Goal: Task Accomplishment & Management: Manage account settings

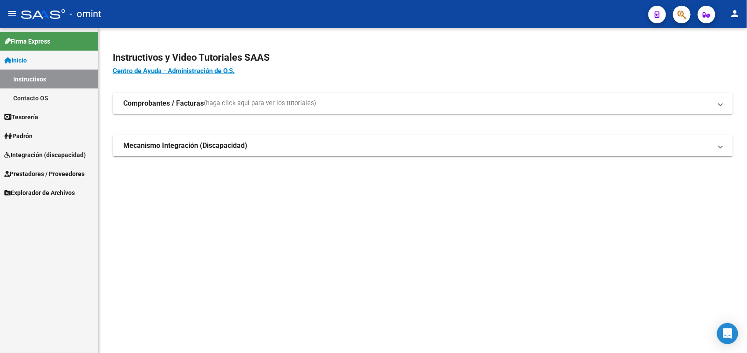
click at [53, 155] on span "Integración (discapacidad)" at bounding box center [44, 155] width 81 height 10
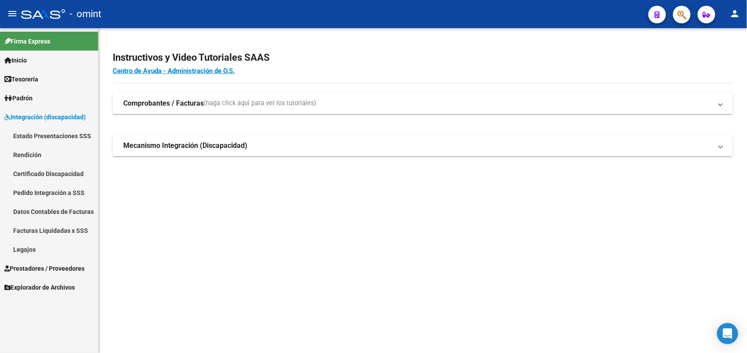
click at [50, 252] on link "Legajos" at bounding box center [49, 249] width 98 height 19
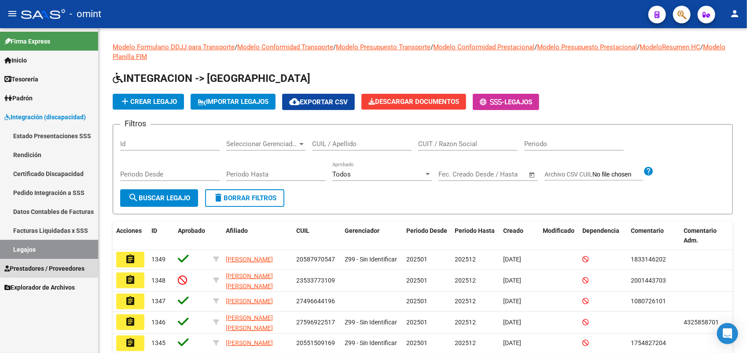
click at [59, 265] on span "Prestadores / Proveedores" at bounding box center [44, 269] width 80 height 10
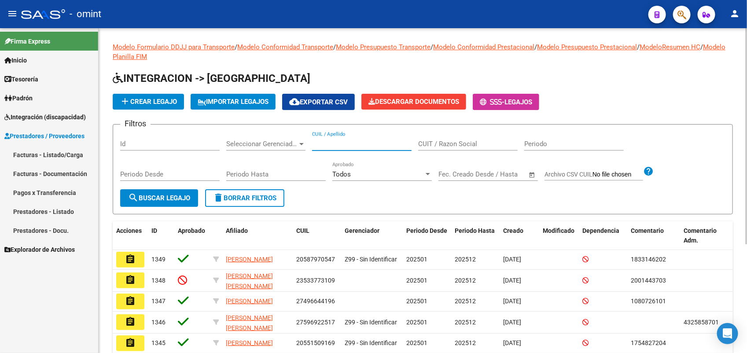
click at [360, 144] on input "CUIL / Apellido" at bounding box center [362, 144] width 100 height 8
paste input "20544749219"
type input "20544749219"
click at [148, 196] on span "search Buscar Legajo" at bounding box center [159, 198] width 62 height 8
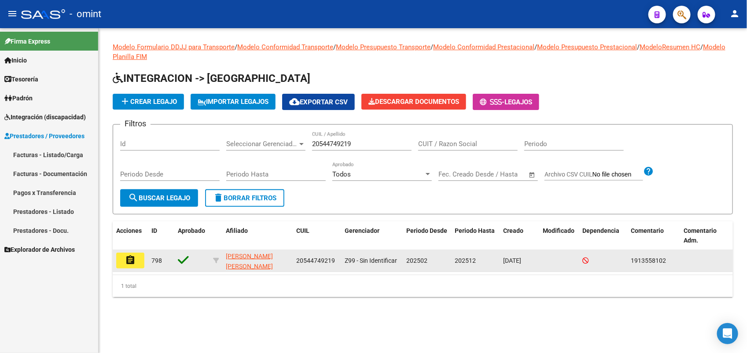
click at [126, 263] on mat-icon "assignment" at bounding box center [130, 260] width 11 height 11
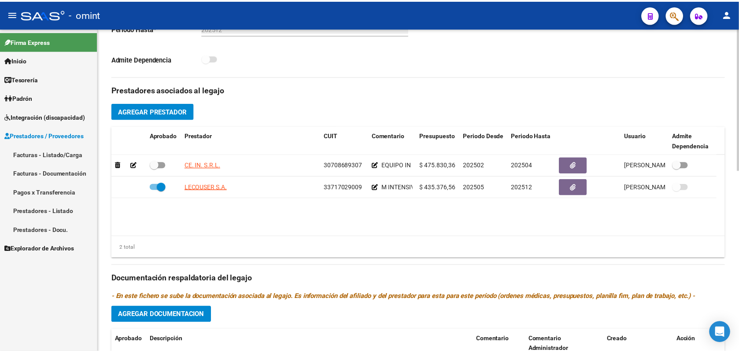
scroll to position [330, 0]
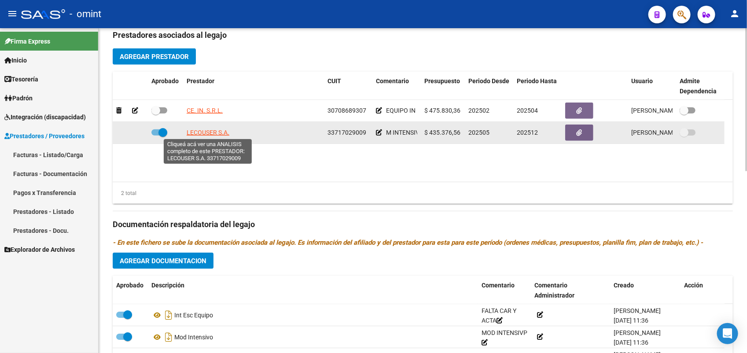
click at [214, 129] on span "LECOUSER S.A." at bounding box center [208, 132] width 43 height 7
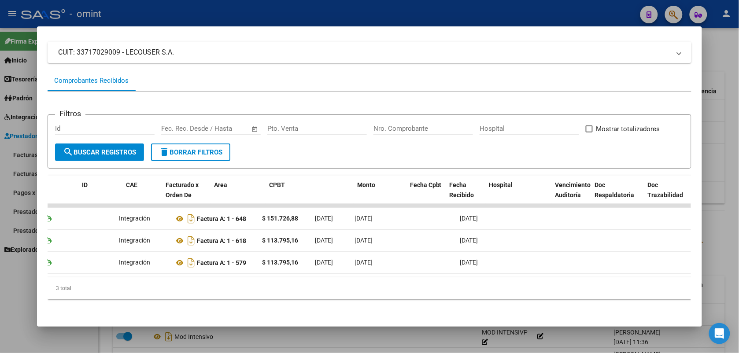
scroll to position [0, 0]
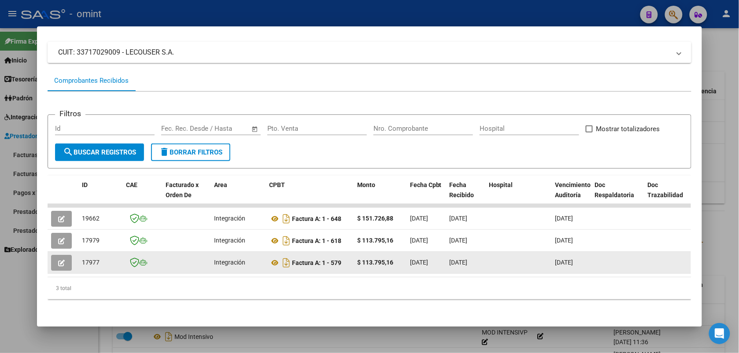
click at [58, 260] on icon "button" at bounding box center [61, 263] width 7 height 7
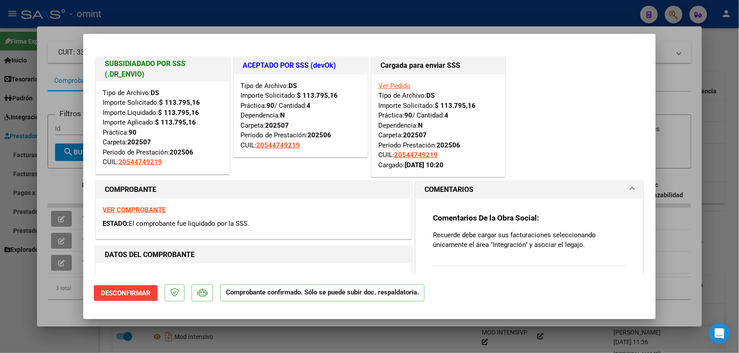
click at [159, 25] on div at bounding box center [369, 176] width 739 height 353
type input "$ 0,00"
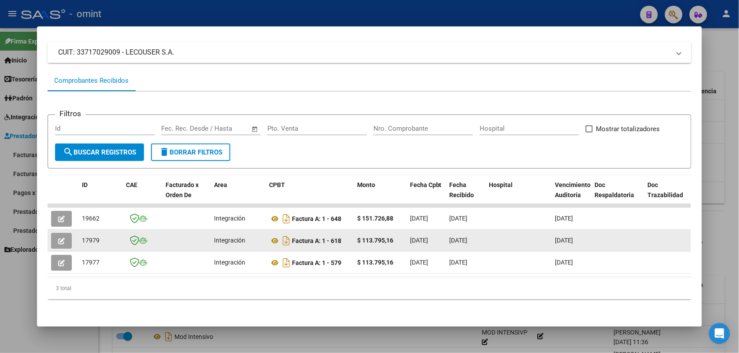
click at [60, 238] on icon "button" at bounding box center [61, 241] width 7 height 7
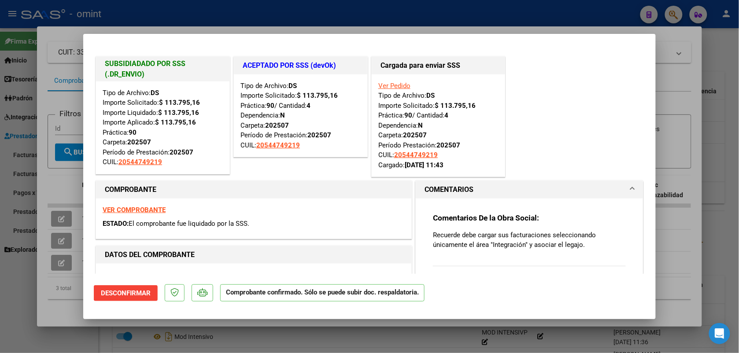
click at [173, 16] on div at bounding box center [369, 176] width 739 height 353
type input "$ 0,00"
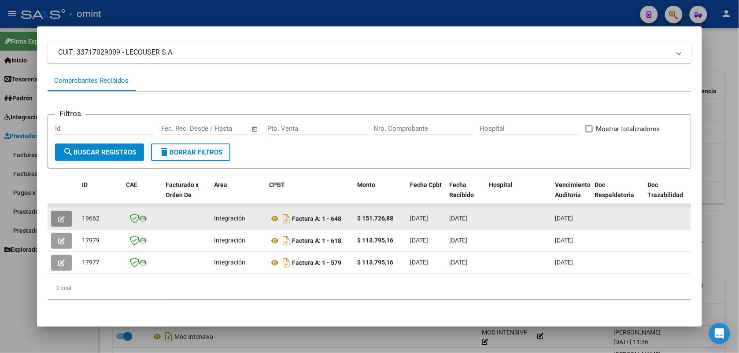
click at [58, 216] on icon "button" at bounding box center [61, 219] width 7 height 7
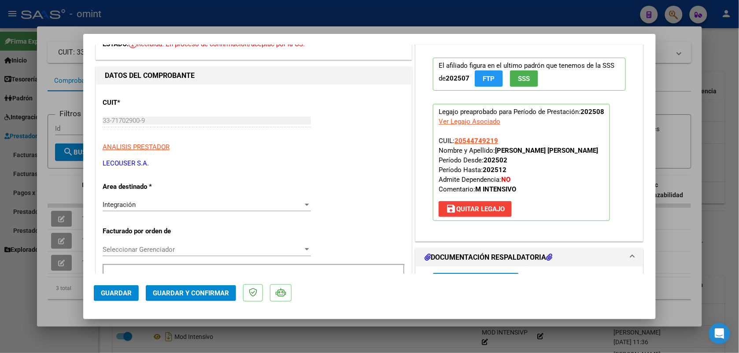
scroll to position [165, 0]
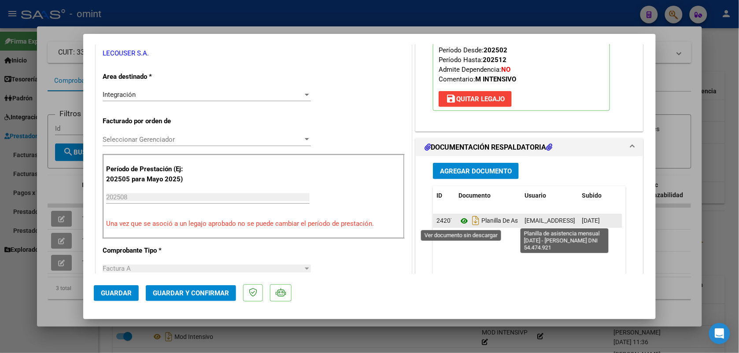
click at [459, 223] on icon at bounding box center [464, 221] width 11 height 11
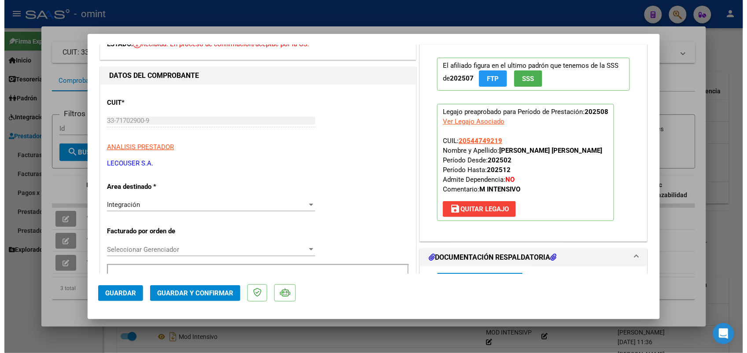
scroll to position [0, 0]
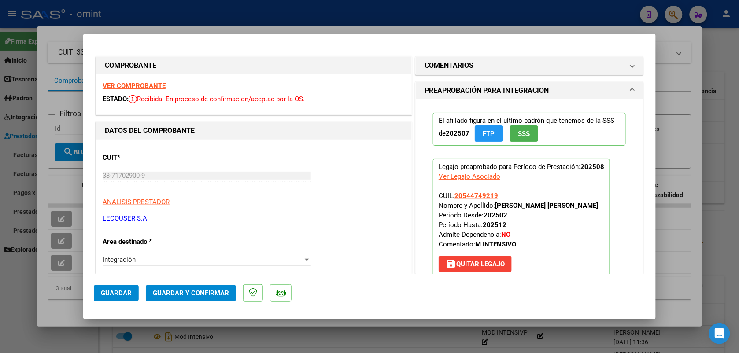
click at [153, 83] on strong "VER COMPROBANTE" at bounding box center [134, 86] width 63 height 8
click at [382, 13] on div at bounding box center [369, 176] width 739 height 353
type input "$ 0,00"
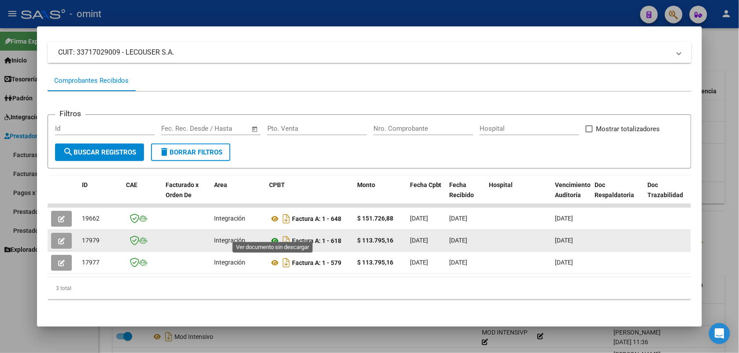
click at [271, 236] on icon at bounding box center [274, 241] width 11 height 11
click at [58, 238] on icon "button" at bounding box center [61, 241] width 7 height 7
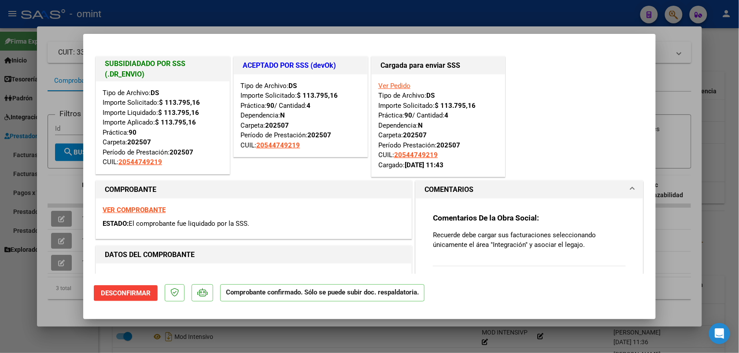
click at [281, 22] on div at bounding box center [369, 176] width 739 height 353
type input "$ 0,00"
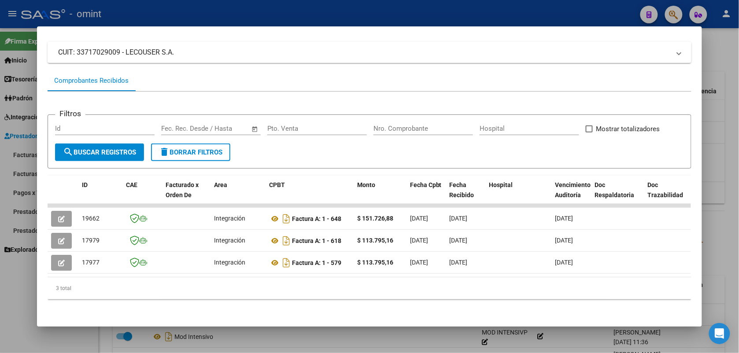
click at [239, 11] on div at bounding box center [369, 176] width 739 height 353
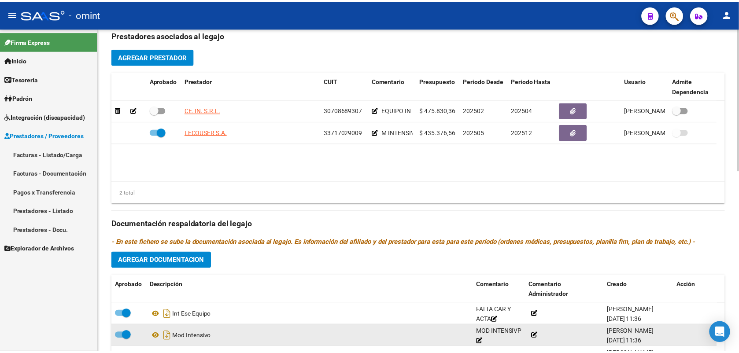
scroll to position [9, 0]
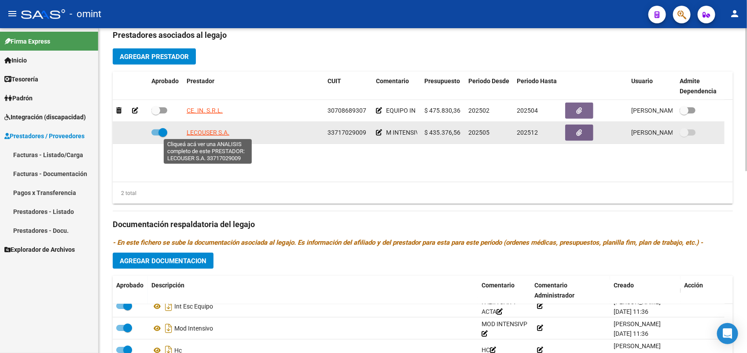
click at [217, 131] on span "LECOUSER S.A." at bounding box center [208, 132] width 43 height 7
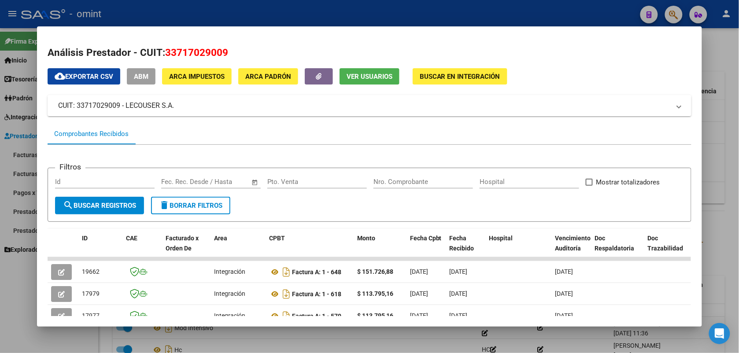
scroll to position [60, 0]
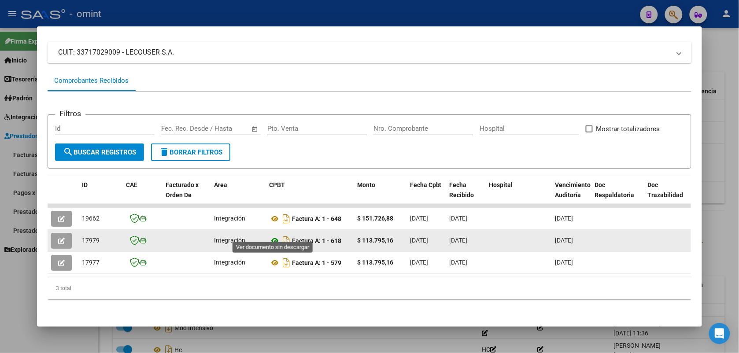
click at [273, 236] on icon at bounding box center [274, 241] width 11 height 11
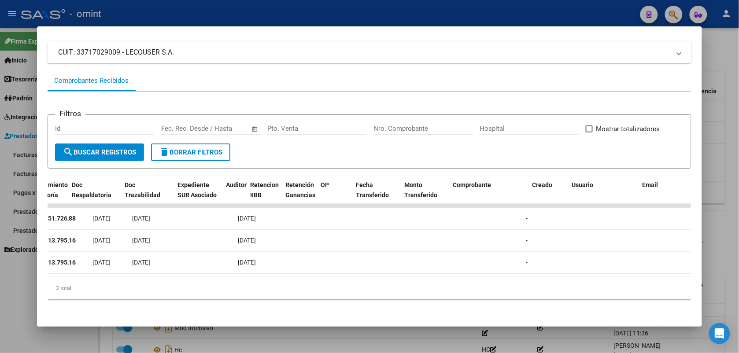
scroll to position [0, 0]
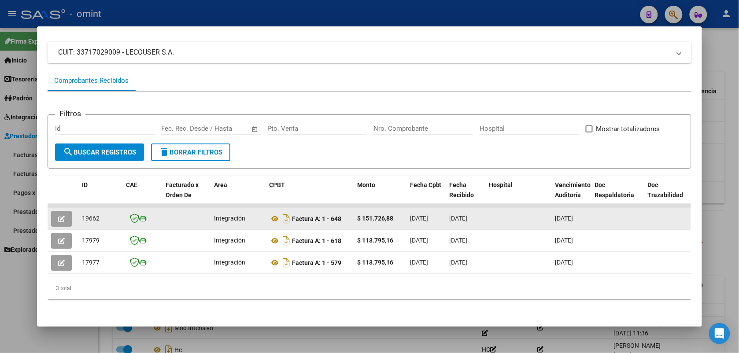
click at [60, 216] on icon "button" at bounding box center [61, 219] width 7 height 7
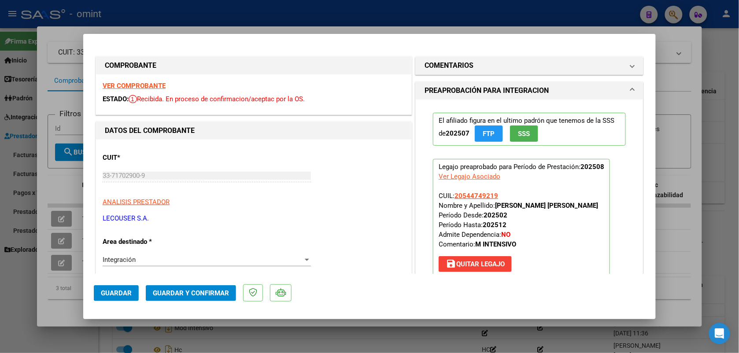
click at [133, 85] on strong "VER COMPROBANTE" at bounding box center [134, 86] width 63 height 8
click at [459, 65] on h1 "COMENTARIOS" at bounding box center [449, 65] width 49 height 11
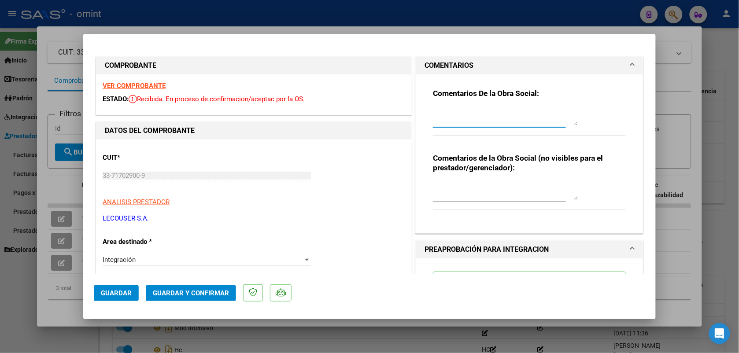
click at [467, 110] on textarea at bounding box center [505, 117] width 145 height 18
drag, startPoint x: 521, startPoint y: 113, endPoint x: 459, endPoint y: 69, distance: 75.5
click at [459, 69] on h1 "COMENTARIOS" at bounding box center [449, 65] width 49 height 11
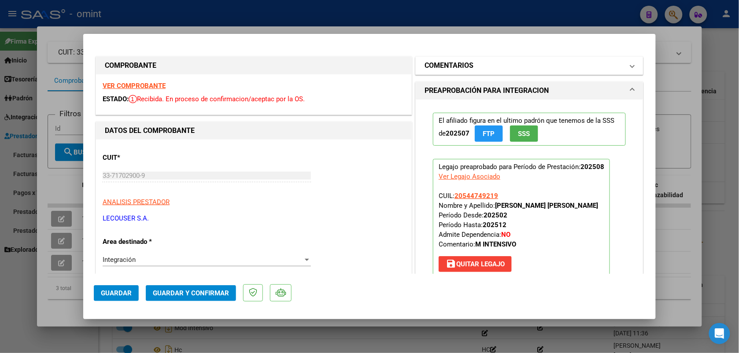
click at [541, 72] on mat-expansion-panel-header "COMENTARIOS" at bounding box center [529, 66] width 227 height 18
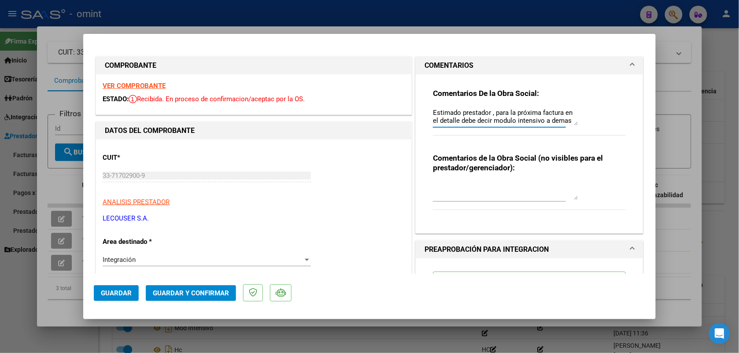
click at [521, 120] on textarea "Estimado prestador , para la próxima factura en el detalle debe decir modulo in…" at bounding box center [505, 117] width 145 height 18
click at [540, 113] on textarea "Estimado prestador , para la próxima factura en el detalle debe decir modulo in…" at bounding box center [505, 117] width 145 height 18
type textarea "Estimado prestador , para la próxima presentaciòn de factura en el detalle debe…"
click at [155, 82] on strong "VER COMPROBANTE" at bounding box center [134, 86] width 63 height 8
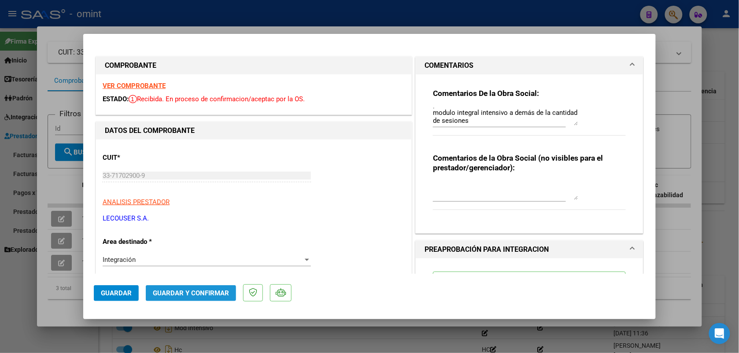
click at [211, 285] on button "Guardar y Confirmar" at bounding box center [191, 293] width 90 height 16
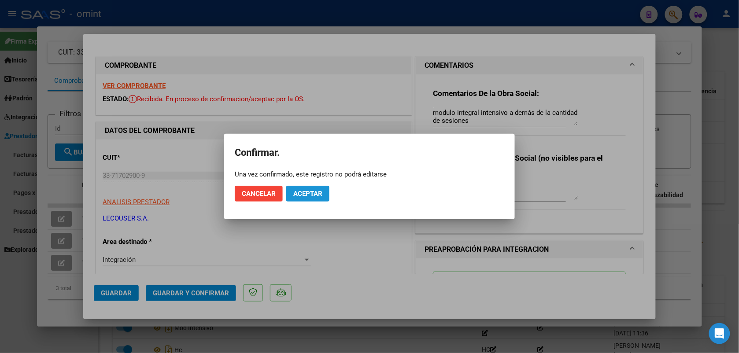
click at [313, 191] on span "Aceptar" at bounding box center [307, 194] width 29 height 8
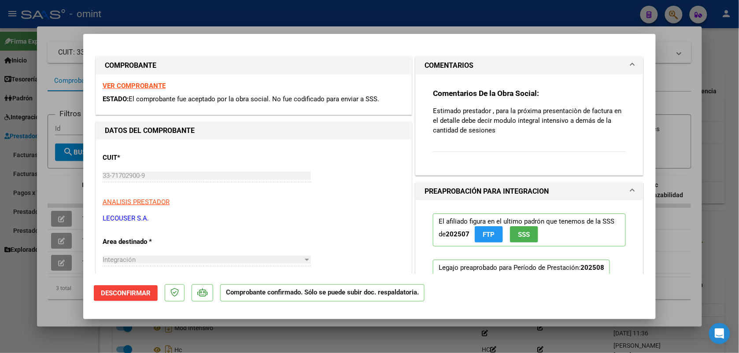
click at [230, 23] on div at bounding box center [369, 176] width 739 height 353
type input "$ 0,00"
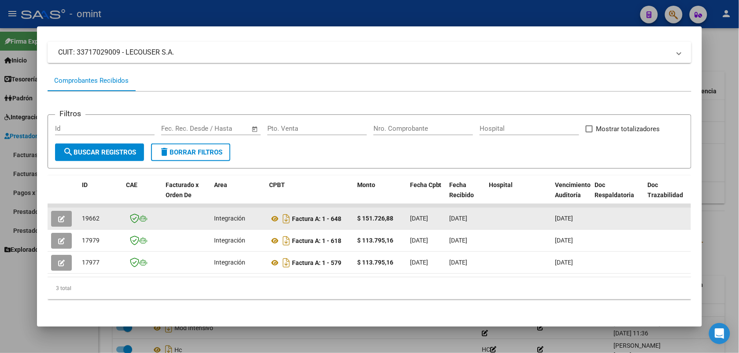
drag, startPoint x: 97, startPoint y: 210, endPoint x: 78, endPoint y: 212, distance: 19.9
click at [82, 214] on div "19662" at bounding box center [100, 219] width 37 height 10
copy span "19662"
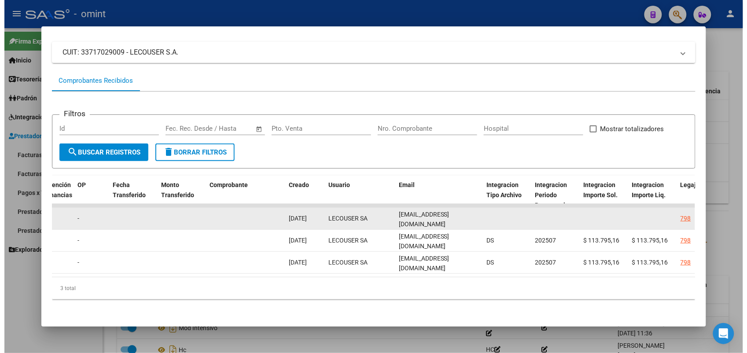
scroll to position [0, 7]
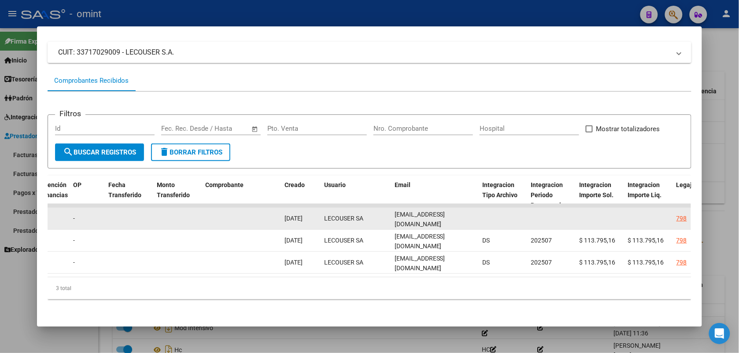
drag, startPoint x: 388, startPoint y: 211, endPoint x: 474, endPoint y: 206, distance: 86.0
click at [474, 208] on datatable-body-cell "rehabilitacion.aireh@gmail.com" at bounding box center [435, 219] width 88 height 22
drag, startPoint x: 474, startPoint y: 206, endPoint x: 461, endPoint y: 210, distance: 12.8
copy span "rehabilitacion.aireh@gmail.com"
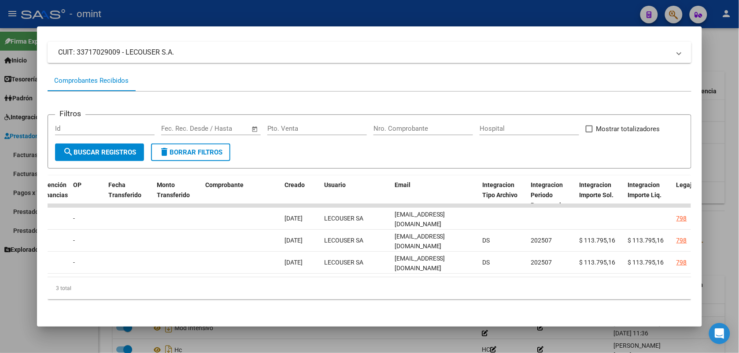
click at [418, 14] on div at bounding box center [369, 176] width 739 height 353
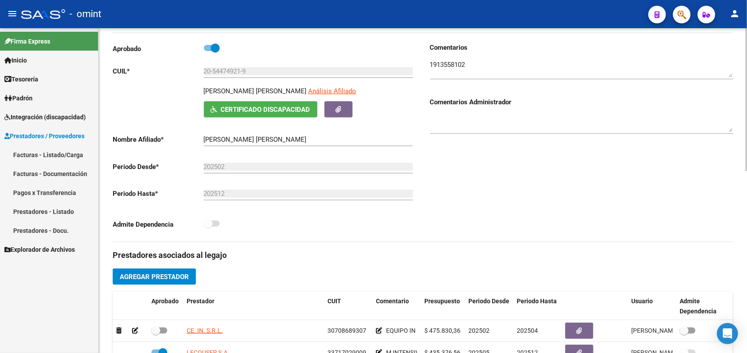
scroll to position [0, 0]
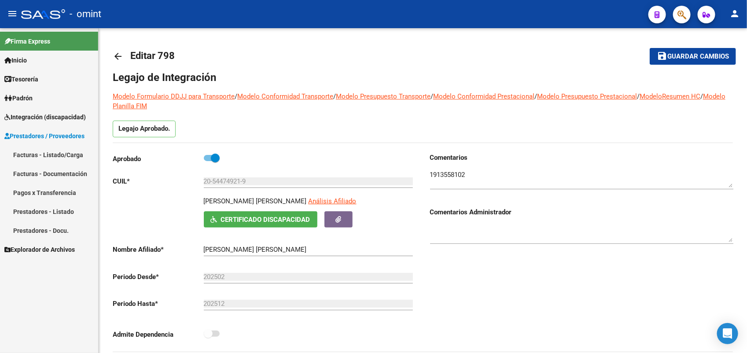
click at [47, 116] on span "Integración (discapacidad)" at bounding box center [44, 117] width 81 height 10
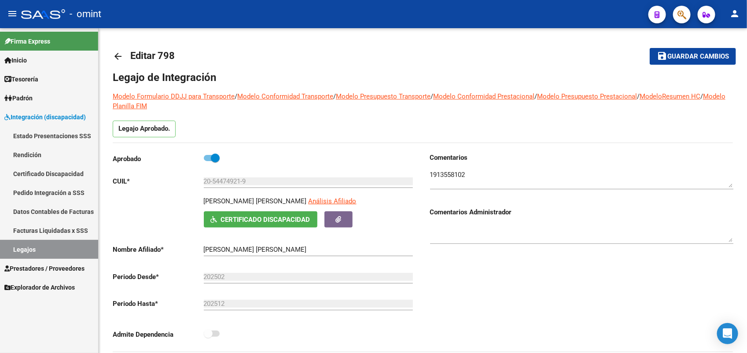
click at [52, 252] on link "Legajos" at bounding box center [49, 249] width 98 height 19
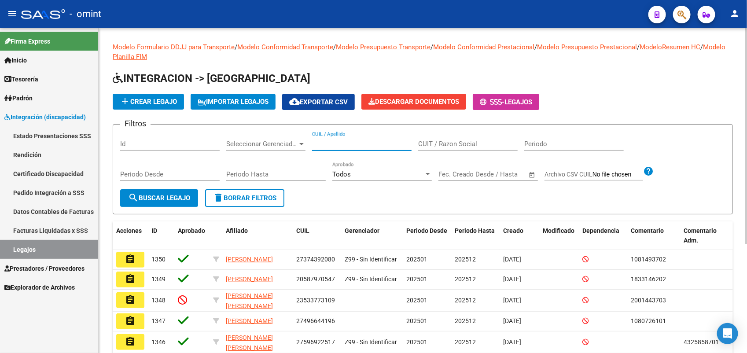
click at [320, 141] on input "CUIL / Apellido" at bounding box center [362, 144] width 100 height 8
paste input "20559337529"
type input "20559337529"
click at [162, 201] on button "search Buscar Legajo" at bounding box center [159, 198] width 78 height 18
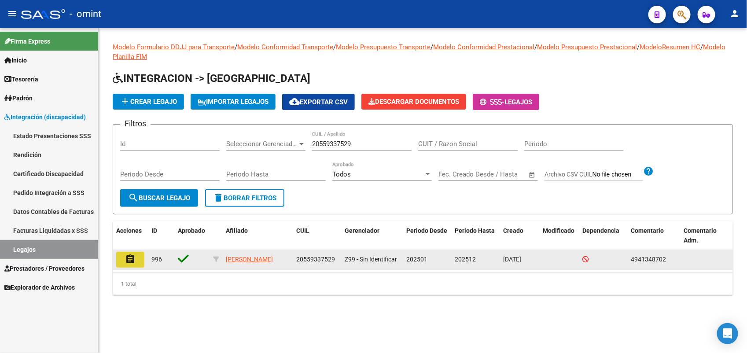
click at [126, 257] on mat-icon "assignment" at bounding box center [130, 259] width 11 height 11
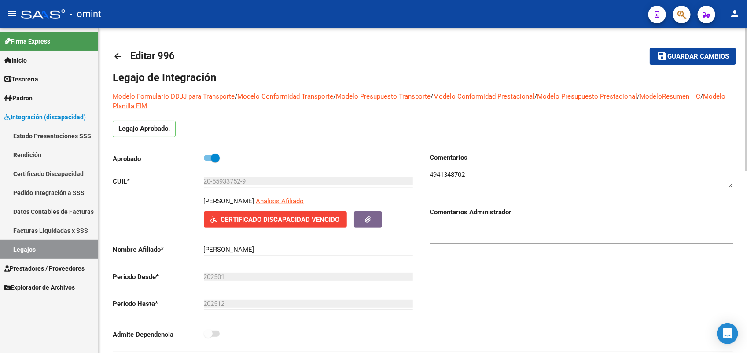
scroll to position [55, 0]
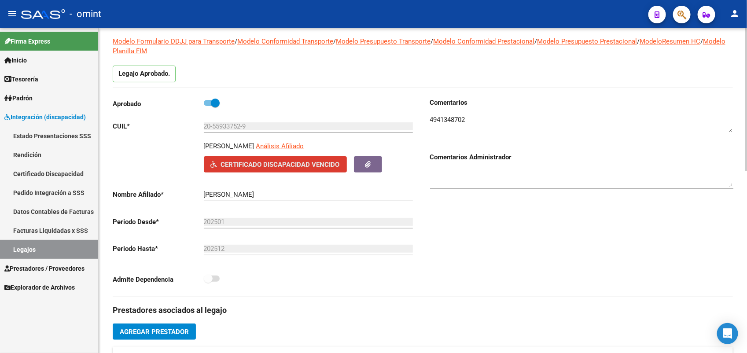
click at [280, 166] on span "Certificado Discapacidad Vencido" at bounding box center [280, 165] width 119 height 8
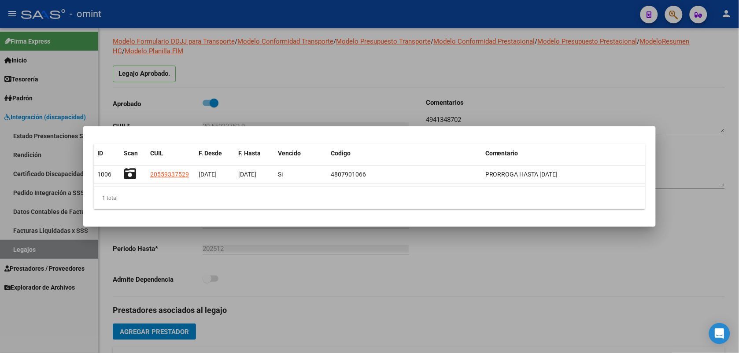
click at [278, 67] on div at bounding box center [369, 176] width 739 height 353
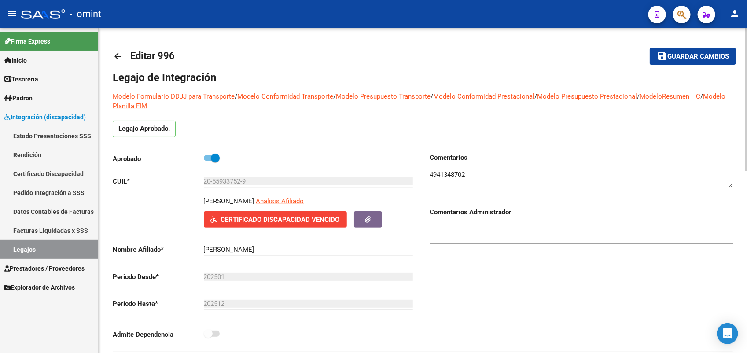
scroll to position [0, 0]
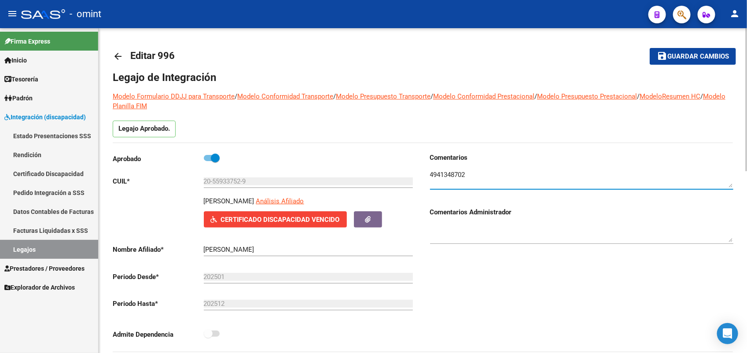
drag, startPoint x: 472, startPoint y: 177, endPoint x: 428, endPoint y: 178, distance: 43.6
click at [428, 178] on div "Comentarios Comentarios Administrador" at bounding box center [578, 252] width 311 height 199
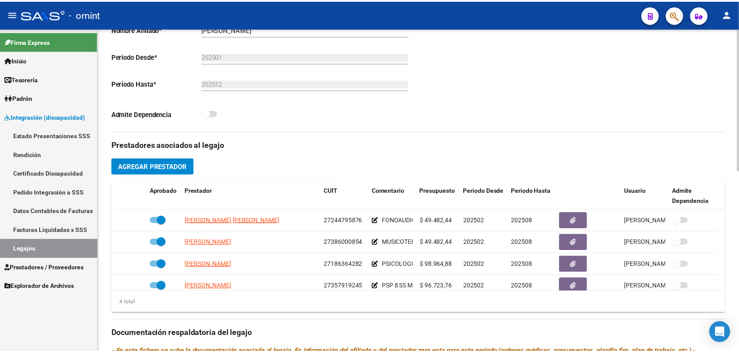
scroll to position [275, 0]
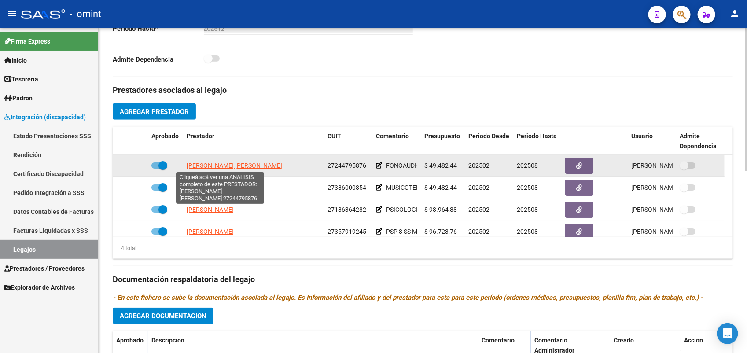
click at [214, 164] on span "CAVACINI ELSA LORENA" at bounding box center [235, 165] width 96 height 7
type textarea "27244795876"
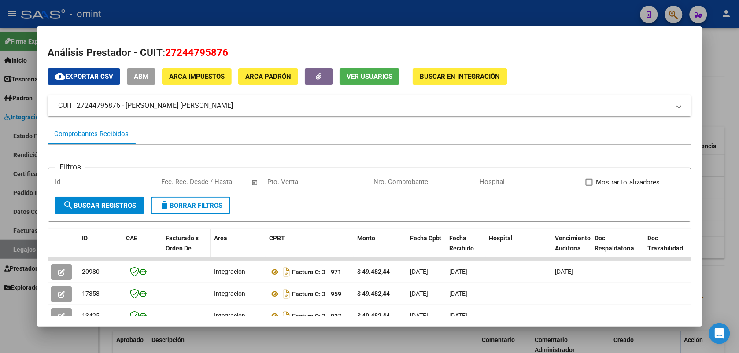
scroll to position [55, 0]
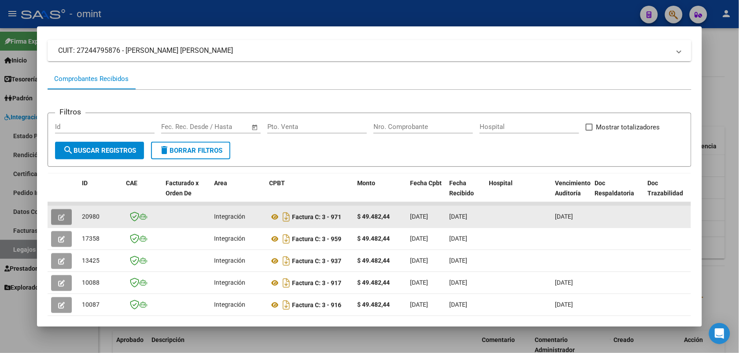
click at [62, 213] on button "button" at bounding box center [61, 217] width 21 height 16
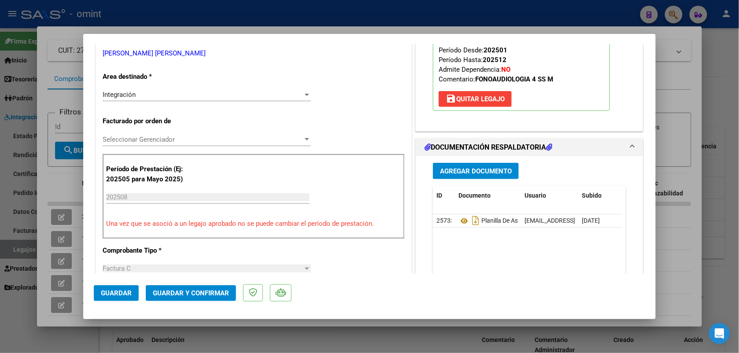
scroll to position [220, 0]
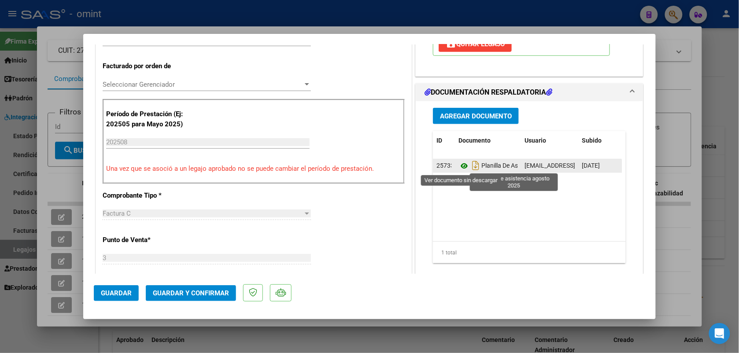
click at [459, 166] on icon at bounding box center [464, 166] width 11 height 11
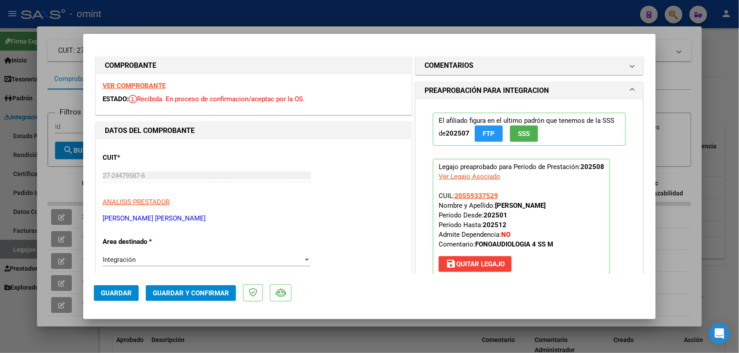
scroll to position [0, 0]
click at [146, 83] on strong "VER COMPROBANTE" at bounding box center [134, 86] width 63 height 8
click at [220, 293] on span "Guardar y Confirmar" at bounding box center [191, 293] width 76 height 8
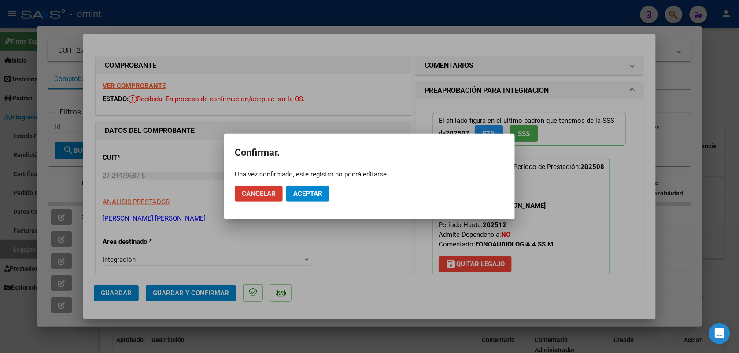
click at [309, 190] on span "Aceptar" at bounding box center [307, 194] width 29 height 8
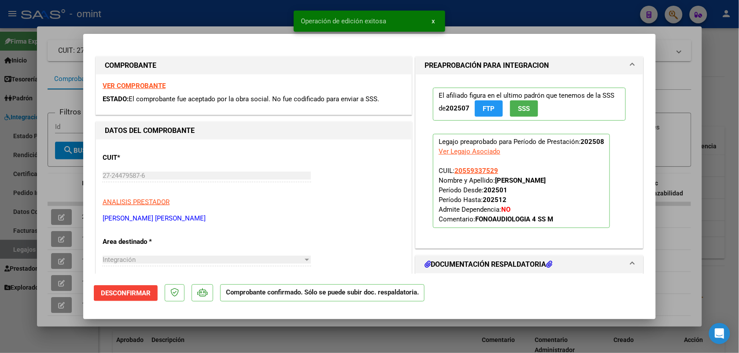
click at [235, 5] on div at bounding box center [369, 176] width 739 height 353
type input "$ 0,00"
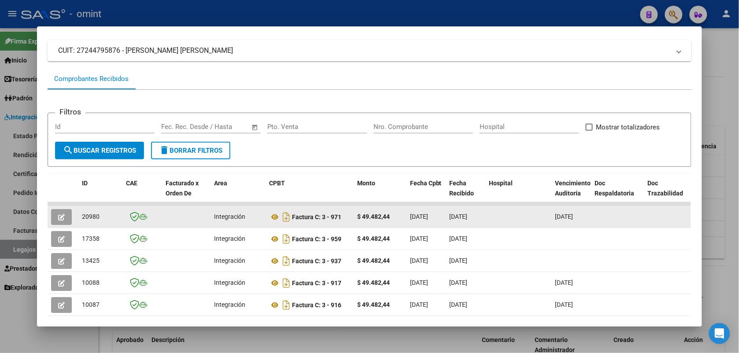
drag, startPoint x: 102, startPoint y: 215, endPoint x: 78, endPoint y: 216, distance: 24.2
click at [82, 216] on div "20980" at bounding box center [100, 217] width 37 height 10
drag, startPoint x: 78, startPoint y: 216, endPoint x: 83, endPoint y: 217, distance: 4.9
copy span "20980"
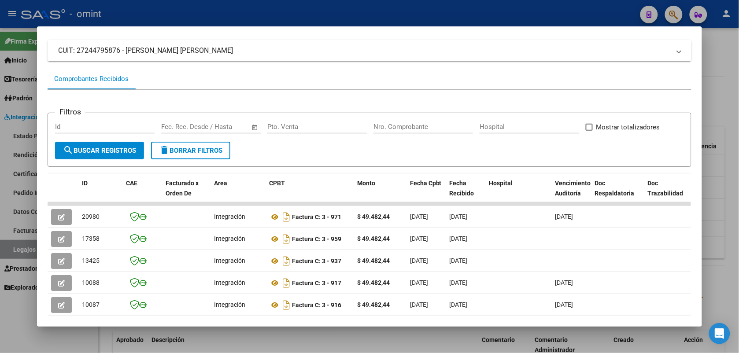
click at [143, 7] on div at bounding box center [369, 176] width 739 height 353
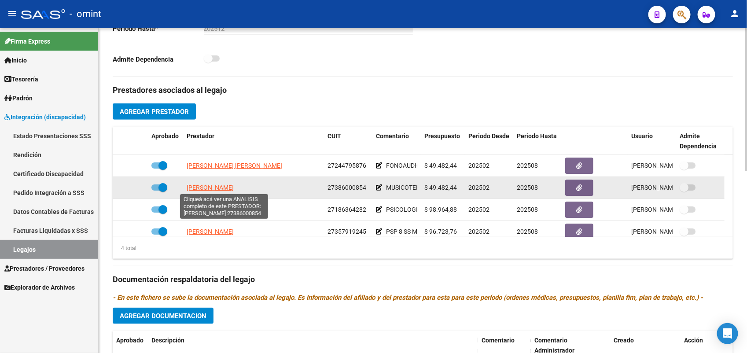
click at [202, 186] on span "RODRIGUEZ SOFIA MILEVA" at bounding box center [210, 187] width 47 height 7
type textarea "27386000854"
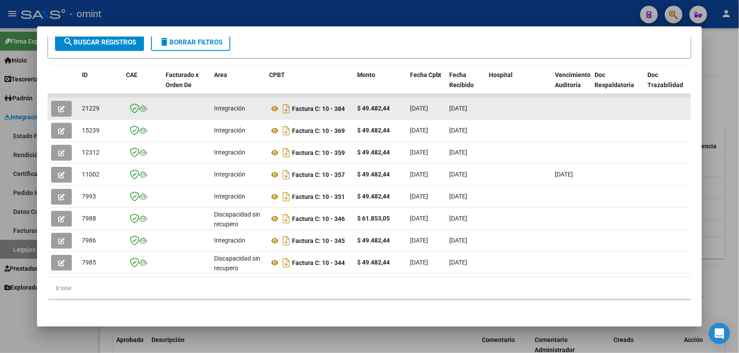
click at [59, 106] on icon "button" at bounding box center [61, 109] width 7 height 7
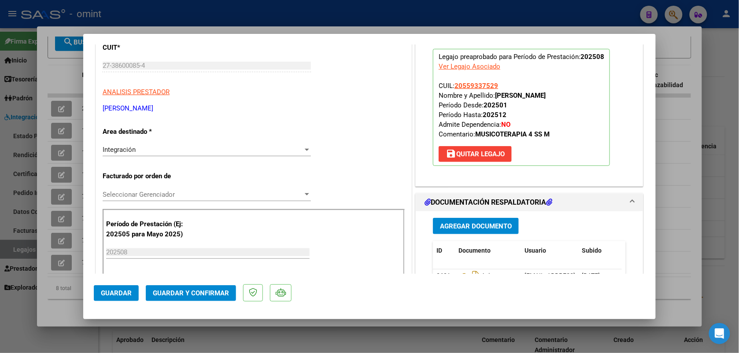
scroll to position [165, 0]
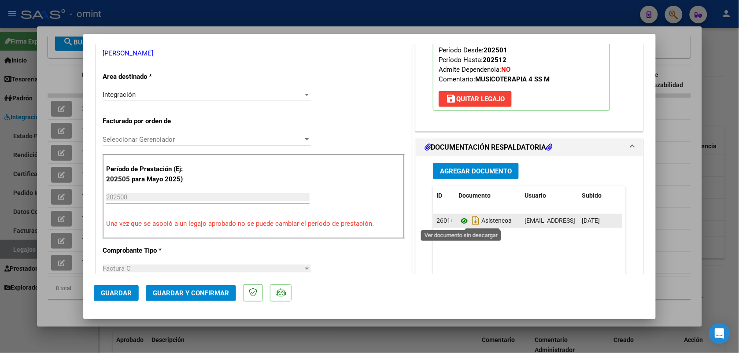
click at [459, 222] on icon at bounding box center [464, 221] width 11 height 11
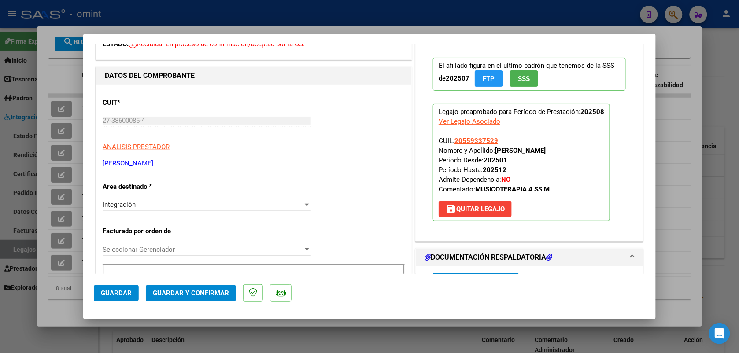
scroll to position [0, 0]
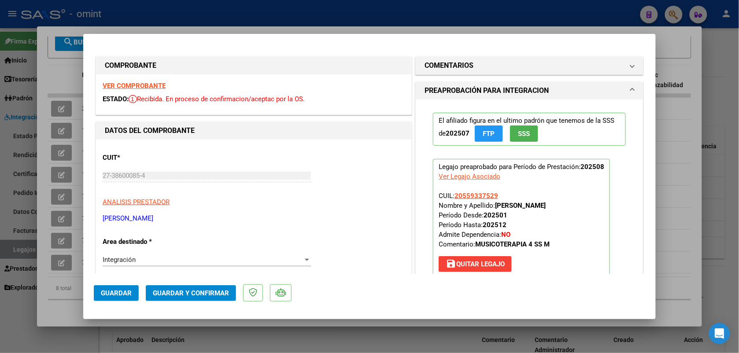
click at [133, 84] on strong "VER COMPROBANTE" at bounding box center [134, 86] width 63 height 8
click at [203, 290] on span "Guardar y Confirmar" at bounding box center [191, 293] width 76 height 8
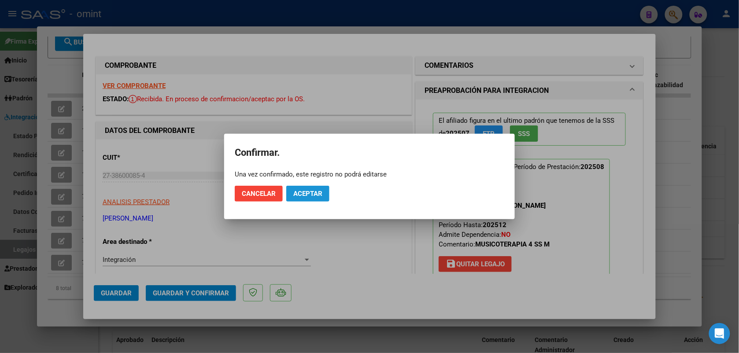
click at [310, 192] on span "Aceptar" at bounding box center [307, 194] width 29 height 8
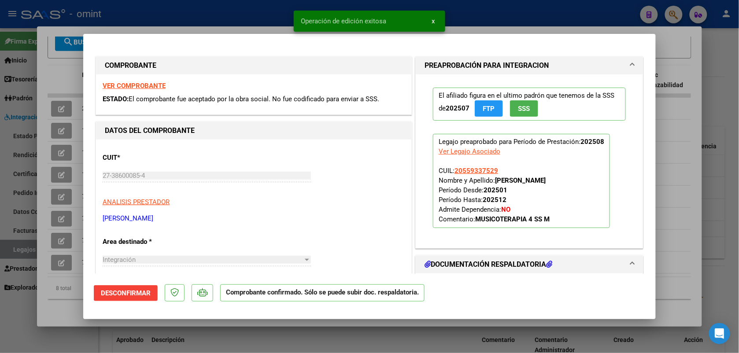
click at [255, 14] on div at bounding box center [369, 176] width 739 height 353
type input "$ 0,00"
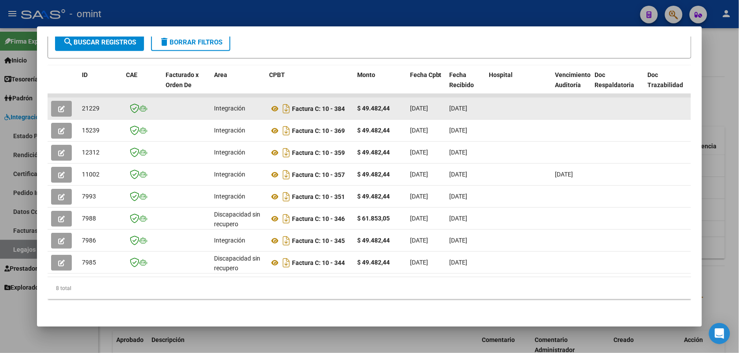
drag, startPoint x: 100, startPoint y: 106, endPoint x: 73, endPoint y: 111, distance: 27.4
drag, startPoint x: 73, startPoint y: 111, endPoint x: 86, endPoint y: 108, distance: 14.1
copy span "21229"
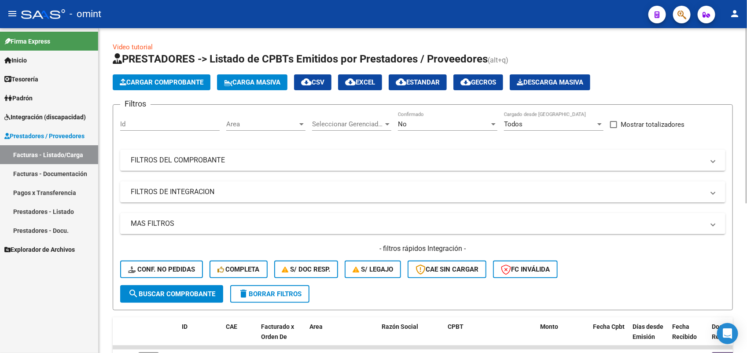
click at [160, 122] on input "Id" at bounding box center [170, 124] width 100 height 8
paste input "19662"
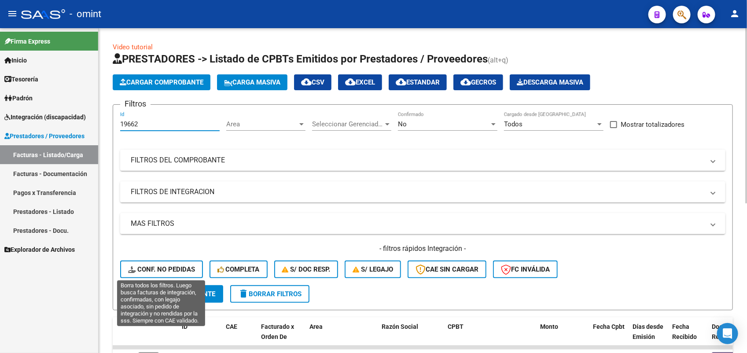
type input "19662"
click at [183, 266] on span "Conf. no pedidas" at bounding box center [161, 270] width 67 height 8
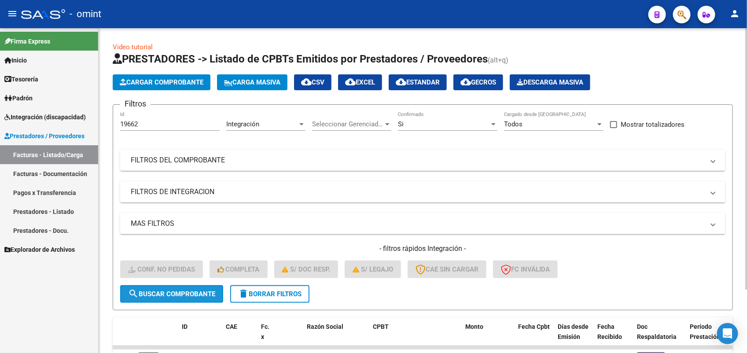
click at [210, 294] on span "search Buscar Comprobante" at bounding box center [171, 294] width 87 height 8
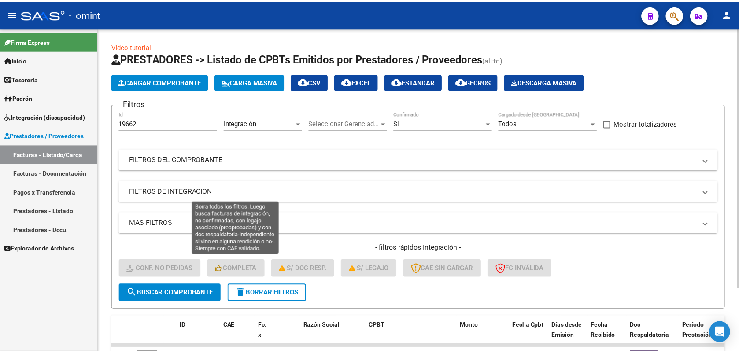
scroll to position [78, 0]
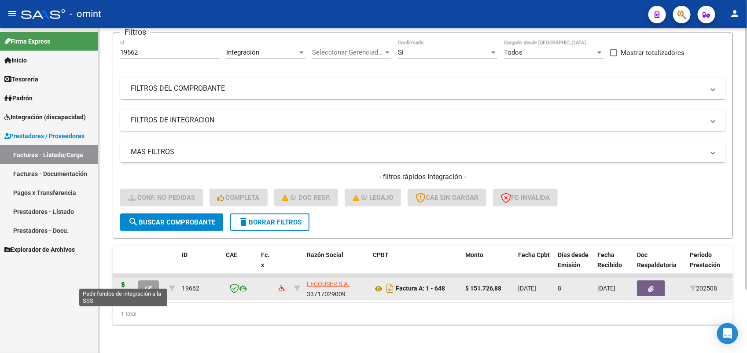
click at [124, 282] on icon at bounding box center [123, 288] width 14 height 12
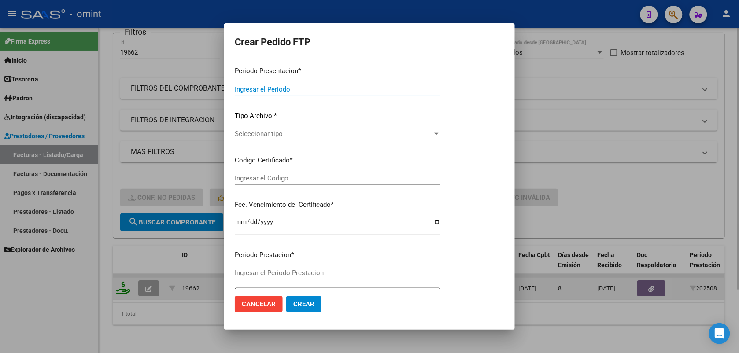
type input "202508"
type input "$ 151.726,88"
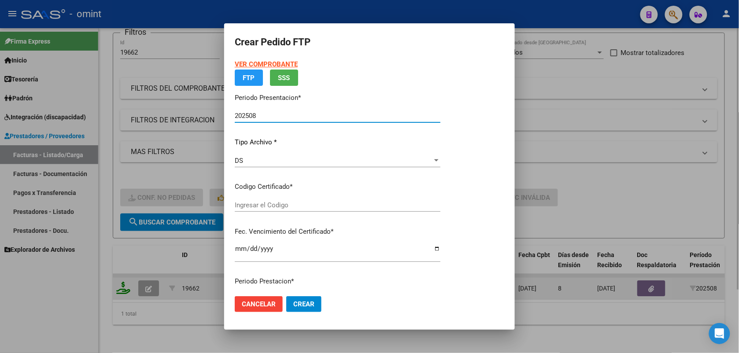
type input "2665005993"
type input "2030-05-08"
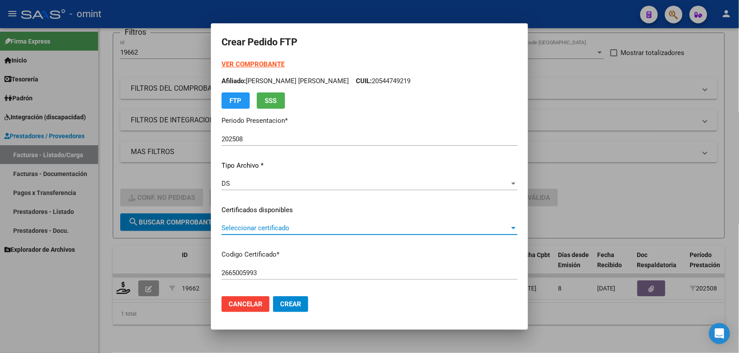
click at [227, 229] on span "Seleccionar certificado" at bounding box center [366, 228] width 288 height 8
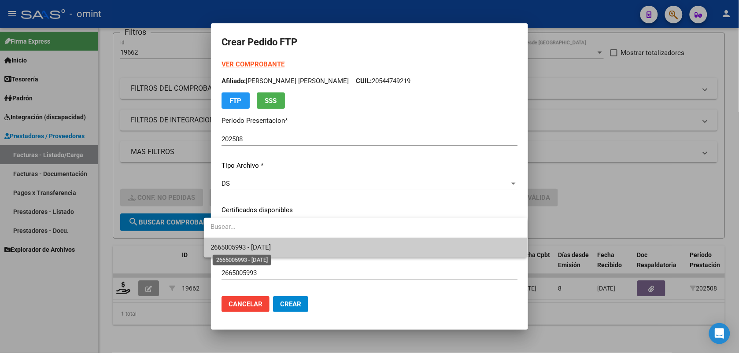
click at [238, 246] on span "2665005993 - 2030-05-08" at bounding box center [241, 248] width 60 height 8
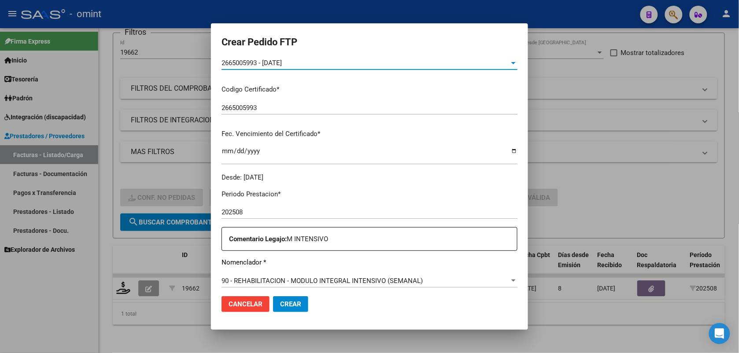
scroll to position [220, 0]
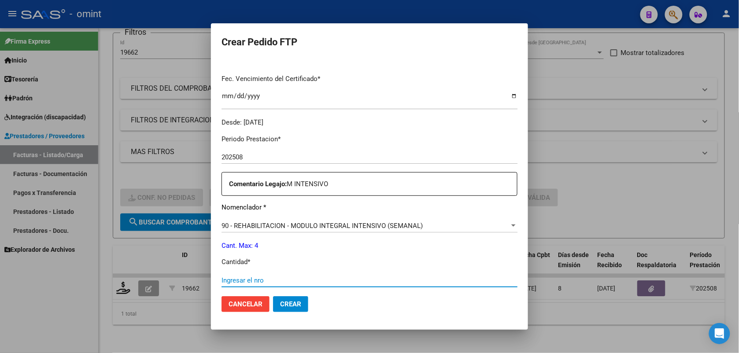
click at [239, 277] on input "Ingresar el nro" at bounding box center [370, 281] width 296 height 8
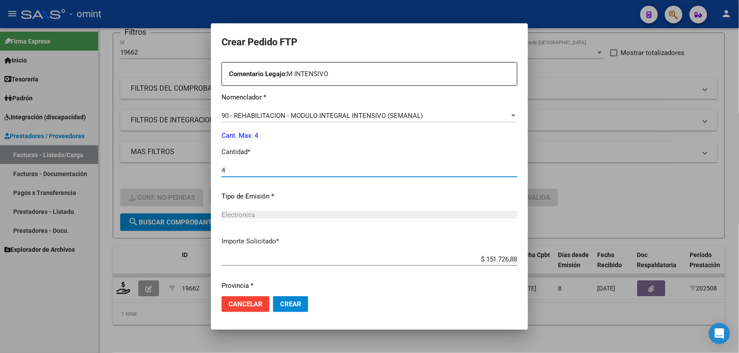
scroll to position [359, 0]
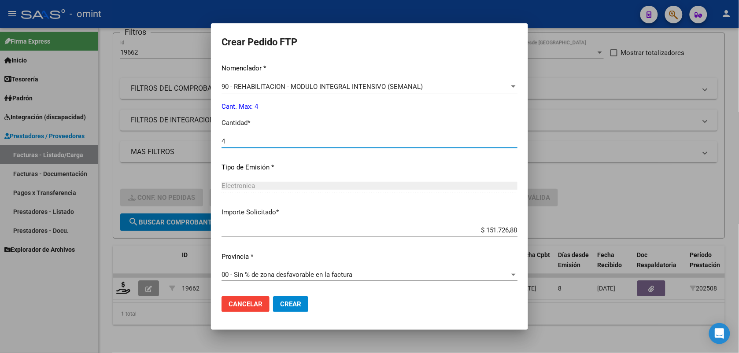
type input "4"
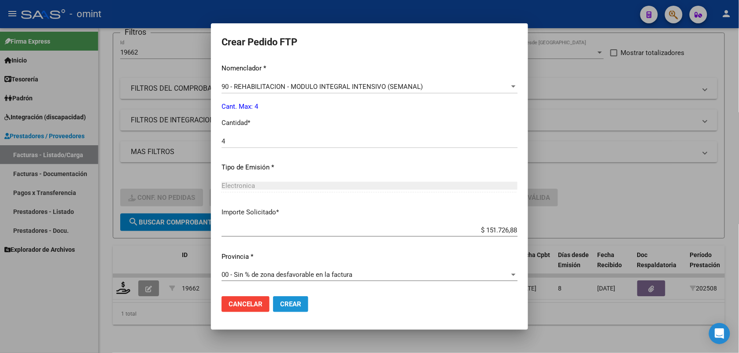
click at [283, 303] on span "Crear" at bounding box center [290, 304] width 21 height 8
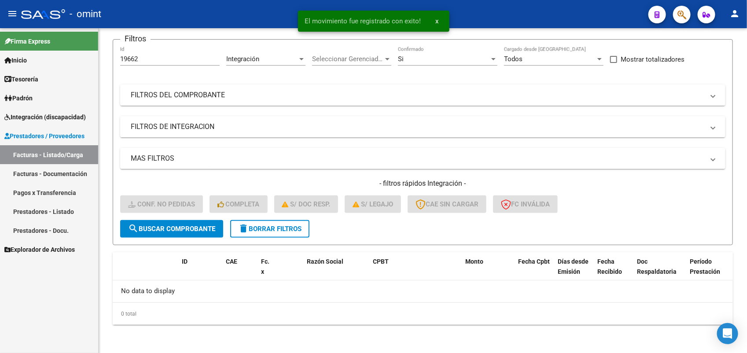
scroll to position [63, 0]
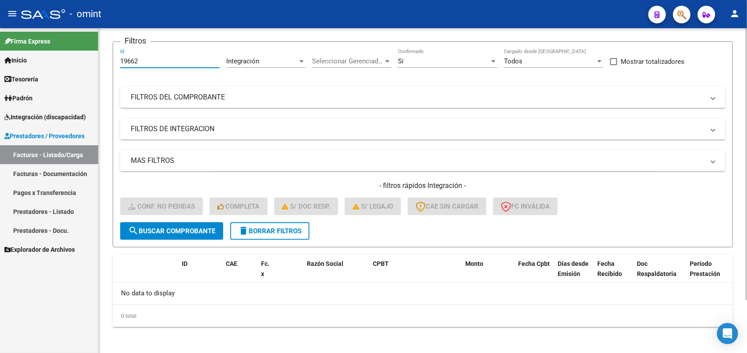
drag, startPoint x: 143, startPoint y: 61, endPoint x: 115, endPoint y: 64, distance: 28.4
click at [115, 64] on form "Filtros 19662 Id Integración Area Seleccionar Gerenciador Seleccionar Gerenciad…" at bounding box center [423, 144] width 621 height 206
paste input "20980"
type input "20980"
click at [177, 231] on span "search Buscar Comprobante" at bounding box center [171, 231] width 87 height 8
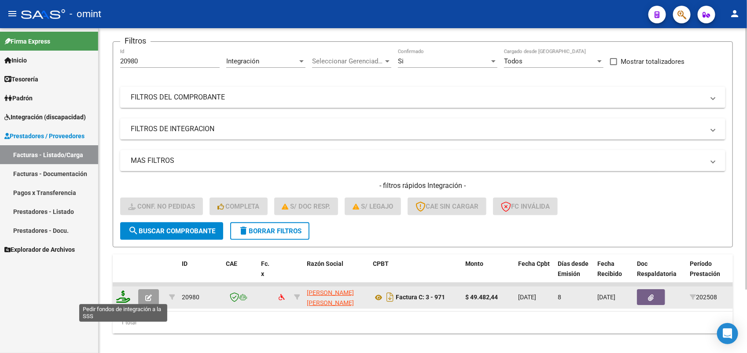
click at [120, 294] on icon at bounding box center [123, 297] width 14 height 12
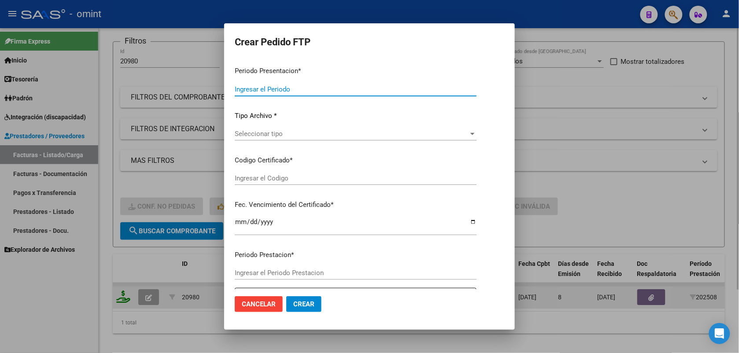
type input "202508"
type input "$ 49.482,44"
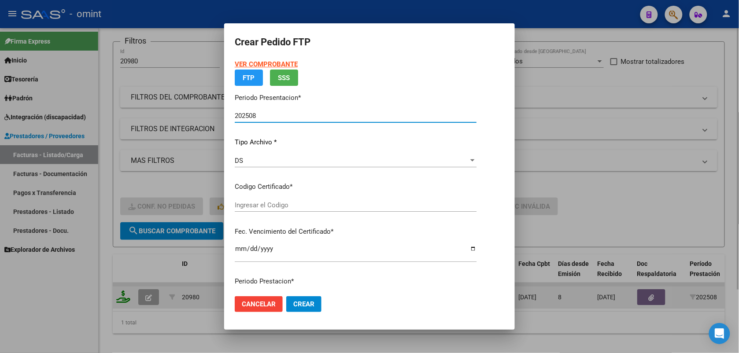
type input "4807901066"
type input "2023-10-12"
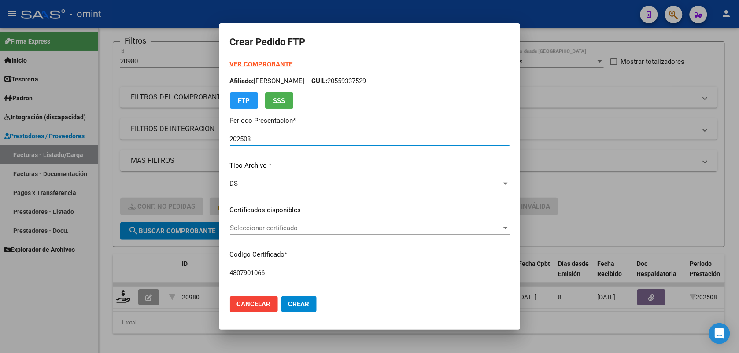
click at [240, 230] on span "Seleccionar certificado" at bounding box center [366, 228] width 272 height 8
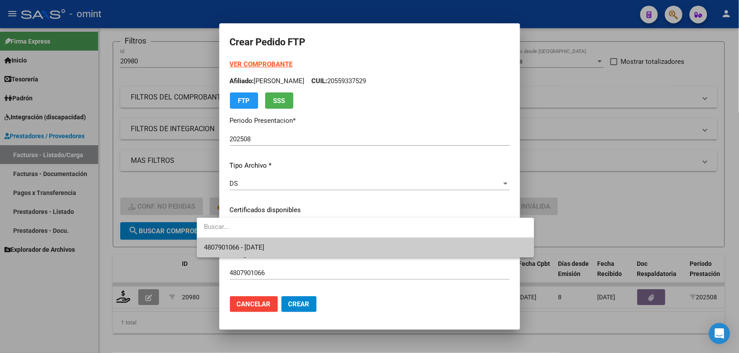
click at [245, 254] on span "4807901066 - 2023-10-12" at bounding box center [365, 248] width 323 height 20
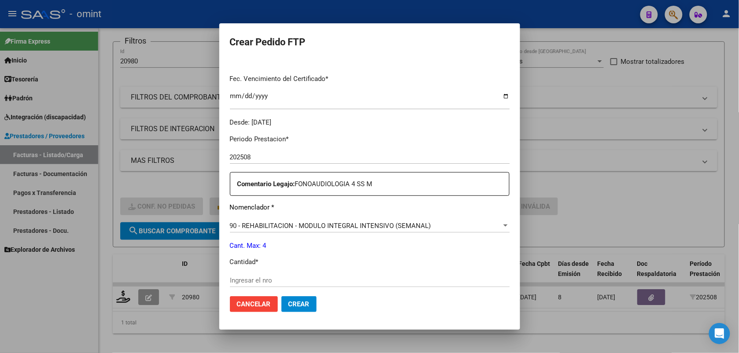
scroll to position [275, 0]
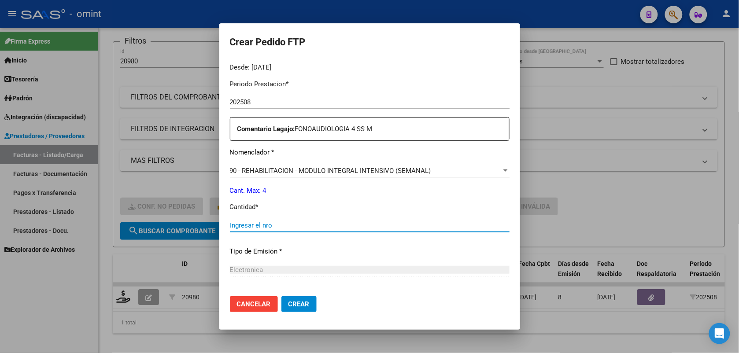
click at [230, 228] on input "Ingresar el nro" at bounding box center [370, 226] width 280 height 8
type input "4"
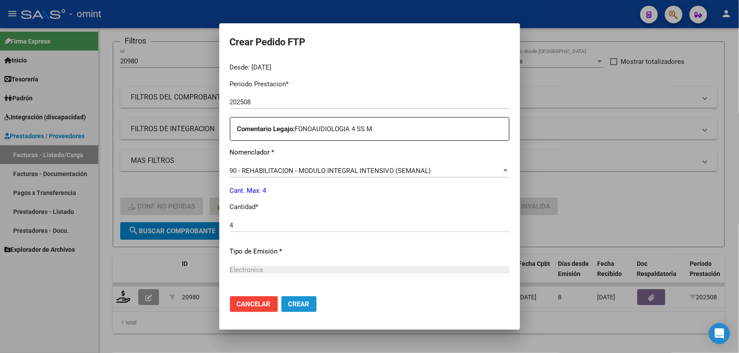
click at [289, 302] on span "Crear" at bounding box center [299, 304] width 21 height 8
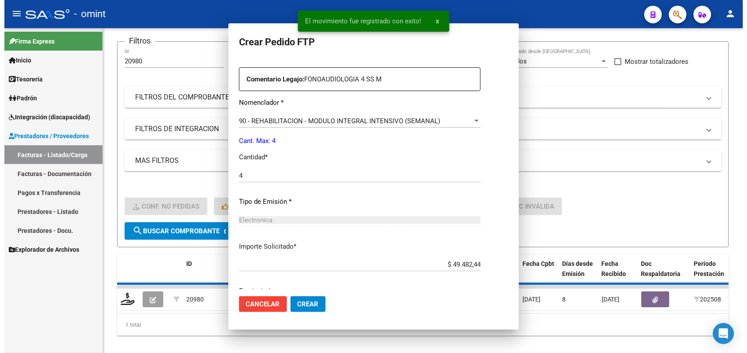
scroll to position [0, 0]
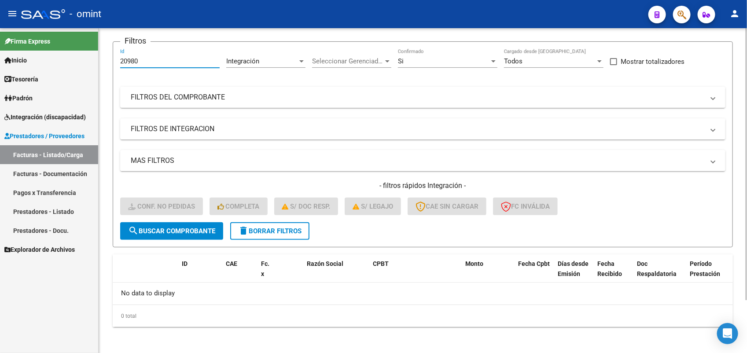
drag, startPoint x: 144, startPoint y: 60, endPoint x: 108, endPoint y: 69, distance: 37.5
click at [108, 69] on div "Video tutorial PRESTADORES -> Listado de CPBTs Emitidos por Prestadores / Prove…" at bounding box center [423, 160] width 649 height 390
paste input "1229"
type input "21229"
click at [213, 227] on span "search Buscar Comprobante" at bounding box center [171, 231] width 87 height 8
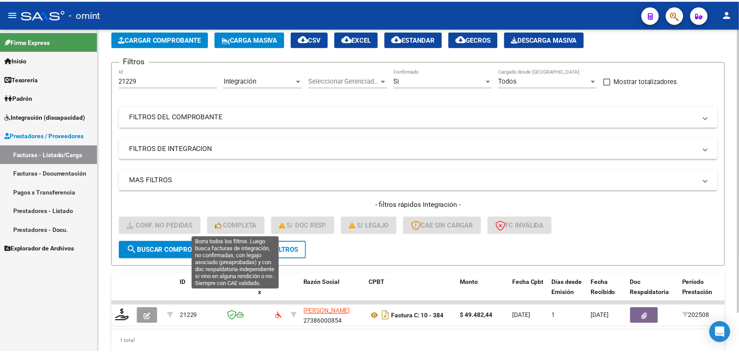
scroll to position [63, 0]
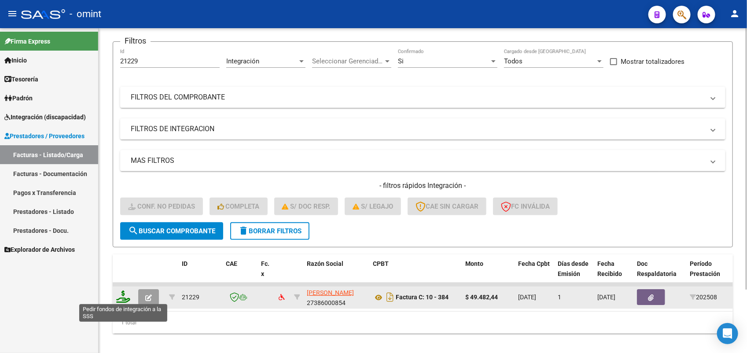
click at [120, 299] on icon at bounding box center [123, 297] width 14 height 12
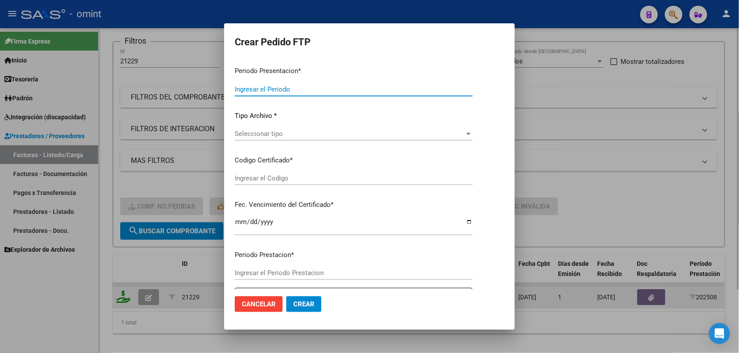
type input "202508"
type input "$ 49.482,44"
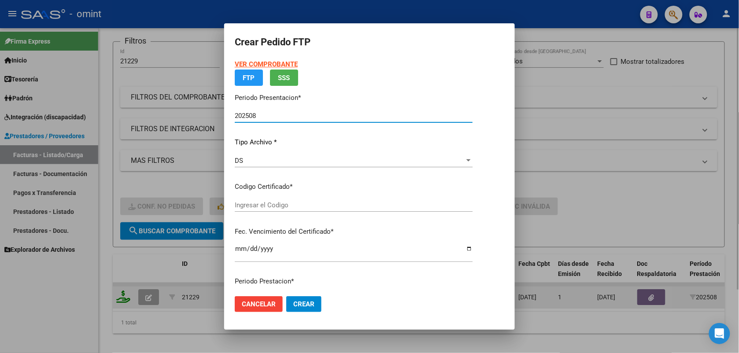
type input "4807901066"
type input "2023-10-12"
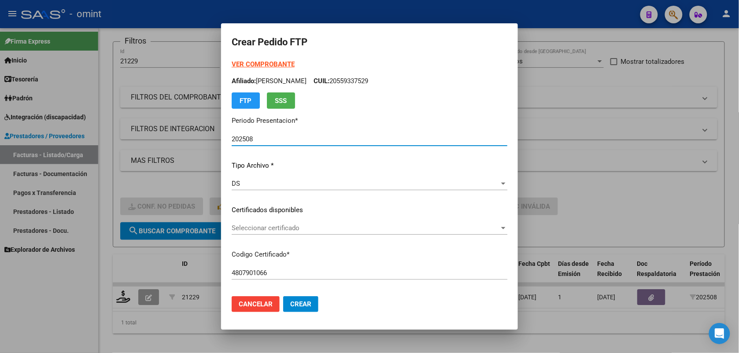
click at [248, 224] on span "Seleccionar certificado" at bounding box center [366, 228] width 268 height 8
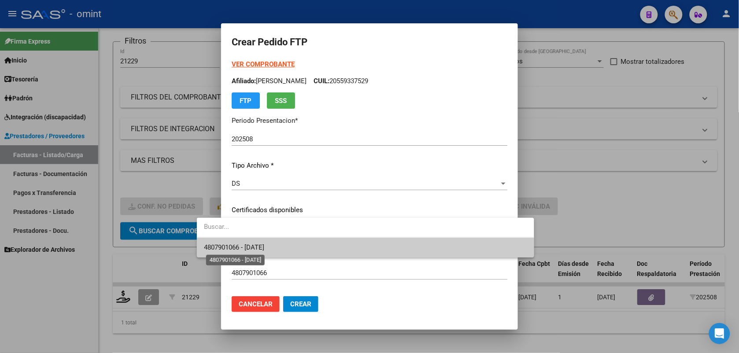
click at [254, 244] on span "4807901066 - 2023-10-12" at bounding box center [234, 248] width 60 height 8
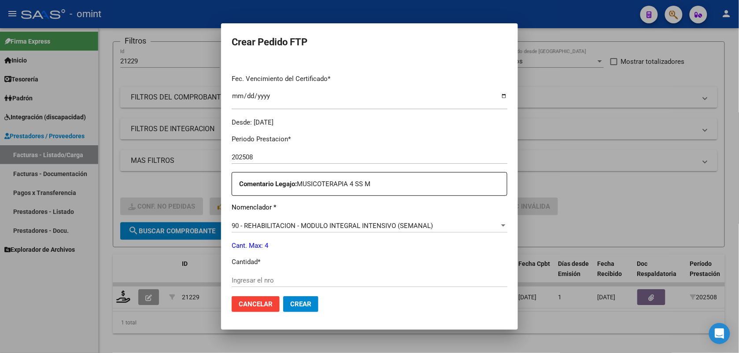
scroll to position [359, 0]
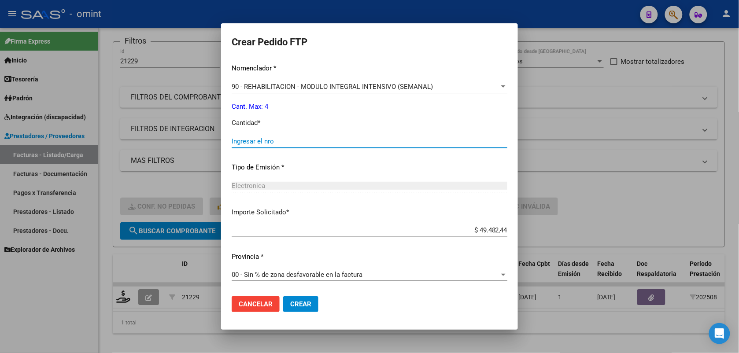
click at [232, 139] on input "Ingresar el nro" at bounding box center [370, 141] width 276 height 8
type input "4"
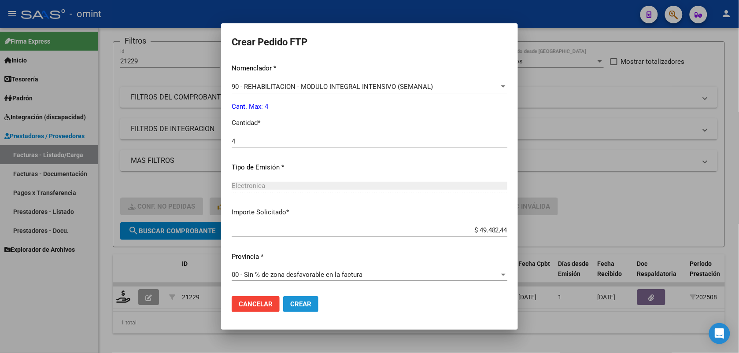
click at [290, 302] on span "Crear" at bounding box center [300, 304] width 21 height 8
click at [239, 306] on span "Cancelar" at bounding box center [256, 304] width 34 height 8
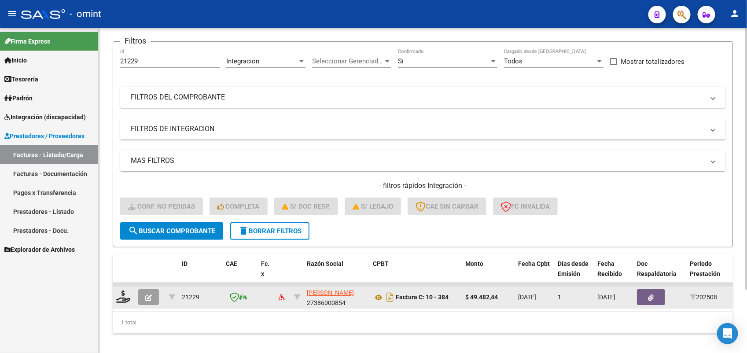
drag, startPoint x: 199, startPoint y: 298, endPoint x: 181, endPoint y: 295, distance: 18.3
click at [181, 295] on datatable-body-cell "21229" at bounding box center [200, 298] width 44 height 22
drag, startPoint x: 181, startPoint y: 295, endPoint x: 186, endPoint y: 295, distance: 5.3
copy span "21229"
click at [119, 296] on icon at bounding box center [123, 297] width 14 height 12
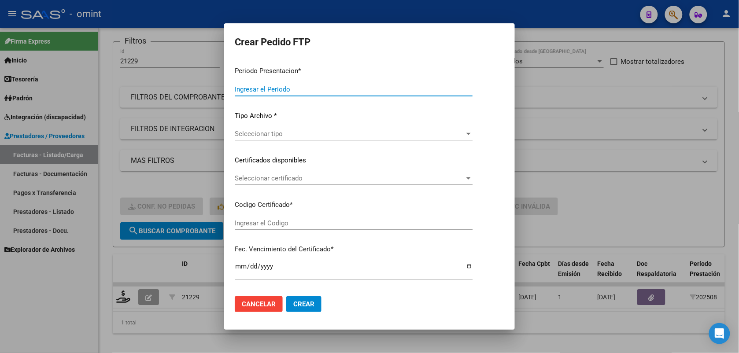
type input "202508"
type input "$ 49.482,44"
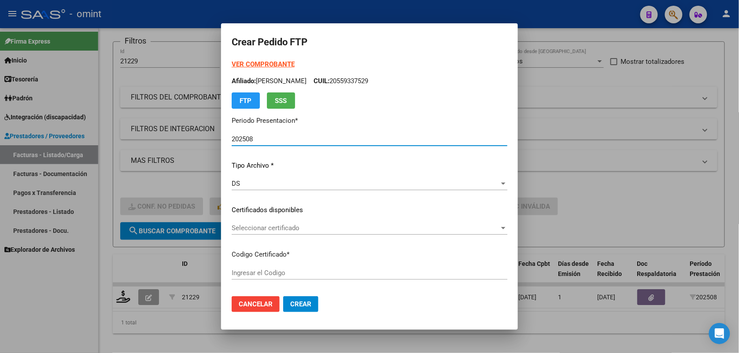
type input "4807901066"
type input "2023-10-12"
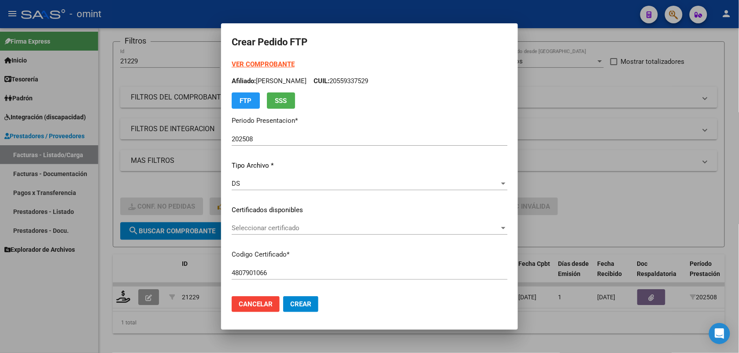
click at [252, 65] on strong "VER COMPROBANTE" at bounding box center [263, 64] width 63 height 8
click at [289, 226] on span "Seleccionar certificado" at bounding box center [366, 228] width 268 height 8
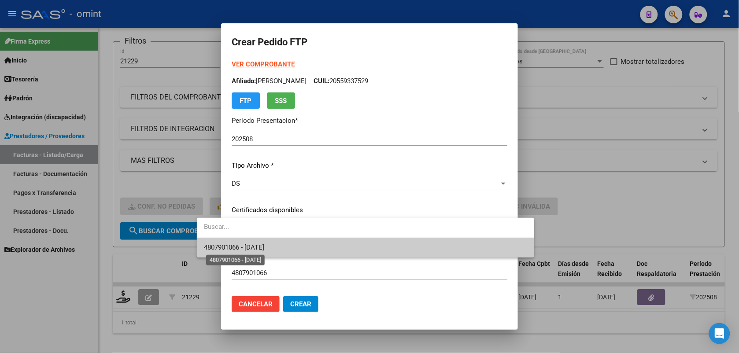
click at [264, 249] on span "4807901066 - 2023-10-12" at bounding box center [234, 248] width 60 height 8
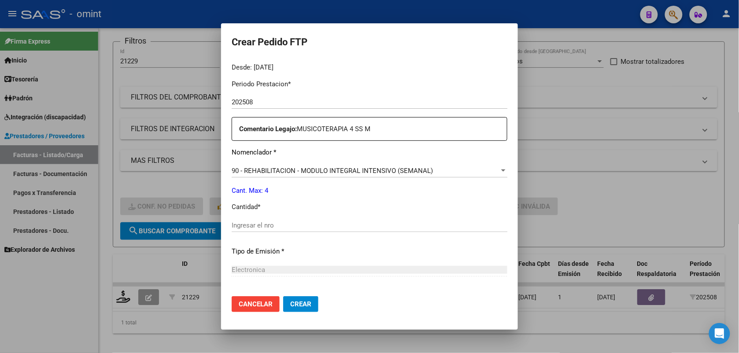
scroll to position [330, 0]
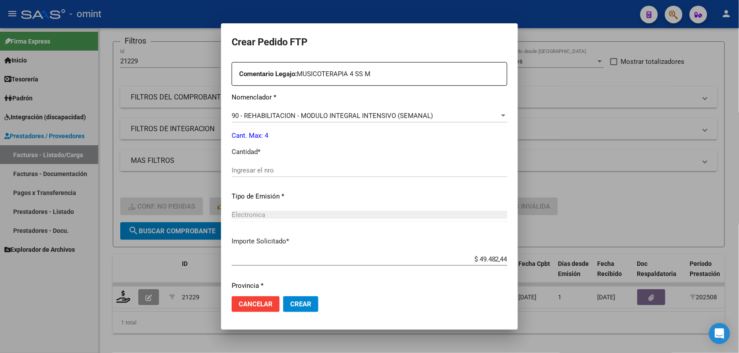
click at [232, 168] on input "Ingresar el nro" at bounding box center [370, 170] width 276 height 8
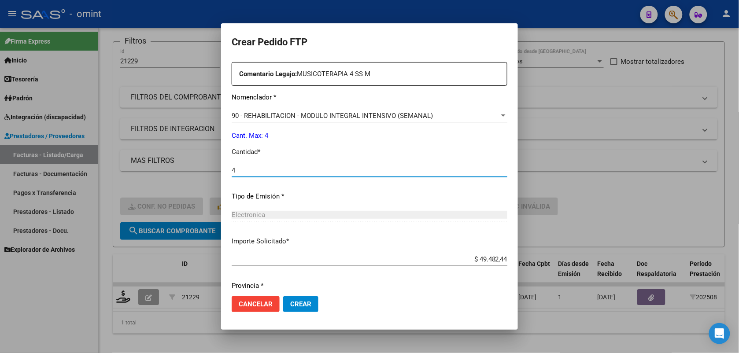
type input "4"
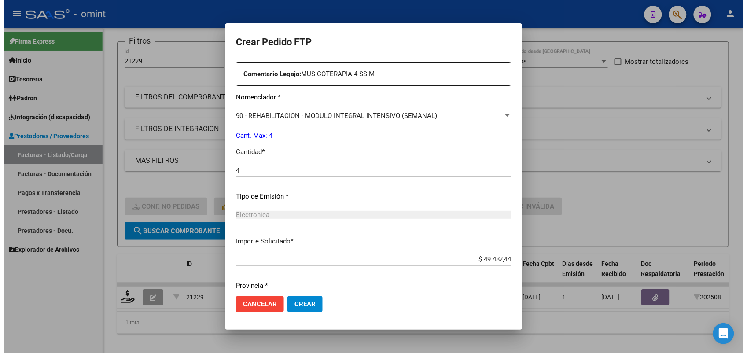
scroll to position [359, 0]
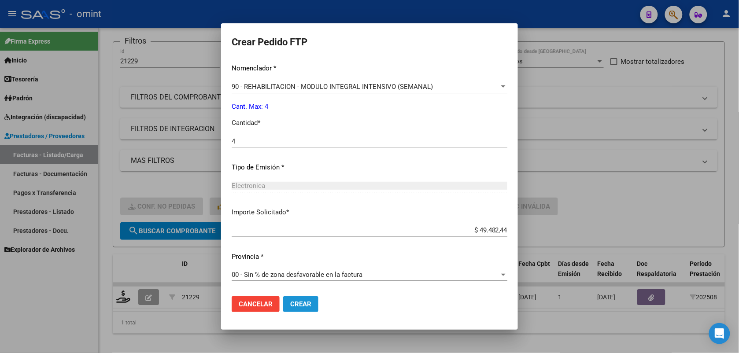
click at [290, 302] on span "Crear" at bounding box center [300, 304] width 21 height 8
click at [263, 9] on div at bounding box center [369, 176] width 739 height 353
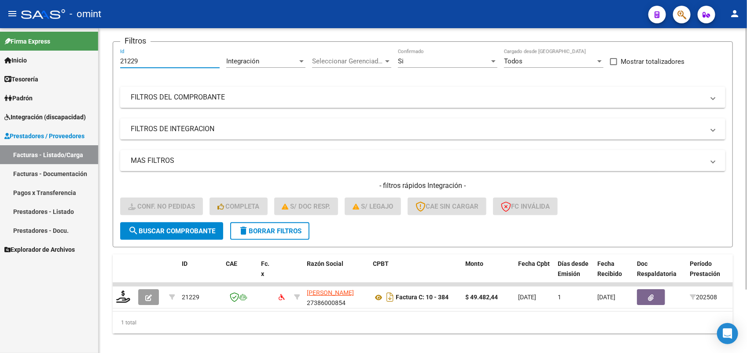
drag, startPoint x: 151, startPoint y: 57, endPoint x: 119, endPoint y: 62, distance: 32.5
click at [119, 62] on form "Filtros 21229 Id Integración Area Seleccionar Gerenciador Seleccionar Gerenciad…" at bounding box center [423, 144] width 621 height 206
paste input "0971"
click at [192, 232] on span "search Buscar Comprobante" at bounding box center [171, 231] width 87 height 8
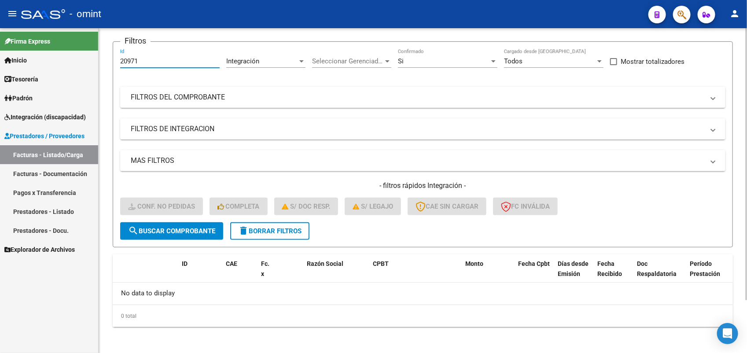
drag, startPoint x: 140, startPoint y: 63, endPoint x: 111, endPoint y: 67, distance: 29.4
click at [111, 67] on div "Video tutorial PRESTADORES -> Listado de CPBTs Emitidos por Prestadores / Prove…" at bounding box center [423, 160] width 649 height 390
paste input "813"
type input "20813"
click at [141, 228] on span "search Buscar Comprobante" at bounding box center [171, 231] width 87 height 8
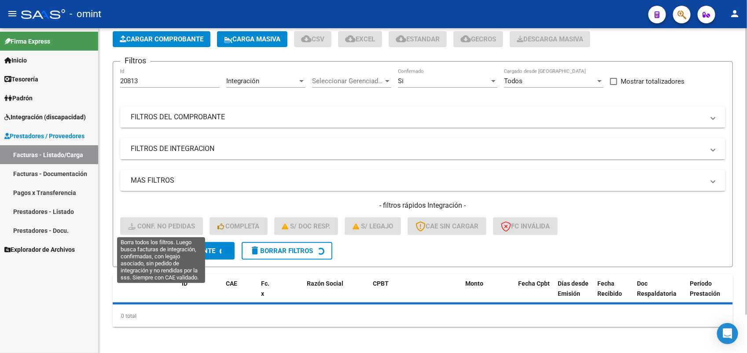
scroll to position [63, 0]
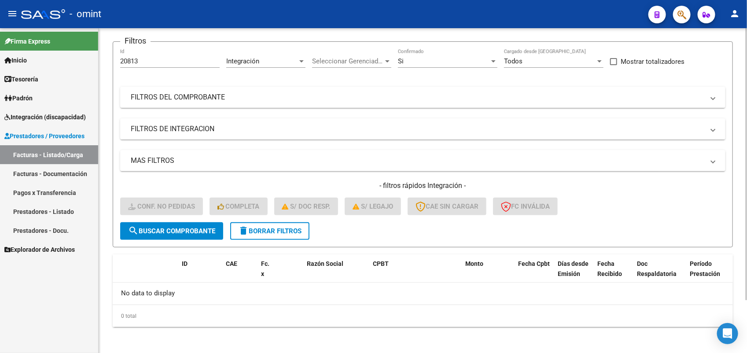
click at [190, 227] on span "search Buscar Comprobante" at bounding box center [171, 231] width 87 height 8
click at [417, 63] on div "Si" at bounding box center [444, 61] width 92 height 8
click at [490, 62] on div at bounding box center [494, 61] width 8 height 7
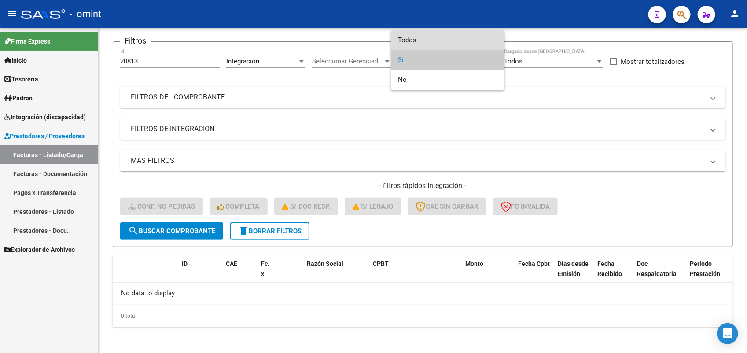
click at [437, 43] on span "Todos" at bounding box center [448, 40] width 100 height 20
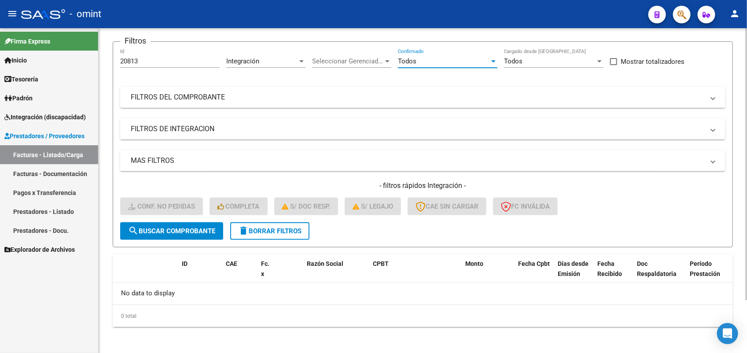
click at [179, 227] on span "search Buscar Comprobante" at bounding box center [171, 231] width 87 height 8
drag, startPoint x: 146, startPoint y: 58, endPoint x: 108, endPoint y: 64, distance: 38.3
click at [108, 64] on div "Video tutorial PRESTADORES -> Listado de CPBTs Emitidos por Prestadores / Prove…" at bounding box center [423, 160] width 649 height 390
click at [177, 227] on span "search Buscar Comprobante" at bounding box center [171, 231] width 87 height 8
click at [189, 234] on button "search Buscar Comprobante" at bounding box center [171, 231] width 103 height 18
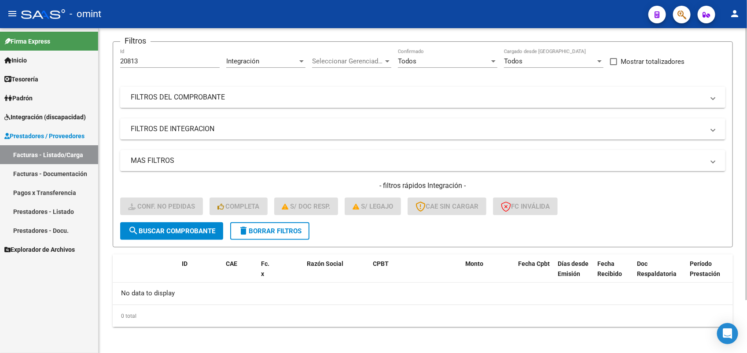
scroll to position [0, 0]
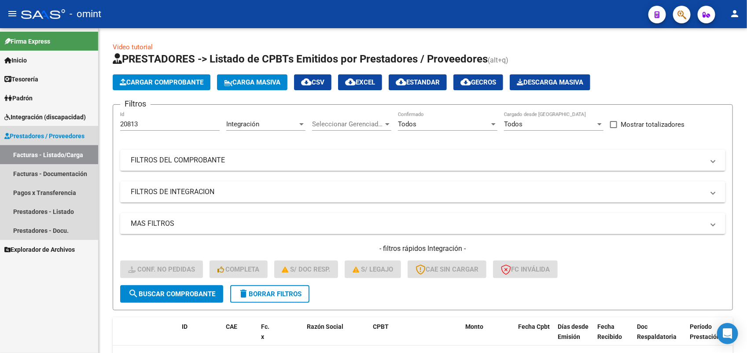
click at [59, 153] on link "Facturas - Listado/Carga" at bounding box center [49, 154] width 98 height 19
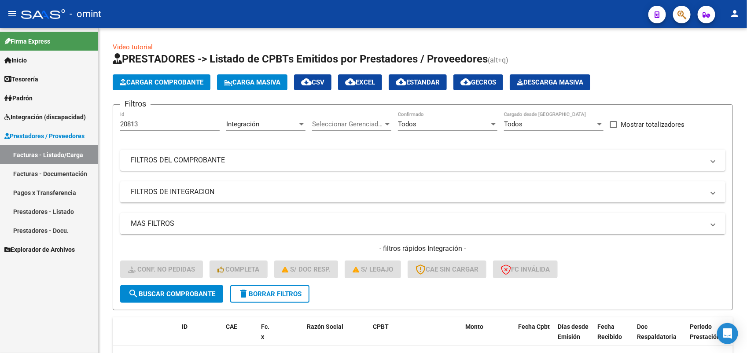
click at [66, 170] on link "Facturas - Documentación" at bounding box center [49, 173] width 98 height 19
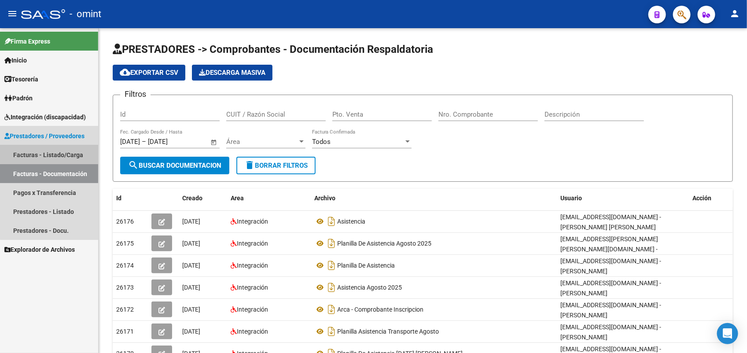
click at [59, 152] on link "Facturas - Listado/Carga" at bounding box center [49, 154] width 98 height 19
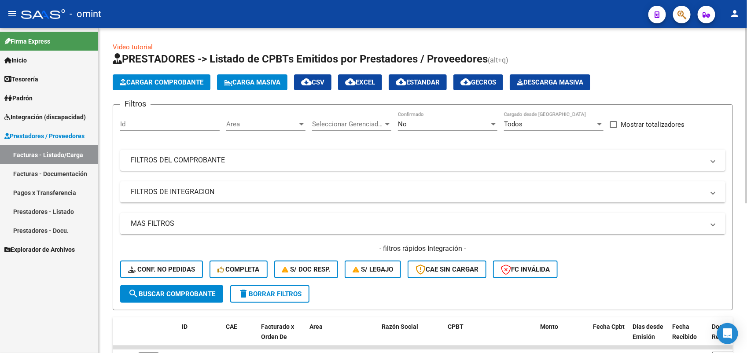
click at [145, 124] on input "Id" at bounding box center [170, 124] width 100 height 8
paste input "20813"
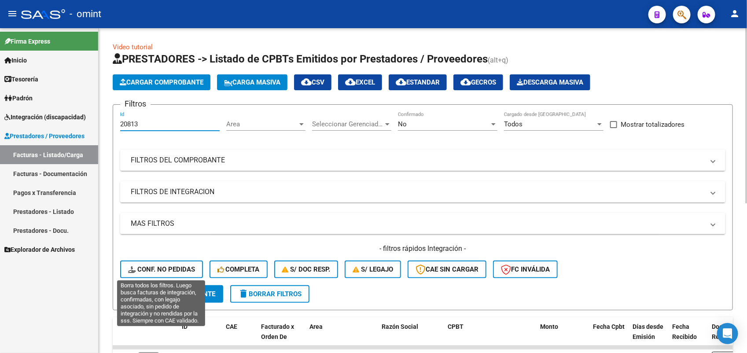
click at [166, 270] on span "Conf. no pedidas" at bounding box center [161, 270] width 67 height 8
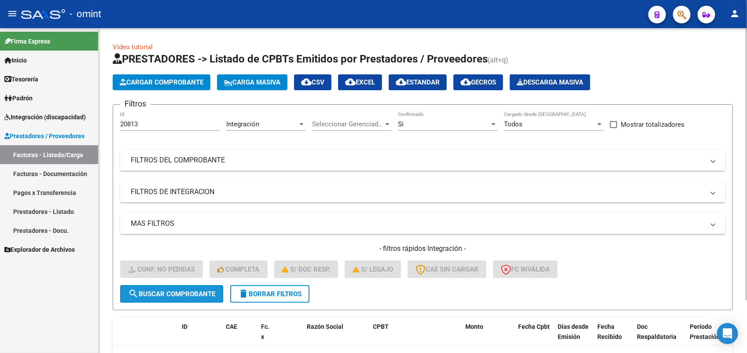
click at [177, 296] on span "search Buscar Comprobante" at bounding box center [171, 294] width 87 height 8
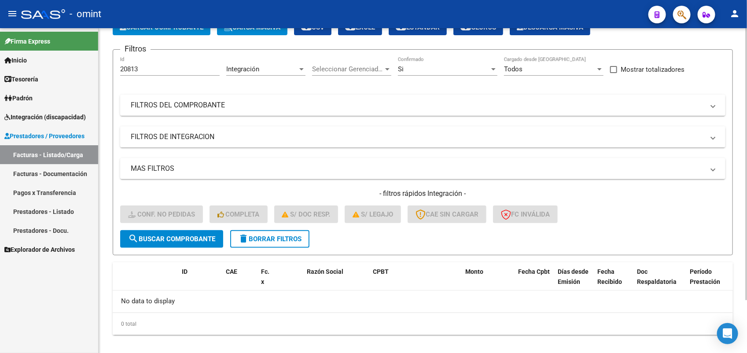
scroll to position [63, 0]
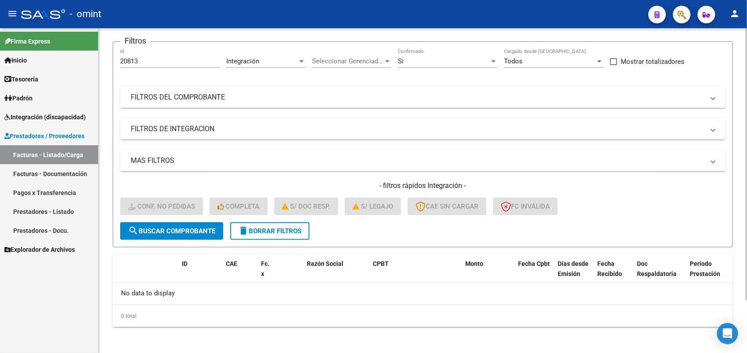
click at [404, 62] on div "Si" at bounding box center [444, 61] width 92 height 8
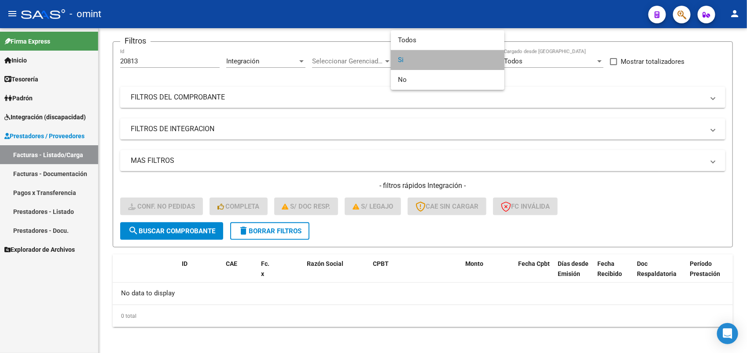
click at [406, 64] on span "Si" at bounding box center [448, 60] width 100 height 20
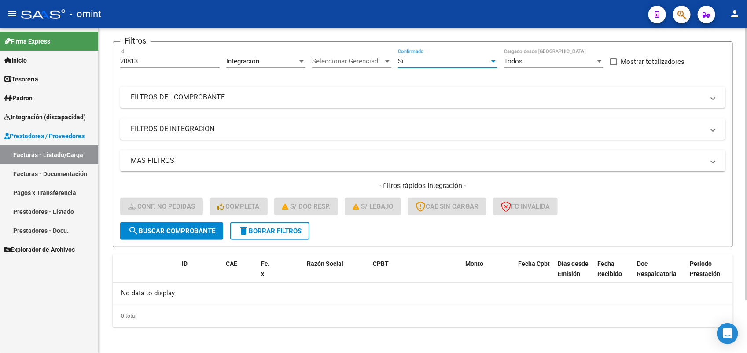
scroll to position [0, 0]
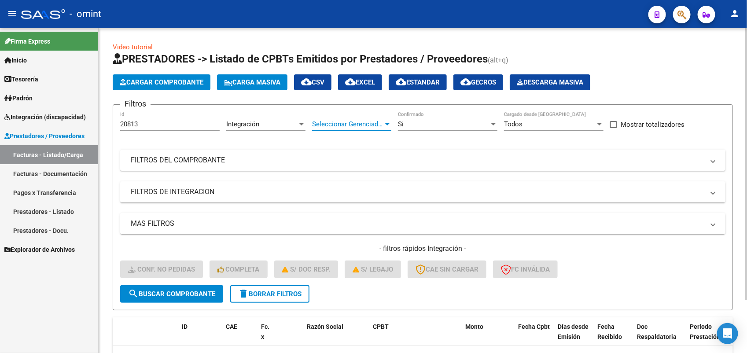
click at [323, 125] on span "Seleccionar Gerenciador" at bounding box center [347, 124] width 71 height 8
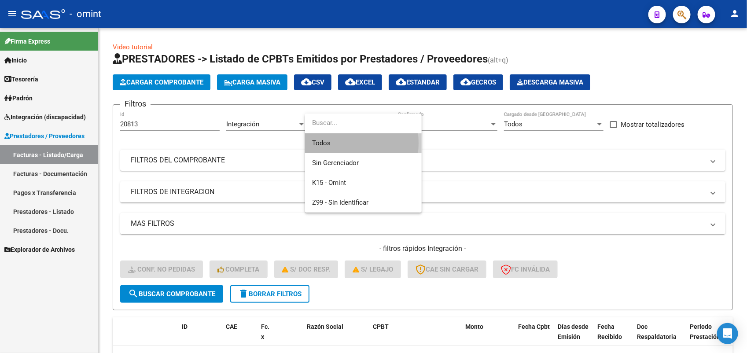
drag, startPoint x: 323, startPoint y: 125, endPoint x: 327, endPoint y: 143, distance: 18.9
click at [327, 143] on span "Todos" at bounding box center [363, 143] width 103 height 20
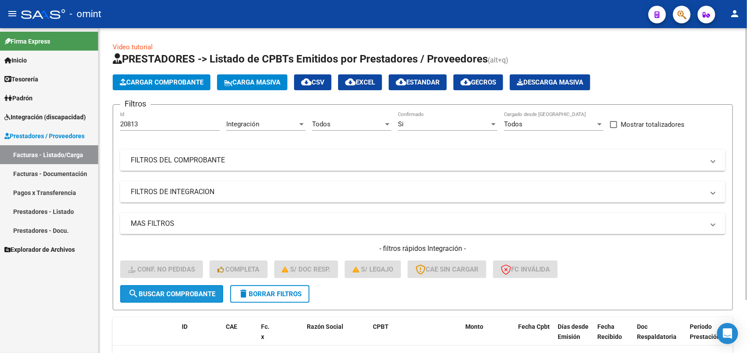
click at [176, 294] on span "search Buscar Comprobante" at bounding box center [171, 294] width 87 height 8
click at [195, 294] on span "search Buscar Comprobante" at bounding box center [171, 294] width 87 height 8
click at [261, 125] on div "Integración" at bounding box center [261, 124] width 71 height 8
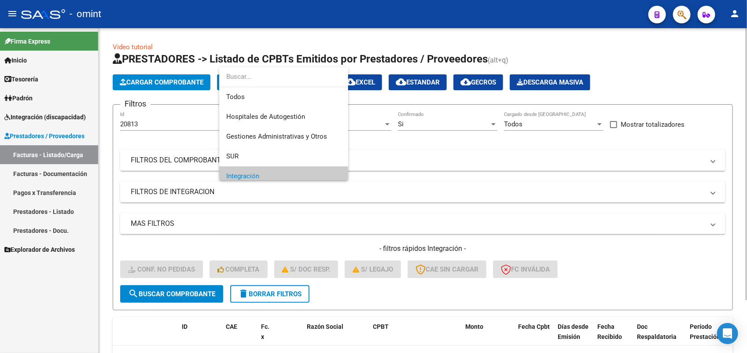
scroll to position [53, 0]
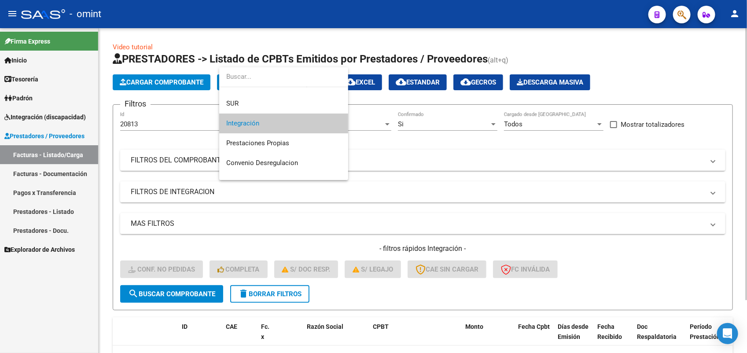
click at [261, 125] on span "Integración" at bounding box center [283, 124] width 115 height 20
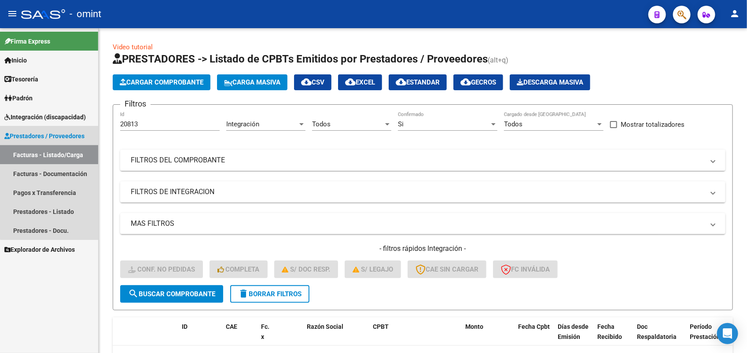
click at [82, 153] on link "Facturas - Listado/Carga" at bounding box center [49, 154] width 98 height 19
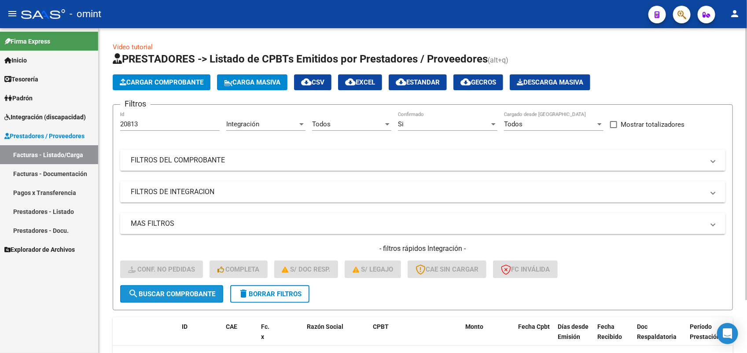
click at [177, 292] on span "search Buscar Comprobante" at bounding box center [171, 294] width 87 height 8
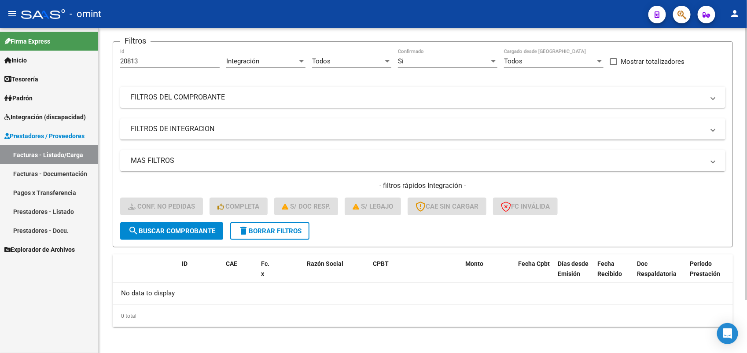
scroll to position [0, 0]
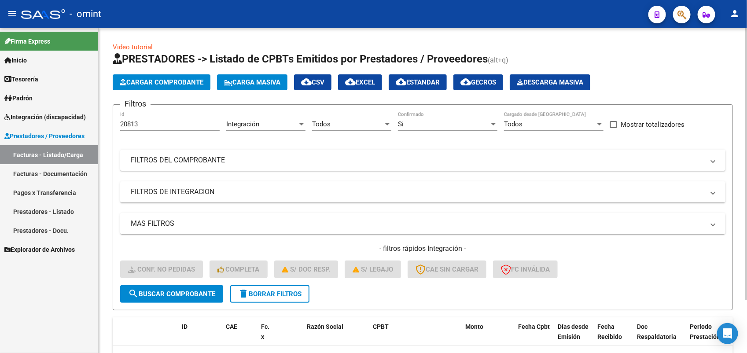
click at [194, 290] on span "search Buscar Comprobante" at bounding box center [171, 294] width 87 height 8
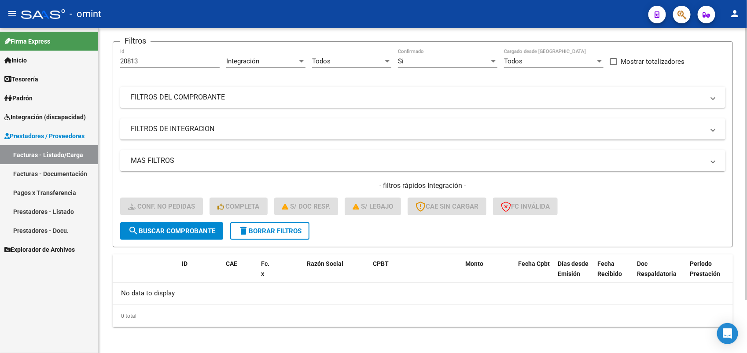
scroll to position [8, 0]
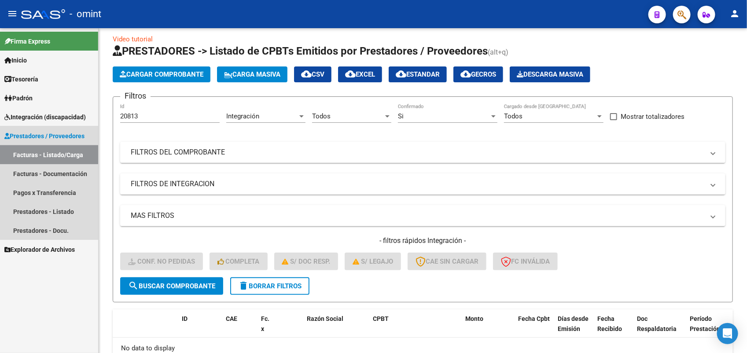
click at [67, 153] on link "Facturas - Listado/Carga" at bounding box center [49, 154] width 98 height 19
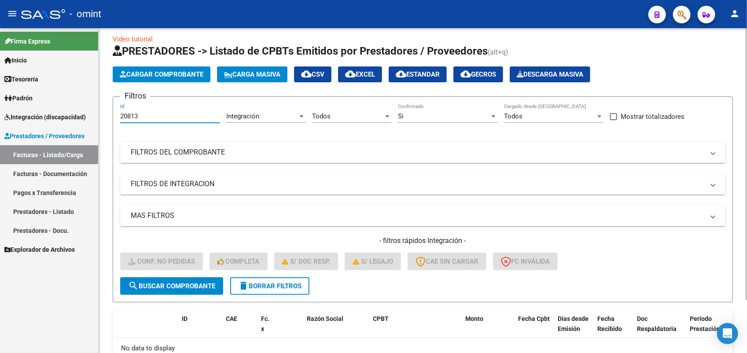
drag, startPoint x: 146, startPoint y: 118, endPoint x: 107, endPoint y: 117, distance: 39.7
click at [107, 117] on div "Video tutorial PRESTADORES -> Listado de CPBTs Emitidos por Prestadores / Prove…" at bounding box center [423, 215] width 649 height 390
paste input "1238"
type input "21238"
click at [183, 282] on span "search Buscar Comprobante" at bounding box center [171, 286] width 87 height 8
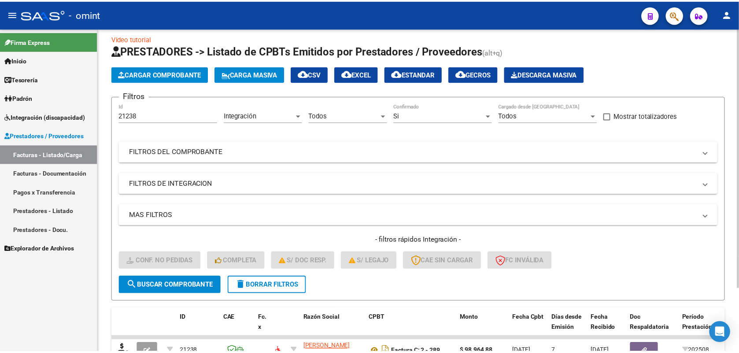
scroll to position [78, 0]
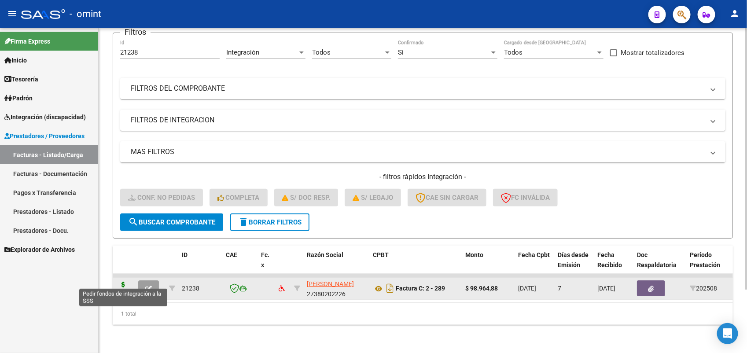
click at [120, 282] on icon at bounding box center [123, 288] width 14 height 12
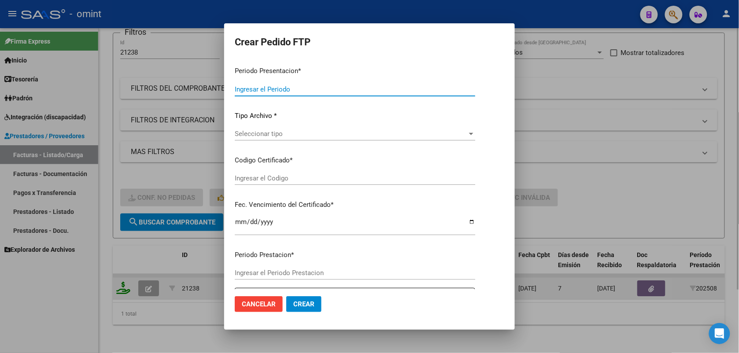
type input "202508"
type input "$ 98.964,88"
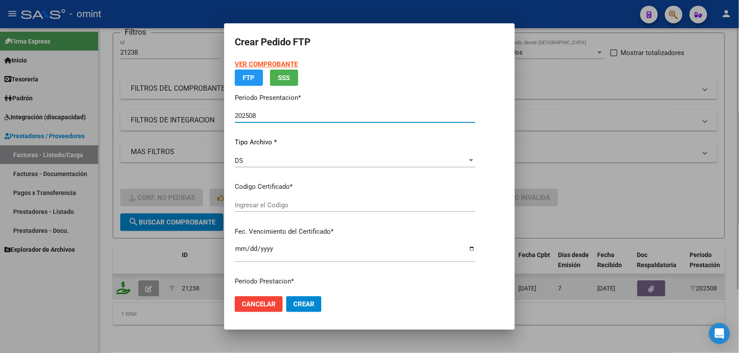
type input "5142350568"
type input "2026-09-09"
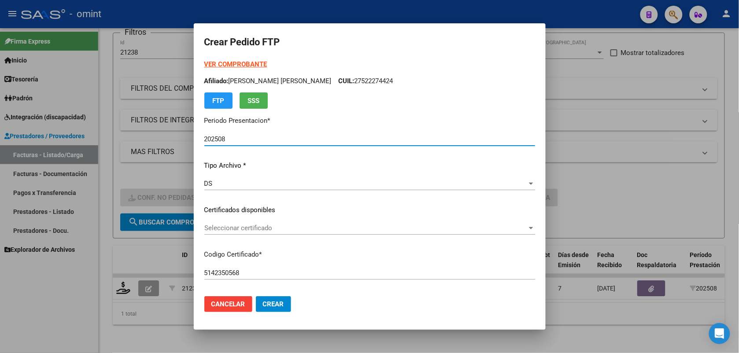
click at [220, 221] on div "VER COMPROBANTE ARCA Padrón Afiliado: SALA ROMERO MARIA JOSE CUIL: 27522274424 …" at bounding box center [369, 203] width 331 height 288
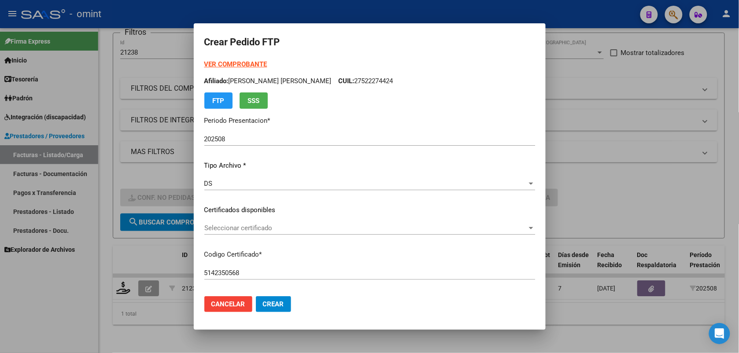
click at [226, 222] on div "Seleccionar certificado Seleccionar certificado" at bounding box center [369, 228] width 331 height 13
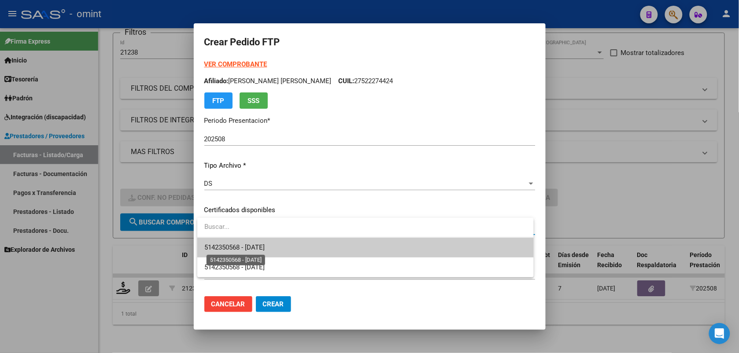
click at [232, 247] on span "5142350568 - 2026-09-09" at bounding box center [234, 248] width 60 height 8
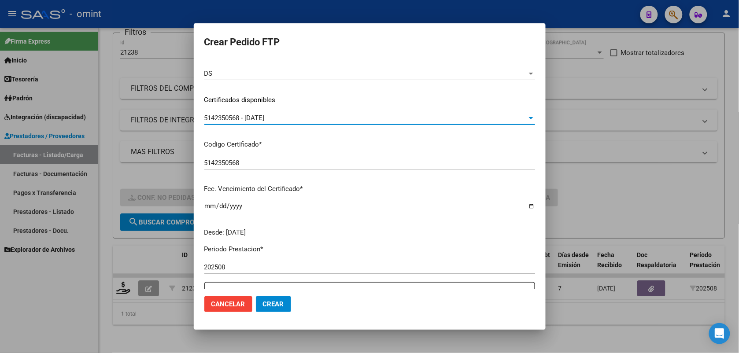
scroll to position [220, 0]
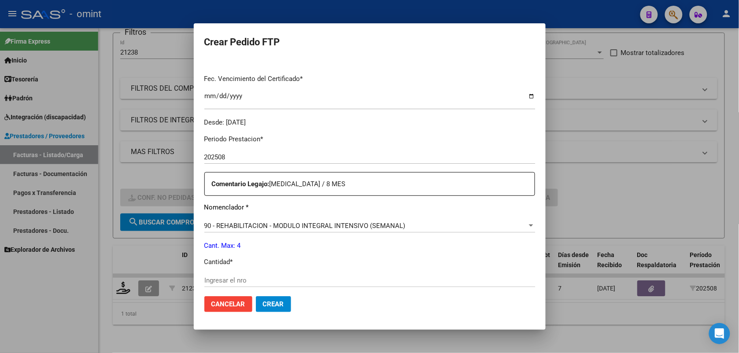
click at [250, 271] on div "Periodo Prestacion * 202508 Ingresar el Periodo Prestacion Comentario Legajo: P…" at bounding box center [369, 279] width 331 height 302
click at [256, 274] on div "Ingresar el nro" at bounding box center [369, 280] width 331 height 13
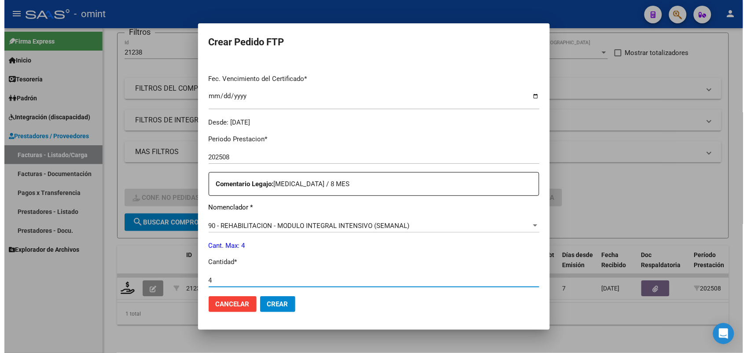
scroll to position [359, 0]
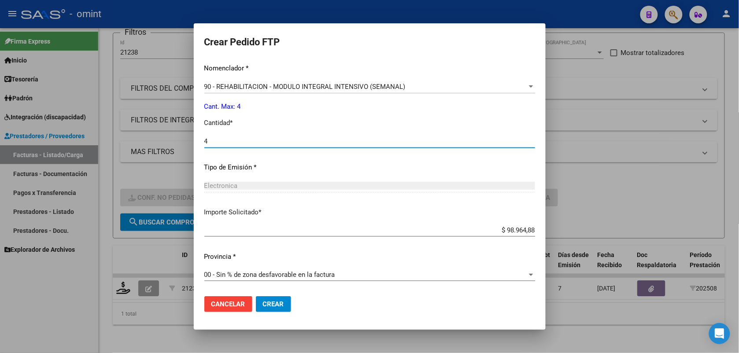
type input "4"
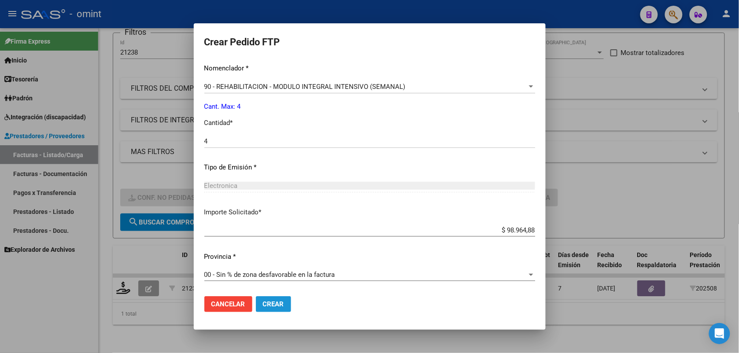
click at [285, 304] on button "Crear" at bounding box center [273, 304] width 35 height 16
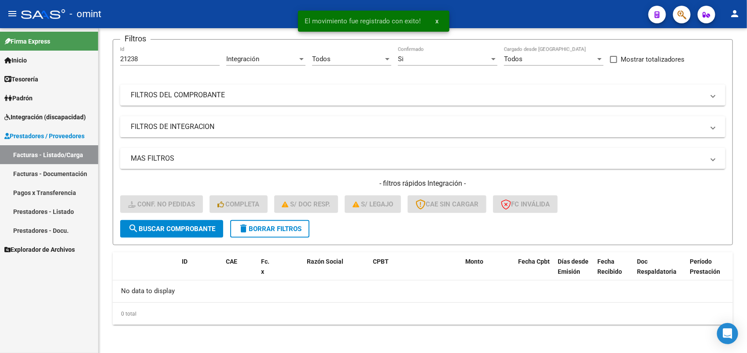
scroll to position [63, 0]
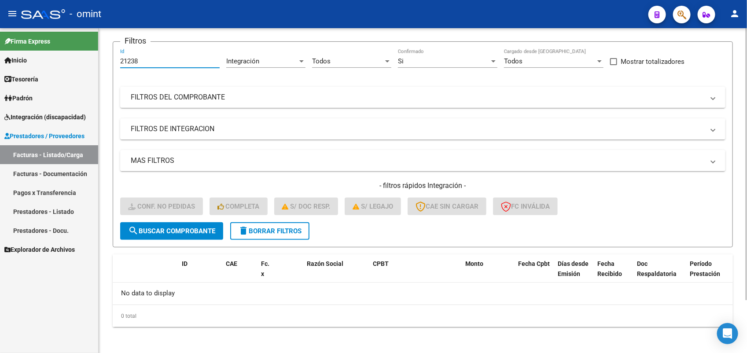
drag, startPoint x: 149, startPoint y: 58, endPoint x: 113, endPoint y: 63, distance: 36.0
click at [113, 63] on form "Filtros 21238 Id Integración Area Todos Seleccionar Gerenciador Si Confirmado T…" at bounding box center [423, 144] width 621 height 206
paste input "19894"
type input "19894"
click at [170, 230] on span "search Buscar Comprobante" at bounding box center [171, 231] width 87 height 8
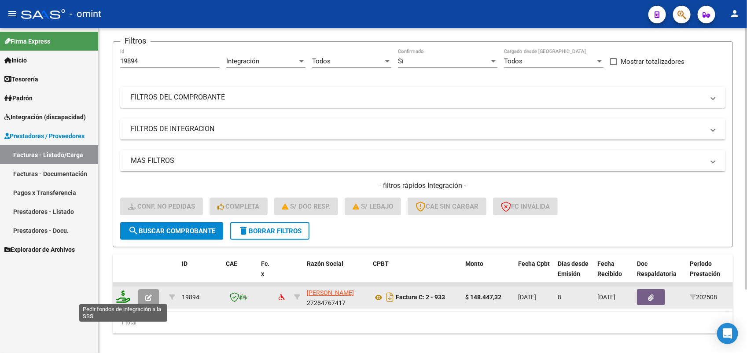
click at [126, 293] on icon at bounding box center [123, 297] width 14 height 12
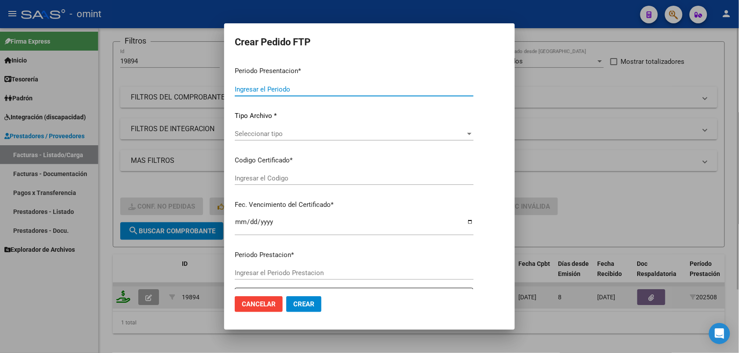
type input "202508"
type input "$ 148.447,32"
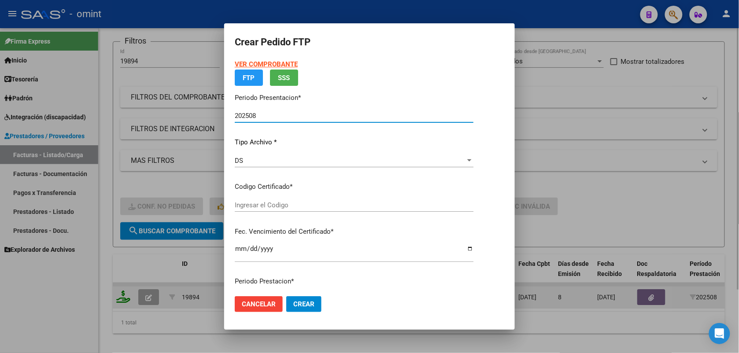
type input "5142350568"
type input "2026-09-09"
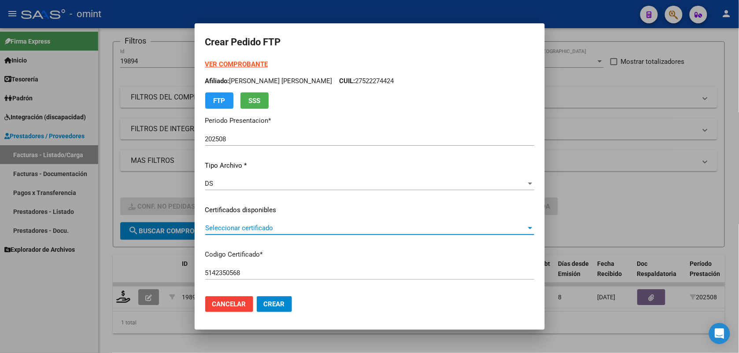
click at [252, 228] on span "Seleccionar certificado" at bounding box center [365, 228] width 321 height 8
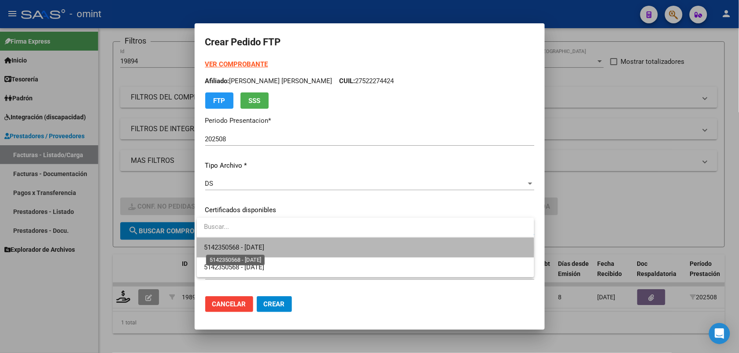
click at [252, 249] on span "5142350568 - 2026-09-09" at bounding box center [234, 248] width 60 height 8
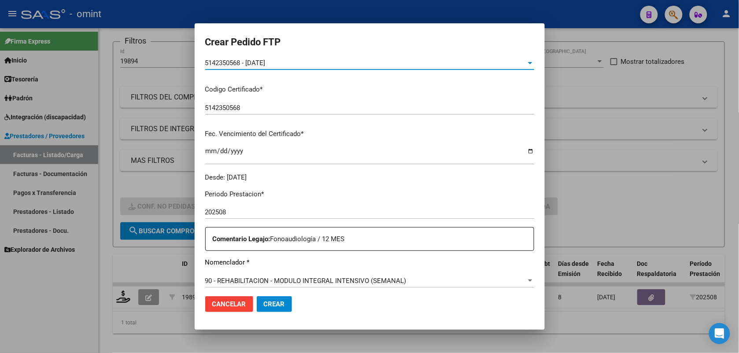
scroll to position [220, 0]
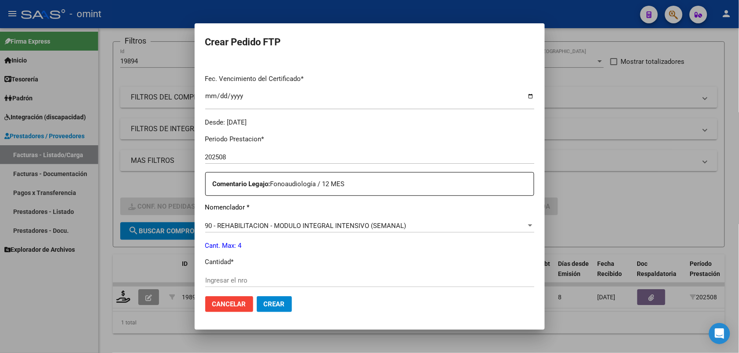
click at [249, 286] on div "Ingresar el nro" at bounding box center [369, 280] width 329 height 13
click at [240, 281] on input "Ingresar el nro" at bounding box center [369, 281] width 329 height 8
type input "4"
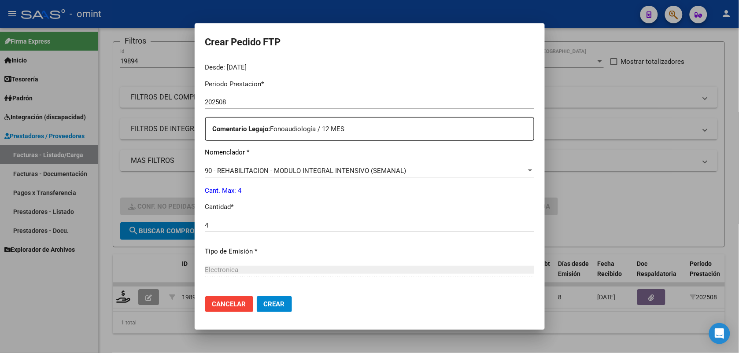
scroll to position [359, 0]
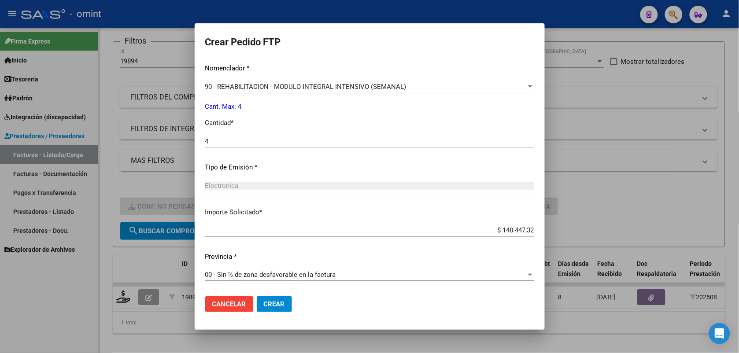
click at [276, 300] on span "Crear" at bounding box center [274, 304] width 21 height 8
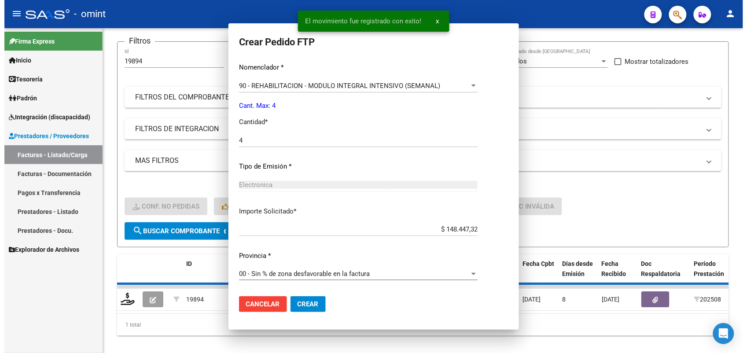
scroll to position [310, 0]
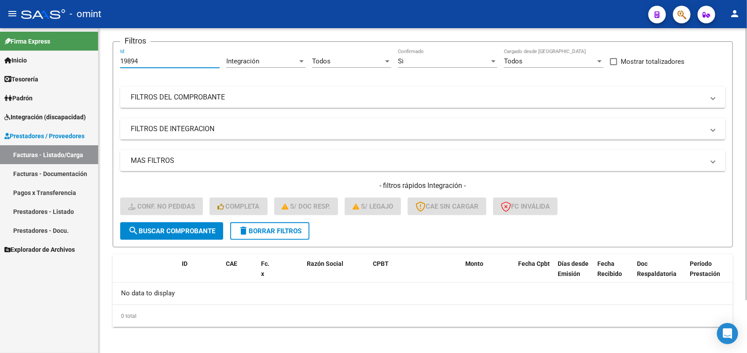
drag, startPoint x: 145, startPoint y: 58, endPoint x: 113, endPoint y: 65, distance: 33.3
click at [113, 65] on form "Filtros 19894 Id Integración Area Todos Seleccionar Gerenciador Si Confirmado T…" at bounding box center [423, 144] width 621 height 206
paste input "20561"
type input "20561"
click at [199, 228] on span "search Buscar Comprobante" at bounding box center [171, 231] width 87 height 8
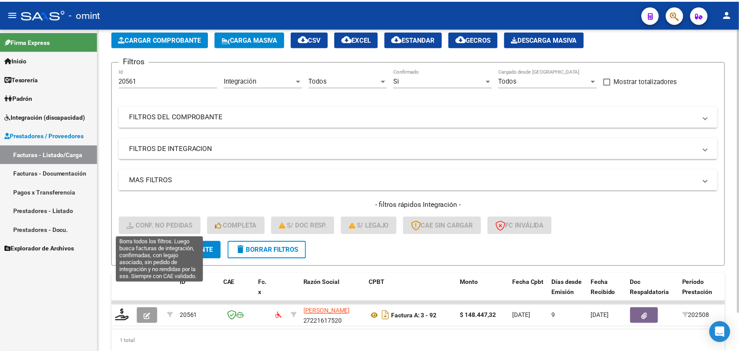
scroll to position [63, 0]
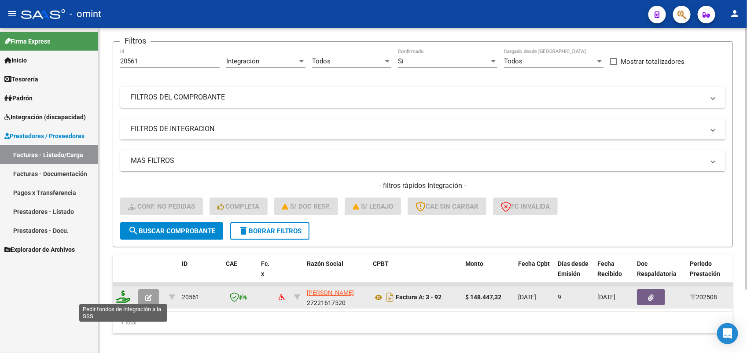
click at [119, 293] on icon at bounding box center [123, 297] width 14 height 12
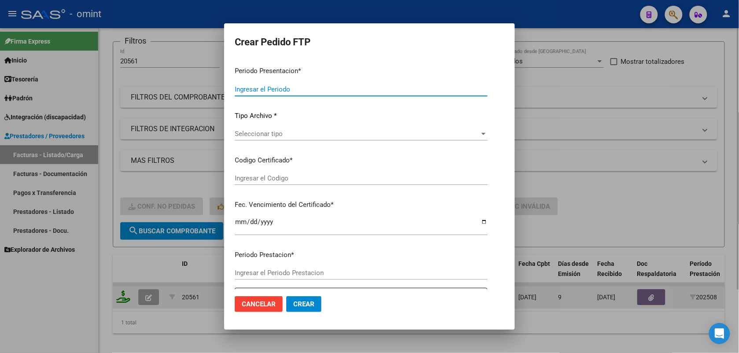
type input "202508"
type input "$ 148.447,32"
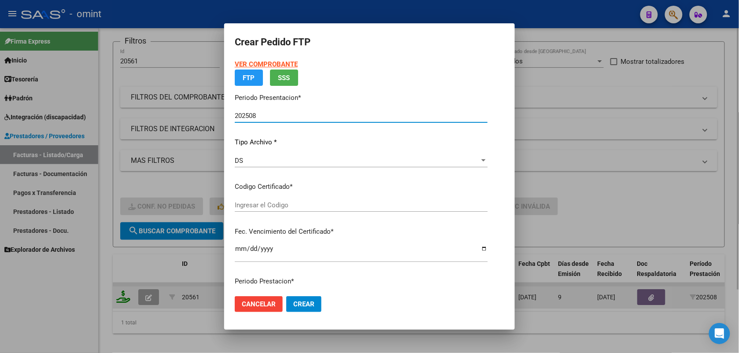
type input "5142350568"
type input "2026-09-09"
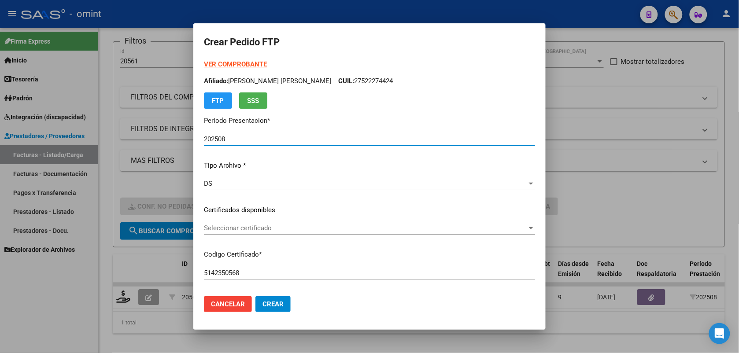
click at [287, 228] on span "Seleccionar certificado" at bounding box center [365, 228] width 323 height 8
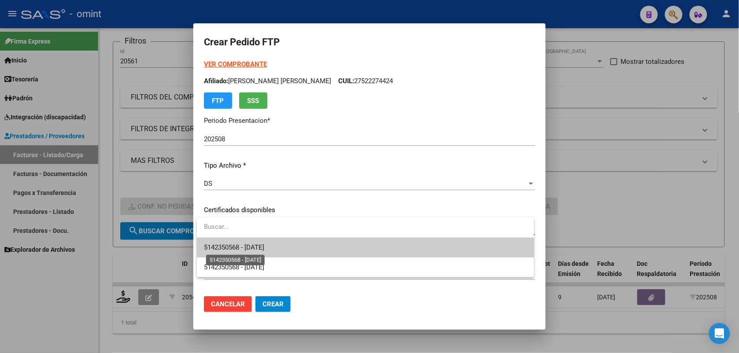
click at [244, 248] on span "5142350568 - 2026-09-09" at bounding box center [234, 248] width 60 height 8
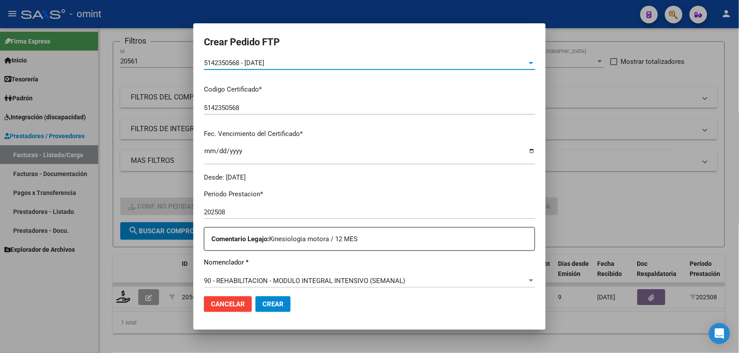
scroll to position [220, 0]
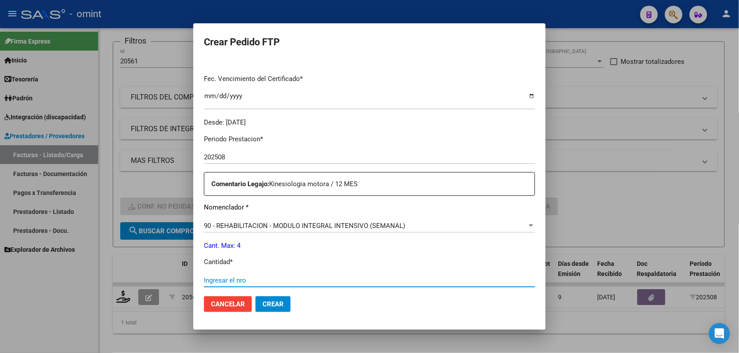
click at [253, 277] on input "Ingresar el nro" at bounding box center [369, 281] width 331 height 8
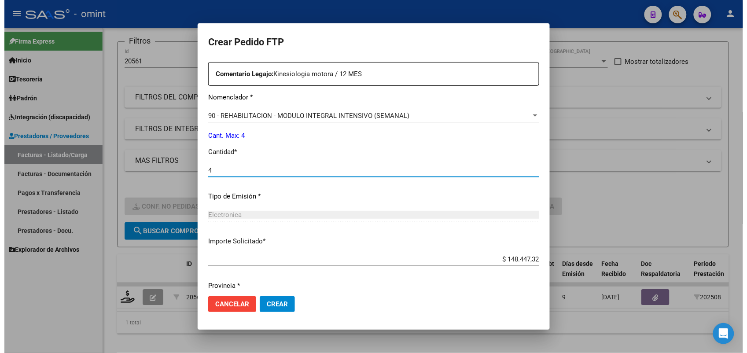
scroll to position [359, 0]
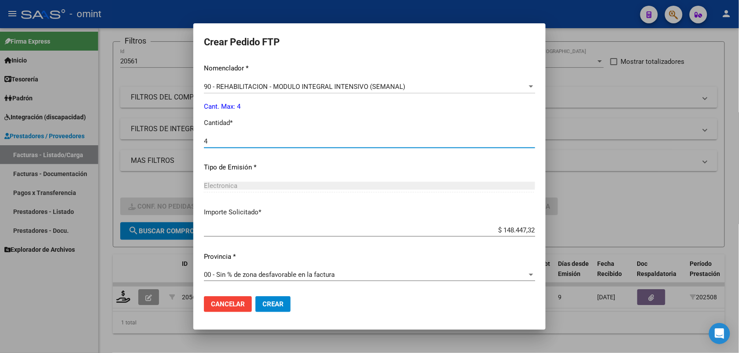
type input "4"
click at [276, 302] on span "Crear" at bounding box center [273, 304] width 21 height 8
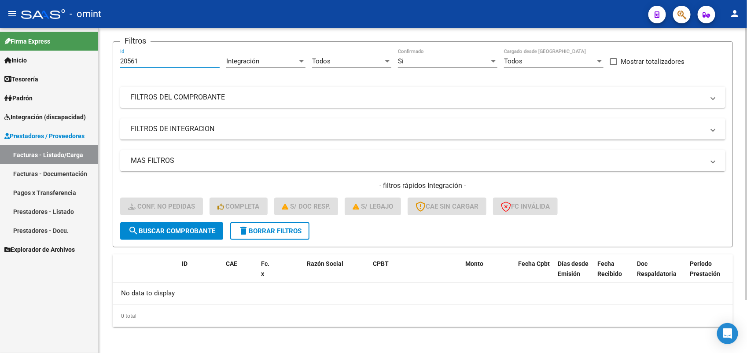
drag, startPoint x: 151, startPoint y: 60, endPoint x: 115, endPoint y: 68, distance: 36.6
click at [115, 68] on form "Filtros 20561 Id Integración Area Todos Seleccionar Gerenciador Si Confirmado T…" at bounding box center [423, 144] width 621 height 206
paste input "156"
click at [177, 231] on span "search Buscar Comprobante" at bounding box center [171, 231] width 87 height 8
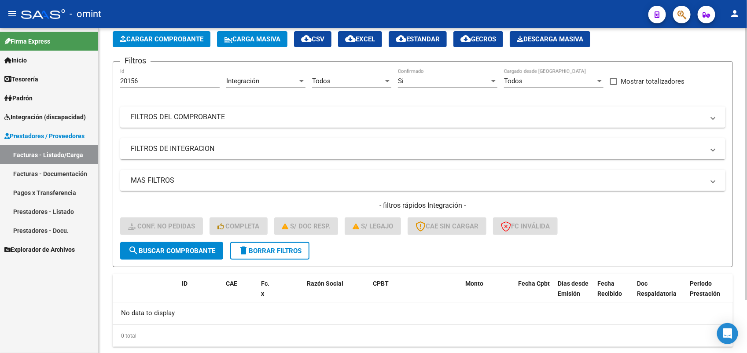
scroll to position [63, 0]
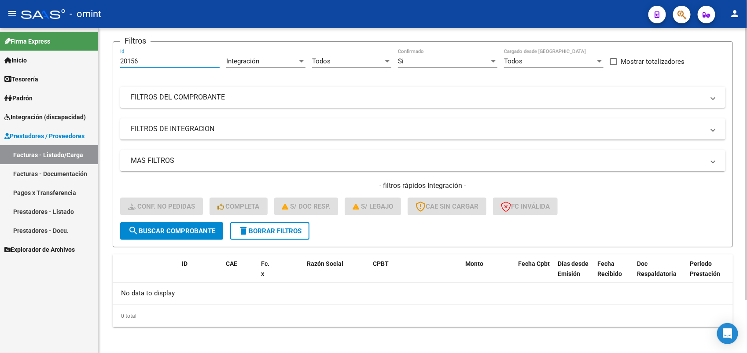
drag, startPoint x: 155, startPoint y: 60, endPoint x: 102, endPoint y: 63, distance: 52.5
click at [102, 63] on div "Video tutorial PRESTADORES -> Listado de CPBTs Emitidos por Prestadores / Prove…" at bounding box center [423, 160] width 649 height 390
paste input "097"
type input "20097"
click at [182, 227] on span "search Buscar Comprobante" at bounding box center [171, 231] width 87 height 8
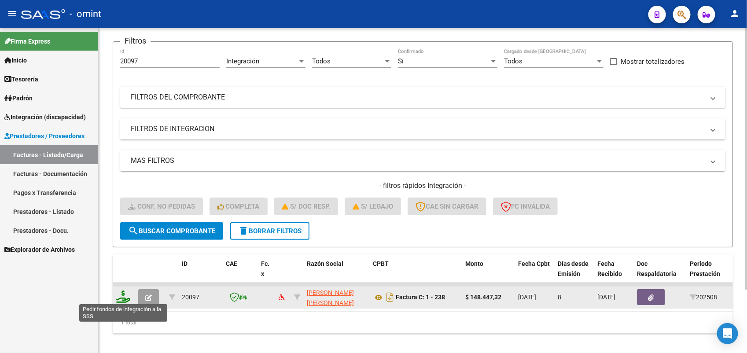
click at [120, 296] on icon at bounding box center [123, 297] width 14 height 12
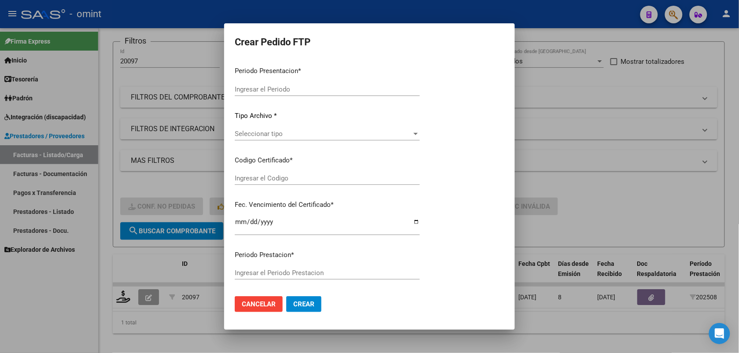
type input "202508"
type input "$ 148.447,32"
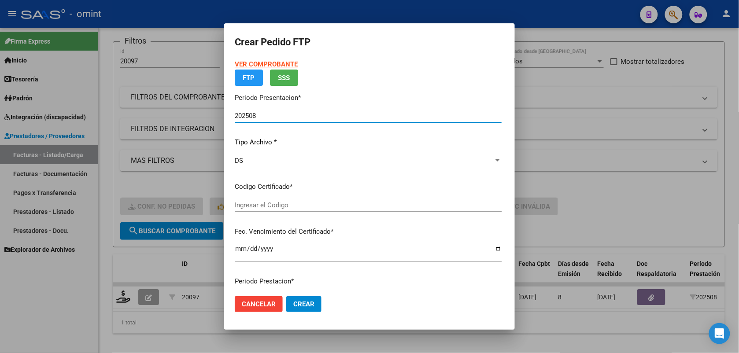
type input "3366842259"
type input "2029-05-20"
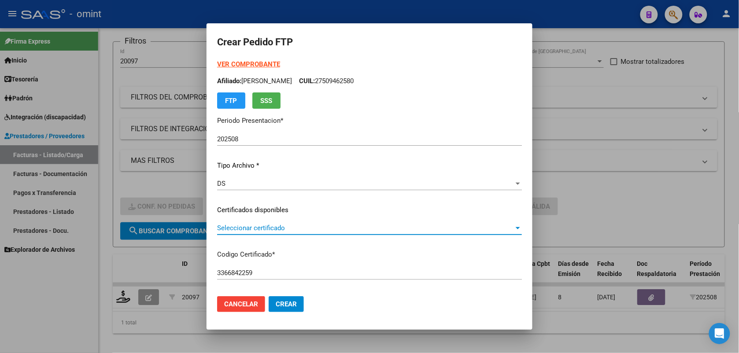
click at [222, 226] on span "Seleccionar certificado" at bounding box center [365, 228] width 297 height 8
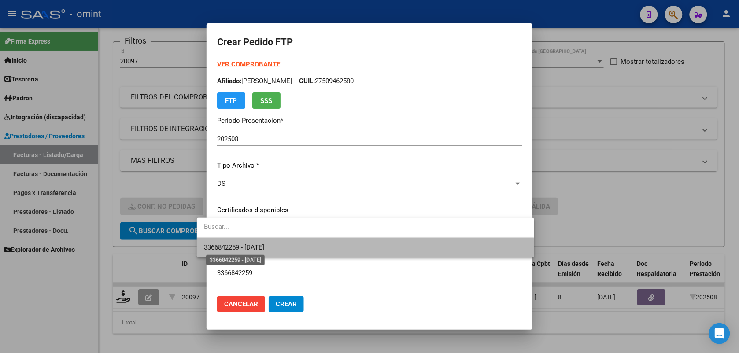
click at [227, 248] on span "3366842259 - 2029-05-20" at bounding box center [234, 248] width 60 height 8
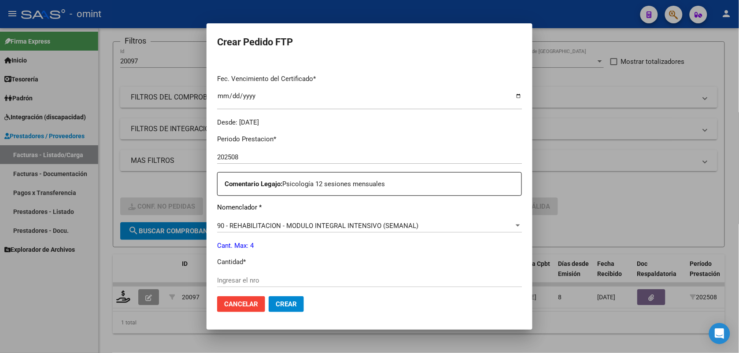
scroll to position [275, 0]
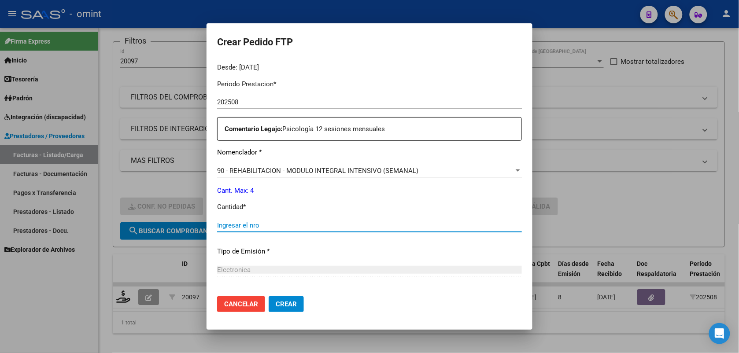
click at [240, 225] on input "Ingresar el nro" at bounding box center [369, 226] width 305 height 8
type input "4"
click at [276, 306] on span "Crear" at bounding box center [286, 304] width 21 height 8
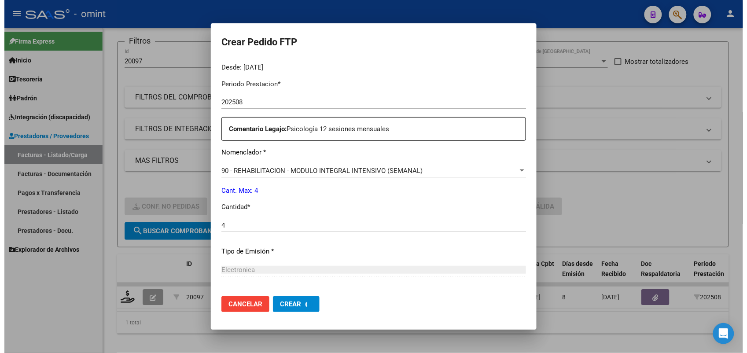
scroll to position [226, 0]
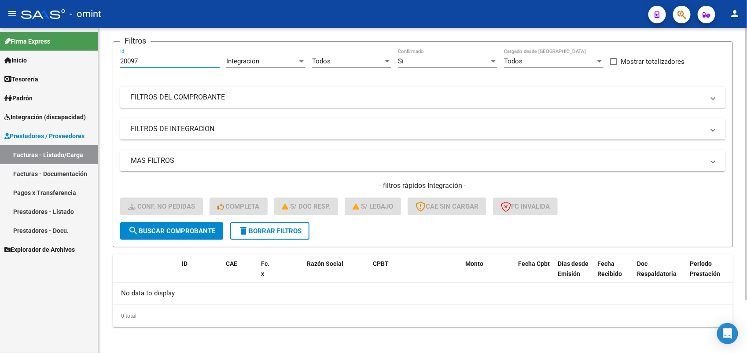
drag, startPoint x: 145, startPoint y: 62, endPoint x: 115, endPoint y: 61, distance: 30.0
click at [115, 61] on form "Filtros 20097 Id Integración Area Todos Seleccionar Gerenciador Si Confirmado T…" at bounding box center [423, 144] width 621 height 206
paste input "2"
type input "20092"
click at [168, 229] on span "search Buscar Comprobante" at bounding box center [171, 231] width 87 height 8
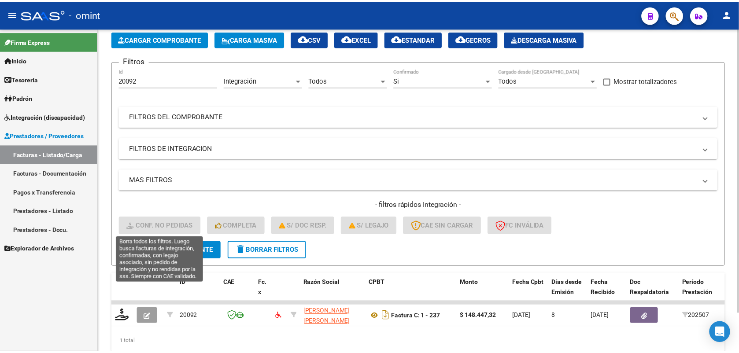
scroll to position [63, 0]
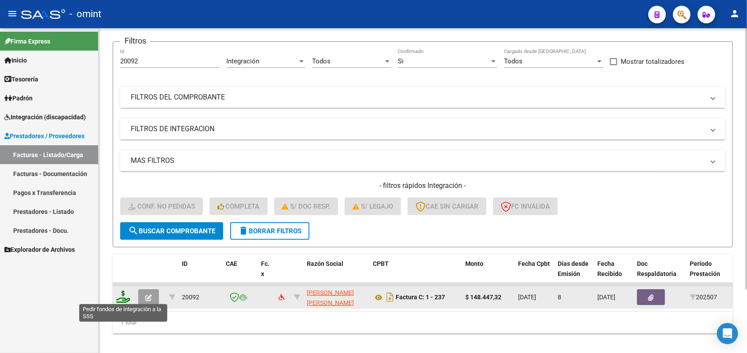
click at [120, 295] on icon at bounding box center [123, 297] width 14 height 12
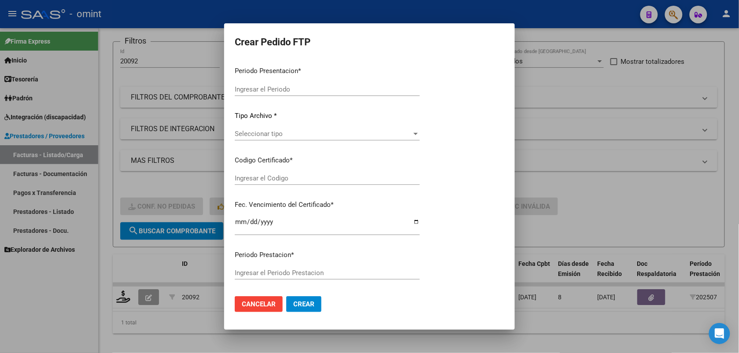
type input "202508"
type input "202507"
type input "$ 148.447,32"
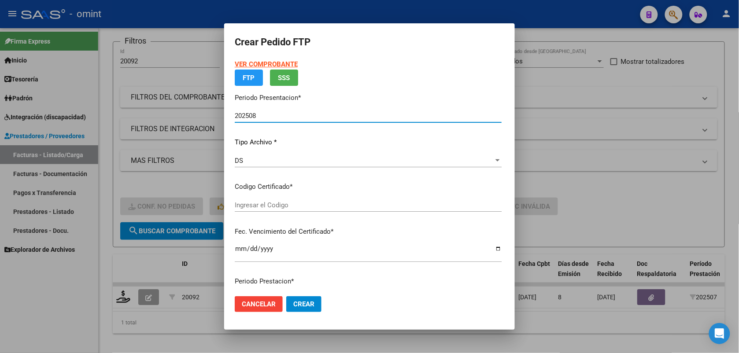
type input "3366842259"
type input "2029-05-20"
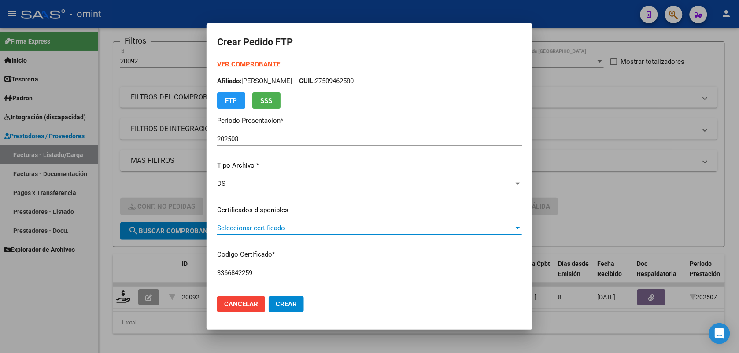
click at [250, 225] on span "Seleccionar certificado" at bounding box center [365, 228] width 297 height 8
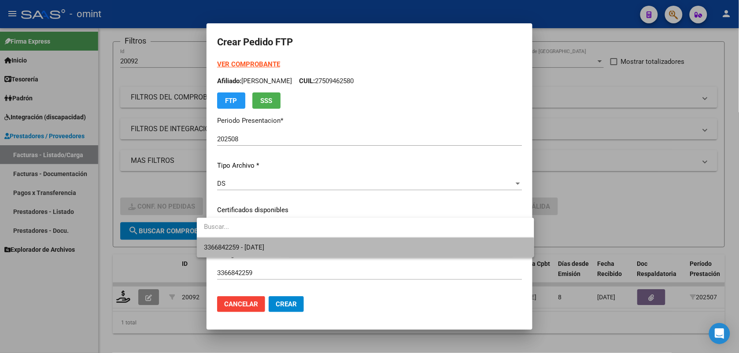
click at [244, 252] on span "3366842259 - 2029-05-20" at bounding box center [365, 248] width 323 height 20
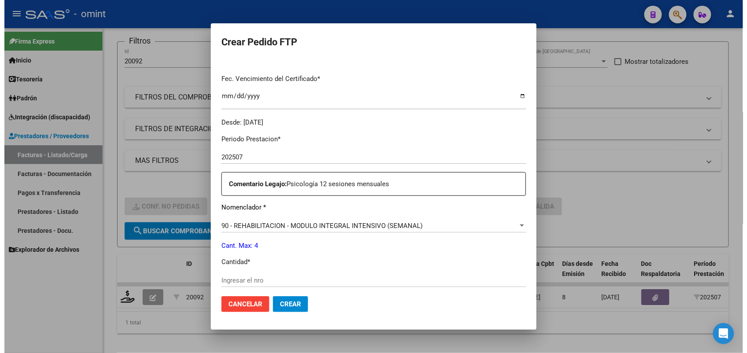
scroll to position [330, 0]
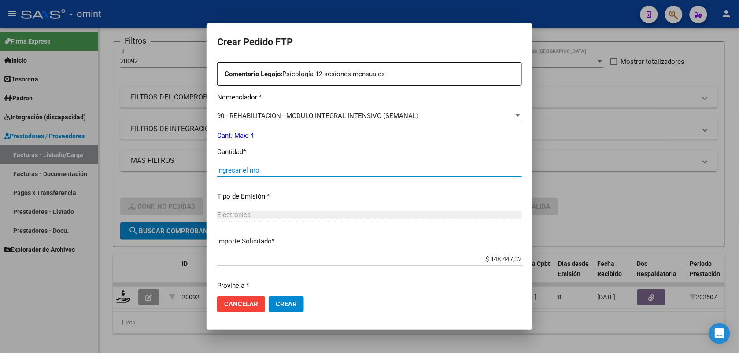
click at [231, 170] on input "Ingresar el nro" at bounding box center [369, 170] width 305 height 8
type input "4"
click at [273, 300] on button "Crear" at bounding box center [286, 304] width 35 height 16
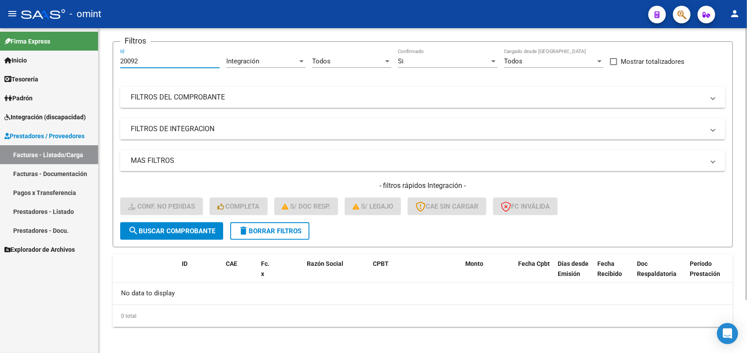
drag, startPoint x: 157, startPoint y: 64, endPoint x: 119, endPoint y: 62, distance: 37.5
click at [119, 62] on form "Filtros 20092 Id Integración Area Todos Seleccionar Gerenciador Si Confirmado T…" at bounding box center [423, 144] width 621 height 206
paste input "87"
type input "20872"
click at [202, 229] on span "search Buscar Comprobante" at bounding box center [171, 231] width 87 height 8
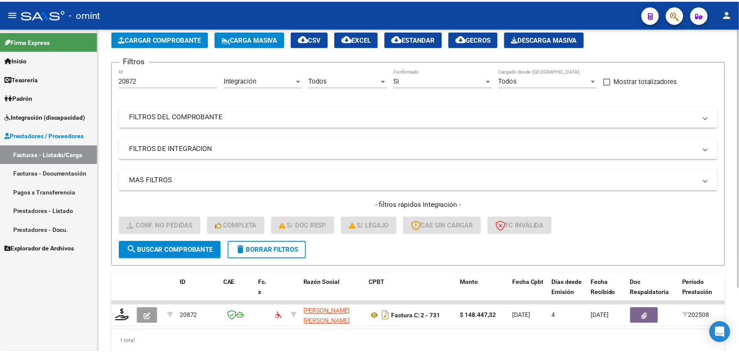
scroll to position [63, 0]
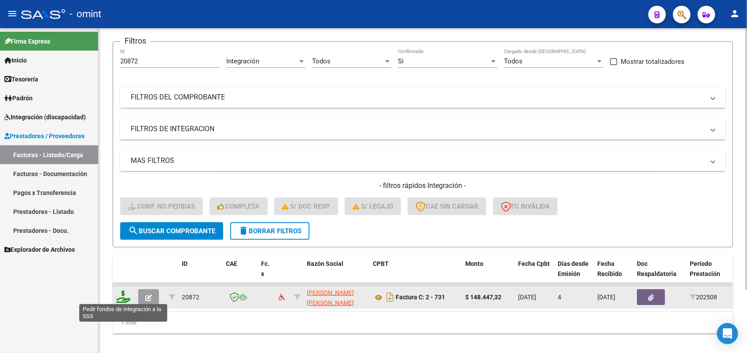
click at [121, 296] on icon at bounding box center [123, 297] width 14 height 12
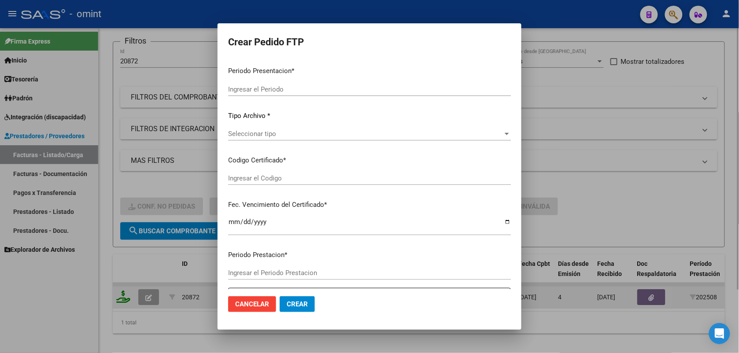
type input "202508"
type input "$ 148.447,32"
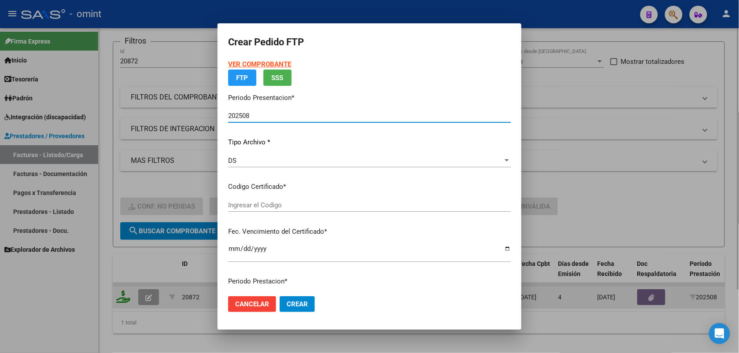
type input "3366842259"
type input "2029-05-20"
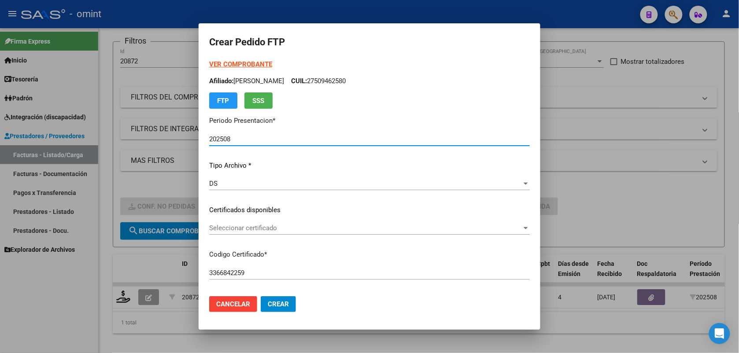
click at [250, 226] on span "Seleccionar certificado" at bounding box center [365, 228] width 313 height 8
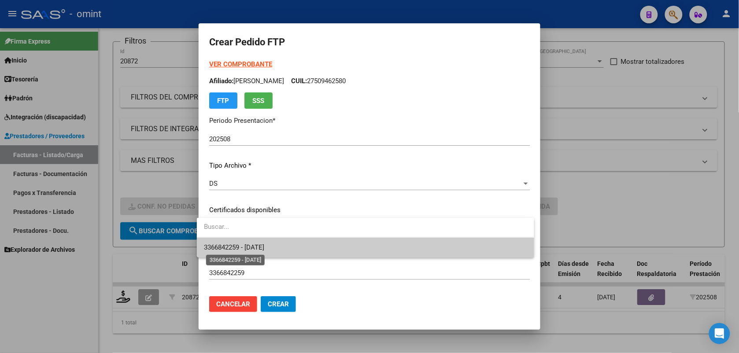
click at [254, 249] on span "3366842259 - 2029-05-20" at bounding box center [234, 248] width 60 height 8
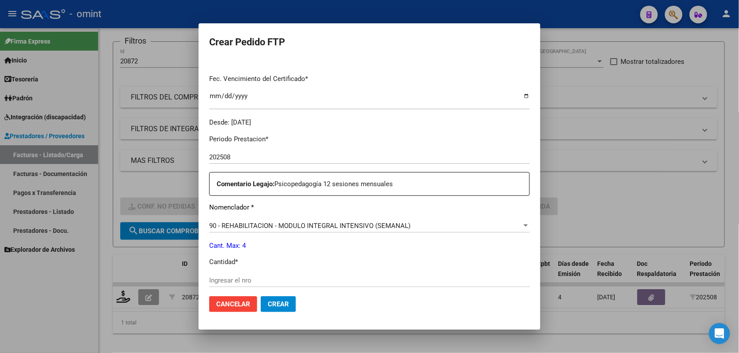
scroll to position [275, 0]
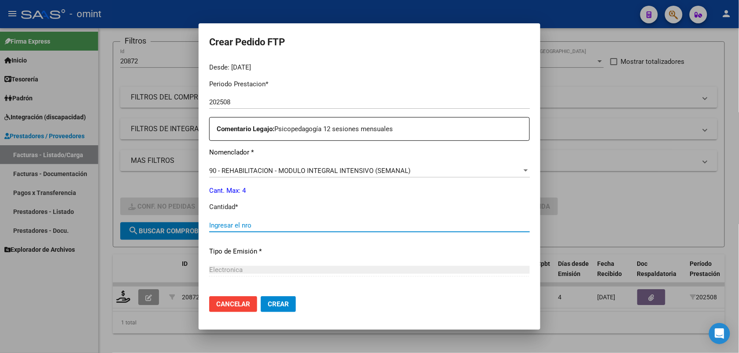
click at [242, 228] on input "Ingresar el nro" at bounding box center [369, 226] width 321 height 8
type input "4"
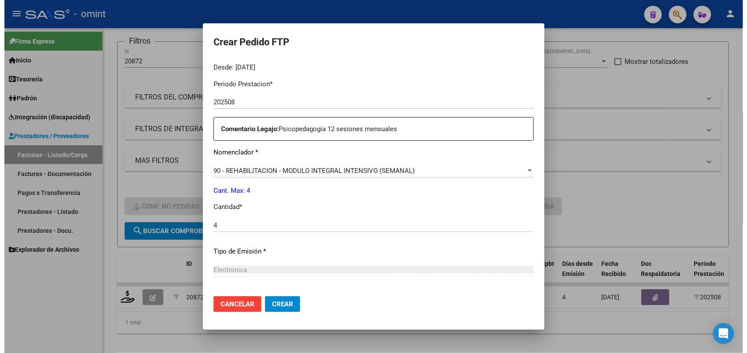
scroll to position [359, 0]
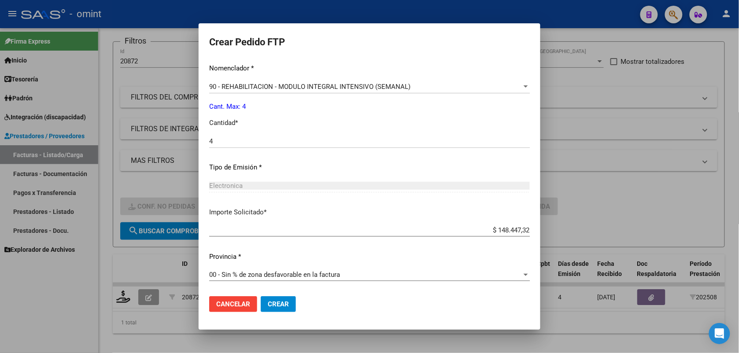
click at [287, 302] on button "Crear" at bounding box center [278, 304] width 35 height 16
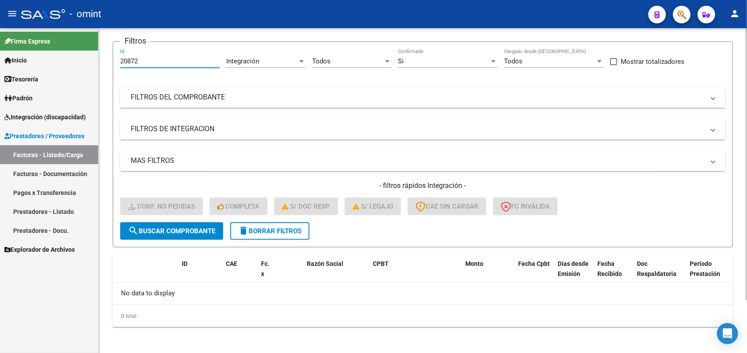
drag, startPoint x: 144, startPoint y: 60, endPoint x: 104, endPoint y: 70, distance: 42.0
click at [104, 70] on div "Video tutorial PRESTADORES -> Listado de CPBTs Emitidos por Prestadores / Prove…" at bounding box center [423, 160] width 649 height 390
paste input "1305"
type input "21305"
click at [192, 229] on span "search Buscar Comprobante" at bounding box center [171, 231] width 87 height 8
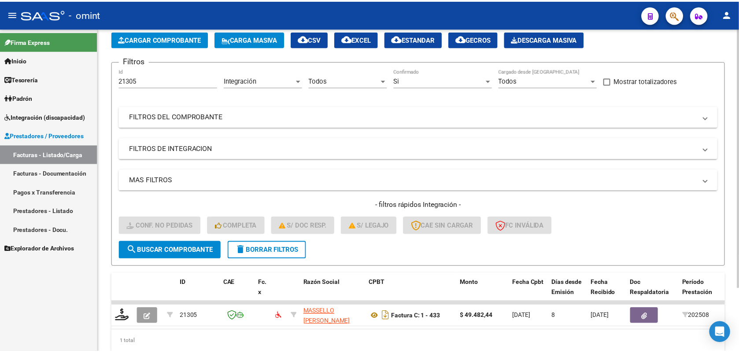
scroll to position [63, 0]
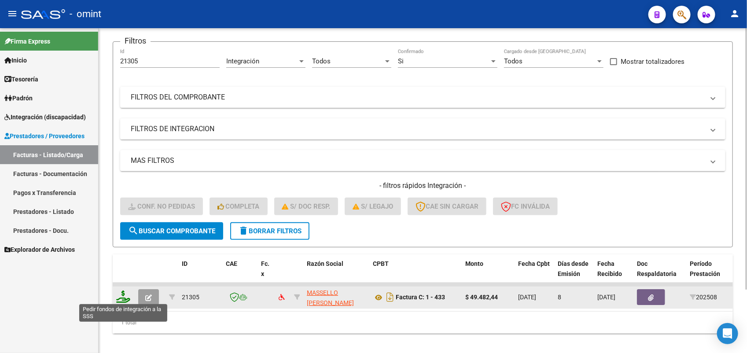
click at [122, 294] on icon at bounding box center [123, 297] width 14 height 12
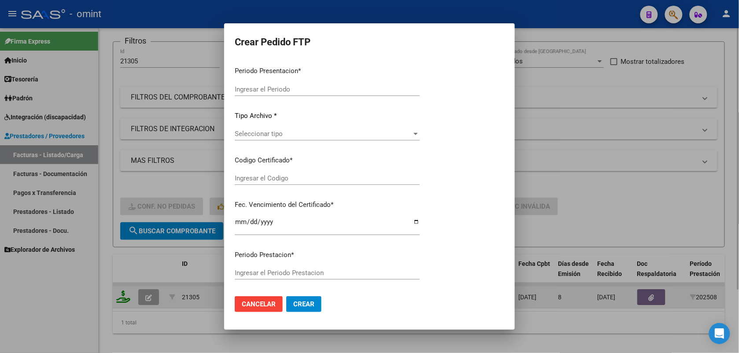
type input "202508"
type input "$ 49.482,44"
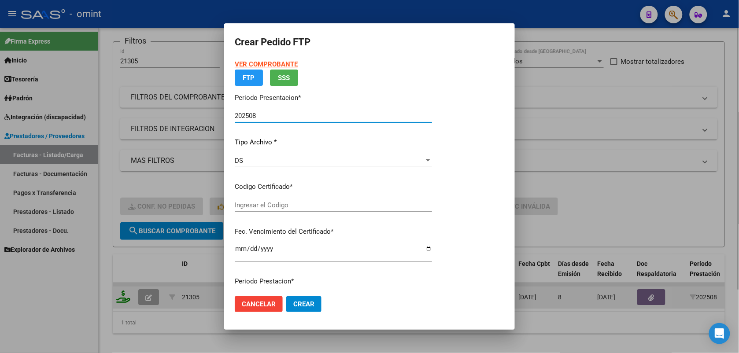
type input "242777651"
type input "2027-08-22"
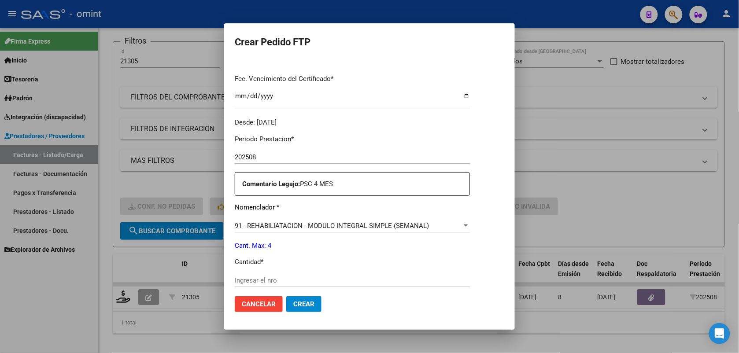
scroll to position [275, 0]
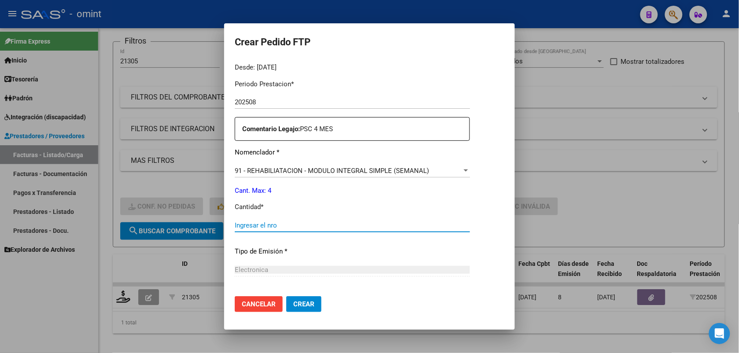
click at [241, 226] on input "Ingresar el nro" at bounding box center [352, 226] width 235 height 8
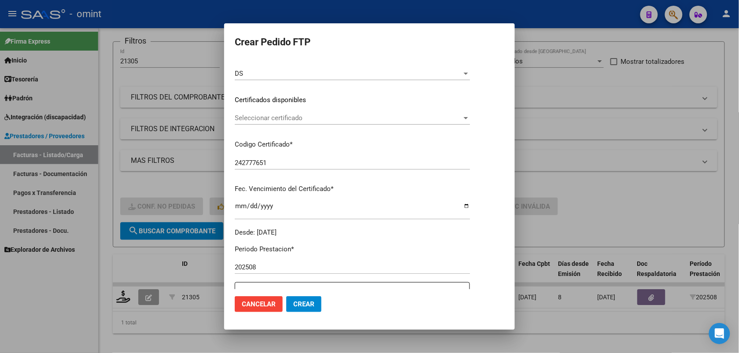
scroll to position [55, 0]
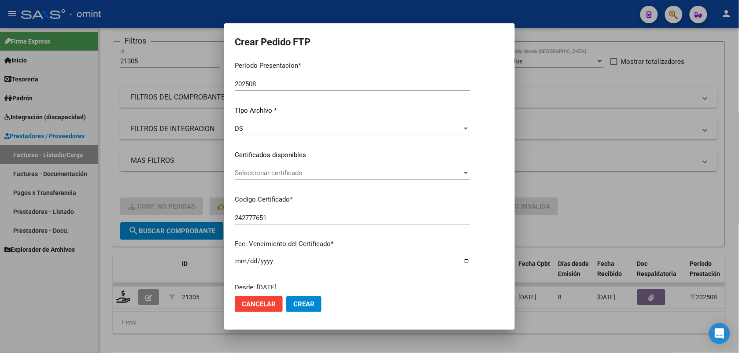
type input "4"
click at [245, 172] on span "Seleccionar certificado" at bounding box center [348, 173] width 227 height 8
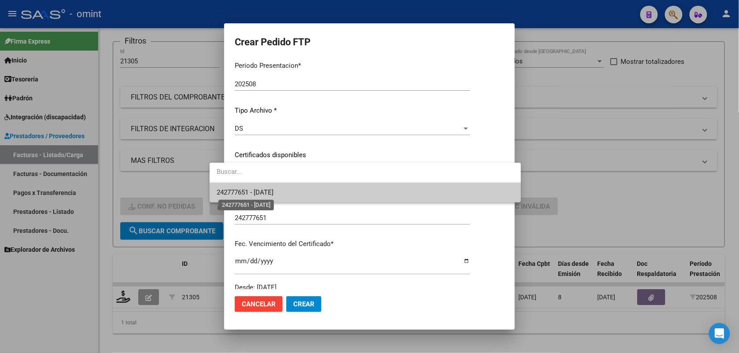
click at [258, 192] on span "242777651 - 2027-08-22" at bounding box center [245, 193] width 57 height 8
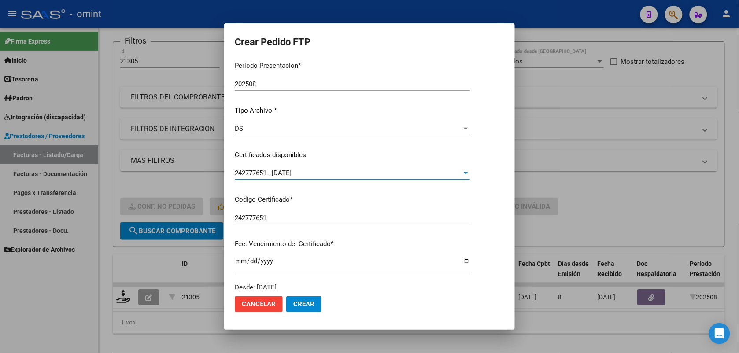
click at [293, 304] on span "Crear" at bounding box center [303, 304] width 21 height 8
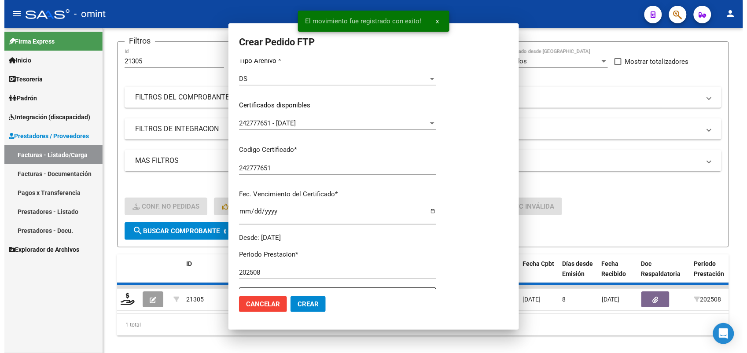
scroll to position [5, 0]
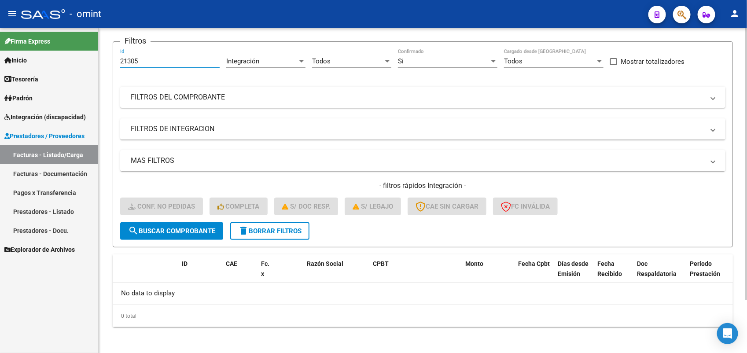
drag, startPoint x: 145, startPoint y: 62, endPoint x: 118, endPoint y: 60, distance: 27.8
click at [118, 60] on form "Filtros 21305 Id Integración Area Todos Seleccionar Gerenciador Si Confirmado T…" at bounding box center [423, 144] width 621 height 206
paste input "114"
type input "21114"
click at [189, 227] on span "search Buscar Comprobante" at bounding box center [171, 231] width 87 height 8
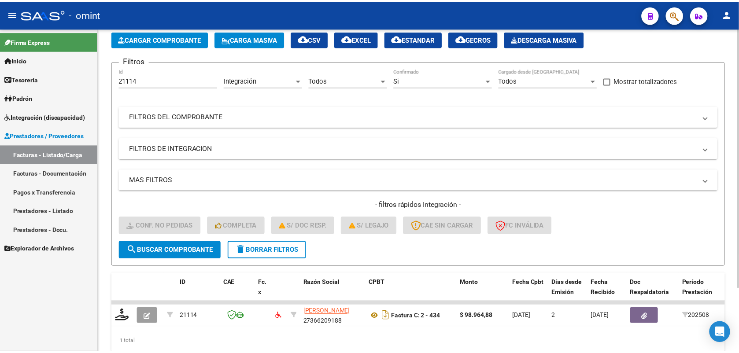
scroll to position [63, 0]
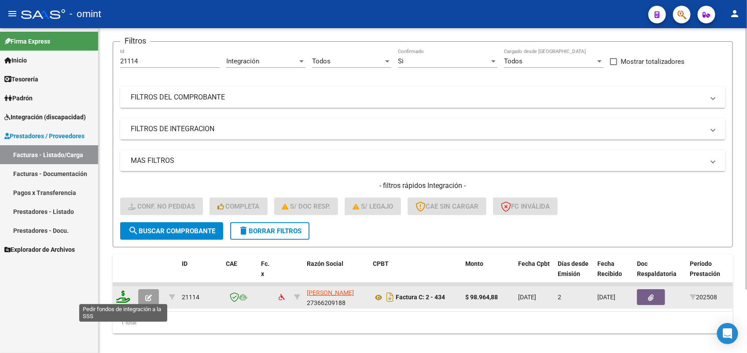
click at [126, 294] on icon at bounding box center [123, 297] width 14 height 12
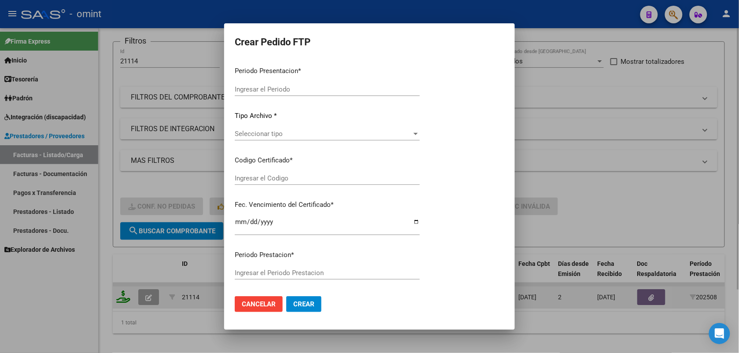
type input "202508"
type input "$ 98.964,88"
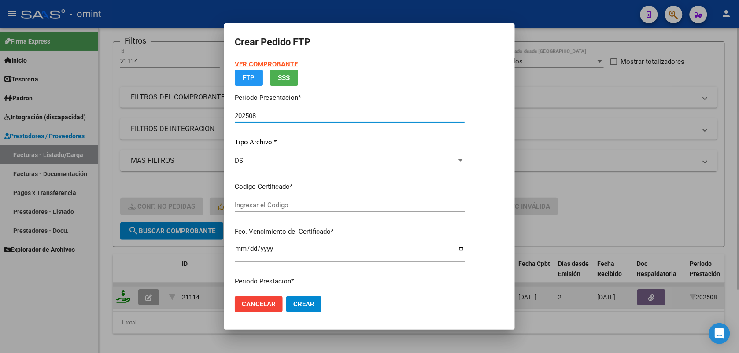
type input "242777651"
type input "2027-08-22"
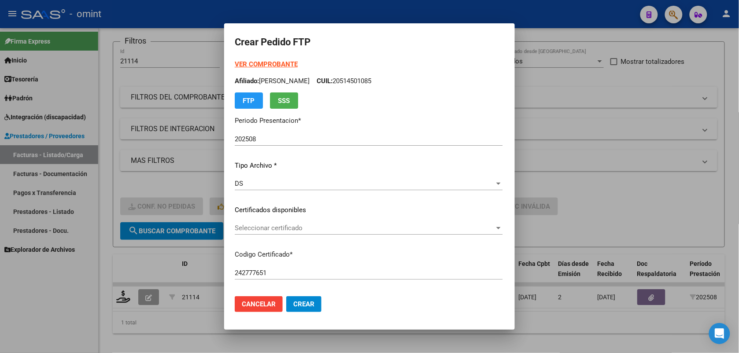
click at [280, 225] on div "Seleccionar certificado Seleccionar certificado" at bounding box center [369, 228] width 268 height 13
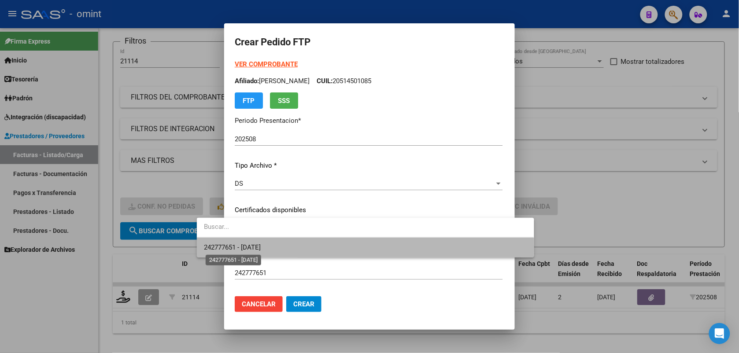
drag, startPoint x: 280, startPoint y: 225, endPoint x: 248, endPoint y: 249, distance: 40.3
click at [248, 249] on span "242777651 - 2027-08-22" at bounding box center [232, 248] width 57 height 8
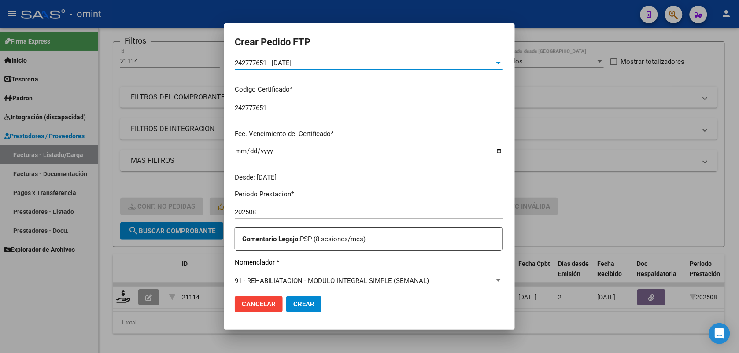
scroll to position [275, 0]
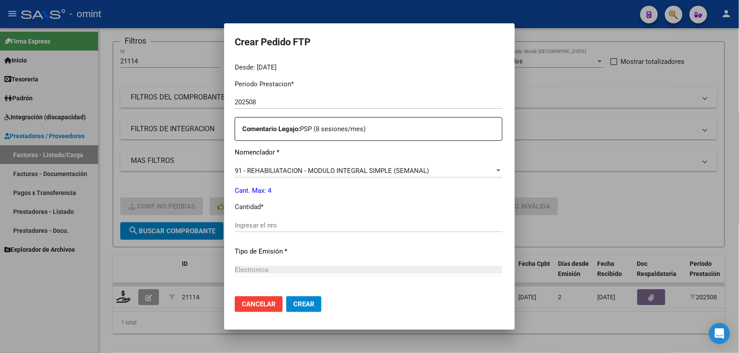
click at [235, 224] on input "Ingresar el nro" at bounding box center [369, 226] width 268 height 8
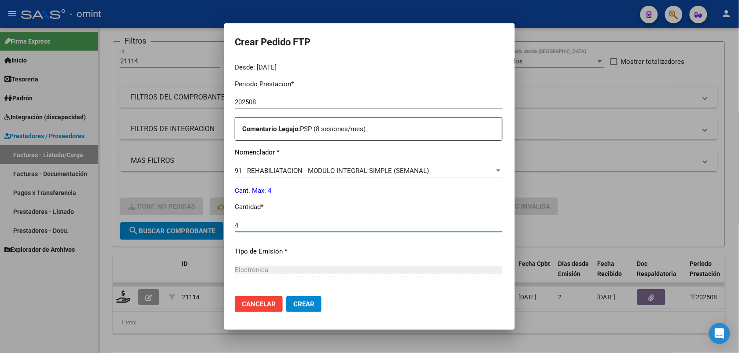
scroll to position [359, 0]
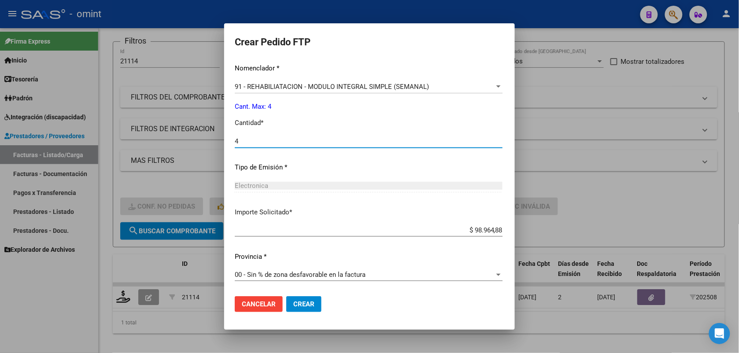
type input "4"
click at [286, 296] on button "Crear" at bounding box center [303, 304] width 35 height 16
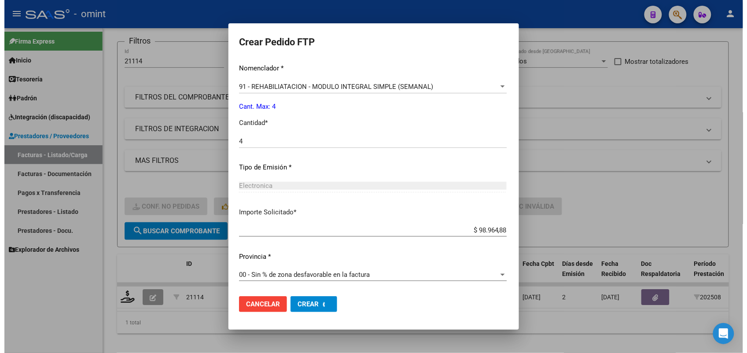
scroll to position [310, 0]
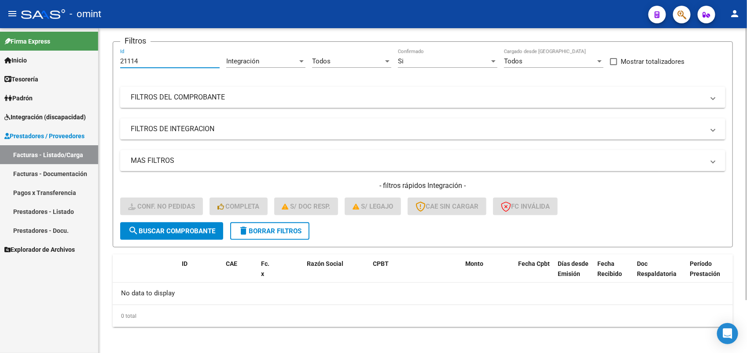
drag, startPoint x: 141, startPoint y: 63, endPoint x: 109, endPoint y: 62, distance: 32.6
click at [109, 62] on div "Video tutorial PRESTADORES -> Listado de CPBTs Emitidos por Prestadores / Prove…" at bounding box center [423, 160] width 649 height 390
paste input "0950"
type input "20950"
click at [173, 234] on button "search Buscar Comprobante" at bounding box center [171, 231] width 103 height 18
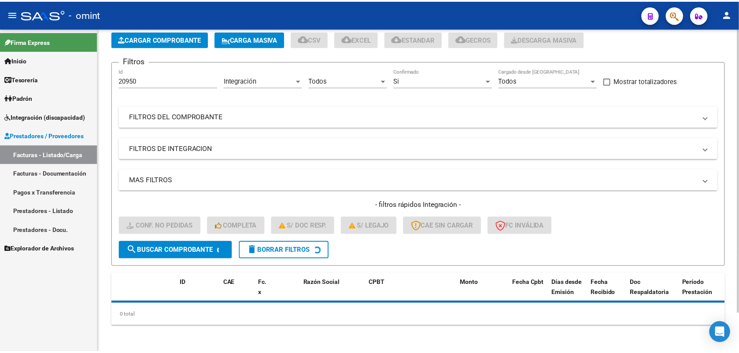
scroll to position [63, 0]
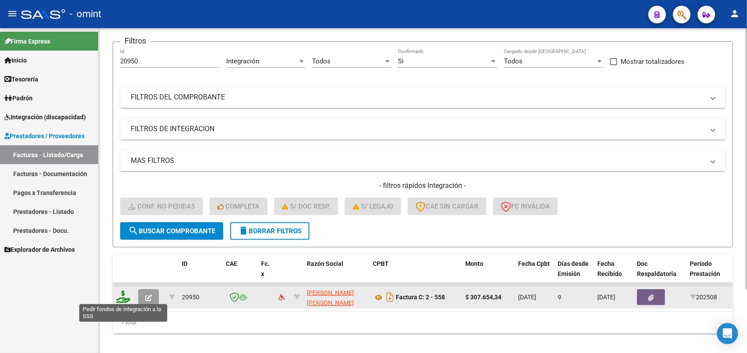
click at [123, 294] on icon at bounding box center [123, 297] width 14 height 12
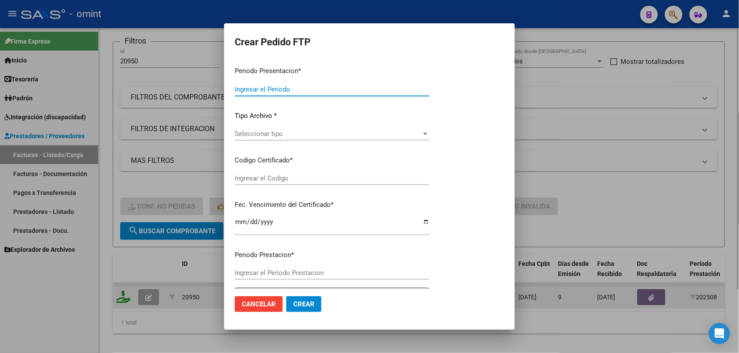
type input "202508"
type input "$ 307.654,34"
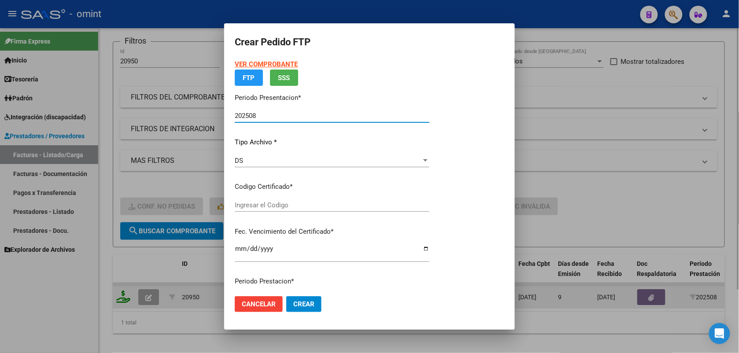
type input "242777651"
type input "2027-08-22"
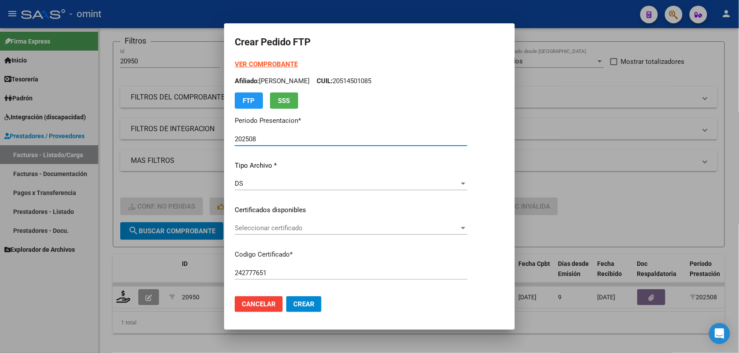
click at [291, 227] on span "Seleccionar certificado" at bounding box center [347, 228] width 225 height 8
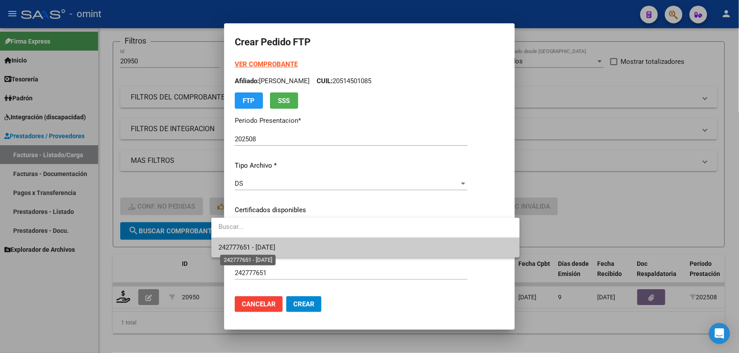
click at [261, 250] on span "242777651 - 2027-08-22" at bounding box center [246, 248] width 57 height 8
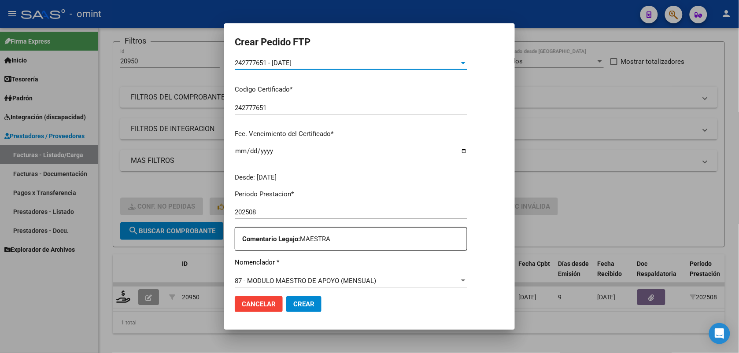
scroll to position [220, 0]
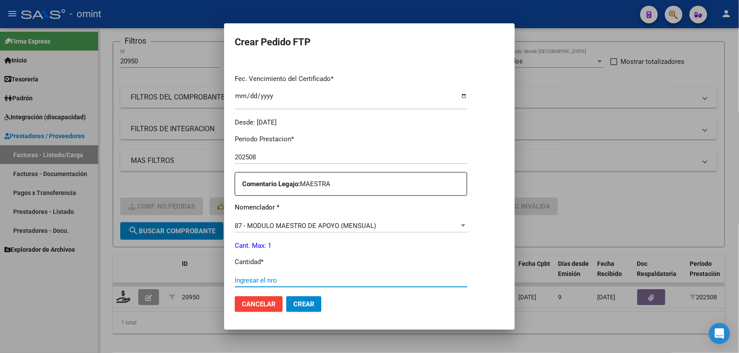
click at [261, 278] on input "Ingresar el nro" at bounding box center [351, 281] width 233 height 8
type input "1"
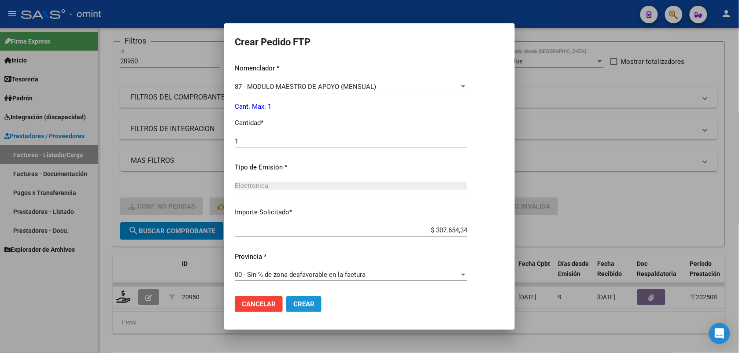
click at [293, 302] on span "Crear" at bounding box center [303, 304] width 21 height 8
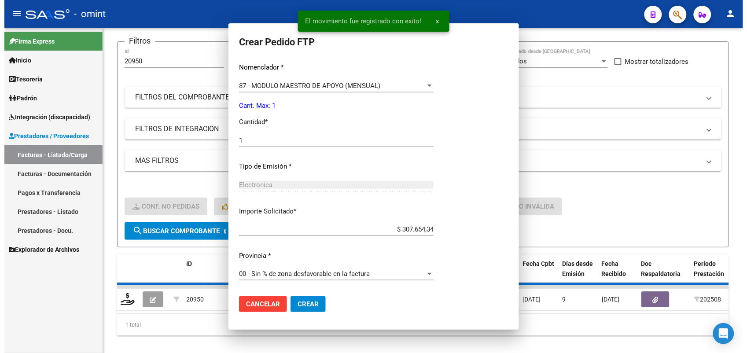
scroll to position [0, 0]
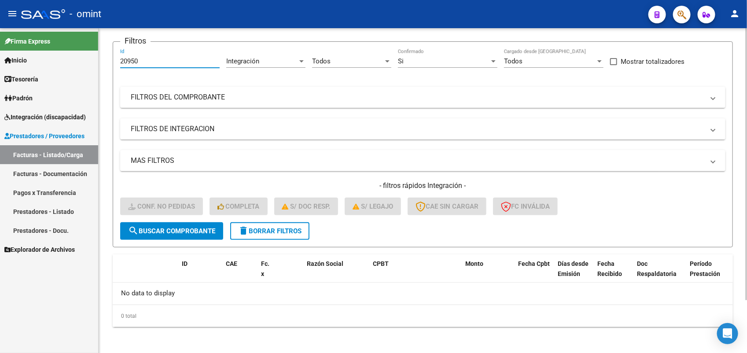
drag, startPoint x: 150, startPoint y: 57, endPoint x: 113, endPoint y: 61, distance: 37.2
click at [113, 60] on form "Filtros 20950 Id Integración Area Todos Seleccionar Gerenciador Si Confirmado T…" at bounding box center [423, 144] width 621 height 206
paste input "237"
type input "20237"
click at [199, 229] on span "search Buscar Comprobante" at bounding box center [171, 231] width 87 height 8
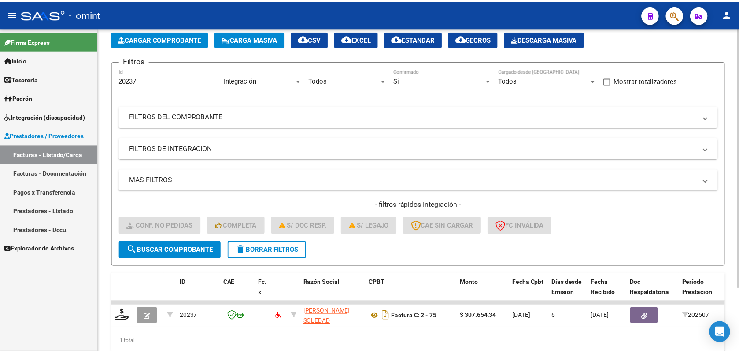
scroll to position [63, 0]
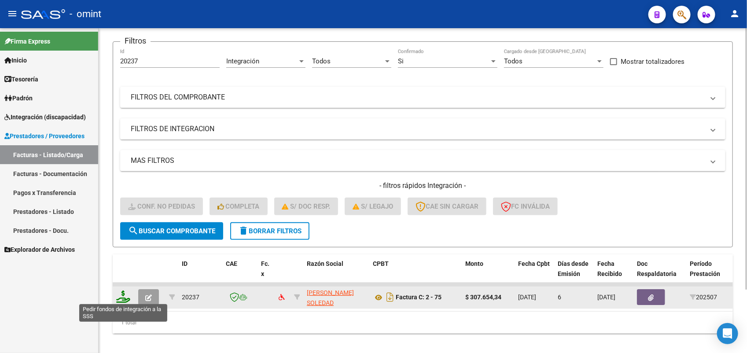
click at [125, 298] on icon at bounding box center [123, 297] width 14 height 12
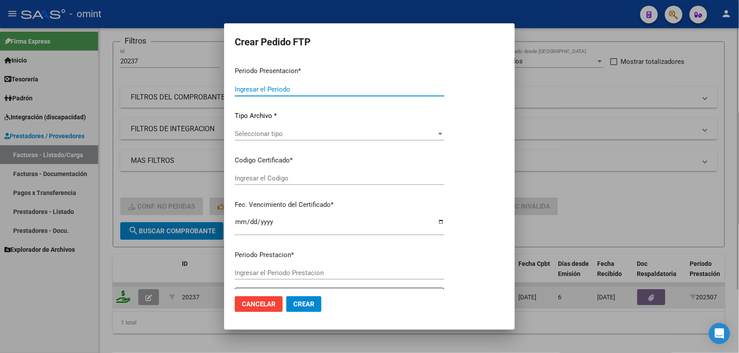
type input "202508"
type input "202507"
type input "$ 307.654,34"
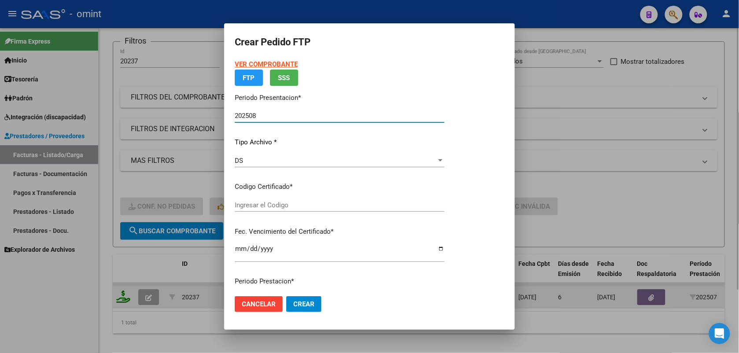
type input "3751033092"
type input "2030-03-30"
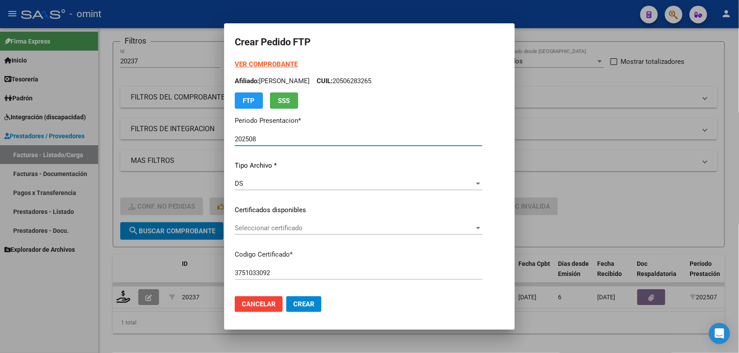
click at [257, 228] on span "Seleccionar certificado" at bounding box center [355, 228] width 240 height 8
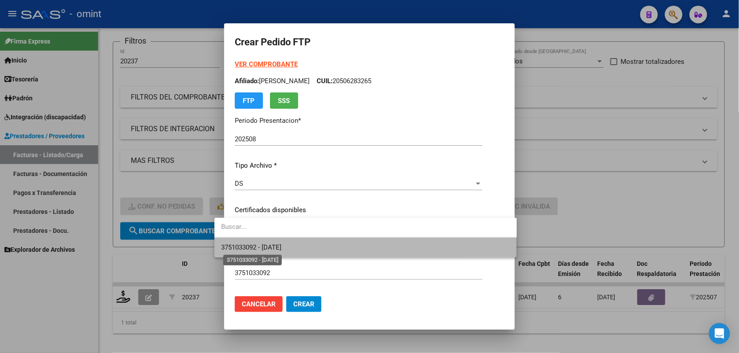
click at [266, 247] on span "3751033092 - 2030-03-30" at bounding box center [252, 248] width 60 height 8
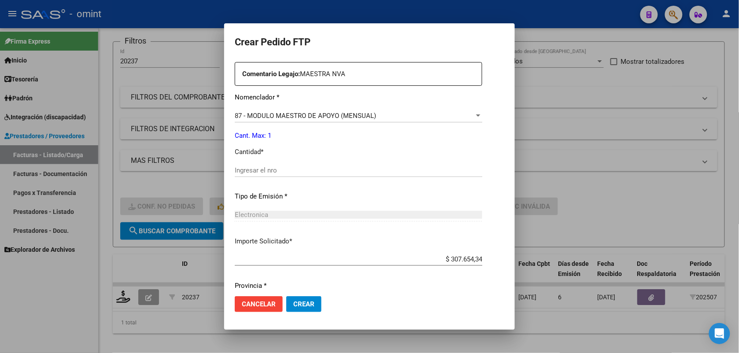
scroll to position [359, 0]
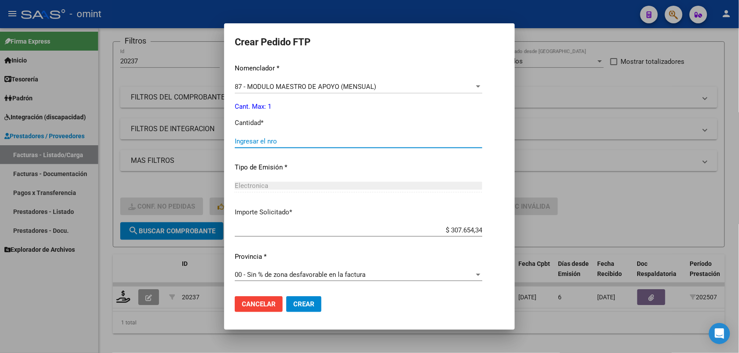
click at [269, 142] on input "Ingresar el nro" at bounding box center [359, 141] width 248 height 8
type input "1"
click at [296, 302] on span "Crear" at bounding box center [303, 304] width 21 height 8
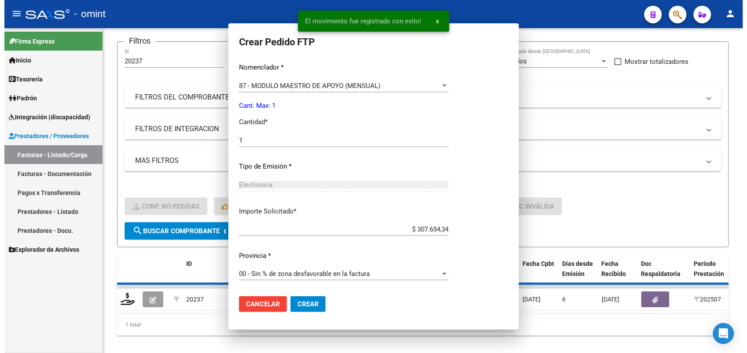
scroll to position [0, 0]
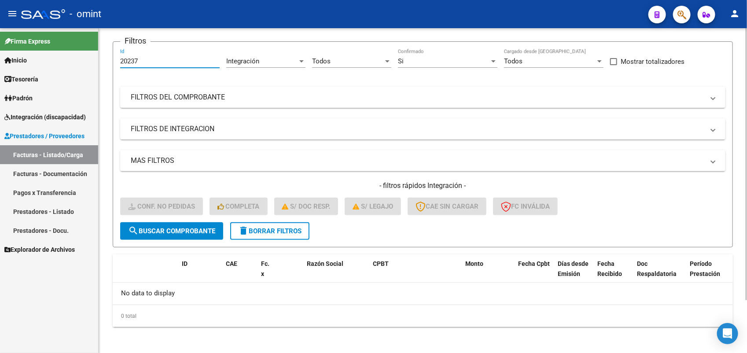
click at [135, 62] on input "20237" at bounding box center [170, 61] width 100 height 8
drag, startPoint x: 142, startPoint y: 60, endPoint x: 114, endPoint y: 64, distance: 28.8
click at [114, 64] on form "Filtros 20237 Id Integración Area Todos Seleccionar Gerenciador Si Confirmado T…" at bounding box center [423, 144] width 621 height 206
paste input "42"
type input "20242"
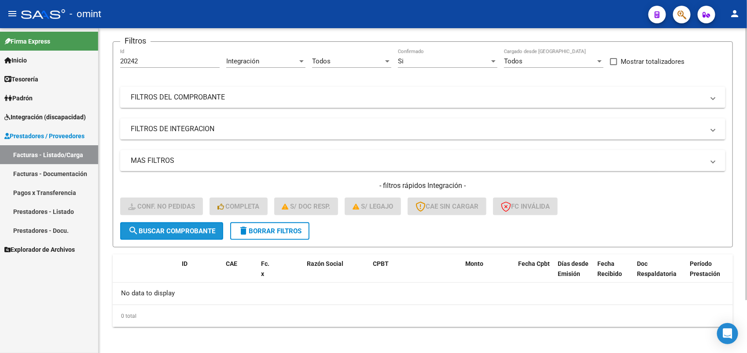
click at [207, 228] on span "search Buscar Comprobante" at bounding box center [171, 231] width 87 height 8
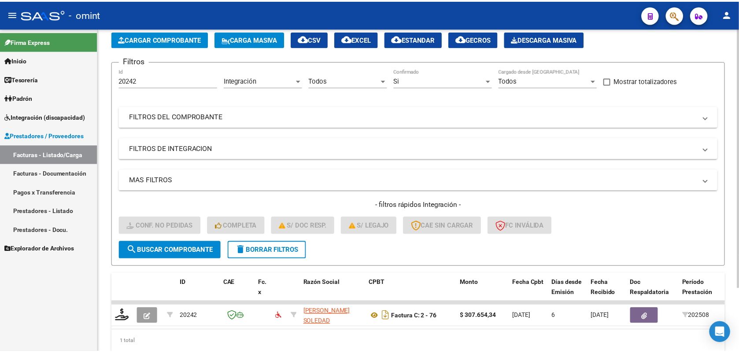
scroll to position [63, 0]
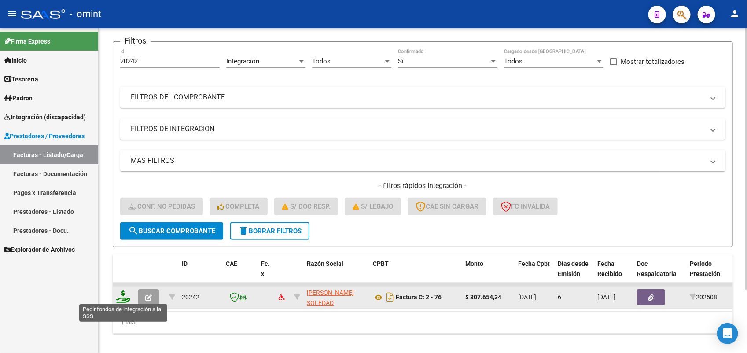
click at [119, 298] on icon at bounding box center [123, 297] width 14 height 12
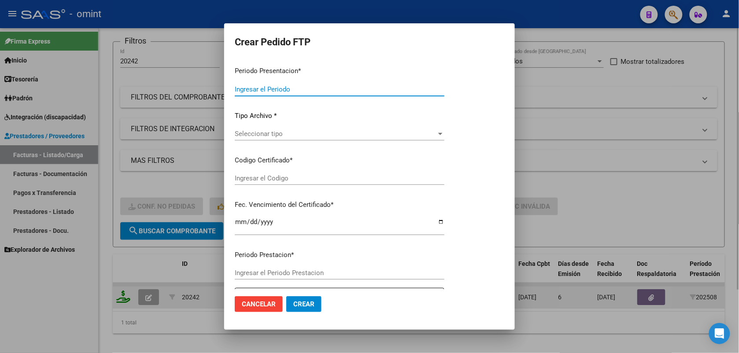
type input "202508"
type input "$ 307.654,34"
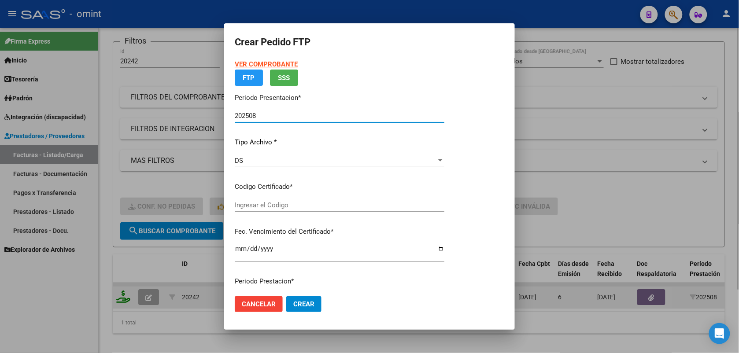
type input "3751033092"
type input "2030-03-30"
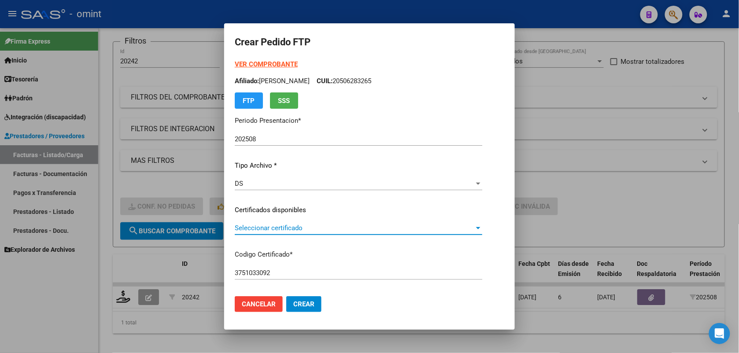
click at [247, 227] on span "Seleccionar certificado" at bounding box center [355, 228] width 240 height 8
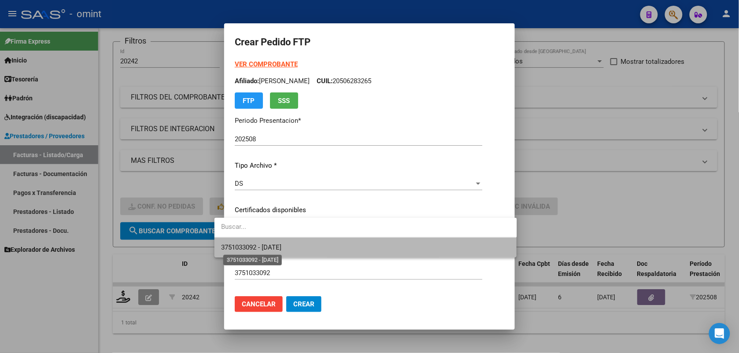
click at [254, 249] on span "3751033092 - 2030-03-30" at bounding box center [252, 248] width 60 height 8
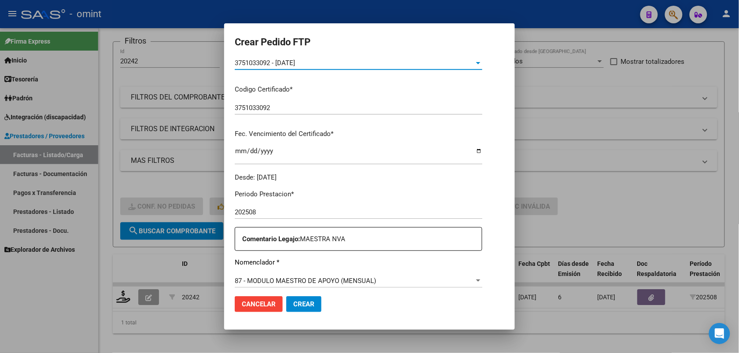
scroll to position [220, 0]
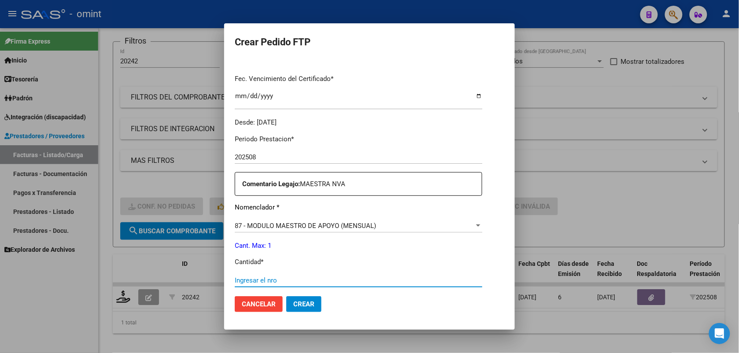
click at [249, 278] on input "Ingresar el nro" at bounding box center [359, 281] width 248 height 8
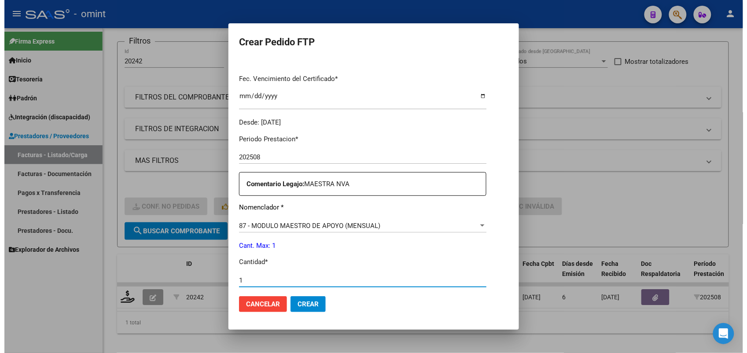
scroll to position [359, 0]
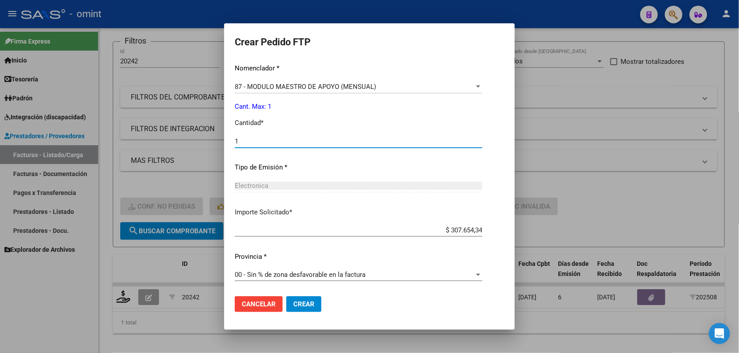
type input "1"
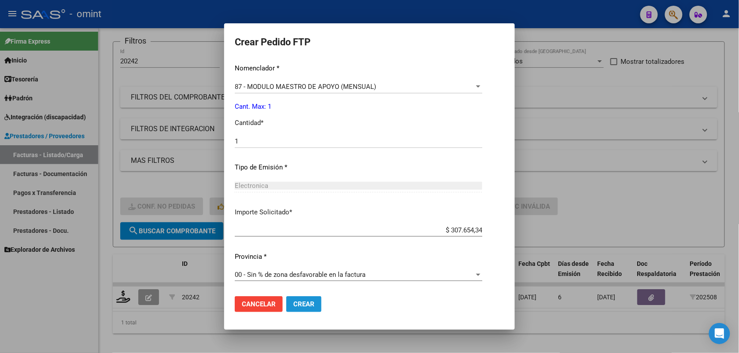
click at [289, 299] on button "Crear" at bounding box center [303, 304] width 35 height 16
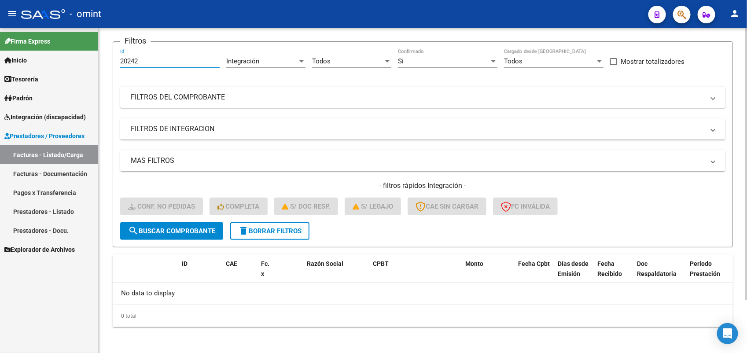
drag, startPoint x: 151, startPoint y: 60, endPoint x: 111, endPoint y: 65, distance: 39.5
click at [111, 65] on div "Video tutorial PRESTADORES -> Listado de CPBTs Emitidos por Prestadores / Prove…" at bounding box center [423, 160] width 649 height 390
paste input "885"
type input "20885"
click at [179, 234] on button "search Buscar Comprobante" at bounding box center [171, 231] width 103 height 18
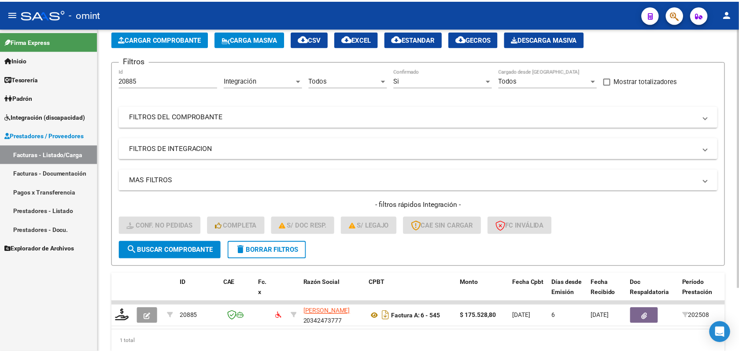
scroll to position [63, 0]
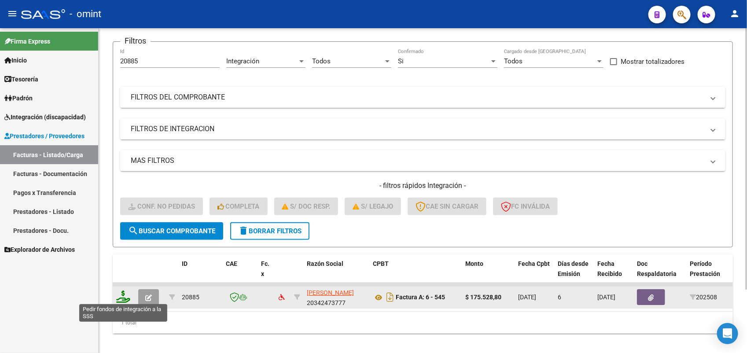
click at [123, 293] on icon at bounding box center [123, 297] width 14 height 12
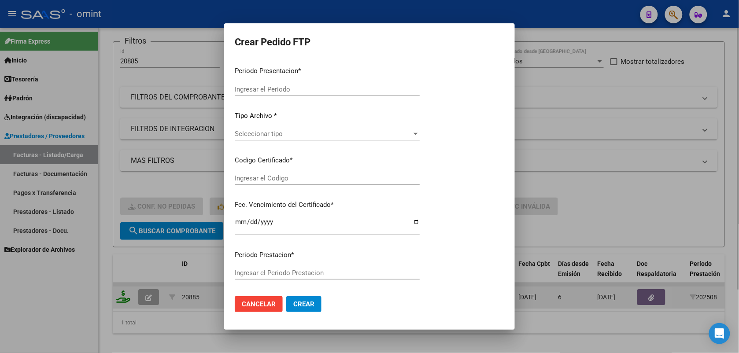
type input "202508"
type input "$ 175.528,80"
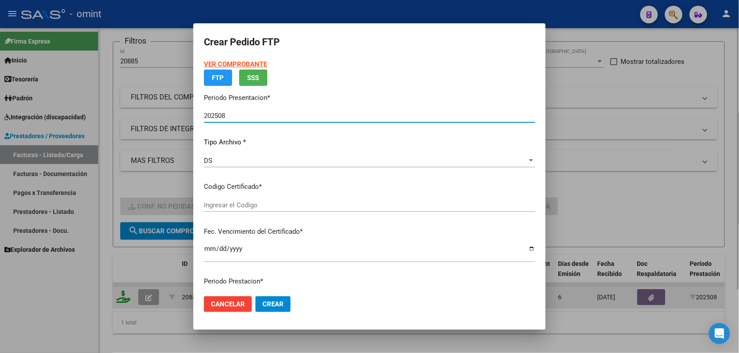
type input "3751033092"
type input "2030-03-30"
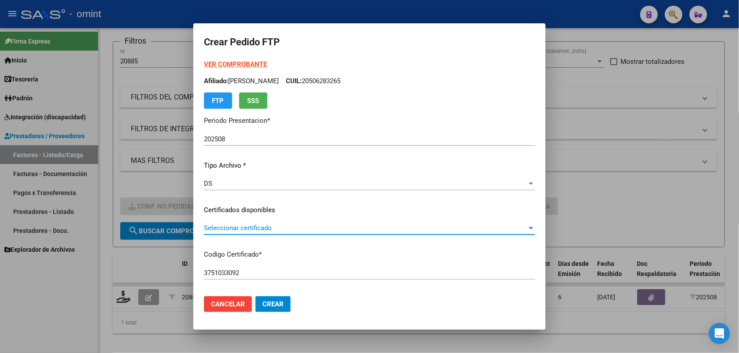
click at [237, 229] on span "Seleccionar certificado" at bounding box center [365, 228] width 323 height 8
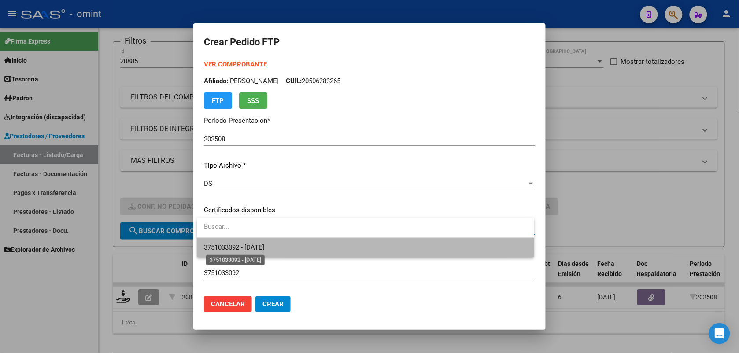
drag, startPoint x: 237, startPoint y: 229, endPoint x: 241, endPoint y: 247, distance: 18.6
click at [241, 247] on span "3751033092 - 2030-03-30" at bounding box center [234, 248] width 60 height 8
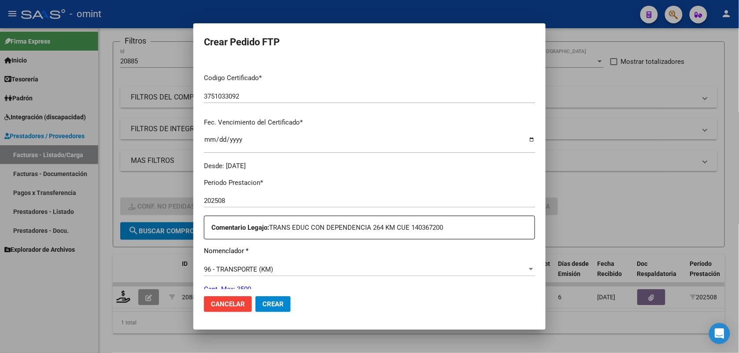
scroll to position [0, 0]
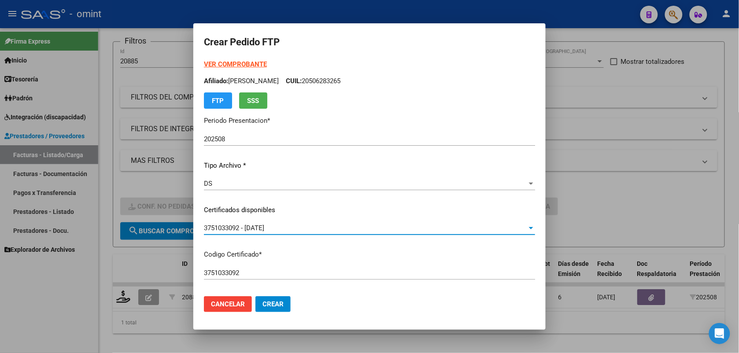
click at [239, 65] on strong "VER COMPROBANTE" at bounding box center [235, 64] width 63 height 8
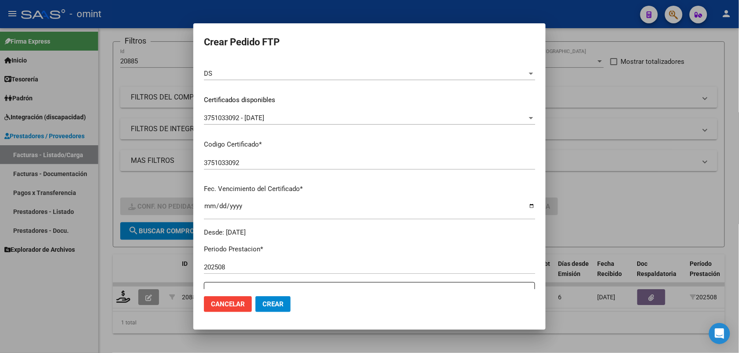
scroll to position [275, 0]
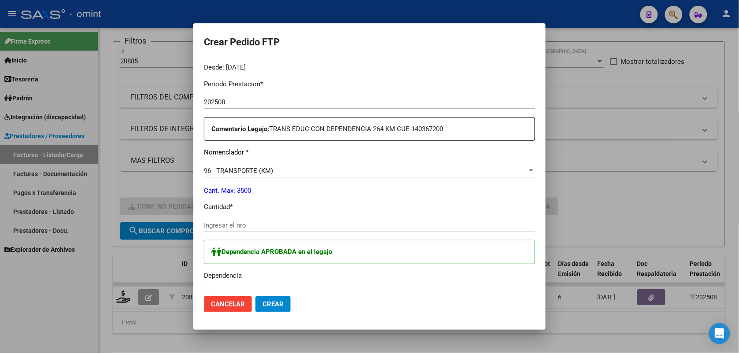
click at [230, 223] on input "Ingresar el nro" at bounding box center [369, 226] width 331 height 8
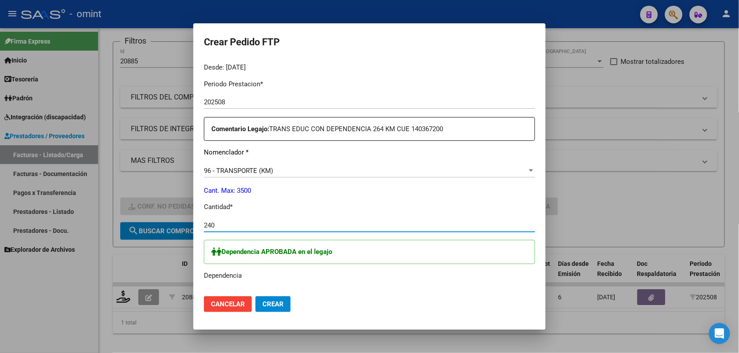
scroll to position [385, 0]
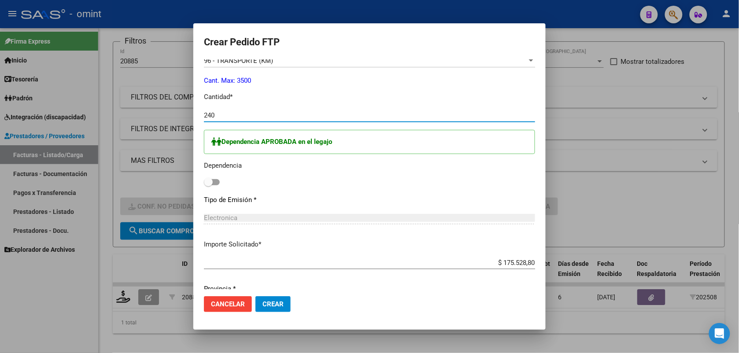
type input "240"
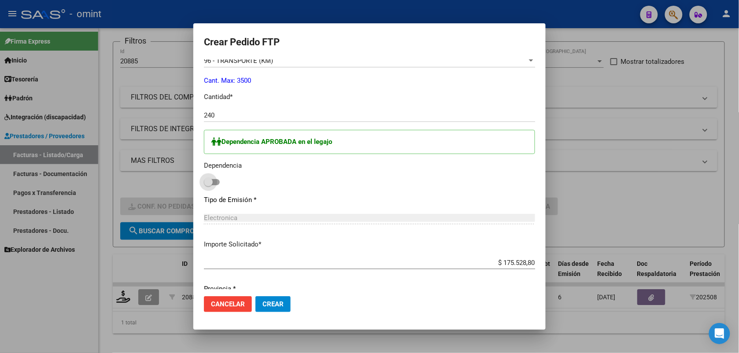
click at [217, 183] on span at bounding box center [212, 182] width 16 height 6
click at [208, 185] on input "checkbox" at bounding box center [208, 185] width 0 height 0
checkbox input "true"
click at [277, 306] on span "Crear" at bounding box center [273, 304] width 21 height 8
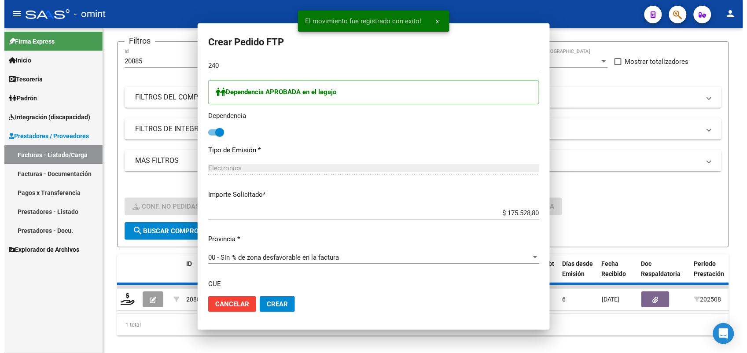
scroll to position [0, 0]
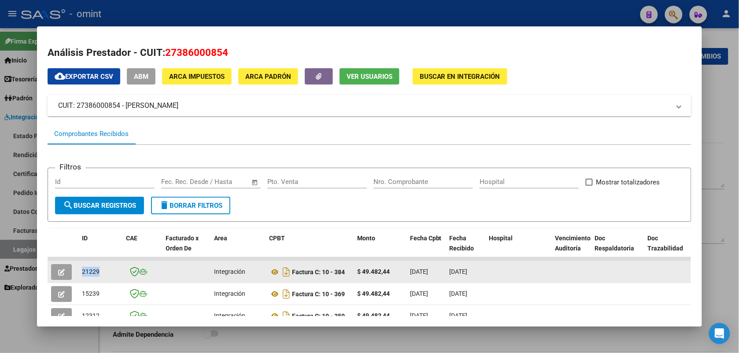
scroll to position [165, 0]
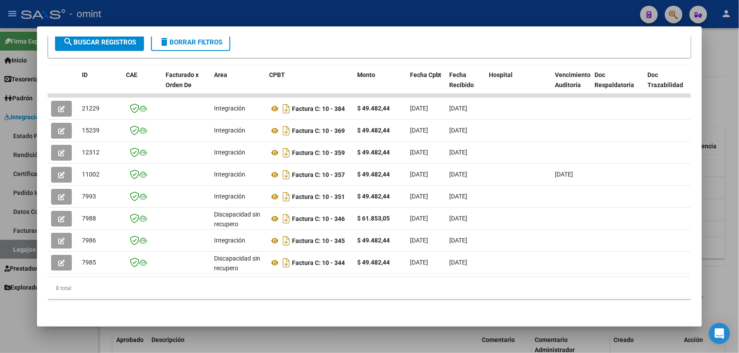
click at [228, 7] on div at bounding box center [369, 176] width 739 height 353
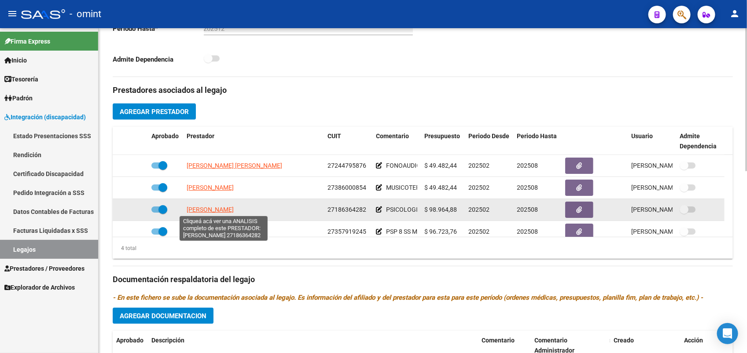
click at [219, 208] on span "[PERSON_NAME]" at bounding box center [210, 209] width 47 height 7
type textarea "27186364282"
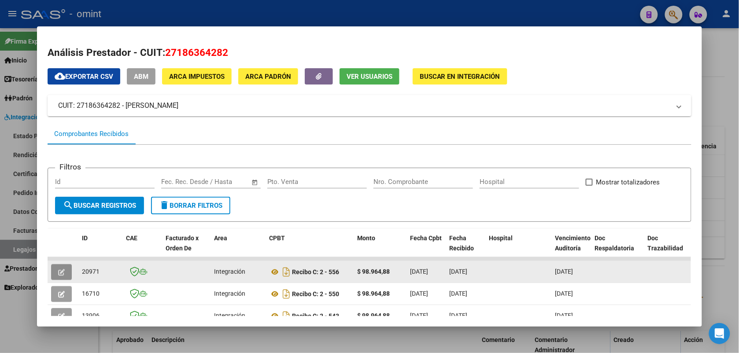
click at [58, 274] on icon "button" at bounding box center [61, 272] width 7 height 7
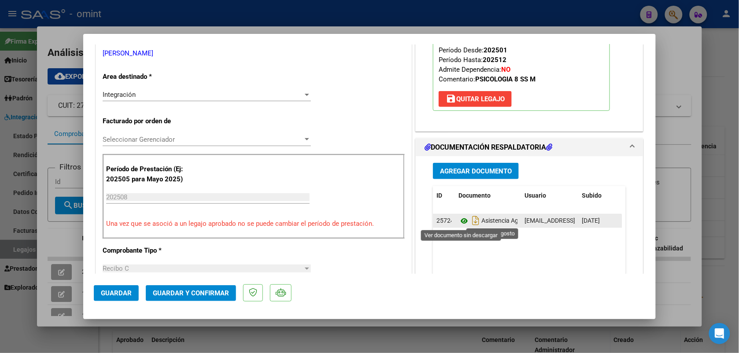
click at [461, 221] on icon at bounding box center [464, 221] width 11 height 11
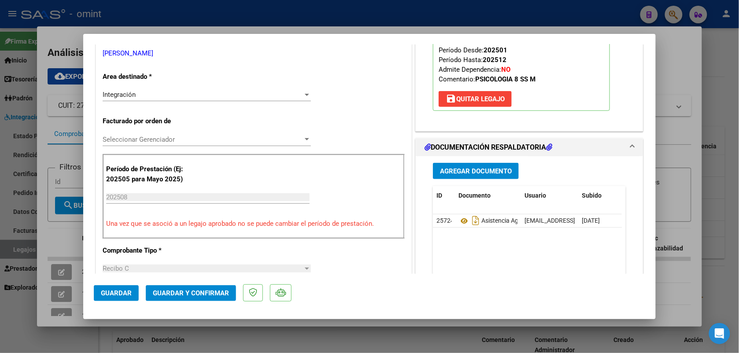
scroll to position [0, 0]
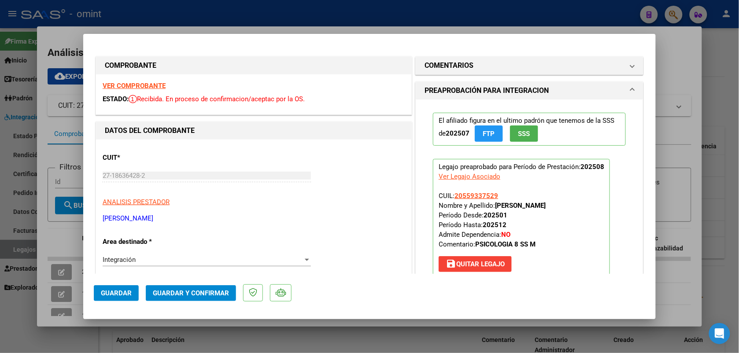
click at [121, 85] on strong "VER COMPROBANTE" at bounding box center [134, 86] width 63 height 8
click at [329, 11] on div at bounding box center [369, 176] width 739 height 353
type input "$ 0,00"
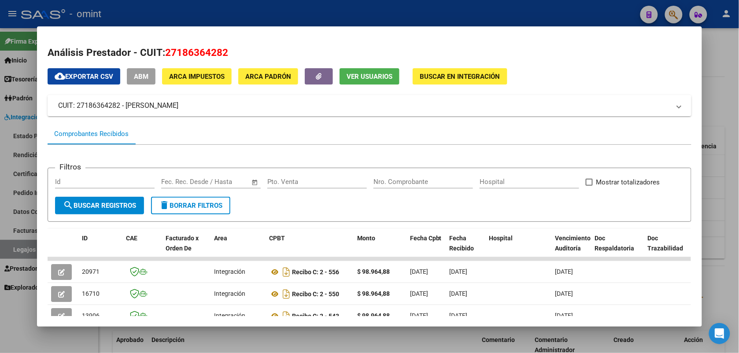
scroll to position [55, 0]
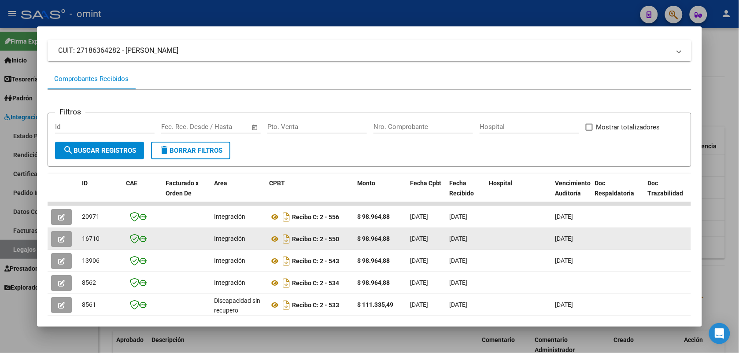
click at [63, 237] on button "button" at bounding box center [61, 239] width 21 height 16
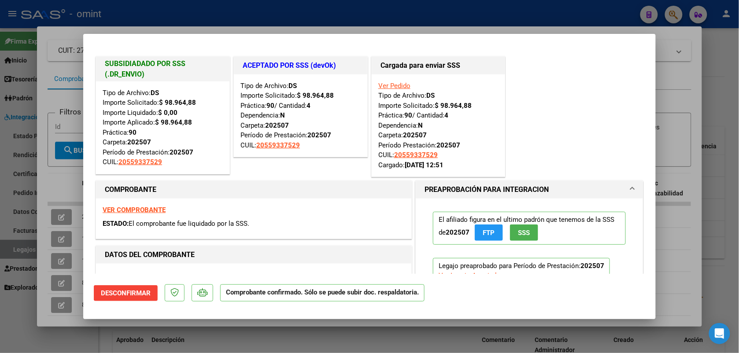
click at [157, 208] on strong "VER COMPROBANTE" at bounding box center [134, 210] width 63 height 8
click at [398, 18] on div at bounding box center [369, 176] width 739 height 353
type input "$ 0,00"
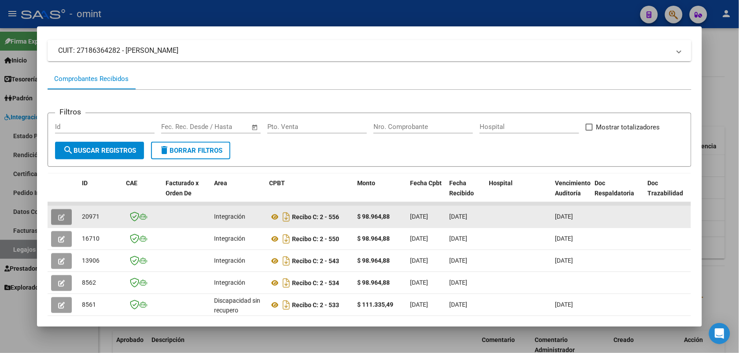
click at [51, 211] on button "button" at bounding box center [61, 217] width 21 height 16
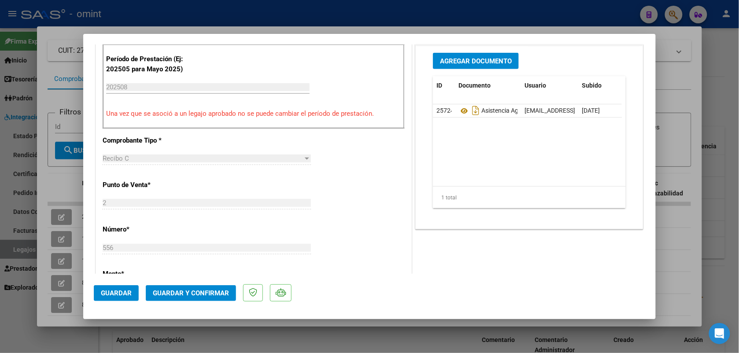
scroll to position [0, 0]
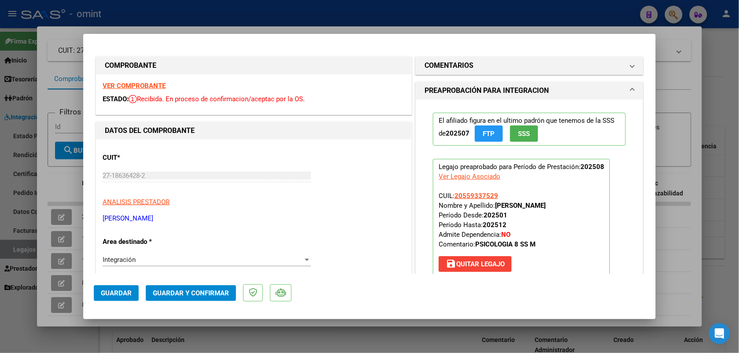
click at [194, 296] on span "Guardar y Confirmar" at bounding box center [191, 293] width 76 height 8
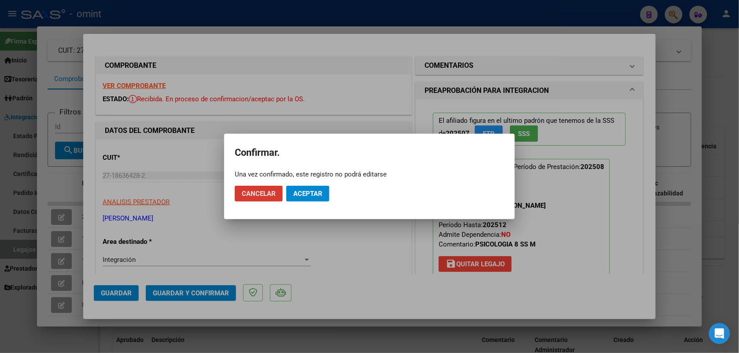
click at [298, 196] on span "Aceptar" at bounding box center [307, 194] width 29 height 8
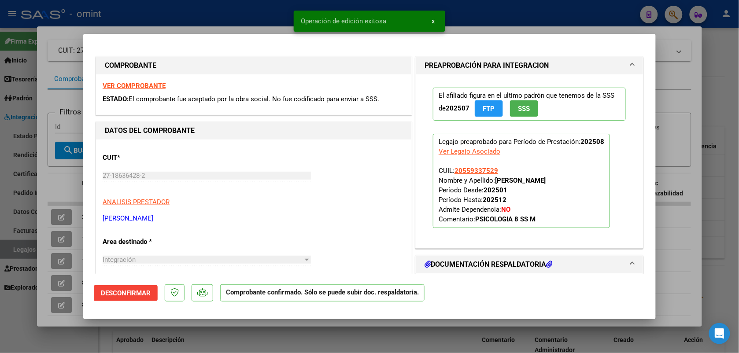
click at [257, 14] on div at bounding box center [369, 176] width 739 height 353
type input "$ 0,00"
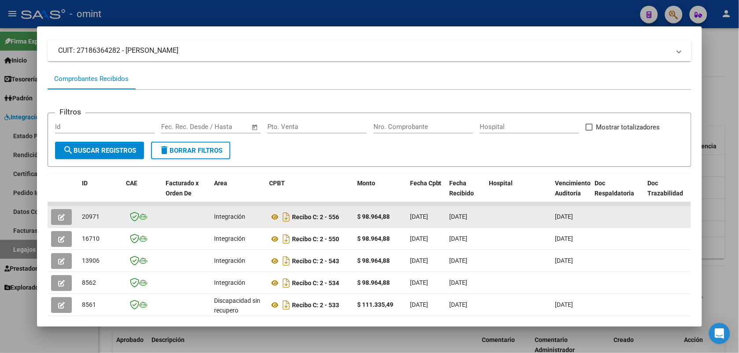
drag, startPoint x: 97, startPoint y: 216, endPoint x: 78, endPoint y: 221, distance: 19.6
click at [82, 221] on div "20971" at bounding box center [100, 217] width 37 height 10
drag, startPoint x: 78, startPoint y: 221, endPoint x: 82, endPoint y: 214, distance: 8.1
copy span "20971"
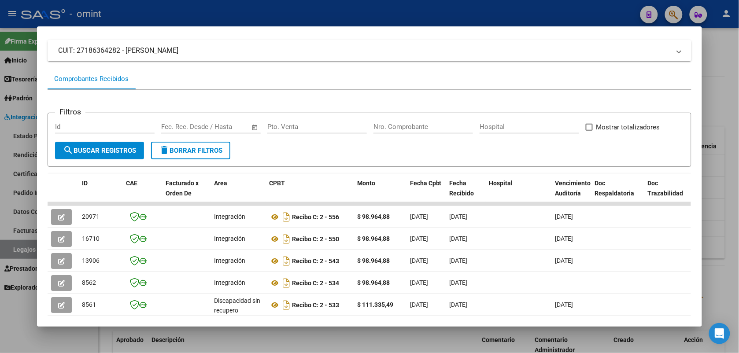
click at [246, 10] on div at bounding box center [369, 176] width 739 height 353
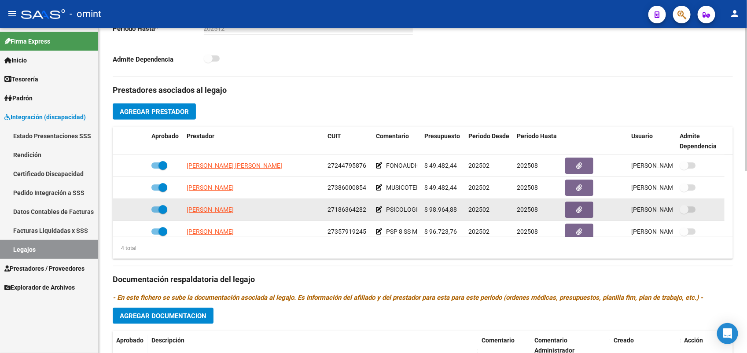
click at [221, 213] on app-link-go-to "GALLO FABIANA CRISTINA" at bounding box center [210, 210] width 47 height 10
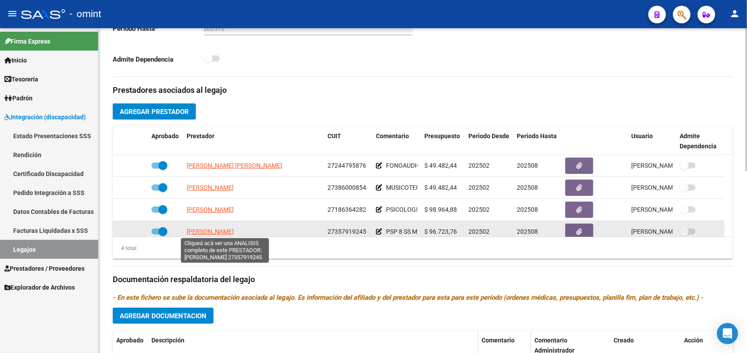
click at [215, 232] on span "BARRAQUE CECILIA EVELYN" at bounding box center [210, 231] width 47 height 7
type textarea "27357919245"
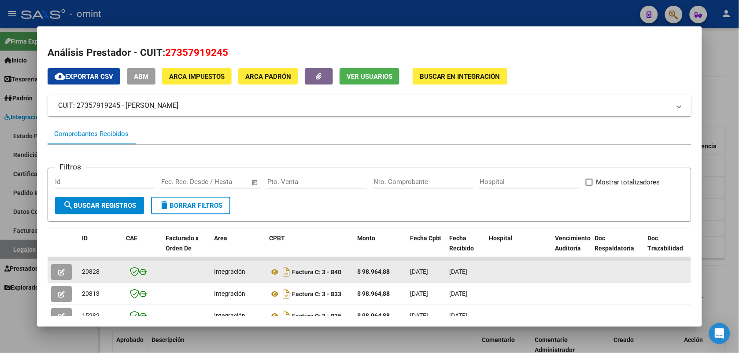
click at [64, 266] on button "button" at bounding box center [61, 272] width 21 height 16
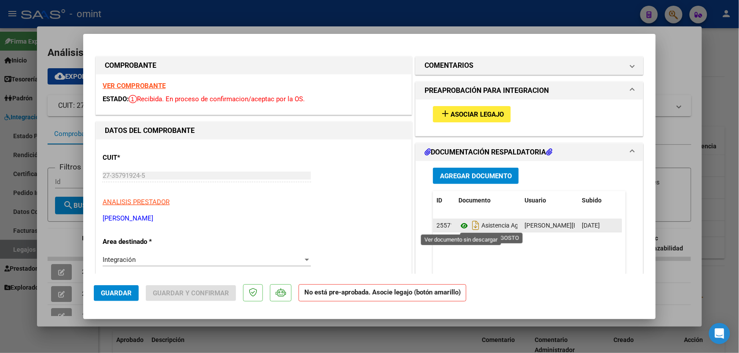
click at [462, 225] on icon at bounding box center [464, 226] width 11 height 11
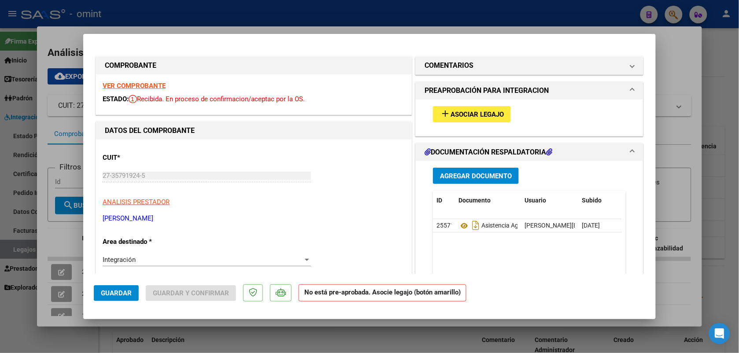
click at [142, 85] on strong "VER COMPROBANTE" at bounding box center [134, 86] width 63 height 8
click at [153, 17] on div at bounding box center [369, 176] width 739 height 353
type input "$ 0,00"
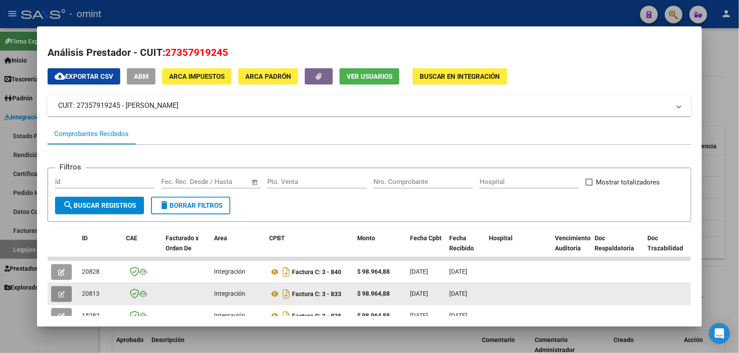
click at [62, 289] on button "button" at bounding box center [61, 294] width 21 height 16
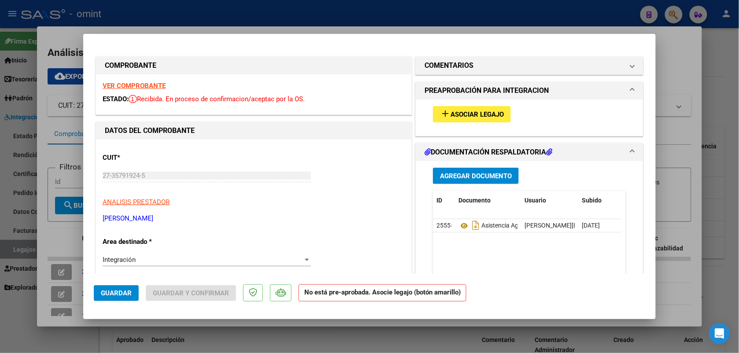
click at [155, 85] on strong "VER COMPROBANTE" at bounding box center [134, 86] width 63 height 8
click at [465, 114] on span "Asociar Legajo" at bounding box center [477, 115] width 53 height 8
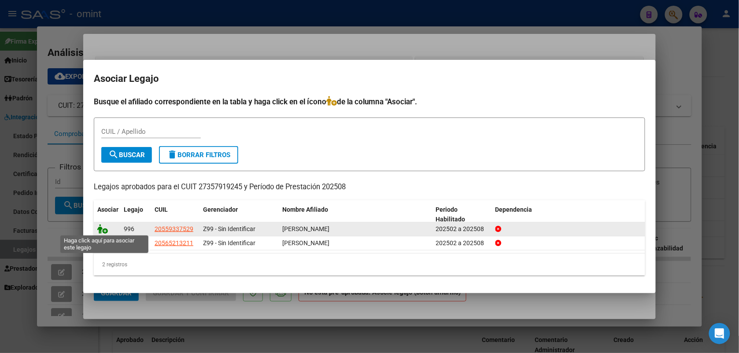
click at [100, 228] on icon at bounding box center [102, 229] width 11 height 10
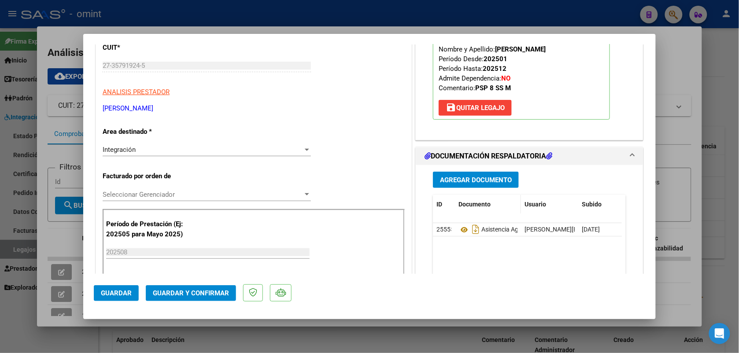
scroll to position [165, 0]
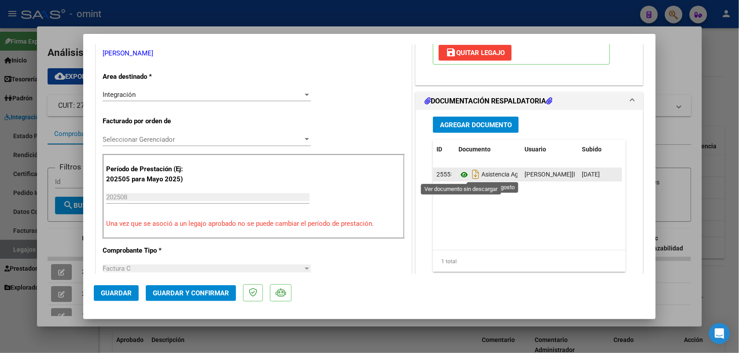
click at [459, 175] on icon at bounding box center [464, 175] width 11 height 11
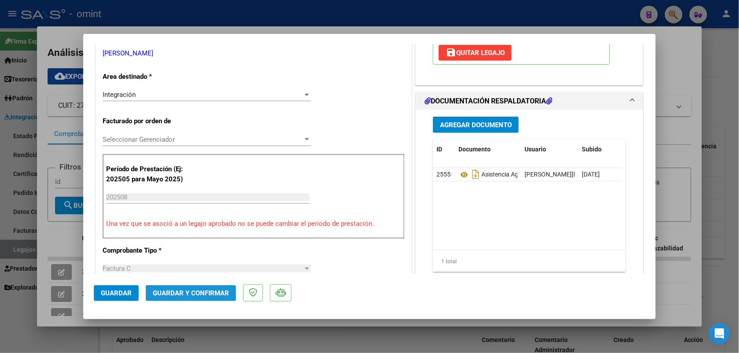
click at [178, 289] on span "Guardar y Confirmar" at bounding box center [191, 293] width 76 height 8
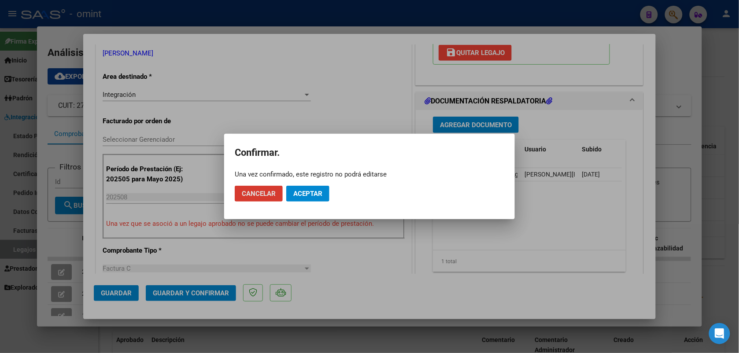
click at [304, 190] on span "Aceptar" at bounding box center [307, 194] width 29 height 8
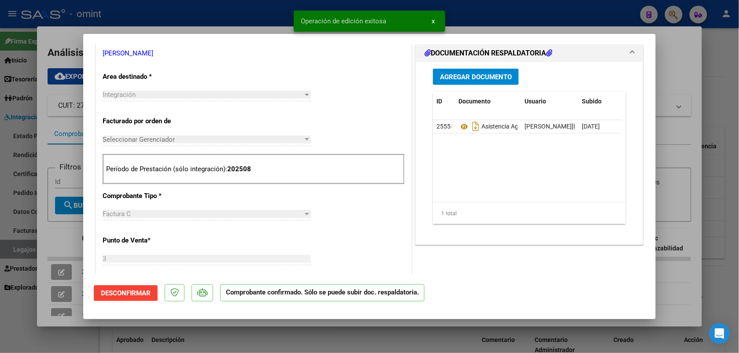
click at [249, 16] on div at bounding box center [369, 176] width 739 height 353
type input "$ 0,00"
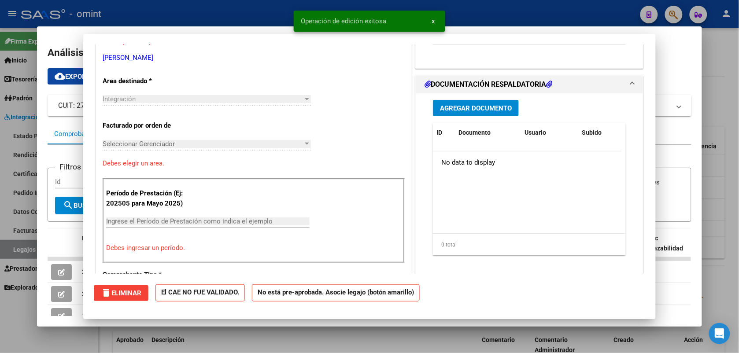
scroll to position [170, 0]
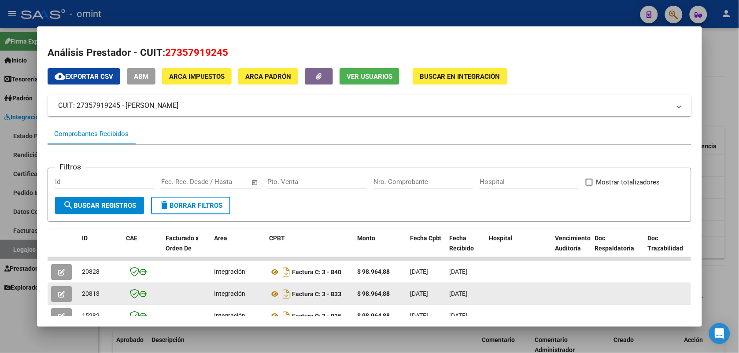
drag, startPoint x: 104, startPoint y: 289, endPoint x: 75, endPoint y: 285, distance: 29.4
click at [78, 285] on datatable-body-cell "20813" at bounding box center [100, 294] width 44 height 22
drag, startPoint x: 75, startPoint y: 285, endPoint x: 86, endPoint y: 289, distance: 12.1
copy span "20813"
click at [58, 292] on icon "button" at bounding box center [61, 294] width 7 height 7
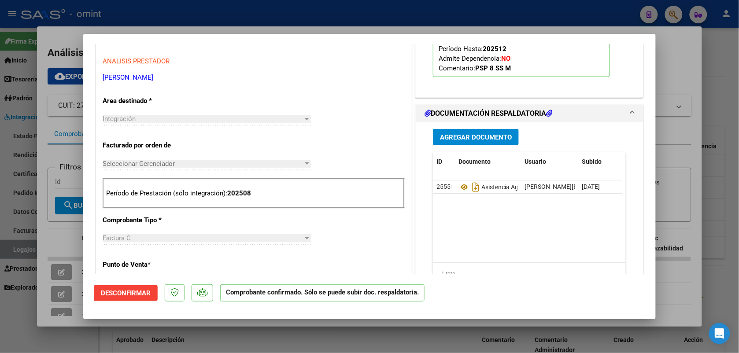
scroll to position [0, 0]
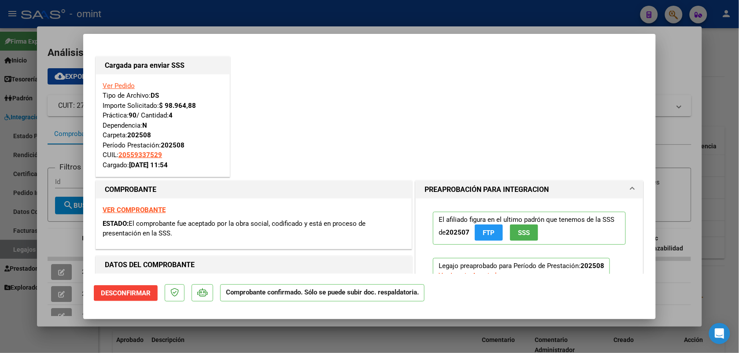
click at [228, 16] on div at bounding box center [369, 176] width 739 height 353
type input "$ 0,00"
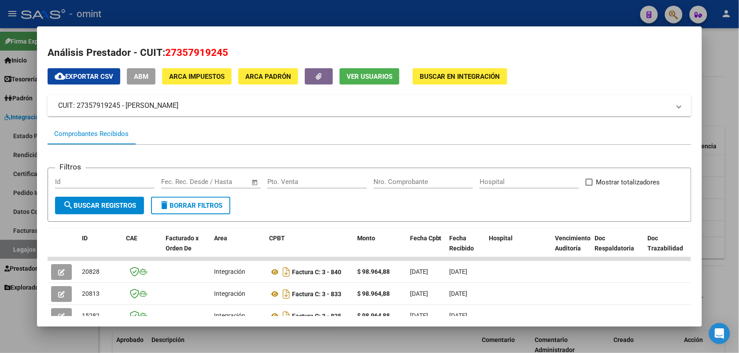
click at [228, 15] on div at bounding box center [369, 176] width 739 height 353
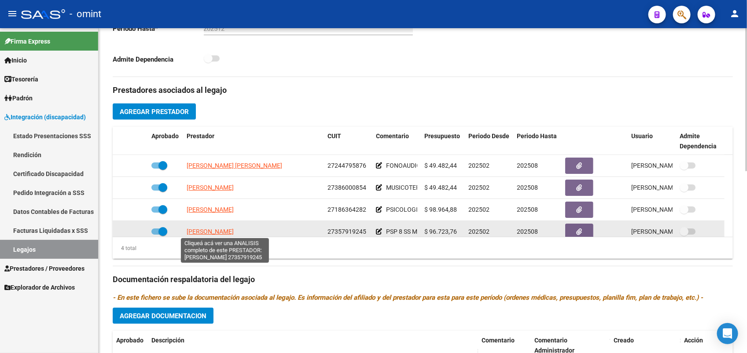
click at [227, 231] on span "BARRAQUE CECILIA EVELYN" at bounding box center [210, 231] width 47 height 7
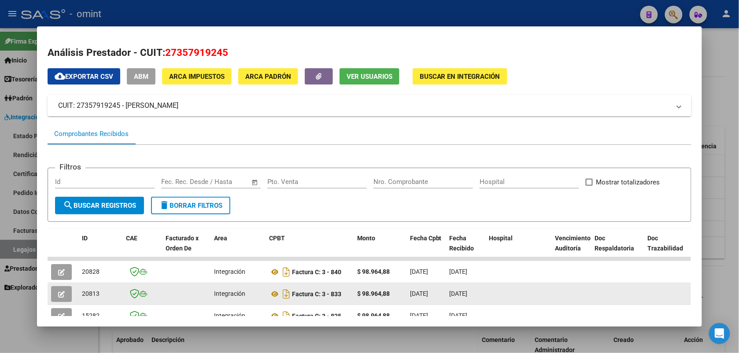
drag, startPoint x: 104, startPoint y: 289, endPoint x: 74, endPoint y: 289, distance: 30.4
click at [78, 289] on datatable-body-cell "20813" at bounding box center [100, 294] width 44 height 22
drag, startPoint x: 74, startPoint y: 289, endPoint x: 79, endPoint y: 291, distance: 5.6
copy span "20813"
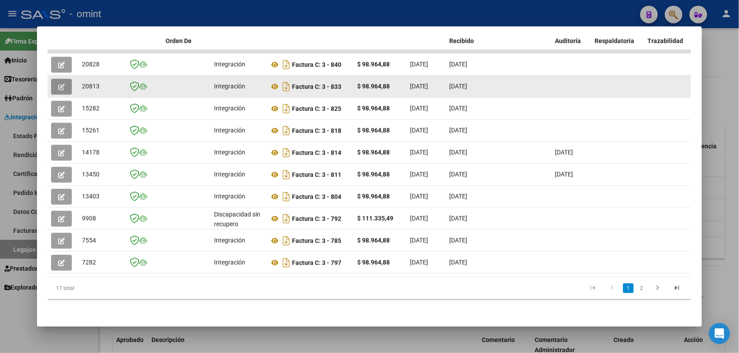
click at [51, 79] on button "button" at bounding box center [61, 87] width 21 height 16
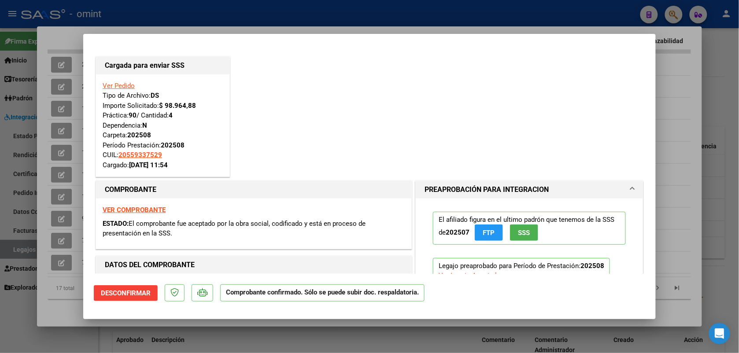
click at [294, 16] on div at bounding box center [369, 176] width 739 height 353
type input "$ 0,00"
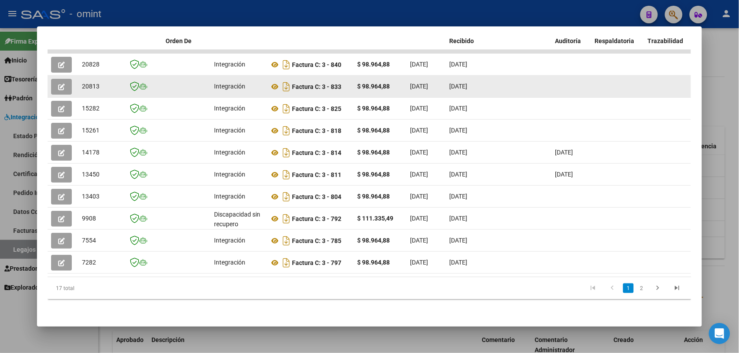
drag, startPoint x: 92, startPoint y: 78, endPoint x: 78, endPoint y: 76, distance: 15.1
click at [82, 81] on div "20813" at bounding box center [100, 86] width 37 height 10
copy span "20813"
click at [166, 80] on datatable-body-cell at bounding box center [186, 87] width 48 height 22
click at [58, 84] on icon "button" at bounding box center [61, 87] width 7 height 7
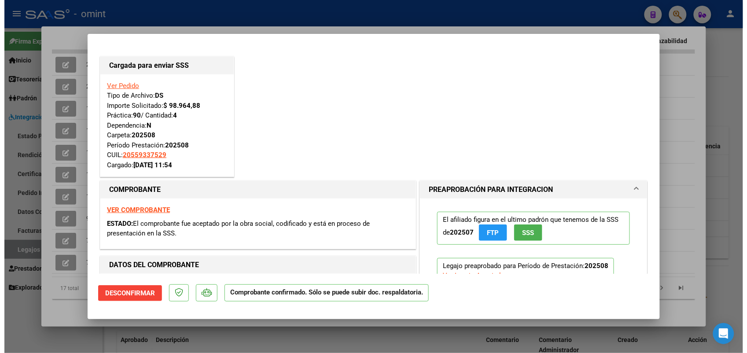
scroll to position [110, 0]
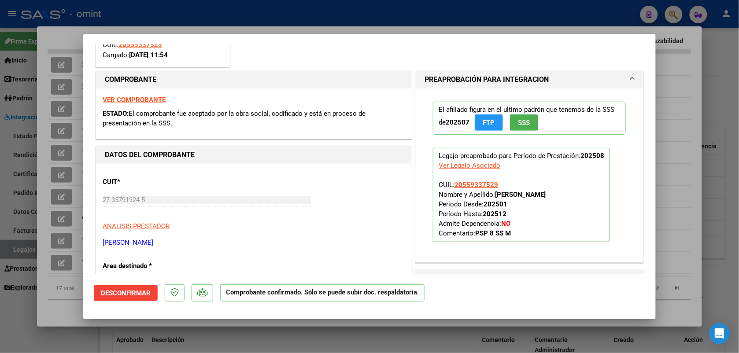
click at [205, 11] on div at bounding box center [369, 176] width 739 height 353
type input "$ 0,00"
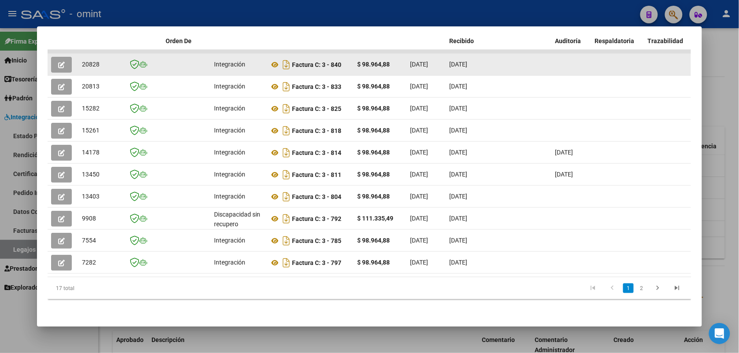
drag, startPoint x: 202, startPoint y: 11, endPoint x: 203, endPoint y: 51, distance: 39.2
click at [201, 11] on div at bounding box center [369, 176] width 739 height 353
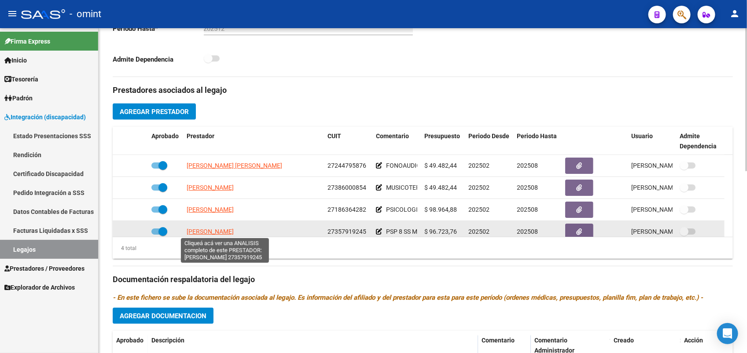
click at [205, 230] on span "BARRAQUE CECILIA EVELYN" at bounding box center [210, 231] width 47 height 7
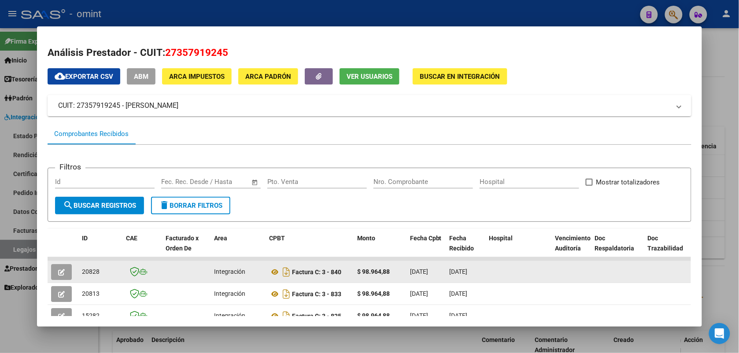
drag, startPoint x: 96, startPoint y: 269, endPoint x: 77, endPoint y: 269, distance: 18.9
click at [78, 269] on datatable-body-cell "20828" at bounding box center [100, 272] width 44 height 22
copy span "20828"
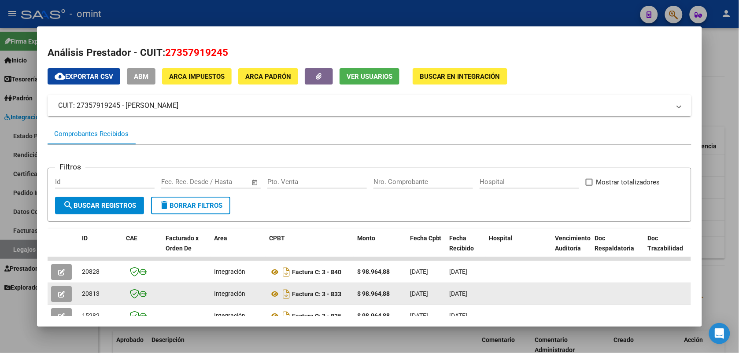
click at [58, 291] on icon "button" at bounding box center [61, 294] width 7 height 7
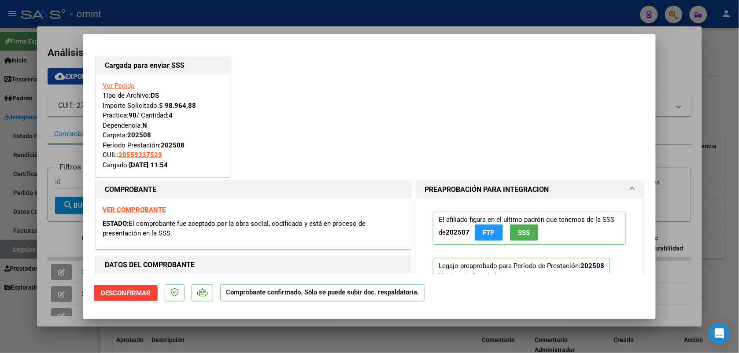
click at [314, 15] on div at bounding box center [369, 176] width 739 height 353
type input "$ 0,00"
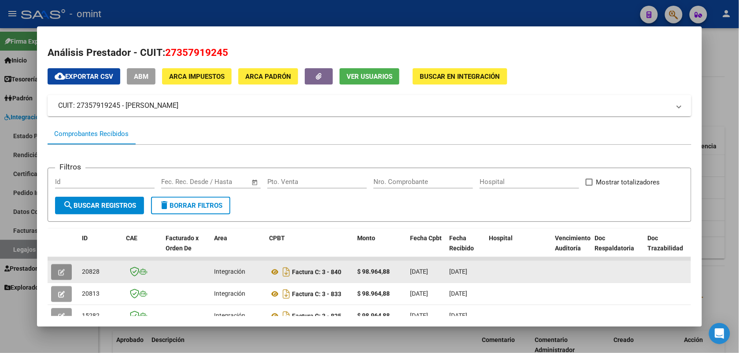
click at [58, 270] on icon "button" at bounding box center [61, 272] width 7 height 7
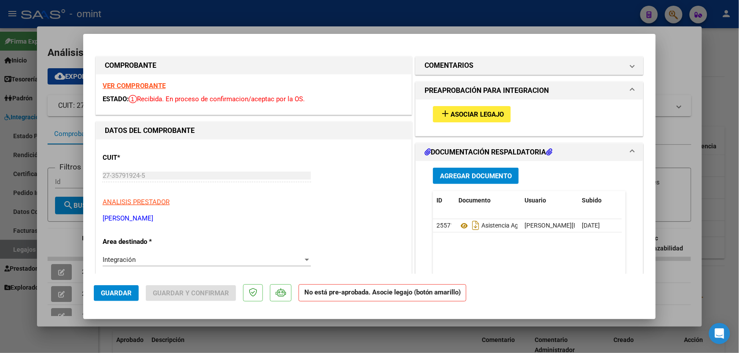
click at [108, 21] on div at bounding box center [369, 176] width 739 height 353
type input "$ 0,00"
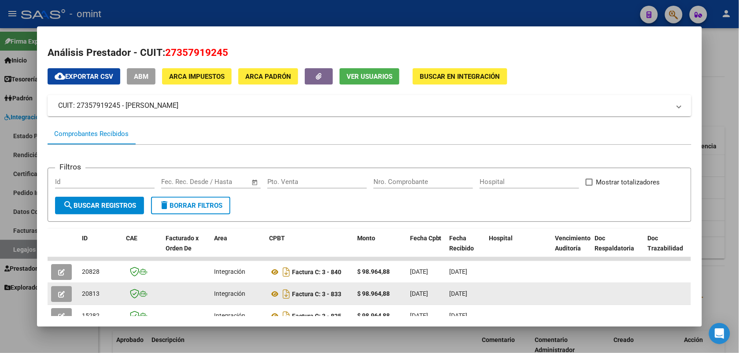
click at [58, 292] on icon "button" at bounding box center [61, 294] width 7 height 7
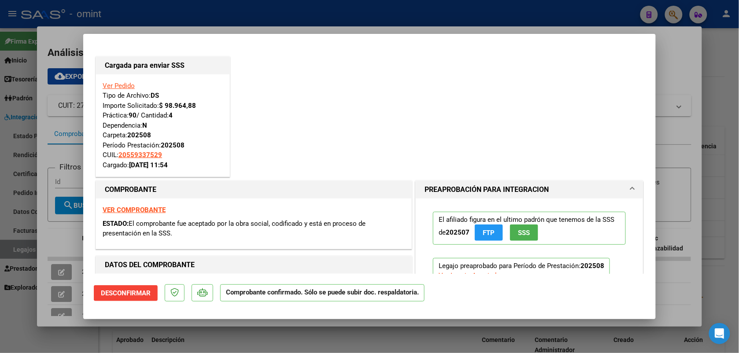
click at [160, 18] on div at bounding box center [369, 176] width 739 height 353
type input "$ 0,00"
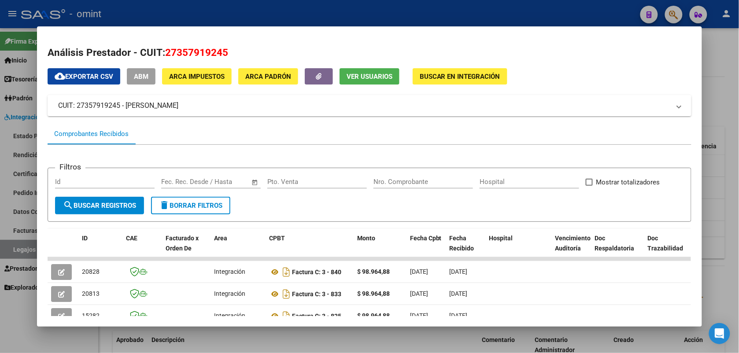
click at [239, 7] on div at bounding box center [369, 176] width 739 height 353
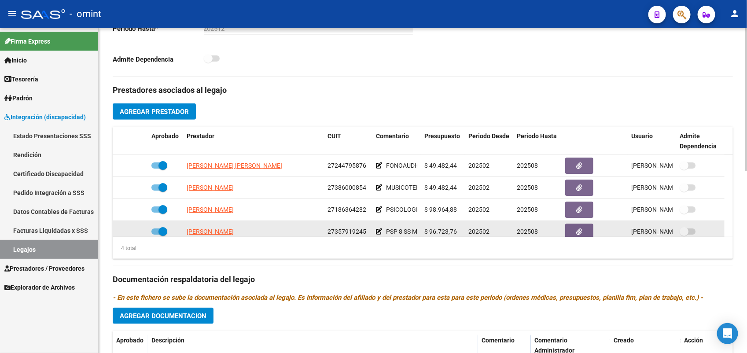
scroll to position [9, 0]
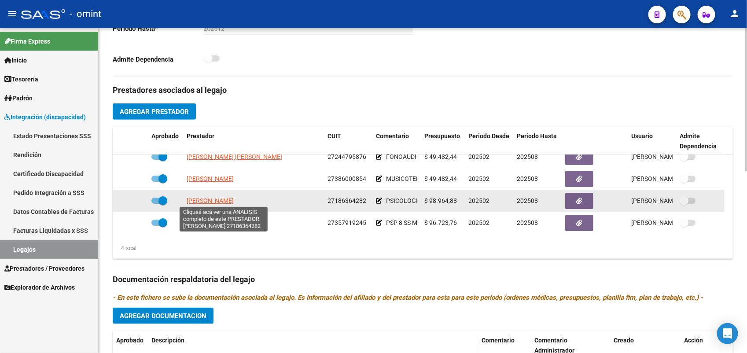
click at [221, 203] on span "GALLO FABIANA CRISTINA" at bounding box center [210, 200] width 47 height 7
type textarea "27186364282"
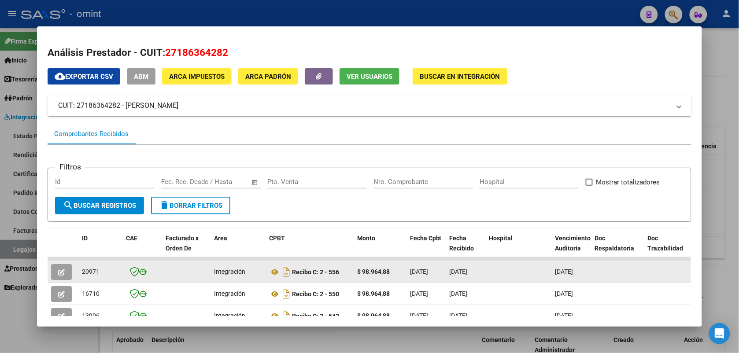
click at [58, 273] on icon "button" at bounding box center [61, 272] width 7 height 7
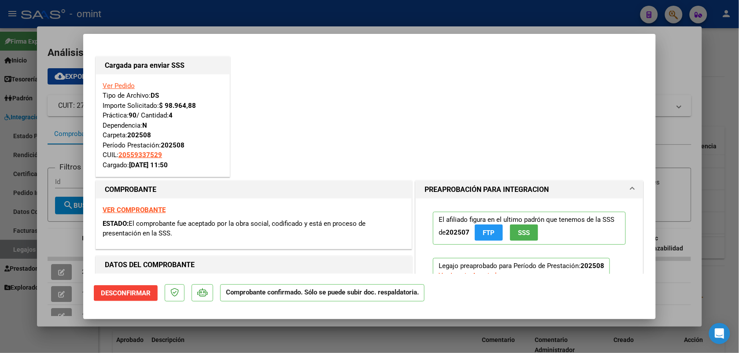
click at [300, 7] on div at bounding box center [369, 176] width 739 height 353
type input "$ 0,00"
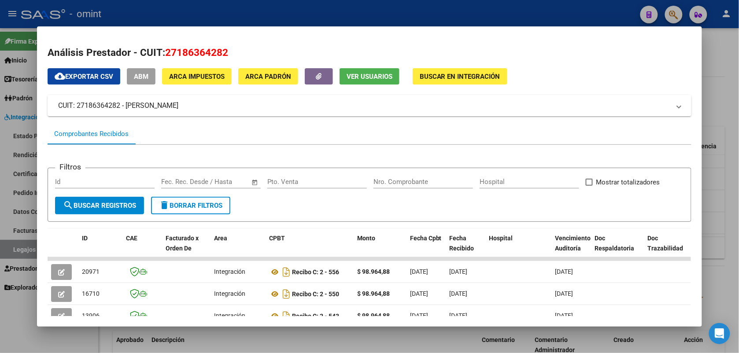
click at [343, 12] on div at bounding box center [369, 176] width 739 height 353
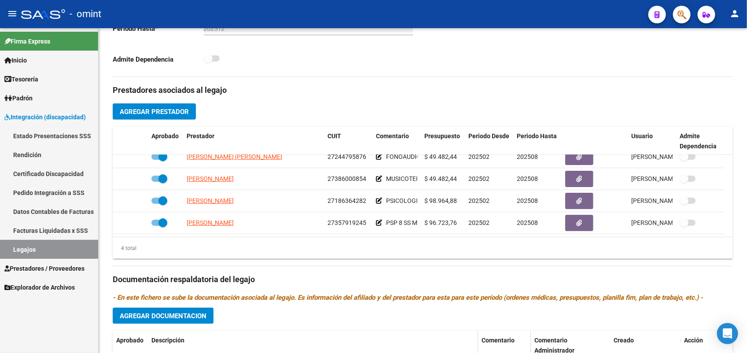
click at [7, 249] on link "Legajos" at bounding box center [49, 249] width 98 height 19
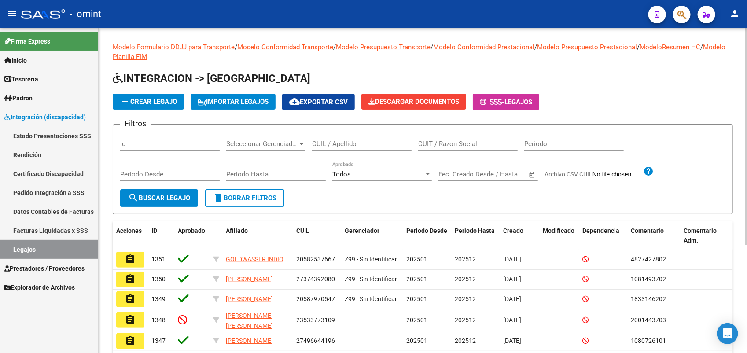
click at [329, 142] on input "CUIL / Apellido" at bounding box center [362, 144] width 100 height 8
paste input "27522274424"
type input "27522274424"
click at [149, 192] on button "search Buscar Legajo" at bounding box center [159, 198] width 78 height 18
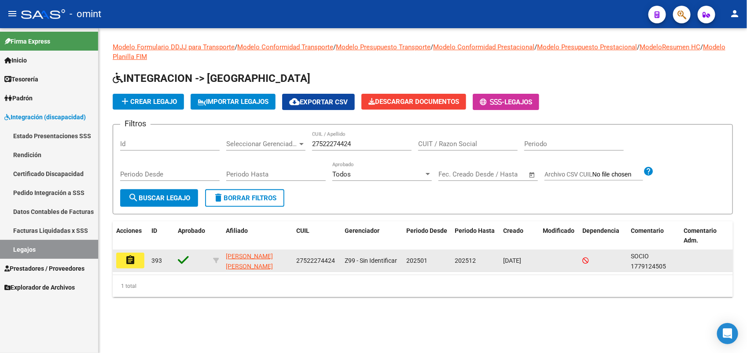
click at [131, 258] on mat-icon "assignment" at bounding box center [130, 260] width 11 height 11
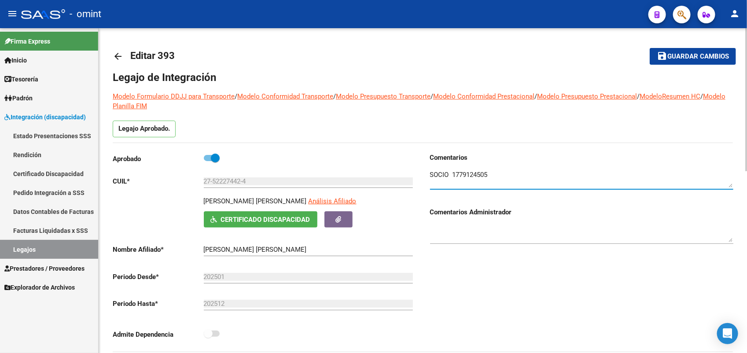
drag, startPoint x: 494, startPoint y: 174, endPoint x: 454, endPoint y: 170, distance: 40.3
click at [454, 170] on textarea at bounding box center [581, 179] width 303 height 18
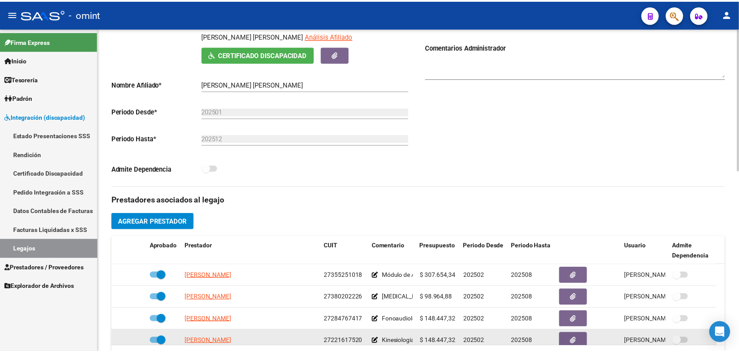
scroll to position [220, 0]
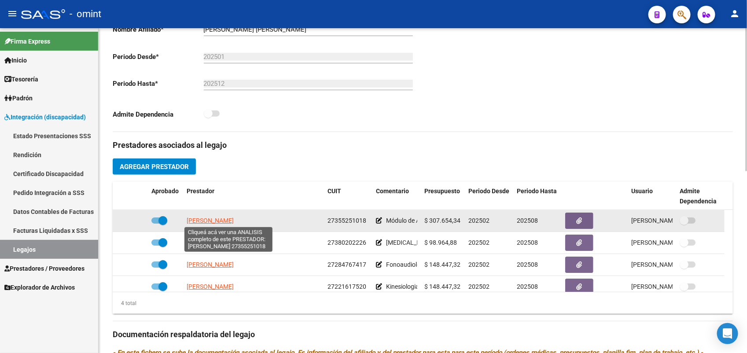
click at [234, 221] on span "PUEYRREDON TEY MILAGROS" at bounding box center [210, 220] width 47 height 7
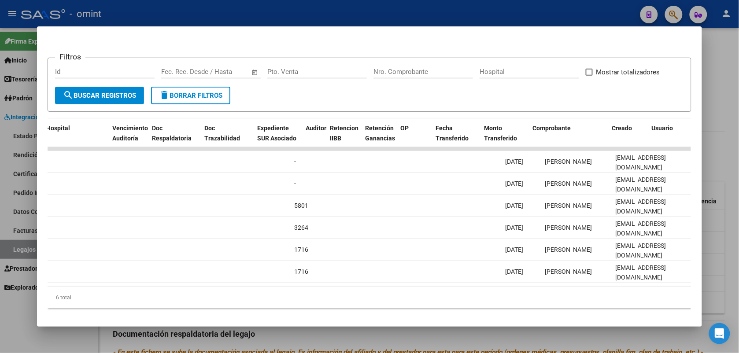
scroll to position [0, 0]
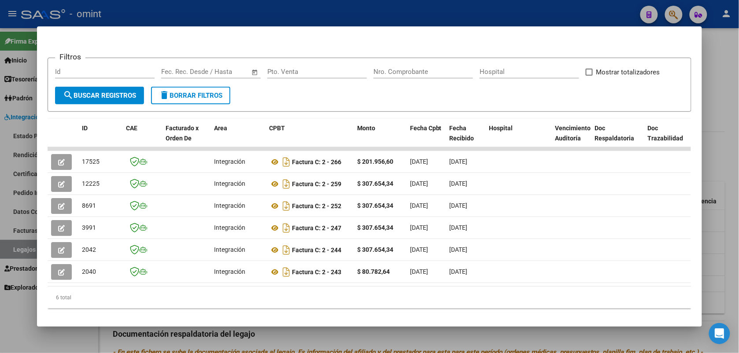
click at [210, 14] on div at bounding box center [369, 176] width 739 height 353
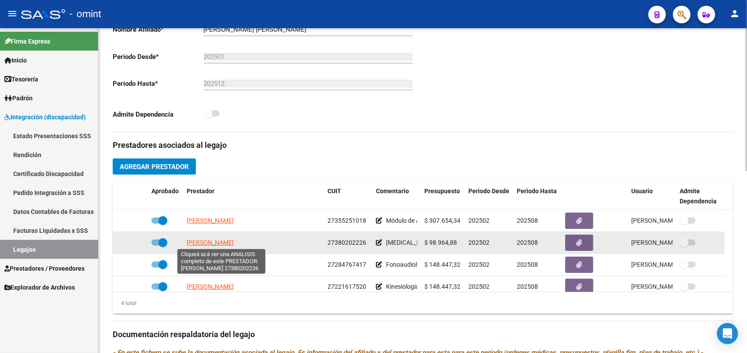
click at [201, 244] on span "SERRAL MURIEL ANDREA" at bounding box center [210, 242] width 47 height 7
type textarea "27380202226"
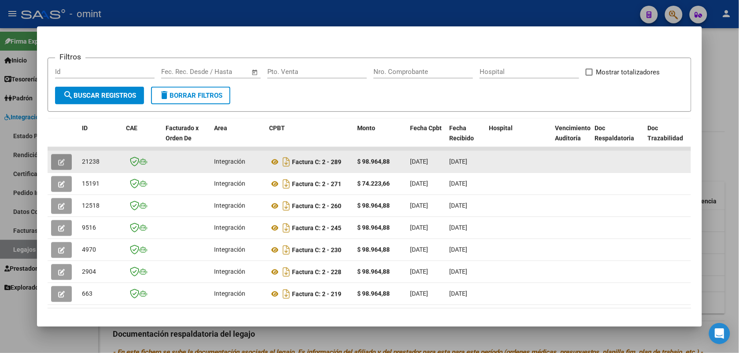
click at [53, 163] on button "button" at bounding box center [61, 162] width 21 height 16
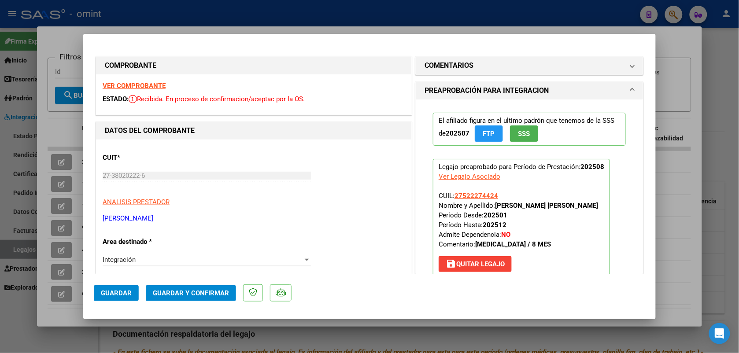
click at [142, 87] on strong "VER COMPROBANTE" at bounding box center [134, 86] width 63 height 8
click at [208, 294] on span "Guardar y Confirmar" at bounding box center [191, 293] width 76 height 8
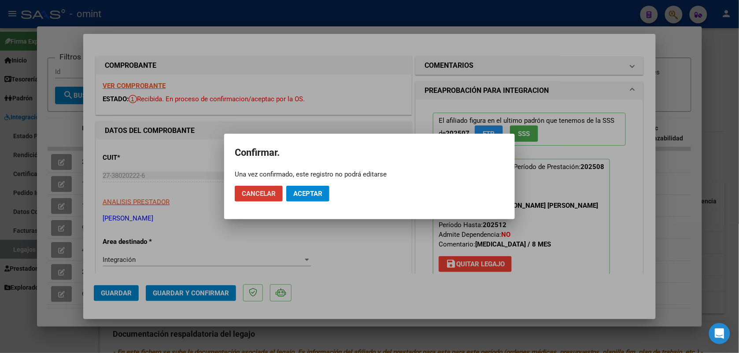
click at [323, 194] on button "Aceptar" at bounding box center [307, 194] width 43 height 16
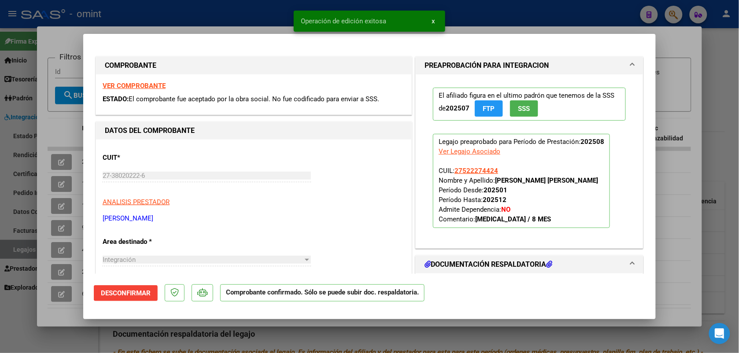
click at [236, 23] on div at bounding box center [369, 176] width 739 height 353
type input "$ 0,00"
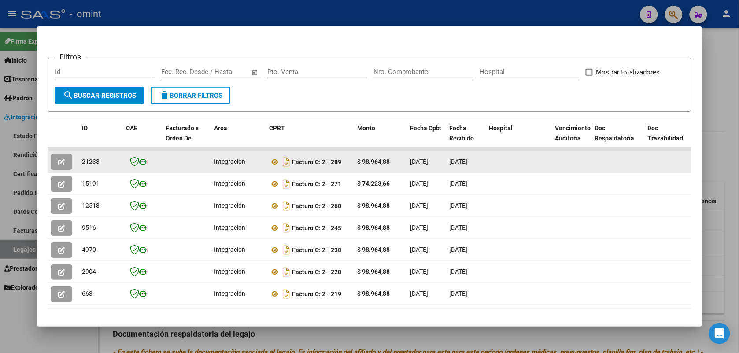
drag, startPoint x: 97, startPoint y: 161, endPoint x: 76, endPoint y: 159, distance: 21.3
click at [78, 159] on datatable-body-cell "21238" at bounding box center [100, 162] width 44 height 22
drag, startPoint x: 76, startPoint y: 159, endPoint x: 82, endPoint y: 160, distance: 6.3
copy span "21238"
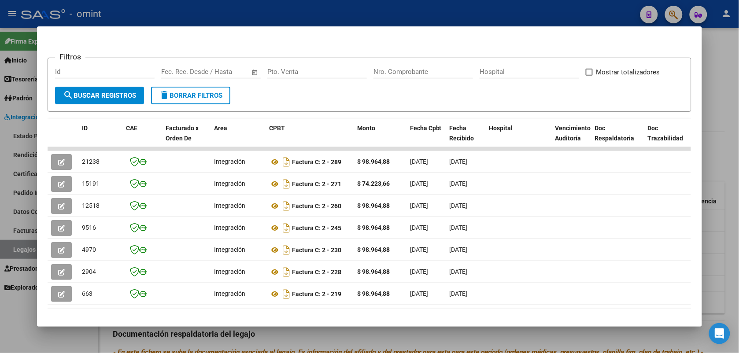
click at [219, 9] on div at bounding box center [369, 176] width 739 height 353
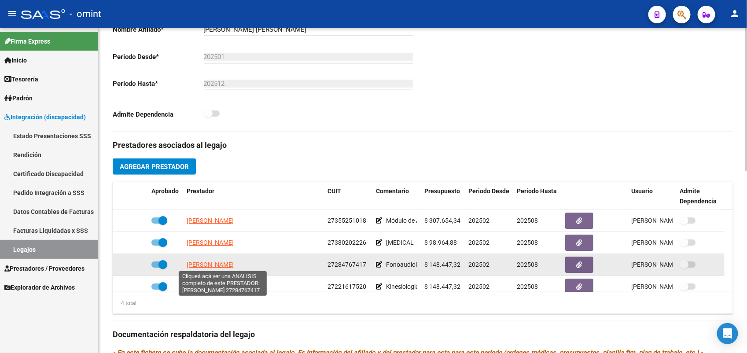
click at [225, 267] on span "GOMEZ BELLO AGUSTINA" at bounding box center [210, 264] width 47 height 7
type textarea "27284767417"
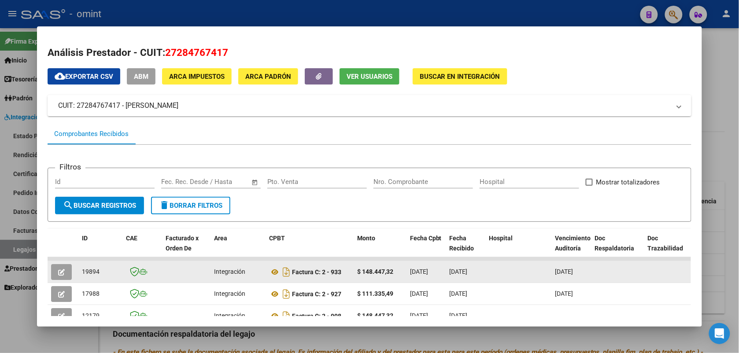
click at [58, 274] on icon "button" at bounding box center [61, 272] width 7 height 7
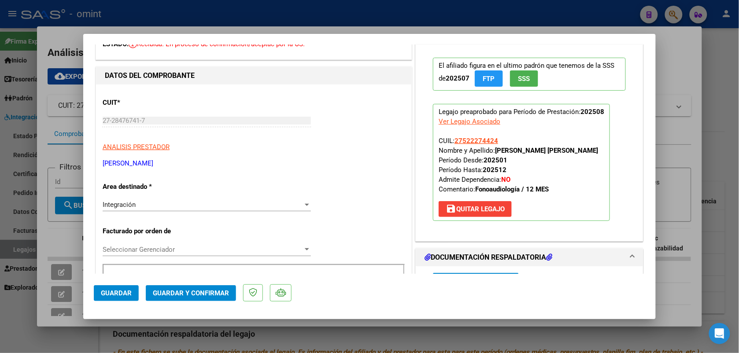
scroll to position [165, 0]
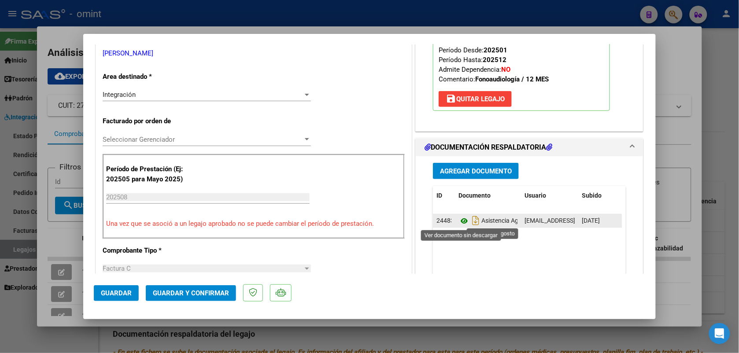
click at [459, 222] on icon at bounding box center [464, 221] width 11 height 11
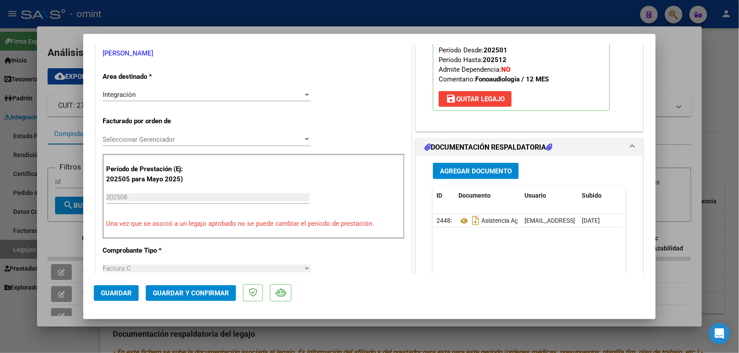
scroll to position [0, 0]
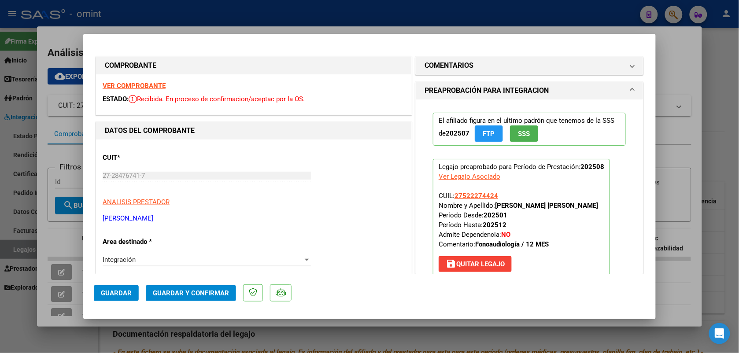
click at [152, 84] on strong "VER COMPROBANTE" at bounding box center [134, 86] width 63 height 8
click at [206, 288] on button "Guardar y Confirmar" at bounding box center [191, 293] width 90 height 16
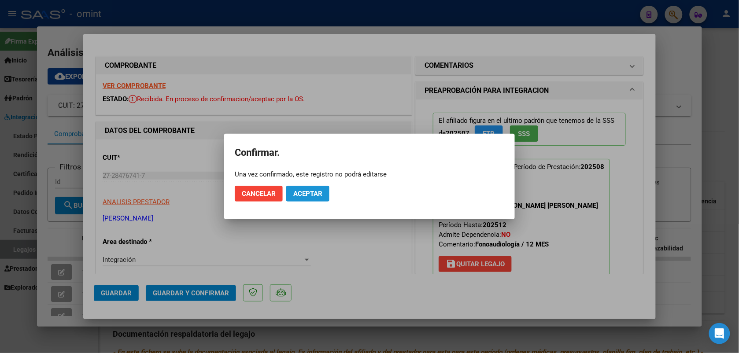
click at [300, 199] on button "Aceptar" at bounding box center [307, 194] width 43 height 16
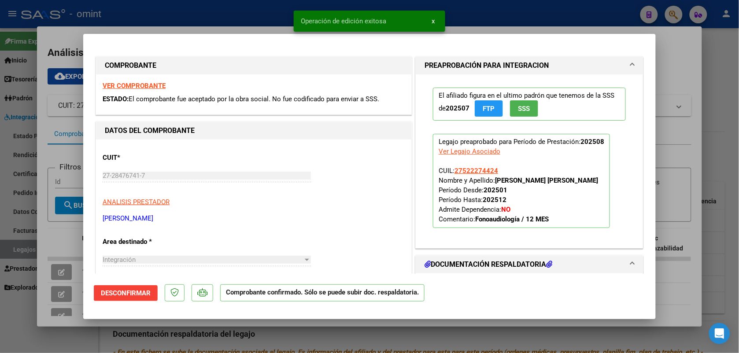
click at [254, 16] on div at bounding box center [369, 176] width 739 height 353
type input "$ 0,00"
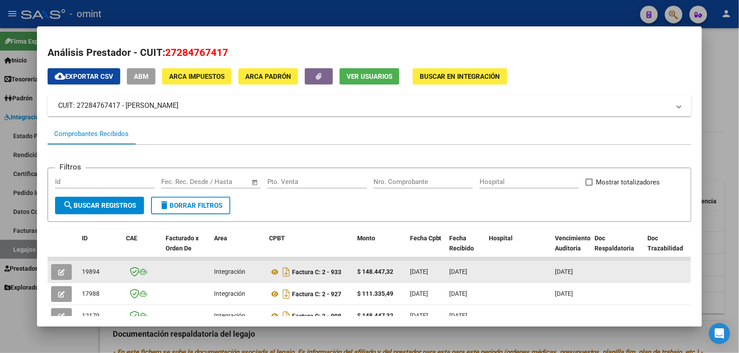
drag, startPoint x: 98, startPoint y: 271, endPoint x: 77, endPoint y: 269, distance: 21.3
click at [78, 269] on datatable-body-cell "19894" at bounding box center [100, 272] width 44 height 22
drag, startPoint x: 77, startPoint y: 269, endPoint x: 84, endPoint y: 271, distance: 7.5
copy span "19894"
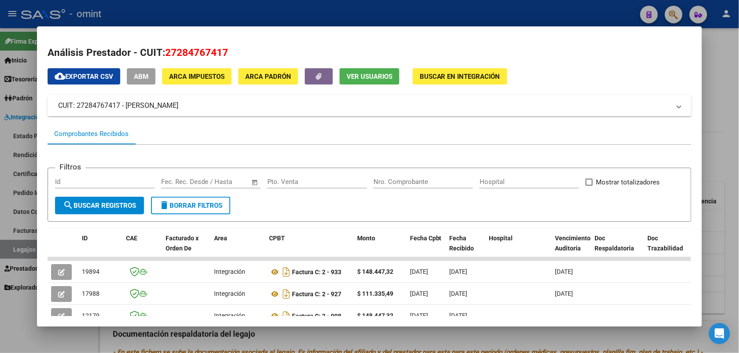
click at [172, 25] on div at bounding box center [369, 176] width 739 height 353
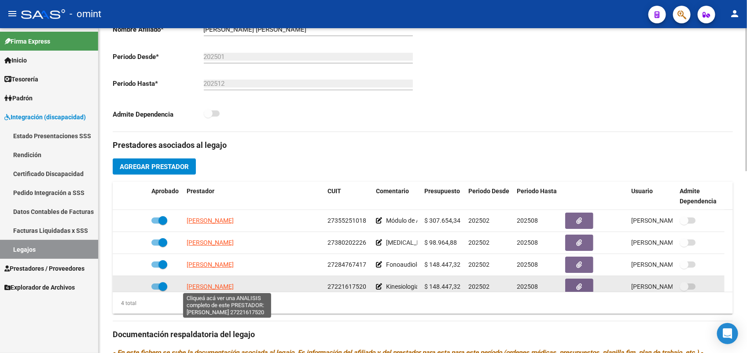
click at [211, 289] on span "PEDACCHIA CARINA GISELLA" at bounding box center [210, 286] width 47 height 7
type textarea "27221617520"
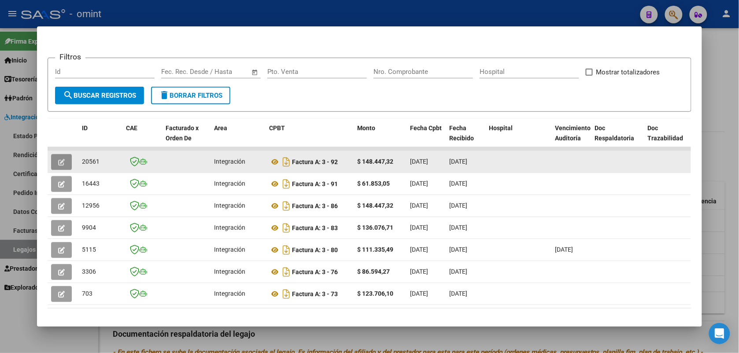
click at [61, 162] on button "button" at bounding box center [61, 162] width 21 height 16
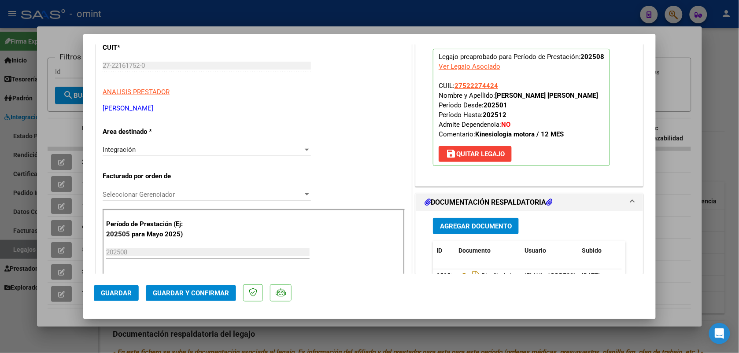
scroll to position [220, 0]
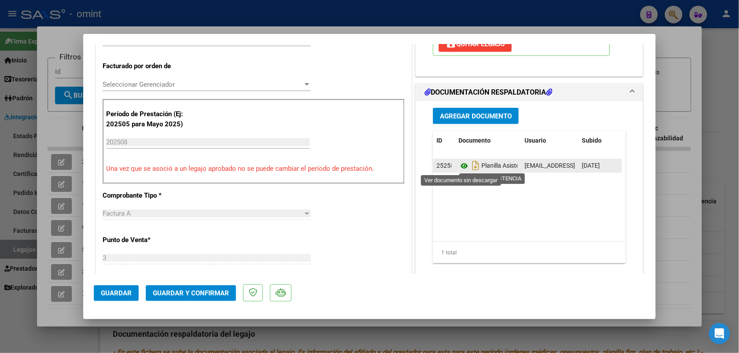
click at [459, 165] on icon at bounding box center [464, 166] width 11 height 11
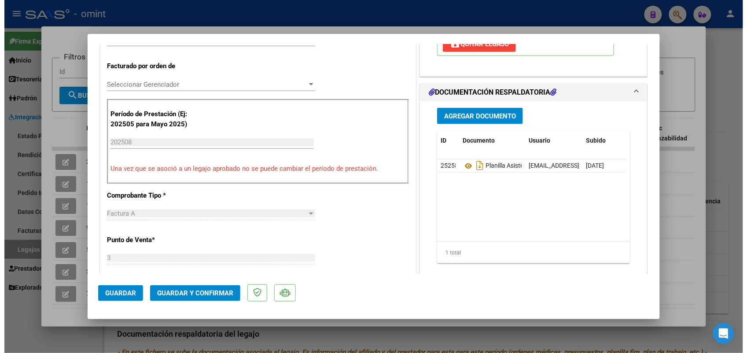
scroll to position [0, 0]
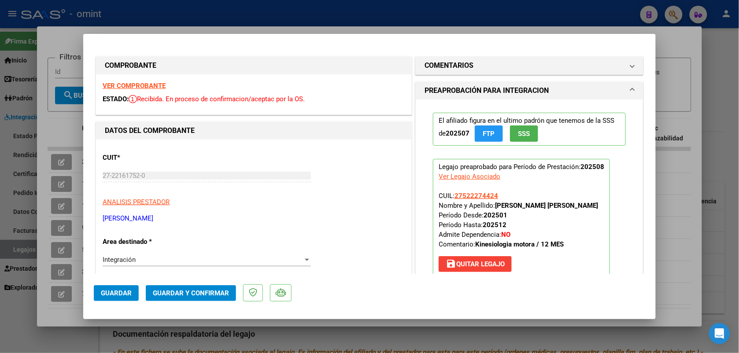
click at [129, 84] on strong "VER COMPROBANTE" at bounding box center [134, 86] width 63 height 8
click at [168, 291] on span "Guardar y Confirmar" at bounding box center [191, 293] width 76 height 8
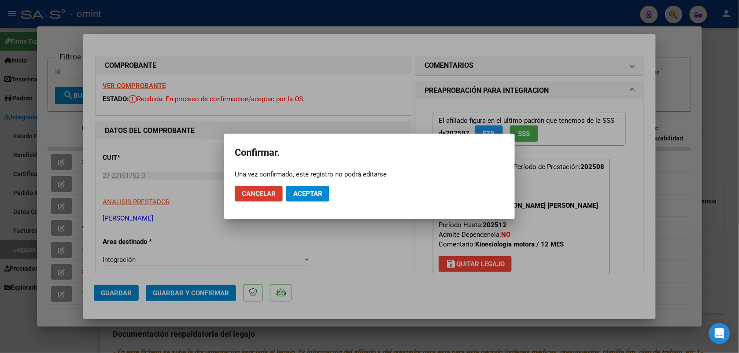
click at [320, 200] on button "Aceptar" at bounding box center [307, 194] width 43 height 16
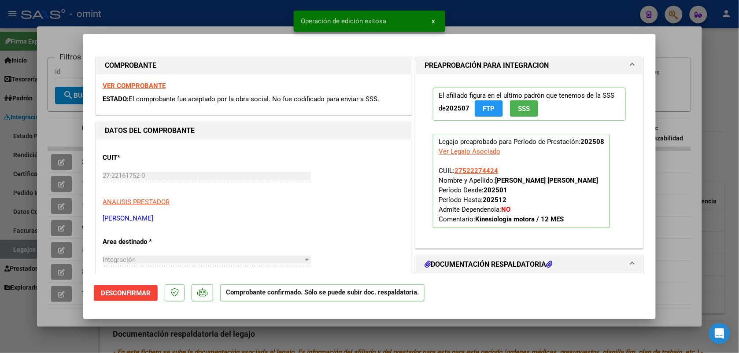
click at [192, 16] on div at bounding box center [369, 176] width 739 height 353
type input "$ 0,00"
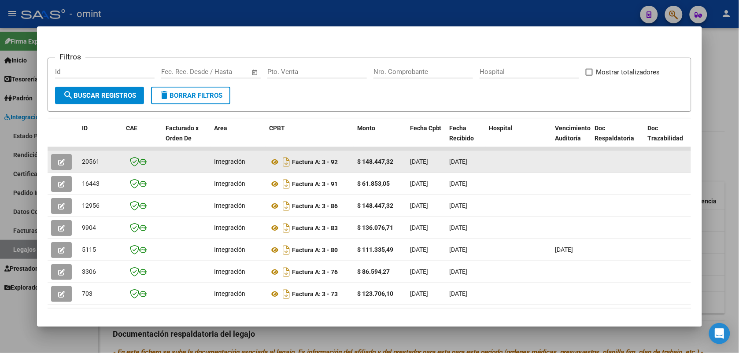
drag, startPoint x: 98, startPoint y: 162, endPoint x: 78, endPoint y: 159, distance: 20.1
click at [82, 159] on div "20561" at bounding box center [100, 162] width 37 height 10
drag, startPoint x: 78, startPoint y: 159, endPoint x: 82, endPoint y: 161, distance: 4.7
copy span "20561"
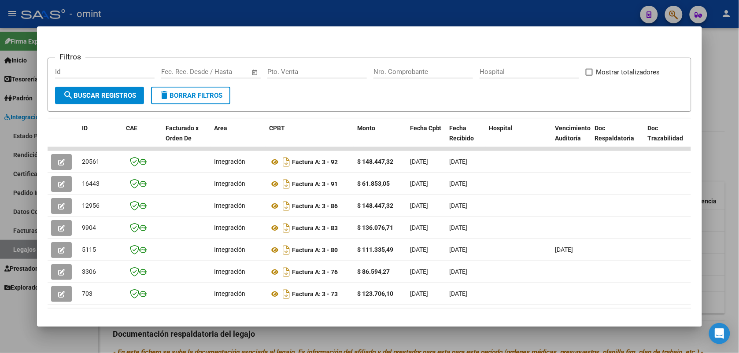
click at [240, 9] on div at bounding box center [369, 176] width 739 height 353
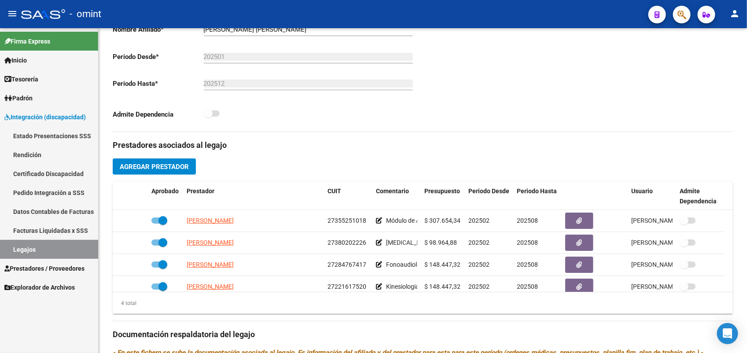
click at [58, 255] on link "Legajos" at bounding box center [49, 249] width 98 height 19
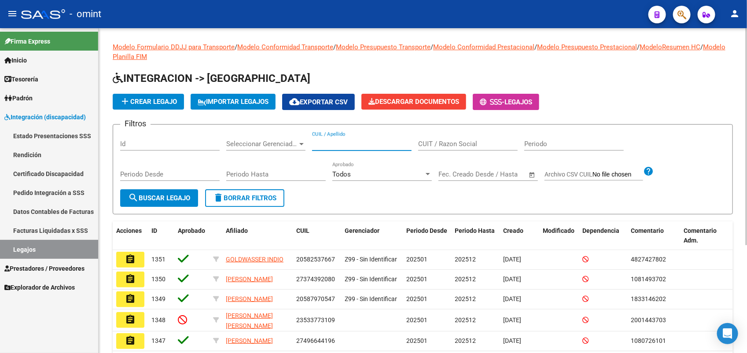
click at [330, 144] on input "CUIL / Apellido" at bounding box center [362, 144] width 100 height 8
paste input "27509462580"
type input "27509462580"
click at [144, 198] on span "search Buscar Legajo" at bounding box center [159, 198] width 62 height 8
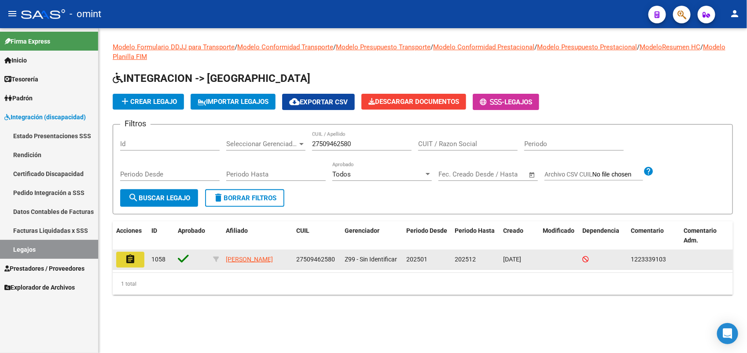
click at [121, 260] on button "assignment" at bounding box center [130, 260] width 28 height 16
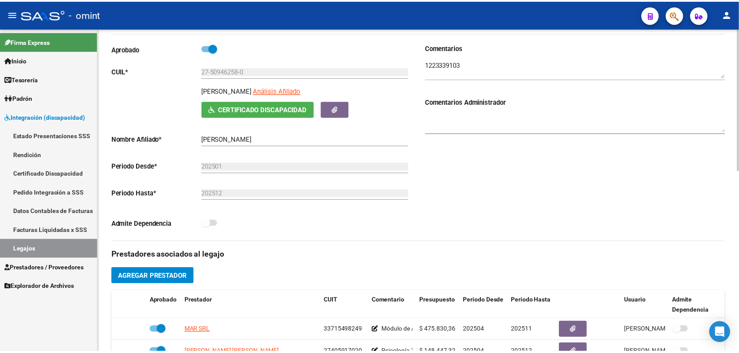
scroll to position [165, 0]
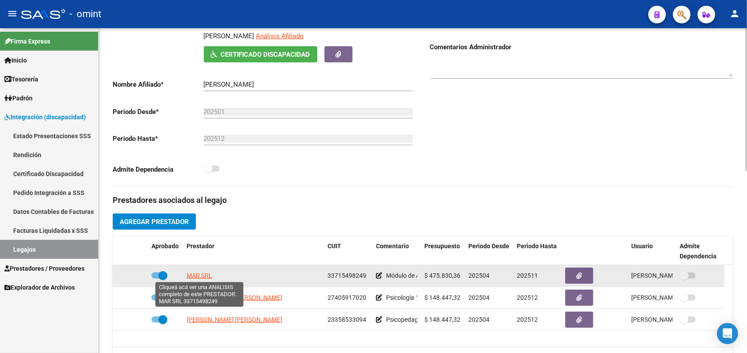
click at [204, 276] on span "MAR SRL" at bounding box center [200, 275] width 26 height 7
type textarea "33715498249"
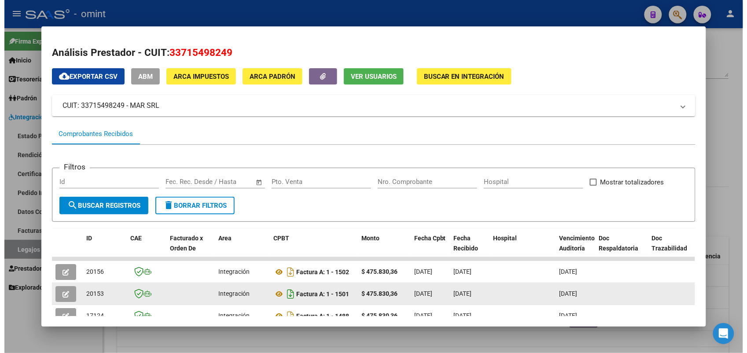
scroll to position [110, 0]
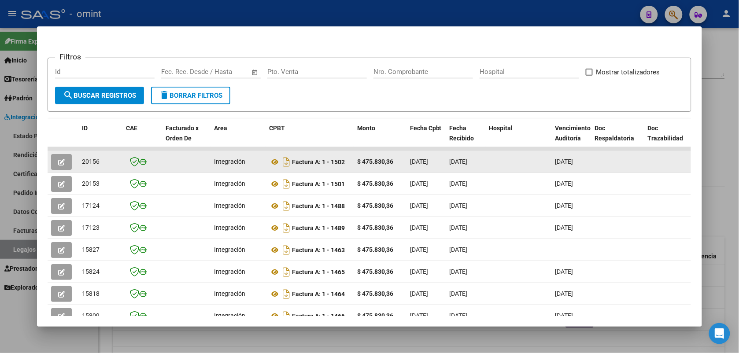
click at [60, 159] on icon "button" at bounding box center [61, 162] width 7 height 7
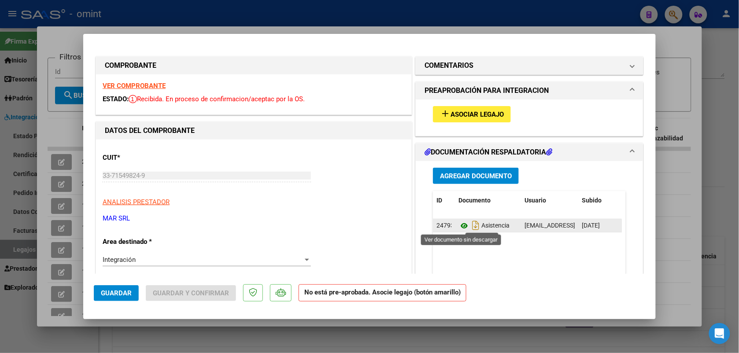
click at [461, 225] on icon at bounding box center [464, 226] width 11 height 11
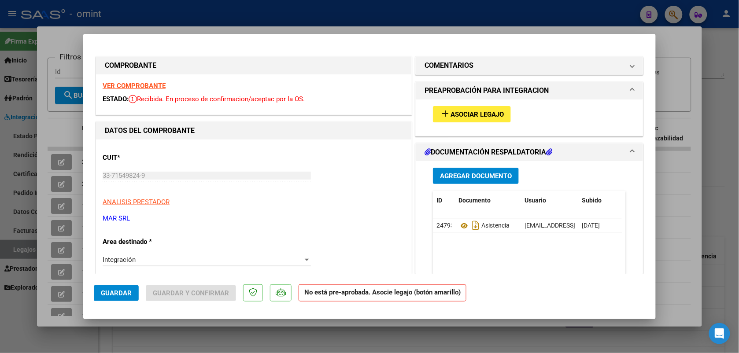
click at [268, 11] on div at bounding box center [369, 176] width 739 height 353
type input "$ 0,00"
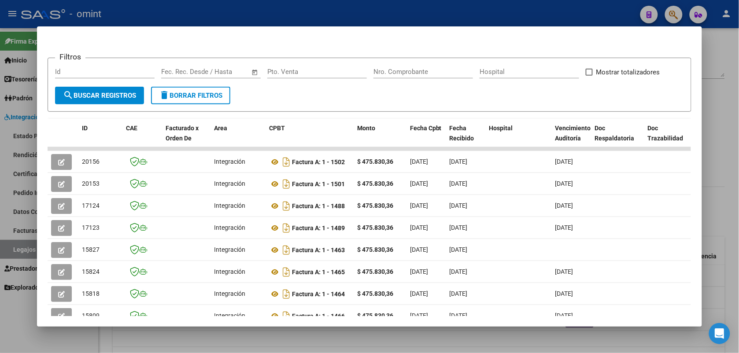
click at [267, 6] on div at bounding box center [369, 176] width 739 height 353
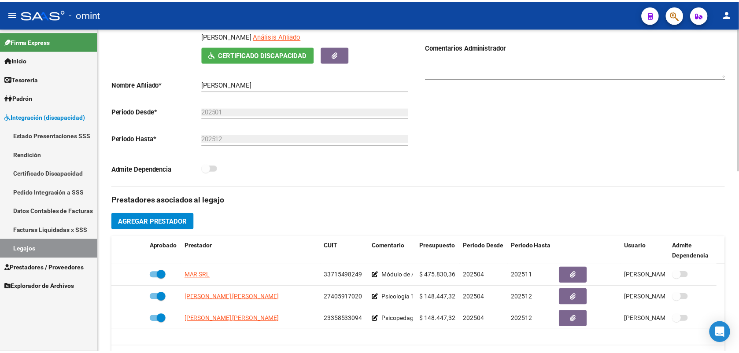
scroll to position [220, 0]
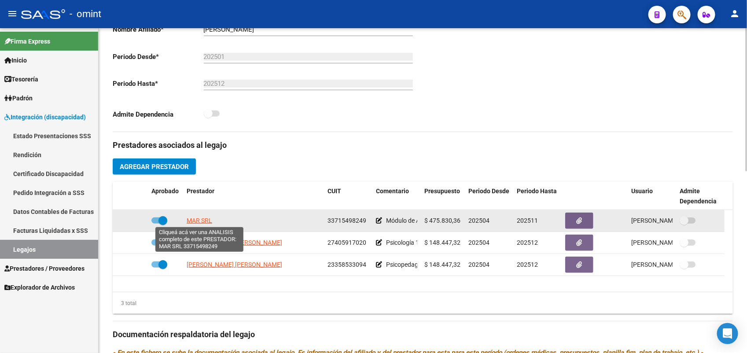
click at [199, 219] on span "MAR SRL" at bounding box center [200, 220] width 26 height 7
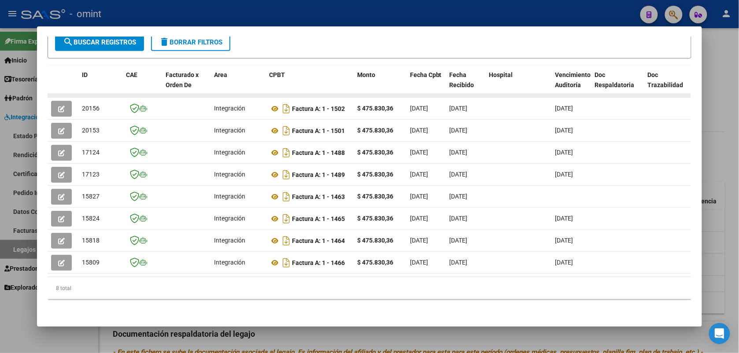
scroll to position [56, 0]
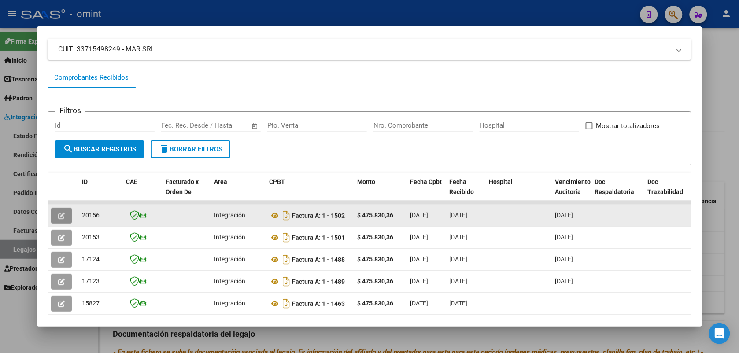
click at [58, 213] on icon "button" at bounding box center [61, 216] width 7 height 7
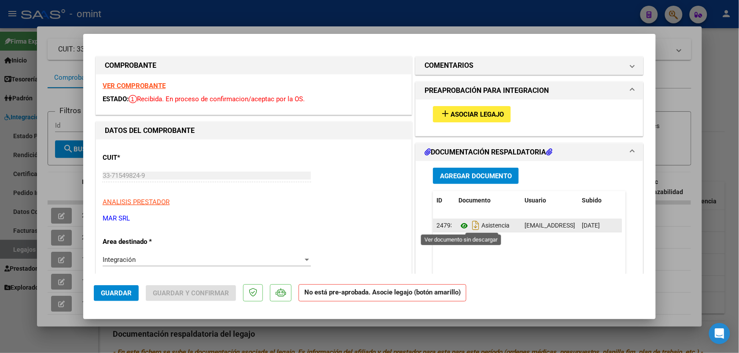
click at [459, 227] on icon at bounding box center [464, 226] width 11 height 11
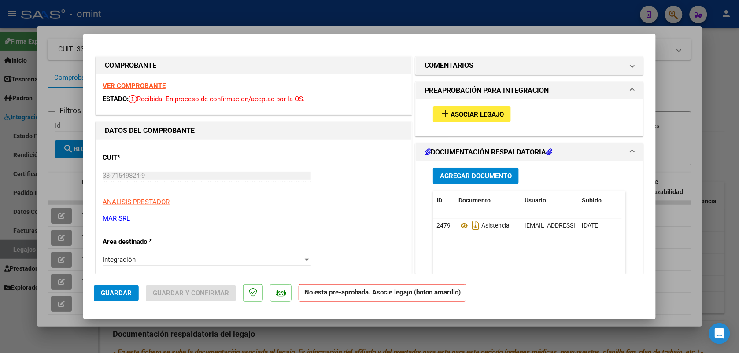
click at [143, 86] on strong "VER COMPROBANTE" at bounding box center [134, 86] width 63 height 8
click at [210, 14] on div at bounding box center [369, 176] width 739 height 353
type input "$ 0,00"
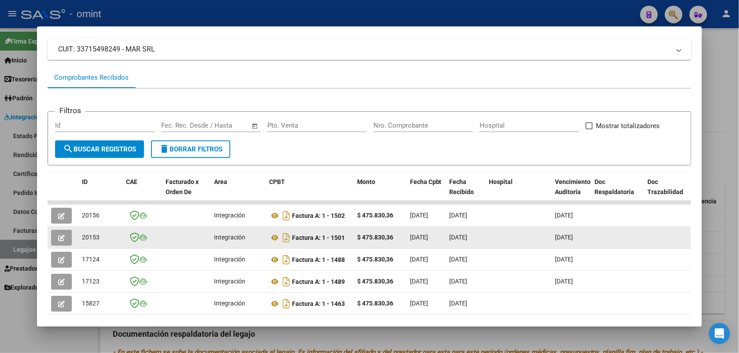
click at [58, 235] on icon "button" at bounding box center [61, 238] width 7 height 7
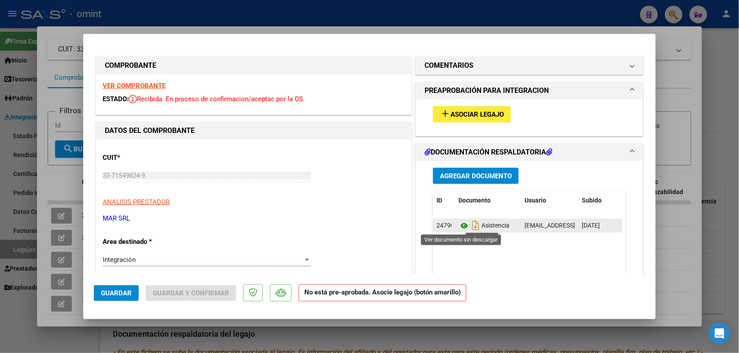
click at [461, 225] on icon at bounding box center [464, 226] width 11 height 11
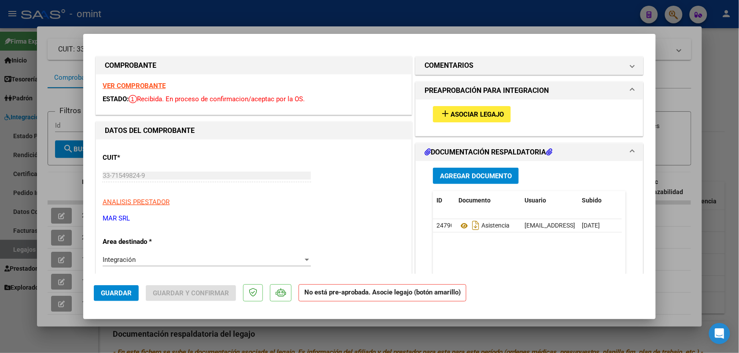
click at [144, 85] on strong "VER COMPROBANTE" at bounding box center [134, 86] width 63 height 8
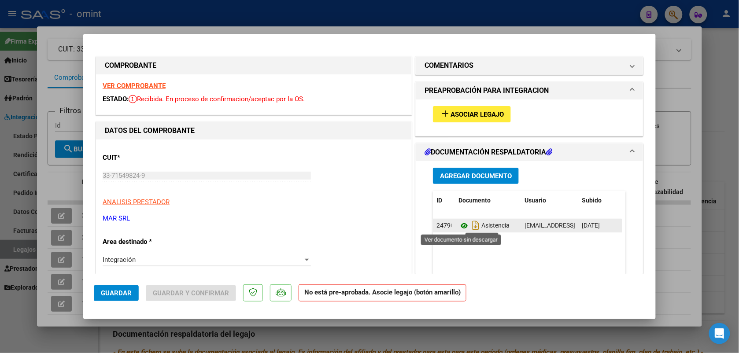
click at [459, 226] on icon at bounding box center [464, 226] width 11 height 11
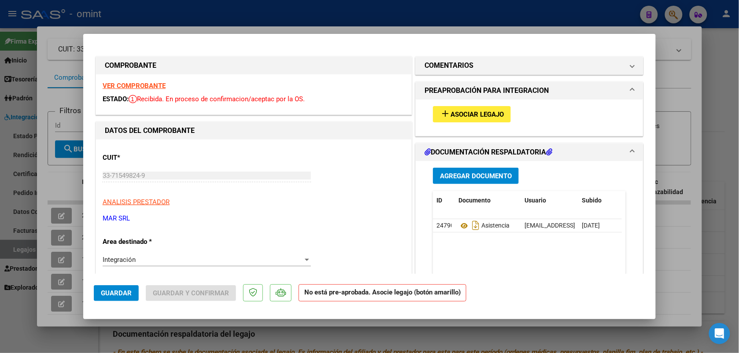
click at [159, 83] on strong "VER COMPROBANTE" at bounding box center [134, 86] width 63 height 8
click at [194, 20] on div at bounding box center [369, 176] width 739 height 353
type input "$ 0,00"
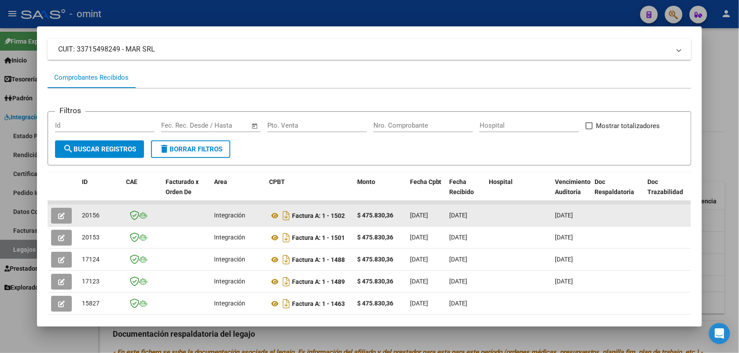
click at [58, 215] on icon "button" at bounding box center [61, 216] width 7 height 7
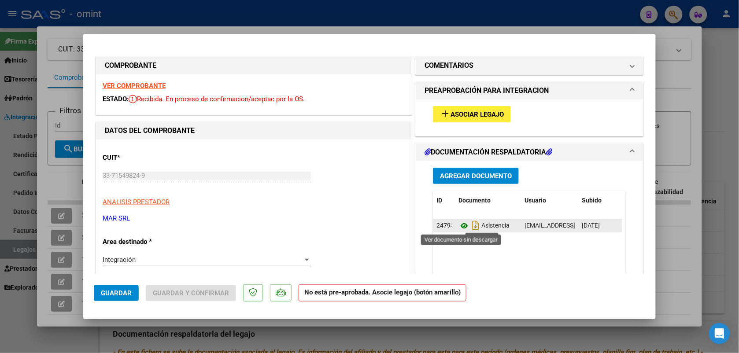
click at [459, 226] on icon at bounding box center [464, 226] width 11 height 11
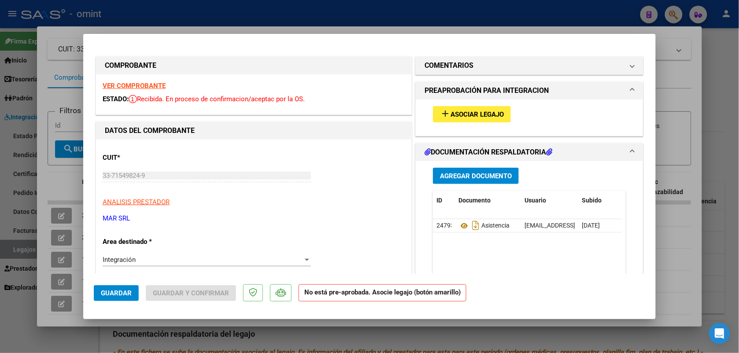
click at [149, 84] on strong "VER COMPROBANTE" at bounding box center [134, 86] width 63 height 8
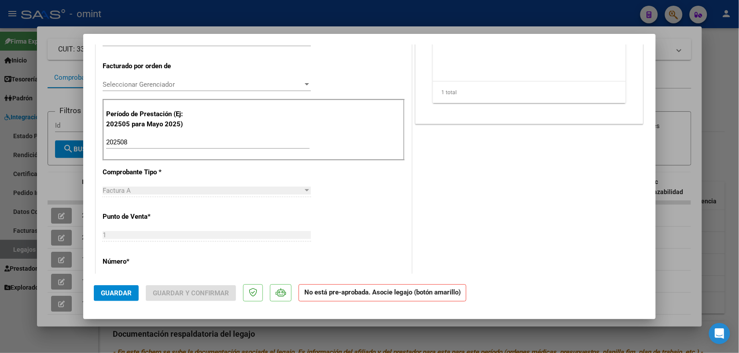
scroll to position [0, 0]
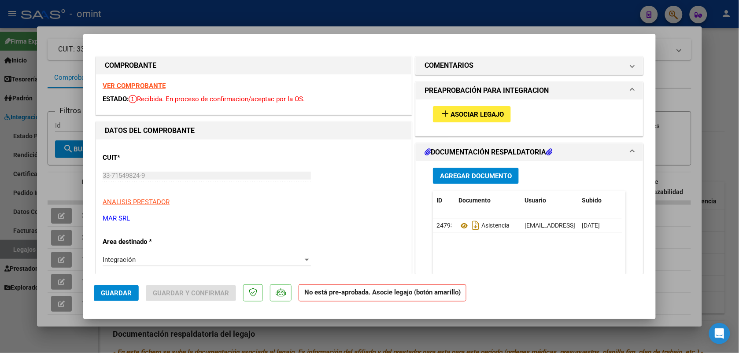
click at [233, 14] on div at bounding box center [369, 176] width 739 height 353
type input "$ 0,00"
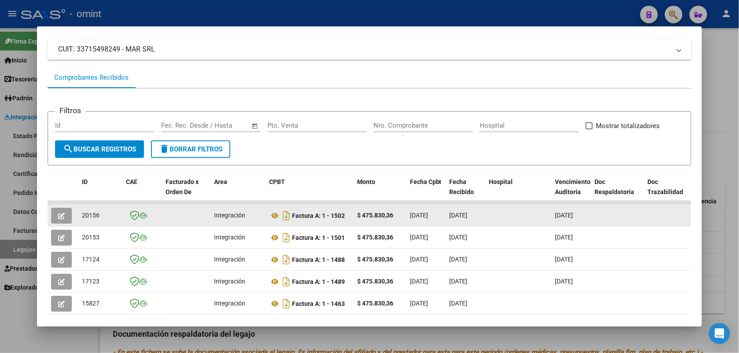
drag, startPoint x: 97, startPoint y: 212, endPoint x: 79, endPoint y: 214, distance: 18.1
click at [82, 214] on div "20156" at bounding box center [100, 216] width 37 height 10
copy span "20156"
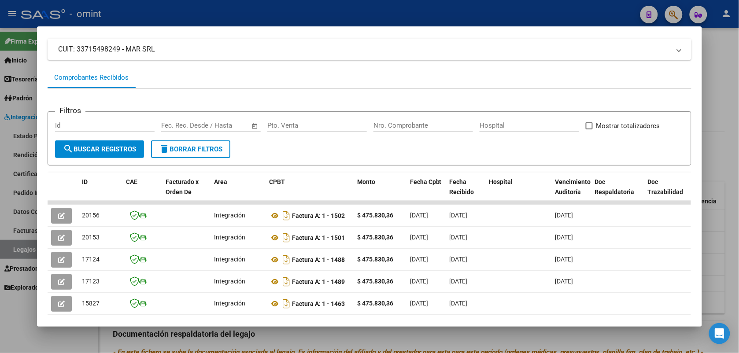
click at [201, 12] on div at bounding box center [369, 176] width 739 height 353
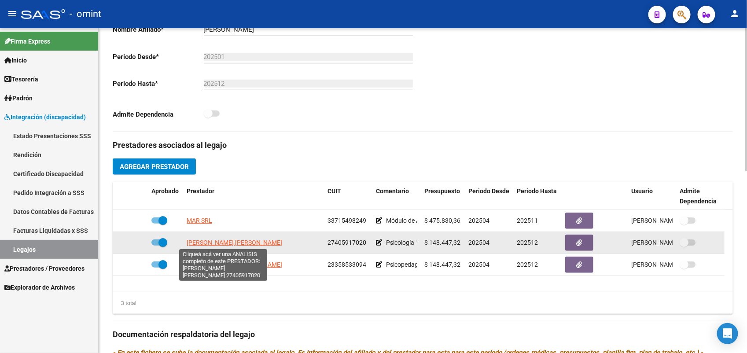
click at [247, 241] on span "ALBA CANO MARIA BELEN" at bounding box center [235, 242] width 96 height 7
type textarea "27405917020"
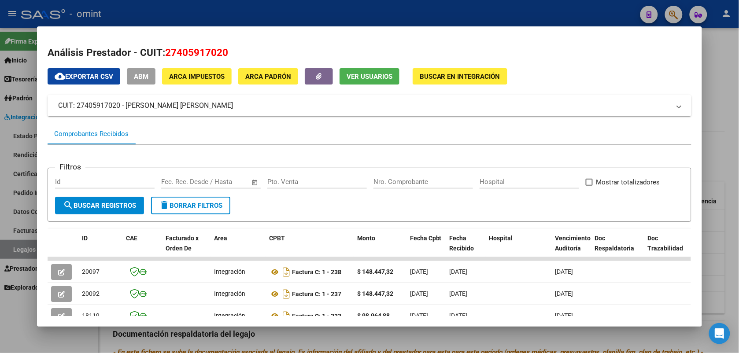
click at [270, 10] on div at bounding box center [369, 176] width 739 height 353
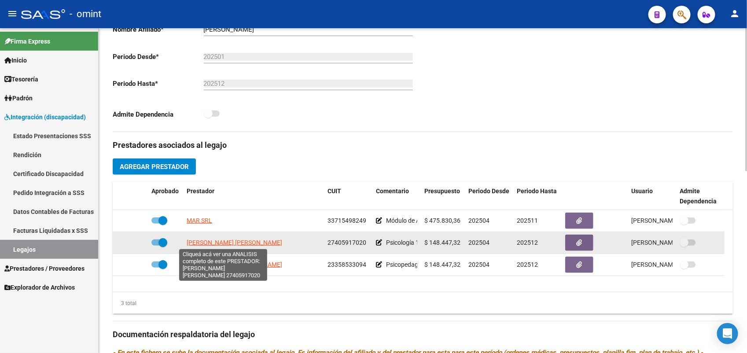
click at [239, 244] on span "ALBA CANO MARIA BELEN" at bounding box center [235, 242] width 96 height 7
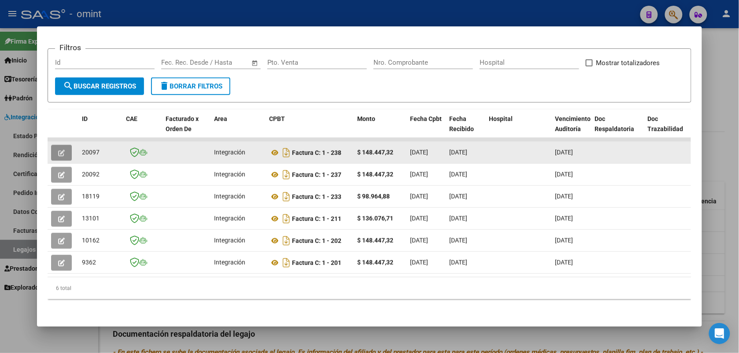
click at [58, 150] on icon "button" at bounding box center [61, 153] width 7 height 7
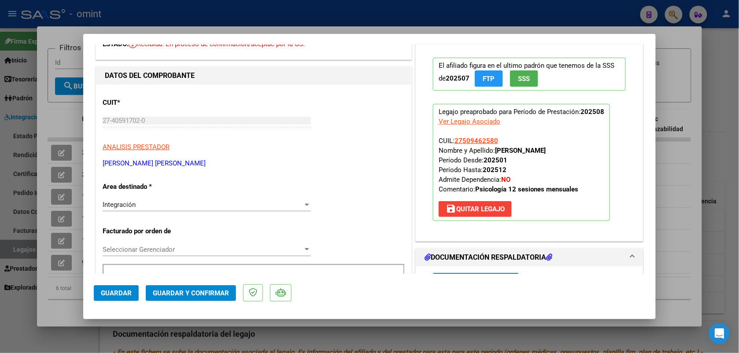
scroll to position [165, 0]
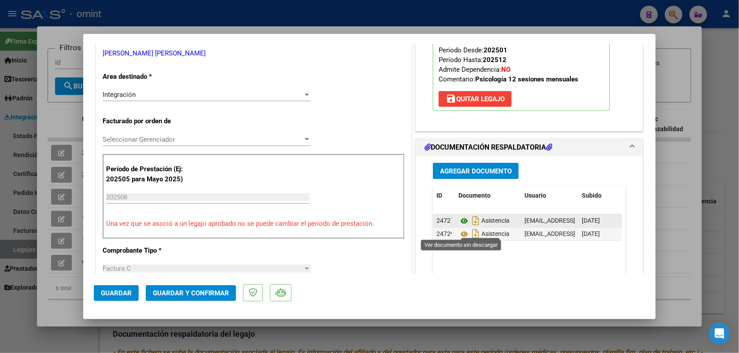
click at [462, 226] on icon at bounding box center [464, 221] width 11 height 11
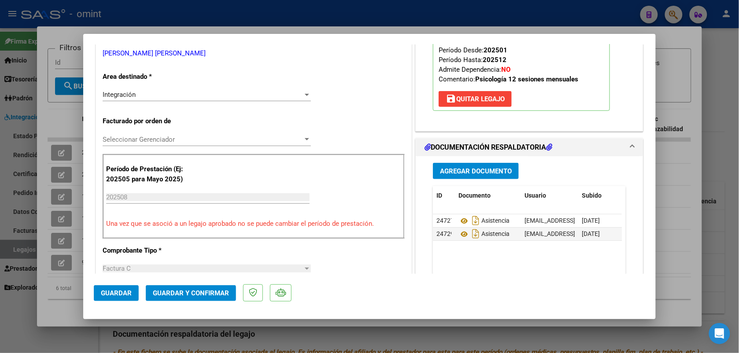
scroll to position [0, 0]
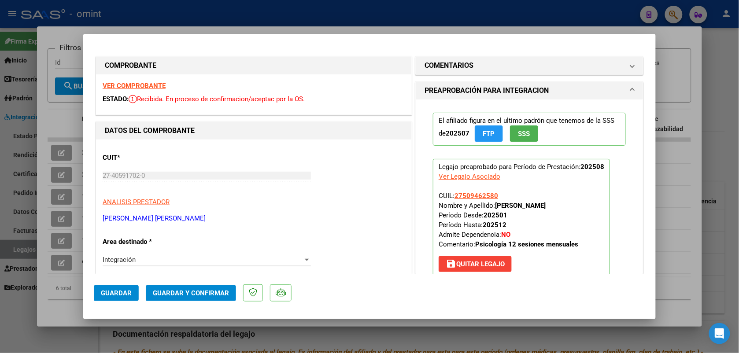
click at [148, 86] on strong "VER COMPROBANTE" at bounding box center [134, 86] width 63 height 8
click at [207, 293] on span "Guardar y Confirmar" at bounding box center [191, 293] width 76 height 8
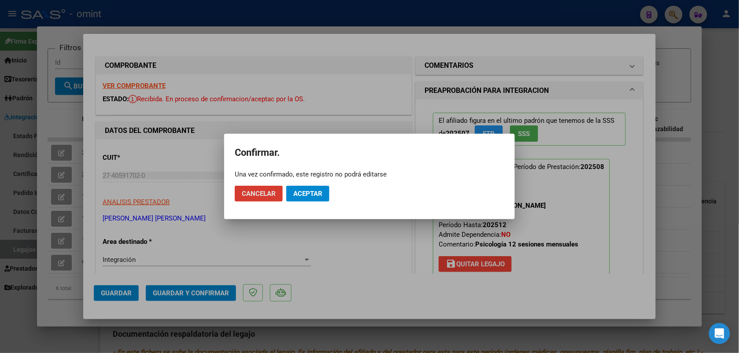
drag, startPoint x: 318, startPoint y: 199, endPoint x: 320, endPoint y: 253, distance: 54.7
click at [318, 198] on button "Aceptar" at bounding box center [307, 194] width 43 height 16
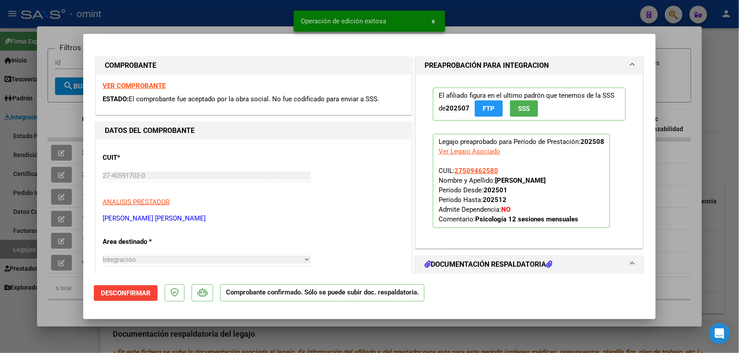
click at [250, 12] on div at bounding box center [369, 176] width 739 height 353
type input "$ 0,00"
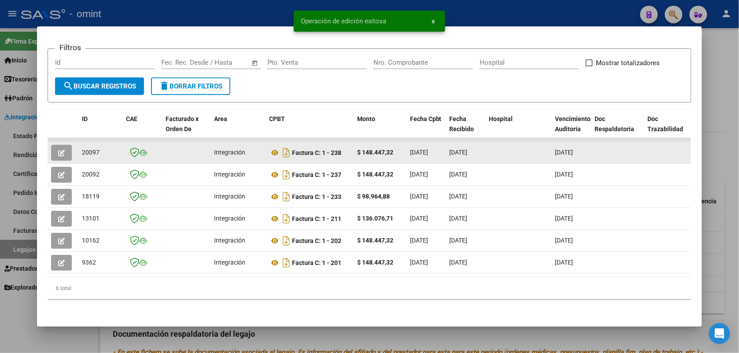
drag, startPoint x: 95, startPoint y: 144, endPoint x: 78, endPoint y: 144, distance: 17.2
click at [82, 148] on div "20097" at bounding box center [100, 153] width 37 height 10
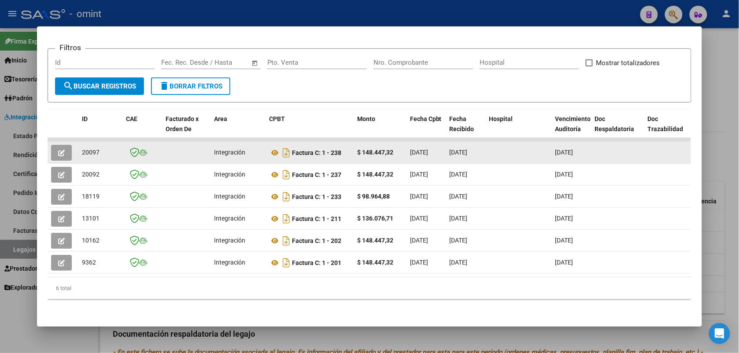
drag, startPoint x: 78, startPoint y: 144, endPoint x: 83, endPoint y: 144, distance: 4.9
copy span "20097"
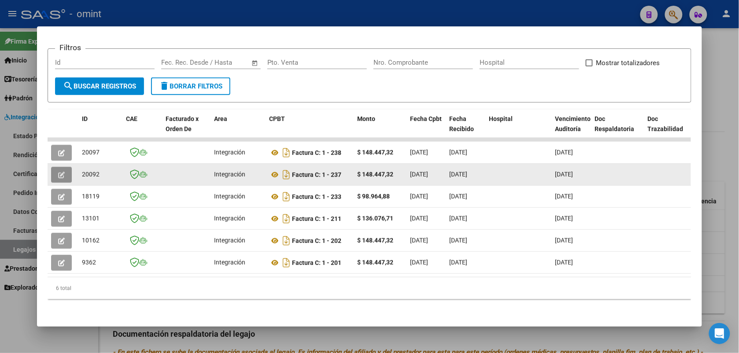
click at [58, 172] on icon "button" at bounding box center [61, 175] width 7 height 7
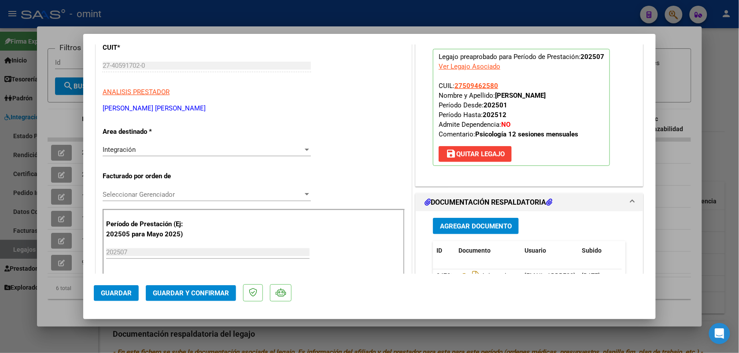
scroll to position [220, 0]
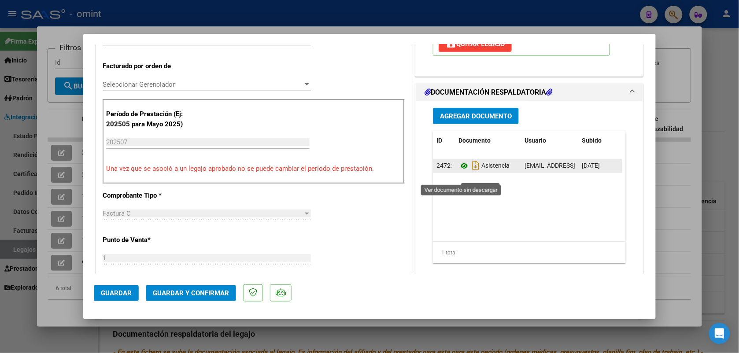
click at [462, 171] on icon at bounding box center [464, 166] width 11 height 11
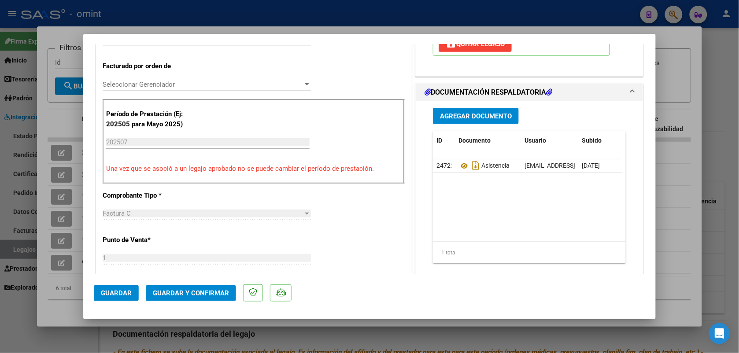
scroll to position [0, 0]
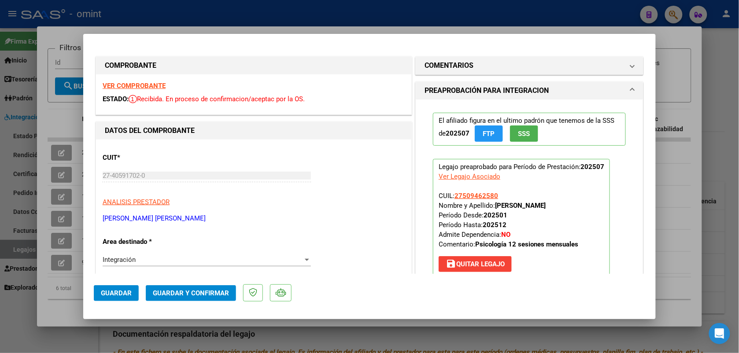
click at [154, 85] on strong "VER COMPROBANTE" at bounding box center [134, 86] width 63 height 8
click at [182, 294] on span "Guardar y Confirmar" at bounding box center [191, 293] width 76 height 8
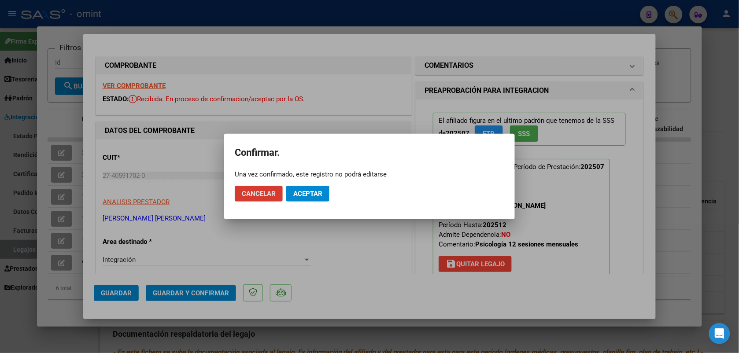
click at [309, 190] on span "Aceptar" at bounding box center [307, 194] width 29 height 8
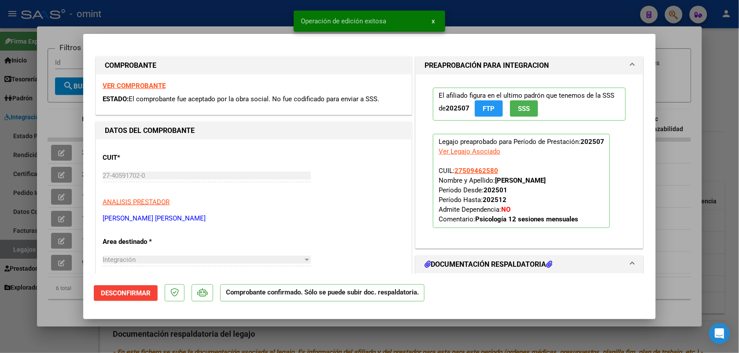
click at [198, 3] on div at bounding box center [369, 176] width 739 height 353
type input "$ 0,00"
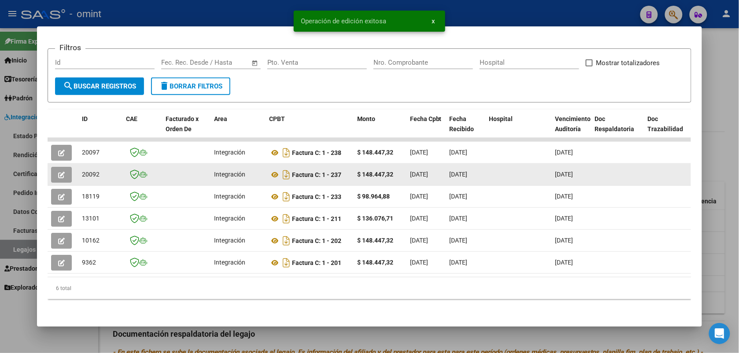
drag, startPoint x: 102, startPoint y: 166, endPoint x: 78, endPoint y: 164, distance: 24.3
click at [82, 170] on div "20092" at bounding box center [100, 175] width 37 height 10
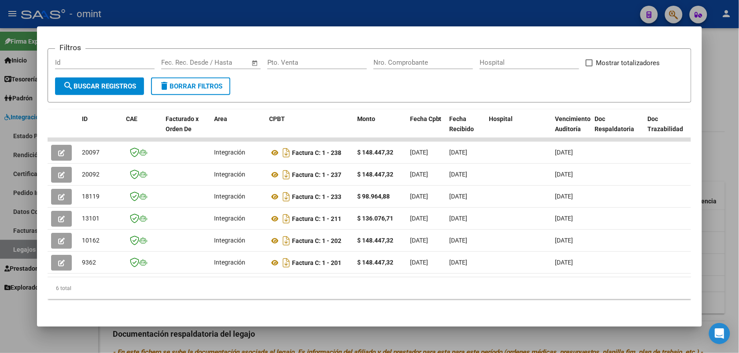
click at [130, 9] on div at bounding box center [369, 176] width 739 height 353
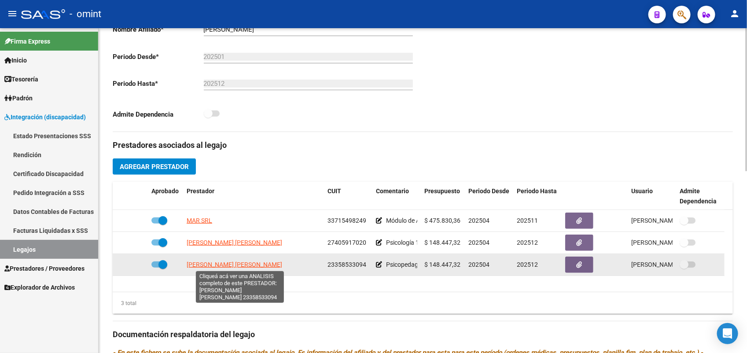
click at [242, 264] on span "MONTILLA LUCERO MICAELA SUSANA" at bounding box center [235, 264] width 96 height 7
type textarea "23358533094"
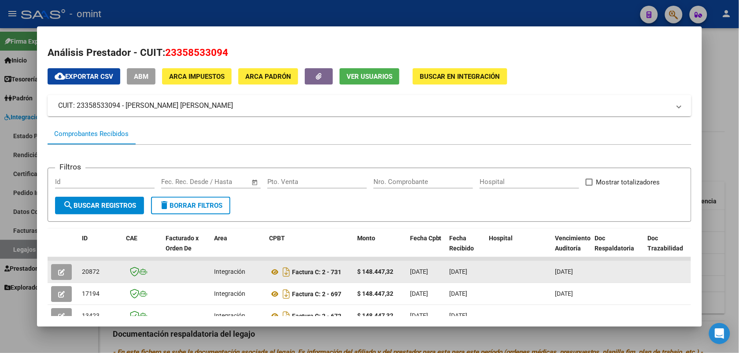
click at [58, 270] on icon "button" at bounding box center [61, 272] width 7 height 7
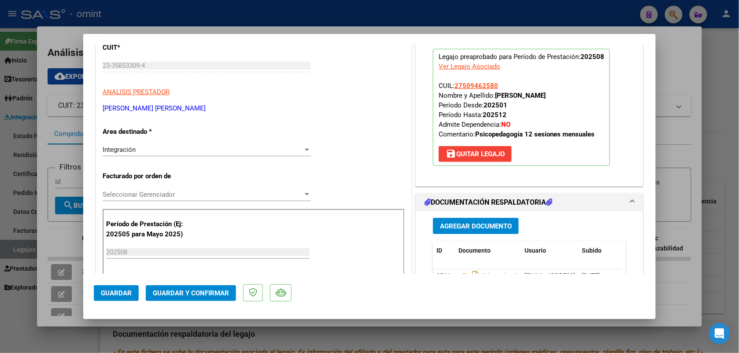
scroll to position [220, 0]
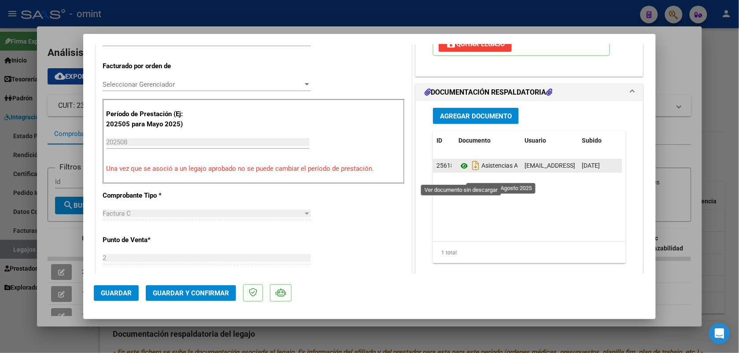
click at [459, 171] on icon at bounding box center [464, 166] width 11 height 11
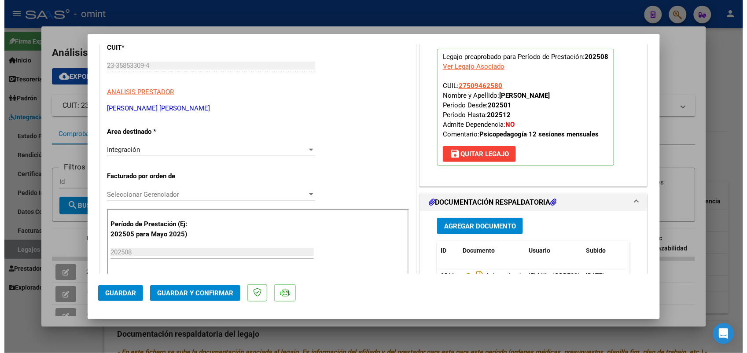
scroll to position [0, 0]
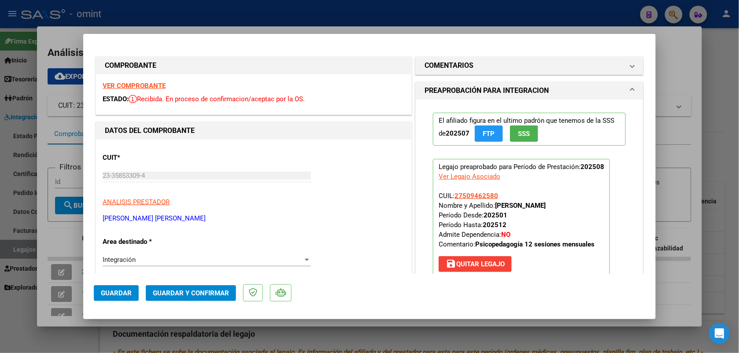
click at [157, 86] on strong "VER COMPROBANTE" at bounding box center [134, 86] width 63 height 8
click at [203, 294] on span "Guardar y Confirmar" at bounding box center [191, 293] width 76 height 8
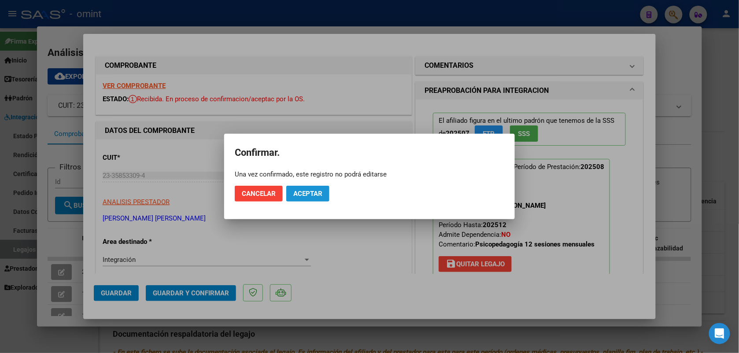
click at [324, 196] on button "Aceptar" at bounding box center [307, 194] width 43 height 16
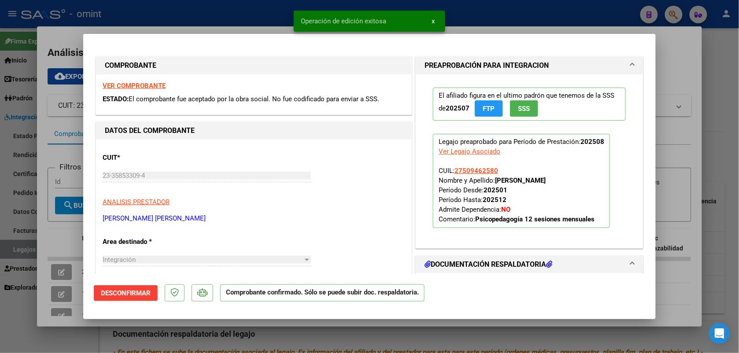
click at [205, 12] on div at bounding box center [369, 176] width 739 height 353
type input "$ 0,00"
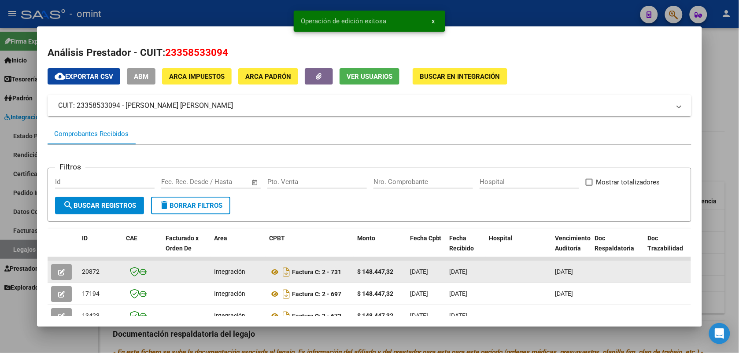
drag, startPoint x: 102, startPoint y: 269, endPoint x: 75, endPoint y: 272, distance: 26.6
click at [78, 272] on datatable-body-cell "20872" at bounding box center [100, 272] width 44 height 22
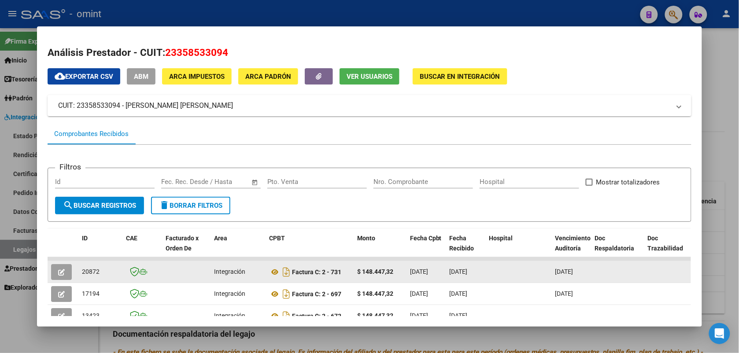
drag, startPoint x: 75, startPoint y: 272, endPoint x: 88, endPoint y: 271, distance: 12.8
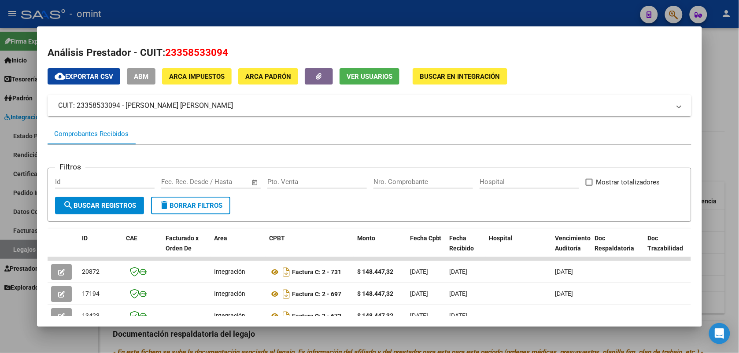
click at [205, 18] on div at bounding box center [369, 176] width 739 height 353
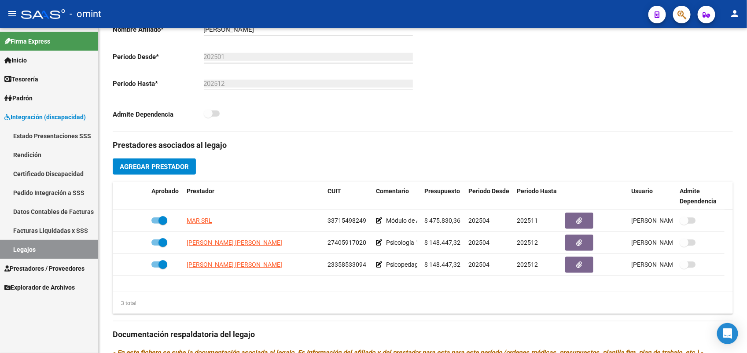
click at [66, 250] on link "Legajos" at bounding box center [49, 249] width 98 height 19
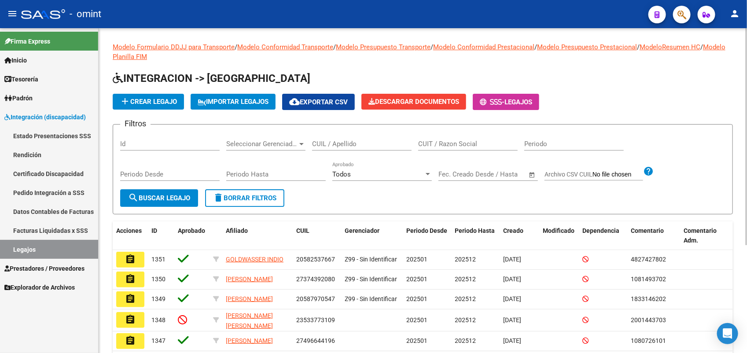
click at [327, 140] on input "CUIL / Apellido" at bounding box center [362, 144] width 100 height 8
paste input "20514501085"
type input "20514501085"
click at [173, 197] on span "search Buscar Legajo" at bounding box center [159, 198] width 62 height 8
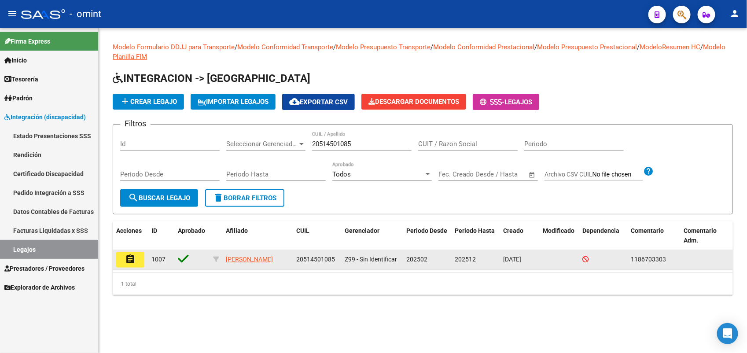
click at [134, 258] on mat-icon "assignment" at bounding box center [130, 259] width 11 height 11
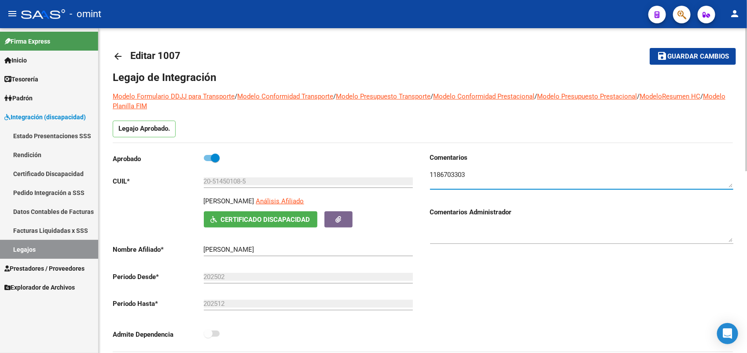
drag, startPoint x: 470, startPoint y: 174, endPoint x: 427, endPoint y: 174, distance: 43.2
click at [427, 174] on div "Comentarios Comentarios Administrador" at bounding box center [578, 252] width 311 height 199
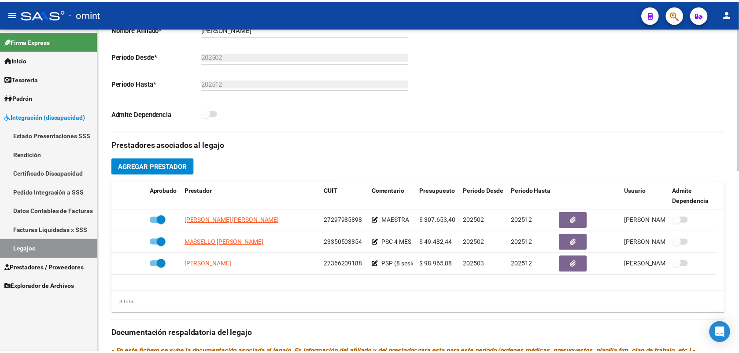
scroll to position [275, 0]
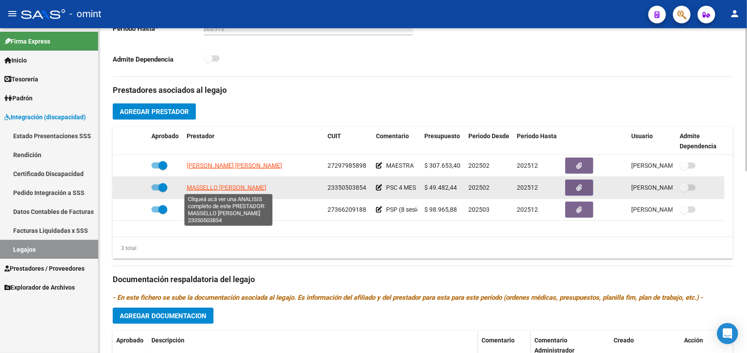
click at [222, 189] on span "MASSELLO DAYANA SOLEDAD" at bounding box center [227, 187] width 80 height 7
type textarea "23350503854"
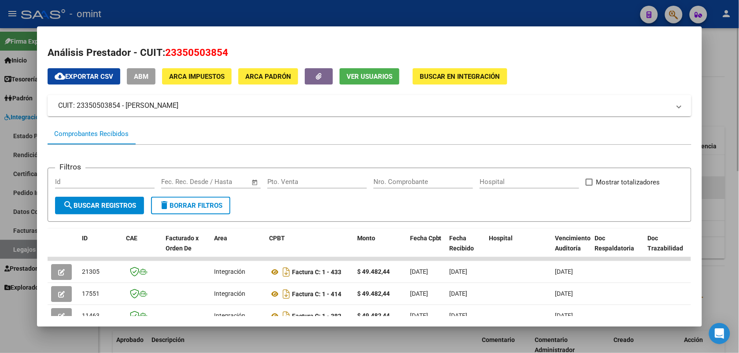
scroll to position [55, 0]
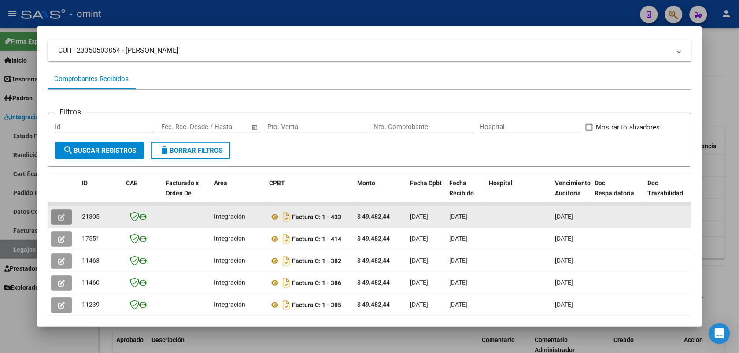
click at [59, 216] on icon "button" at bounding box center [61, 217] width 7 height 7
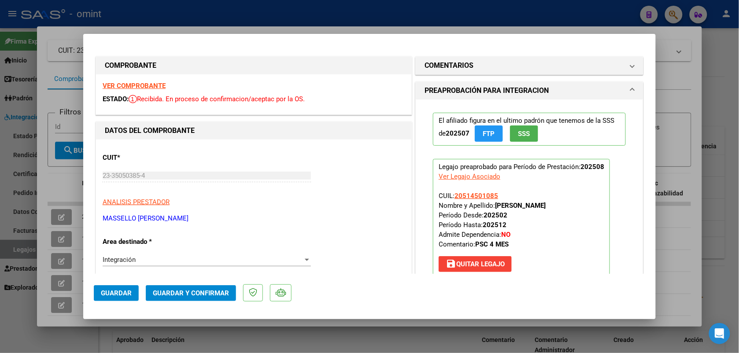
click at [190, 289] on span "Guardar y Confirmar" at bounding box center [191, 293] width 76 height 8
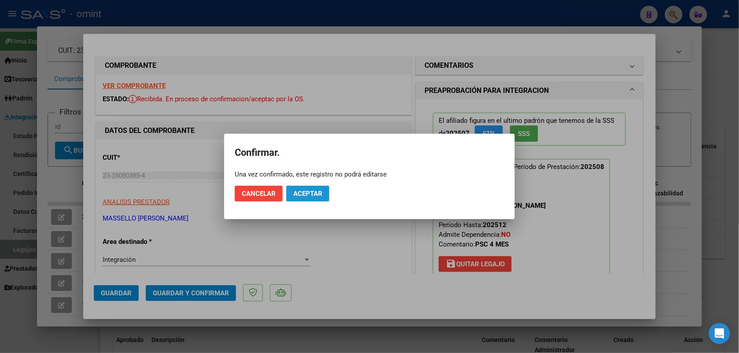
click at [297, 192] on span "Aceptar" at bounding box center [307, 194] width 29 height 8
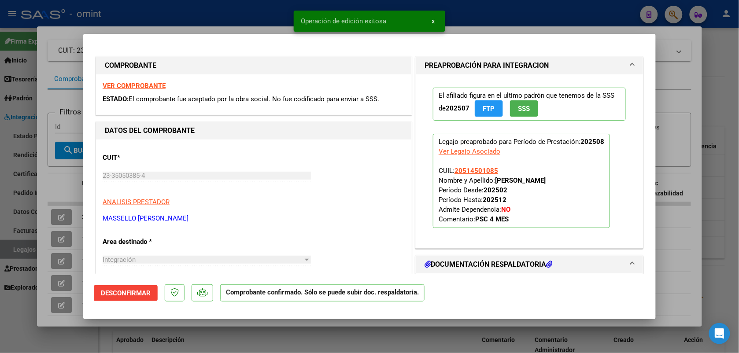
click at [159, 85] on strong "VER COMPROBANTE" at bounding box center [134, 86] width 63 height 8
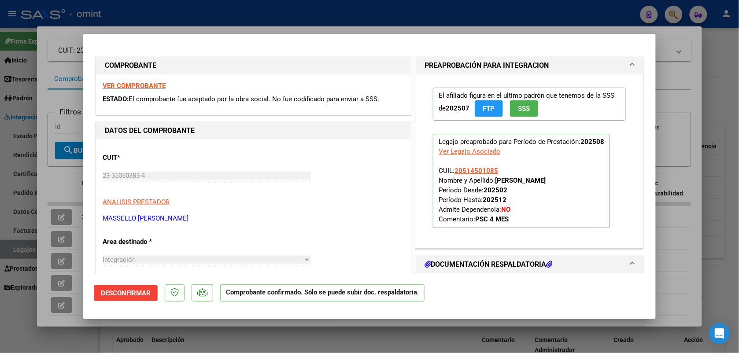
click at [257, 9] on div at bounding box center [369, 176] width 739 height 353
type input "$ 0,00"
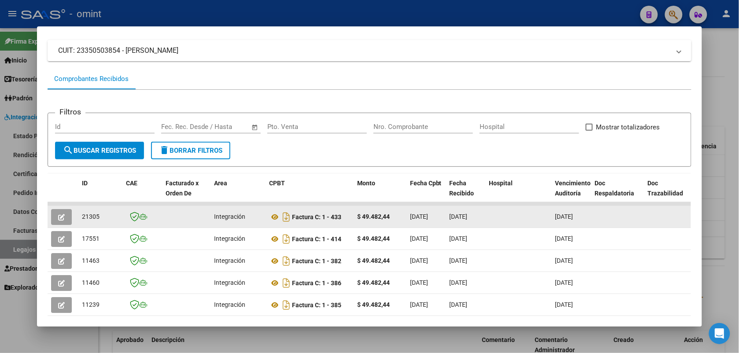
drag, startPoint x: 102, startPoint y: 213, endPoint x: 71, endPoint y: 219, distance: 31.4
drag, startPoint x: 71, startPoint y: 219, endPoint x: 82, endPoint y: 215, distance: 11.7
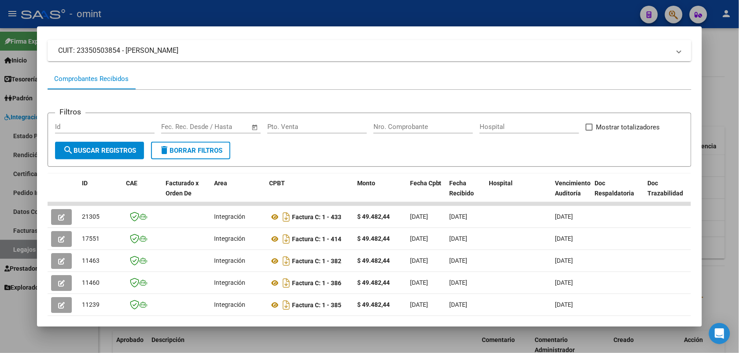
click at [201, 5] on div at bounding box center [369, 176] width 739 height 353
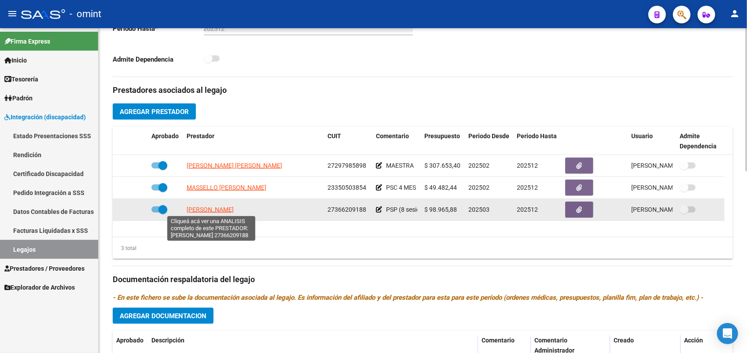
click at [222, 212] on span "SANCHEZ ELIANA" at bounding box center [210, 209] width 47 height 7
type textarea "27366209188"
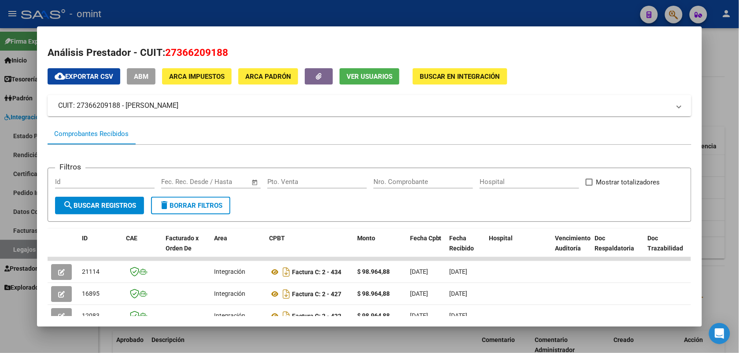
scroll to position [110, 0]
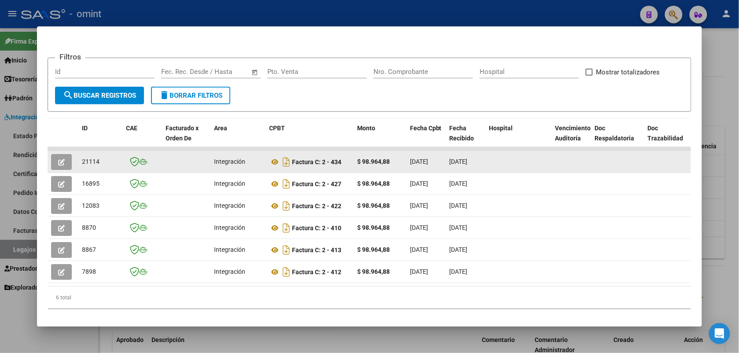
click at [57, 165] on button "button" at bounding box center [61, 162] width 21 height 16
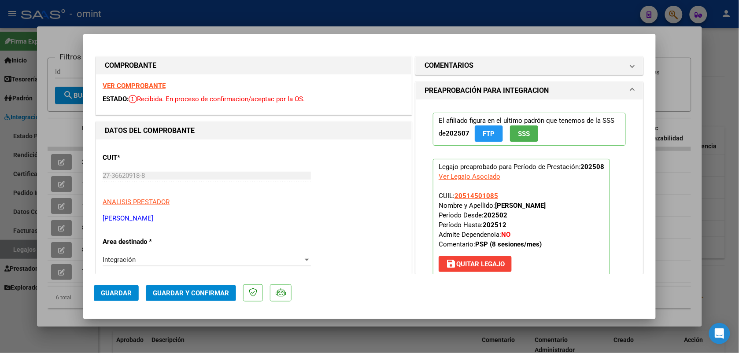
scroll to position [165, 0]
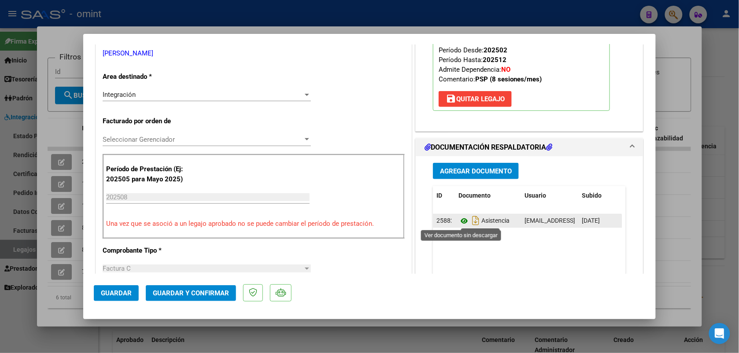
click at [459, 223] on icon at bounding box center [464, 221] width 11 height 11
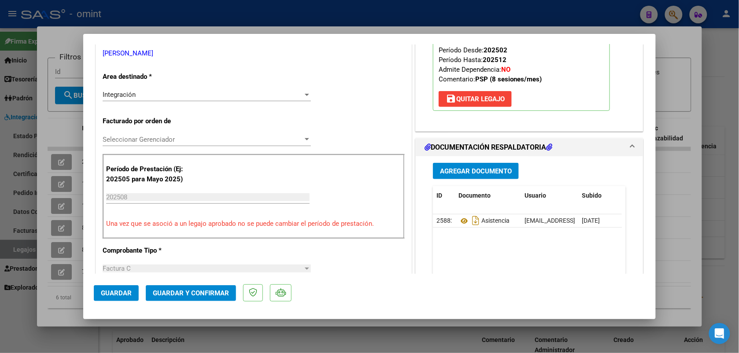
scroll to position [0, 0]
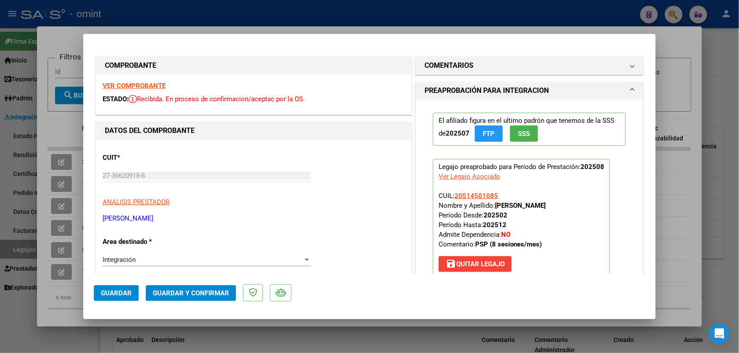
click at [130, 83] on strong "VER COMPROBANTE" at bounding box center [134, 86] width 63 height 8
click at [177, 295] on span "Guardar y Confirmar" at bounding box center [191, 293] width 76 height 8
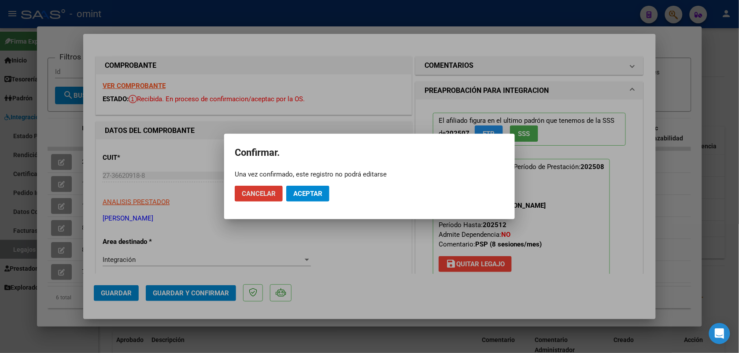
click at [320, 192] on span "Aceptar" at bounding box center [307, 194] width 29 height 8
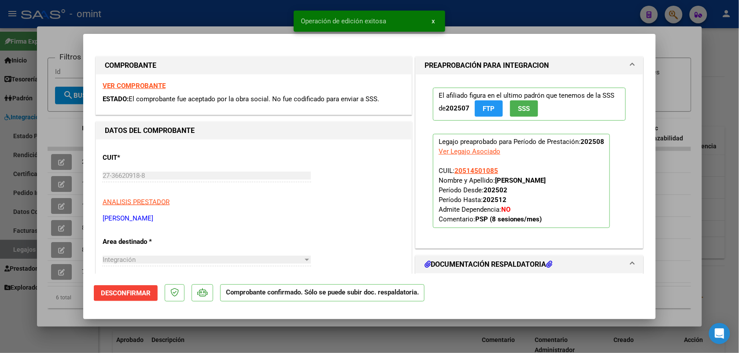
click at [200, 20] on div at bounding box center [369, 176] width 739 height 353
type input "$ 0,00"
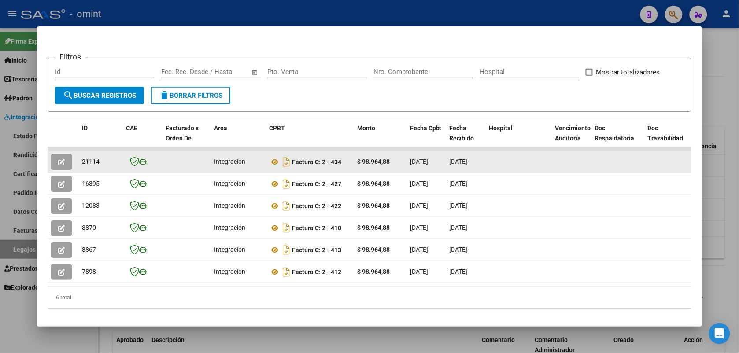
drag, startPoint x: 96, startPoint y: 163, endPoint x: 76, endPoint y: 161, distance: 19.9
click at [78, 161] on datatable-body-cell "21114" at bounding box center [100, 162] width 44 height 22
drag, startPoint x: 76, startPoint y: 161, endPoint x: 82, endPoint y: 163, distance: 6.4
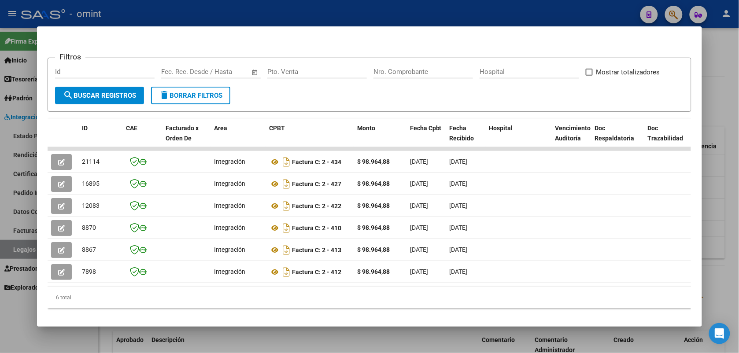
click at [191, 13] on div at bounding box center [369, 176] width 739 height 353
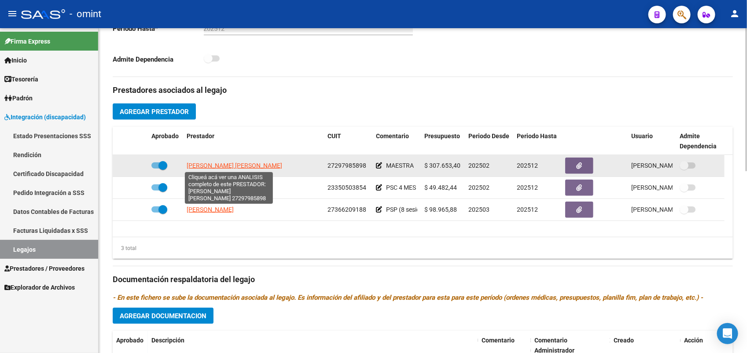
click at [205, 164] on span "BERNARDI MARINA DEL VALLE" at bounding box center [235, 165] width 96 height 7
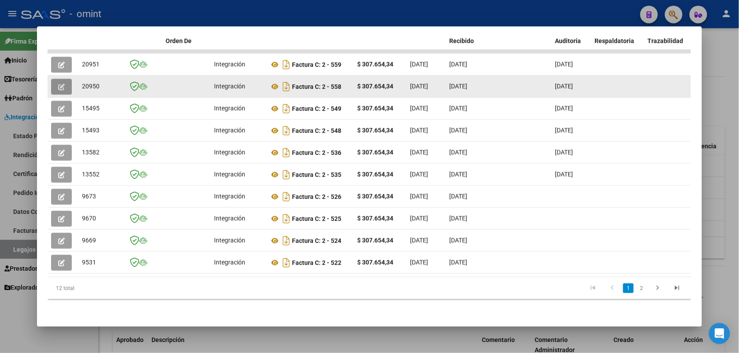
click at [59, 83] on span "button" at bounding box center [61, 87] width 7 height 8
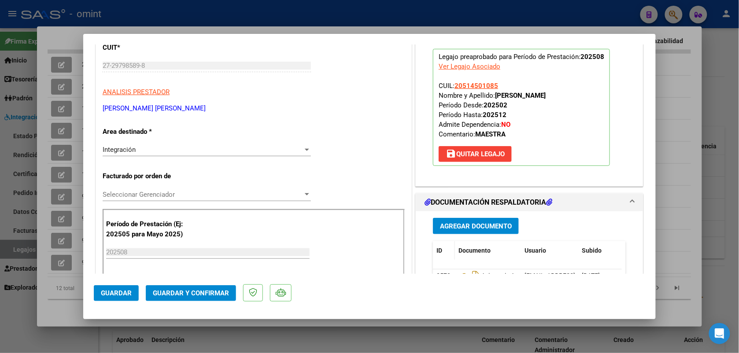
scroll to position [275, 0]
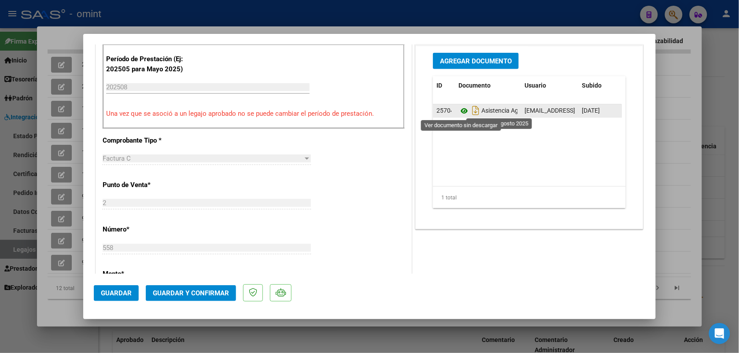
click at [459, 111] on icon at bounding box center [464, 111] width 11 height 11
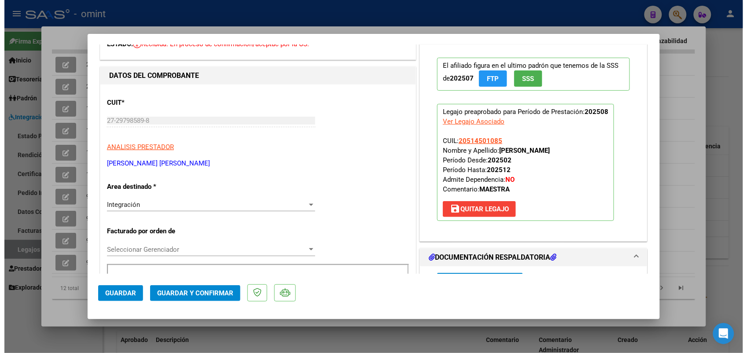
scroll to position [0, 0]
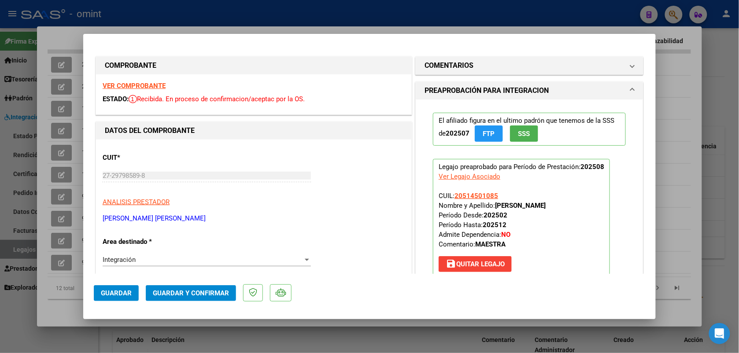
click at [143, 89] on strong "VER COMPROBANTE" at bounding box center [134, 86] width 63 height 8
click at [181, 303] on mat-dialog-actions "Guardar Guardar y Confirmar" at bounding box center [369, 291] width 551 height 35
click at [173, 296] on span "Guardar y Confirmar" at bounding box center [191, 293] width 76 height 8
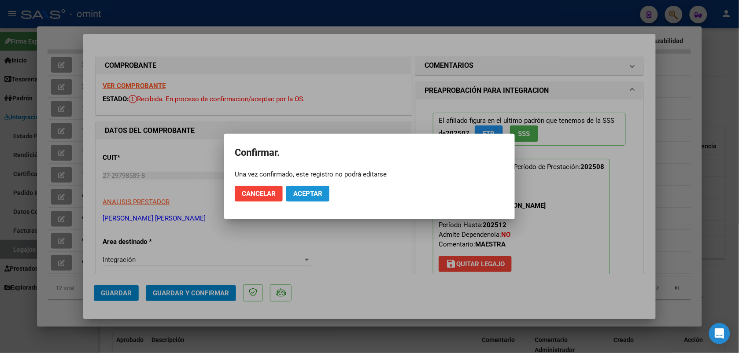
click at [311, 190] on span "Aceptar" at bounding box center [307, 194] width 29 height 8
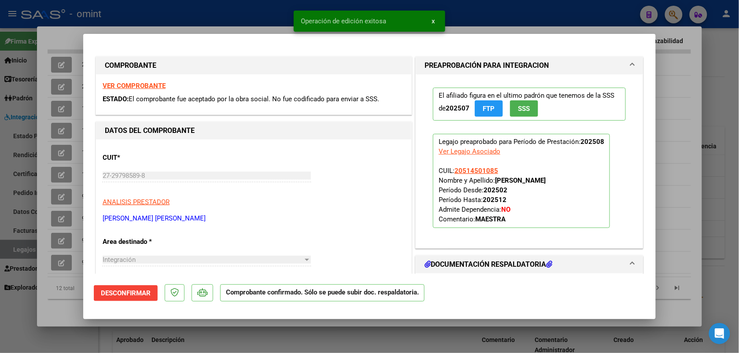
click at [192, 28] on div at bounding box center [369, 176] width 739 height 353
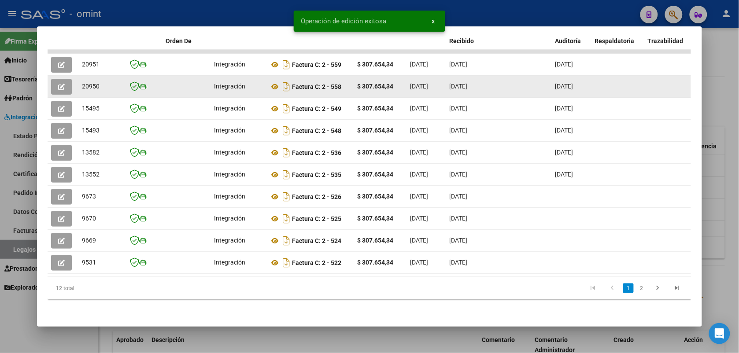
drag, startPoint x: 95, startPoint y: 78, endPoint x: 78, endPoint y: 78, distance: 17.2
click at [82, 81] on div "20950" at bounding box center [100, 86] width 37 height 10
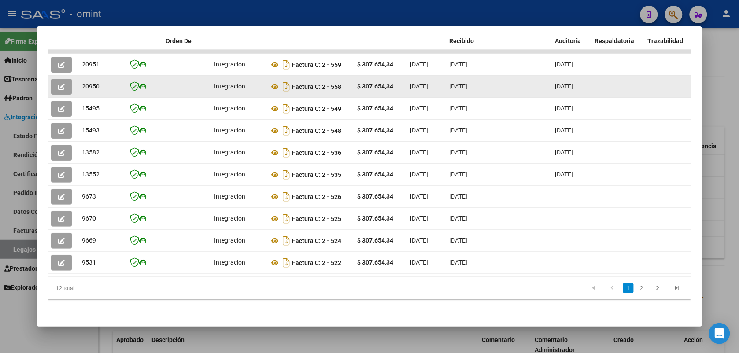
drag, startPoint x: 78, startPoint y: 78, endPoint x: 82, endPoint y: 80, distance: 4.6
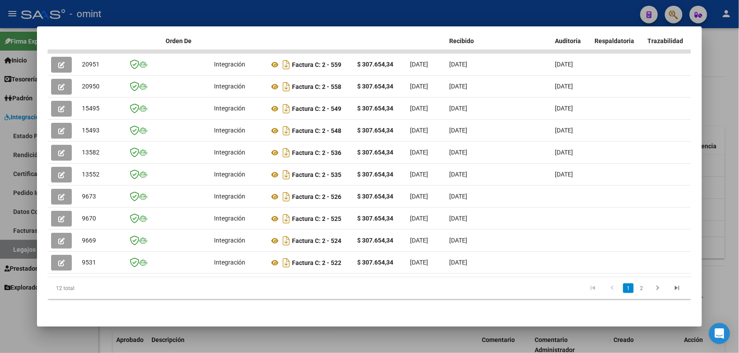
drag, startPoint x: 137, startPoint y: 12, endPoint x: 207, endPoint y: 64, distance: 87.6
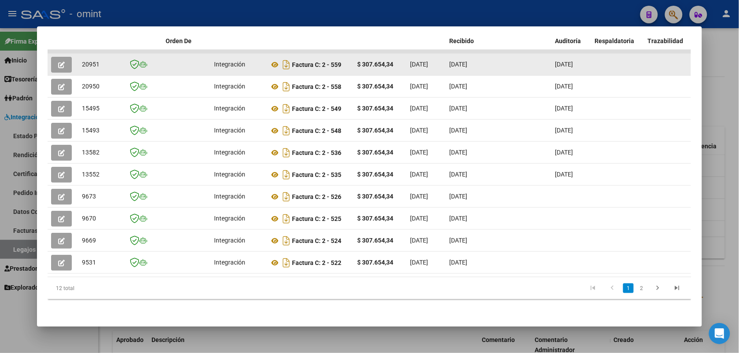
click at [137, 12] on div at bounding box center [369, 176] width 739 height 353
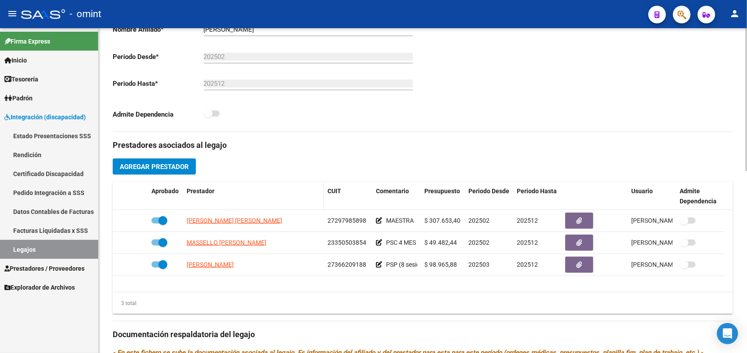
scroll to position [165, 0]
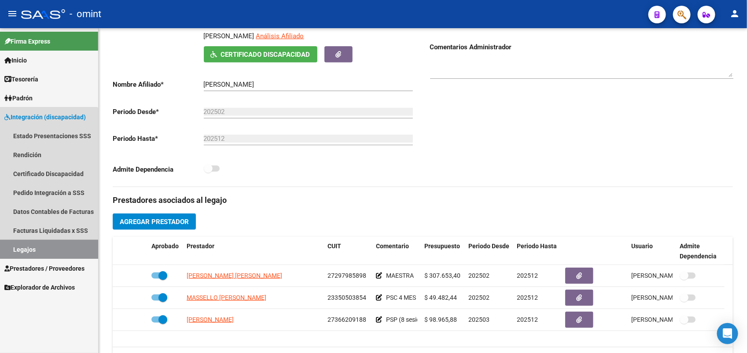
click at [27, 251] on link "Legajos" at bounding box center [49, 249] width 98 height 19
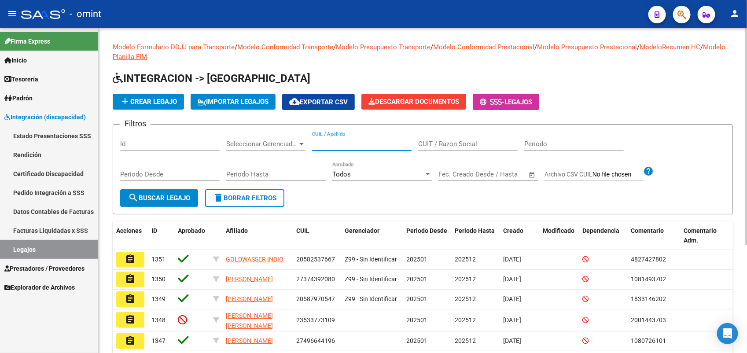
click at [324, 140] on input "CUIL / Apellido" at bounding box center [362, 144] width 100 height 8
paste input "20506283265"
click at [166, 200] on span "search Buscar Legajo" at bounding box center [159, 198] width 62 height 8
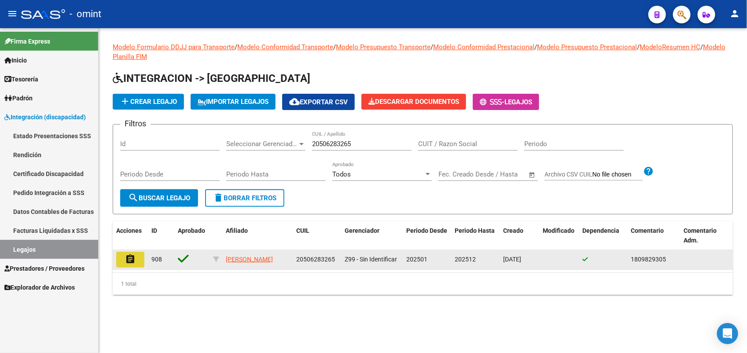
click at [129, 259] on mat-icon "assignment" at bounding box center [130, 259] width 11 height 11
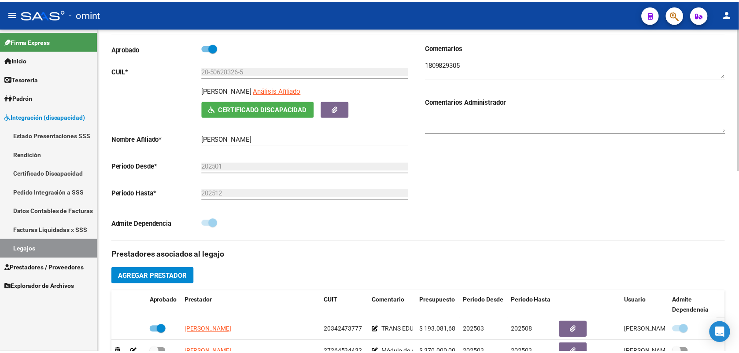
scroll to position [220, 0]
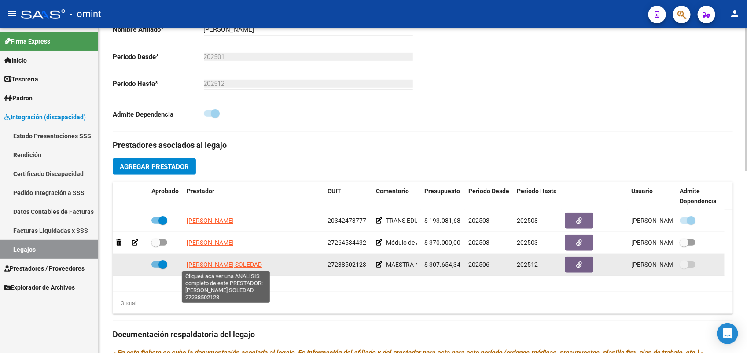
click at [205, 265] on span "CIGNETTI CARINA SOLEDAD" at bounding box center [224, 264] width 75 height 7
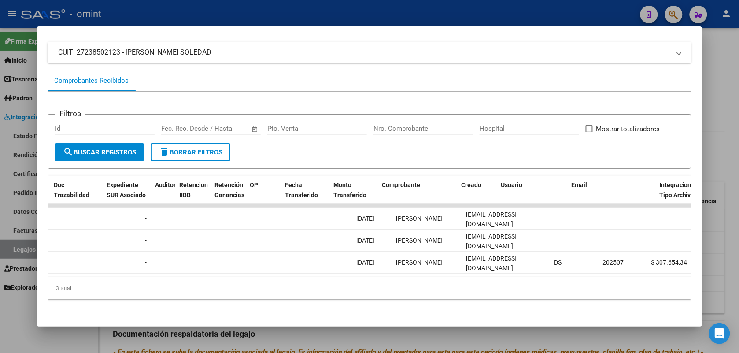
scroll to position [0, 0]
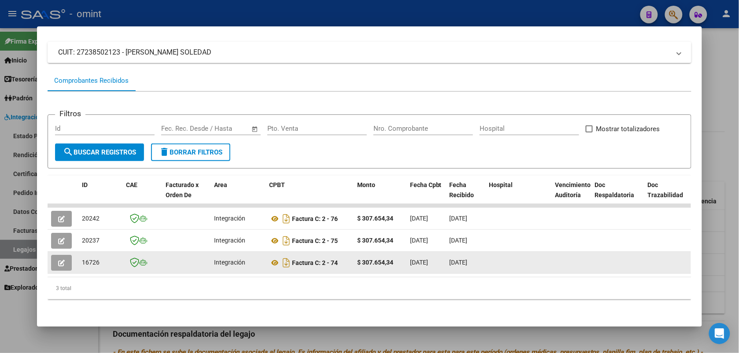
click at [58, 260] on icon "button" at bounding box center [61, 263] width 7 height 7
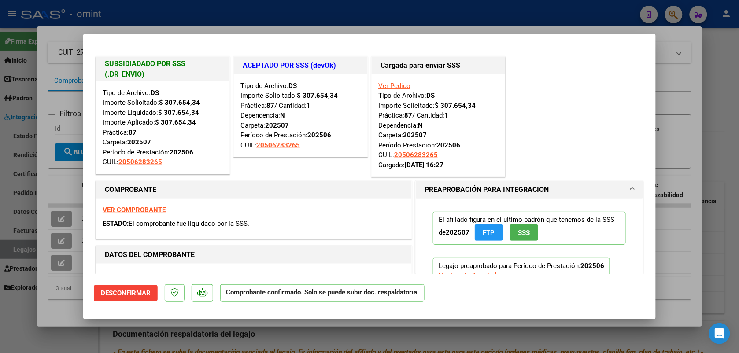
click at [93, 18] on div at bounding box center [369, 176] width 739 height 353
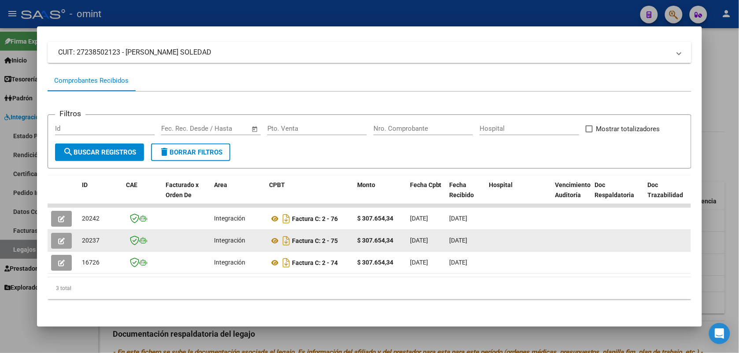
click at [58, 238] on icon "button" at bounding box center [61, 241] width 7 height 7
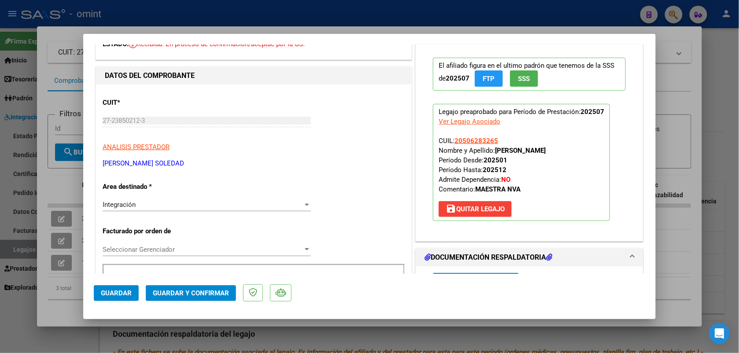
scroll to position [165, 0]
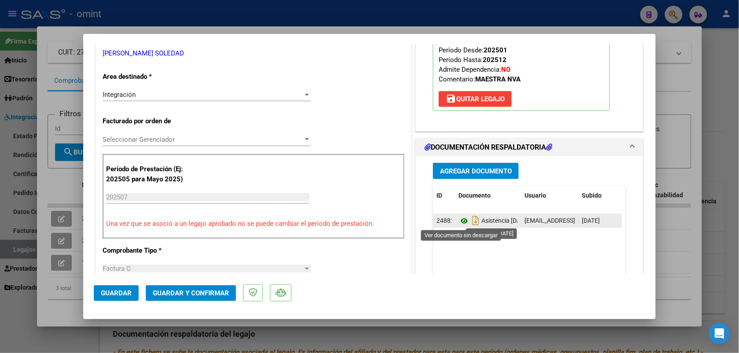
click at [459, 221] on icon at bounding box center [464, 221] width 11 height 11
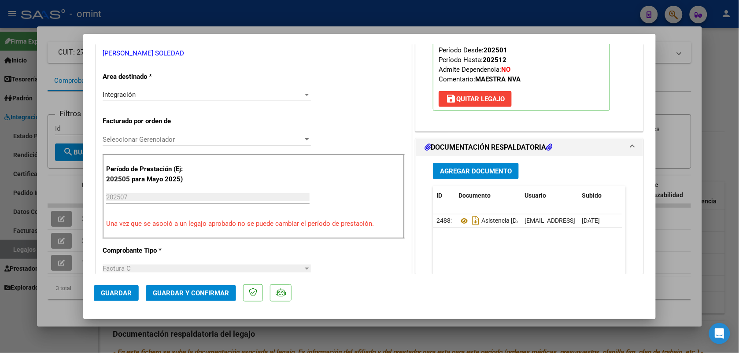
scroll to position [0, 0]
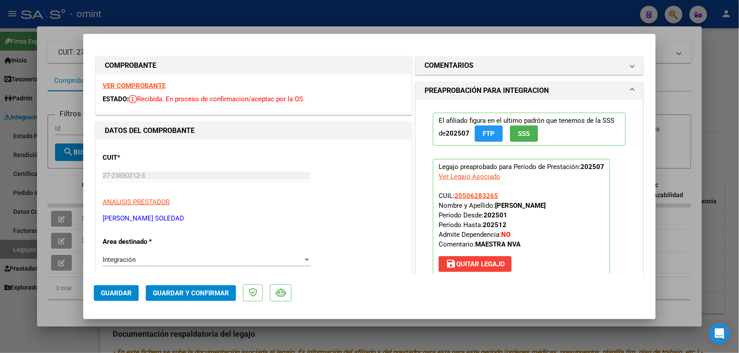
click at [143, 84] on strong "VER COMPROBANTE" at bounding box center [134, 86] width 63 height 8
click at [203, 293] on span "Guardar y Confirmar" at bounding box center [191, 293] width 76 height 8
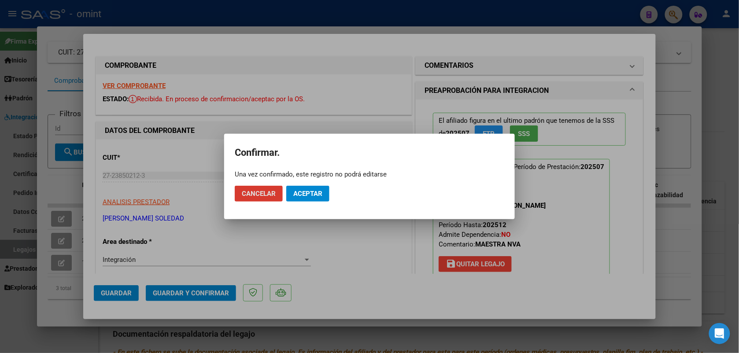
click at [305, 190] on span "Aceptar" at bounding box center [307, 194] width 29 height 8
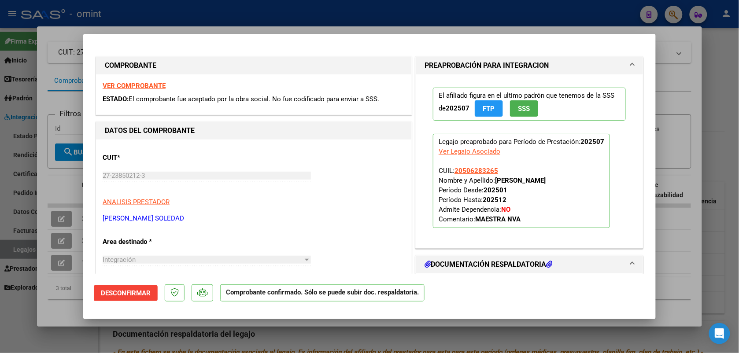
drag, startPoint x: 203, startPoint y: 23, endPoint x: 209, endPoint y: 38, distance: 16.8
click at [203, 22] on div at bounding box center [369, 176] width 739 height 353
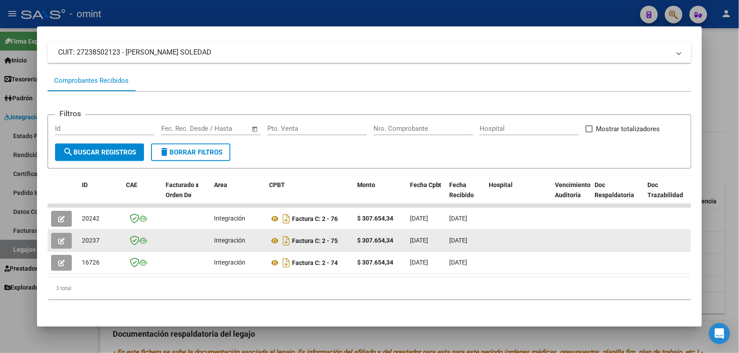
drag, startPoint x: 102, startPoint y: 235, endPoint x: 74, endPoint y: 237, distance: 28.2
click at [78, 237] on datatable-body-cell "20237" at bounding box center [100, 241] width 44 height 22
drag, startPoint x: 74, startPoint y: 237, endPoint x: 82, endPoint y: 237, distance: 7.9
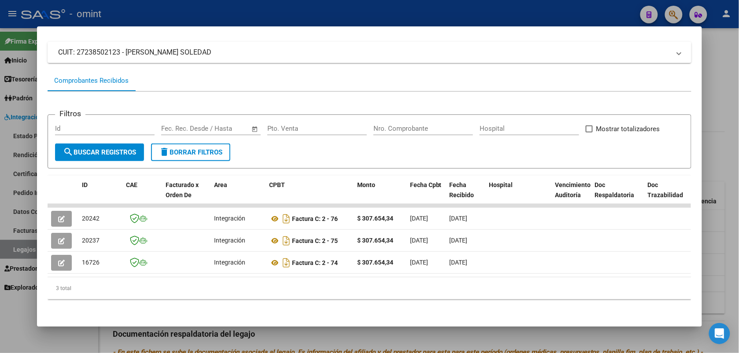
click at [293, 16] on div at bounding box center [369, 176] width 739 height 353
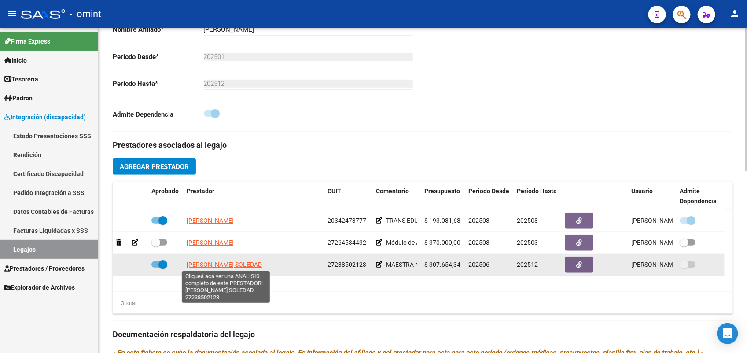
click at [247, 264] on span "CIGNETTI CARINA SOLEDAD" at bounding box center [224, 264] width 75 height 7
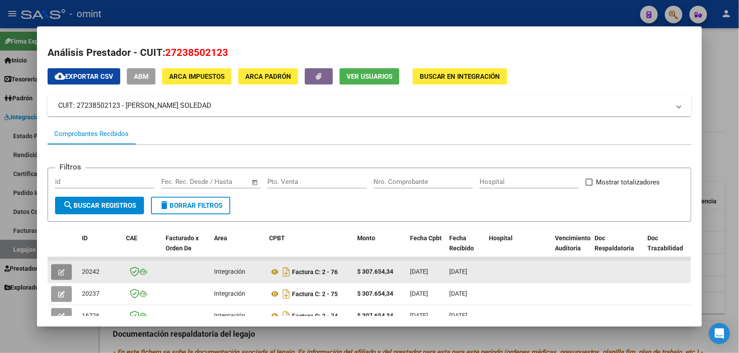
click at [58, 269] on icon "button" at bounding box center [61, 272] width 7 height 7
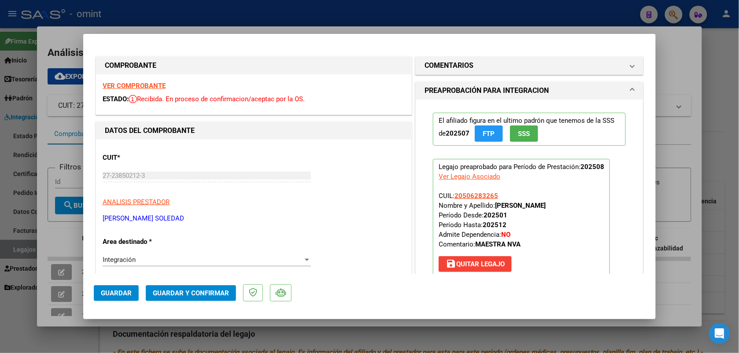
click at [141, 87] on strong "VER COMPROBANTE" at bounding box center [134, 86] width 63 height 8
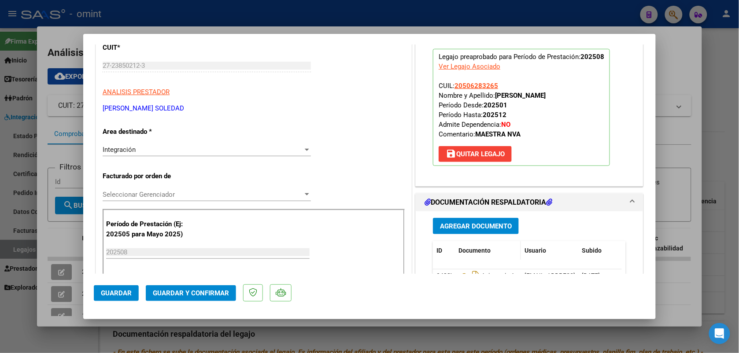
scroll to position [165, 0]
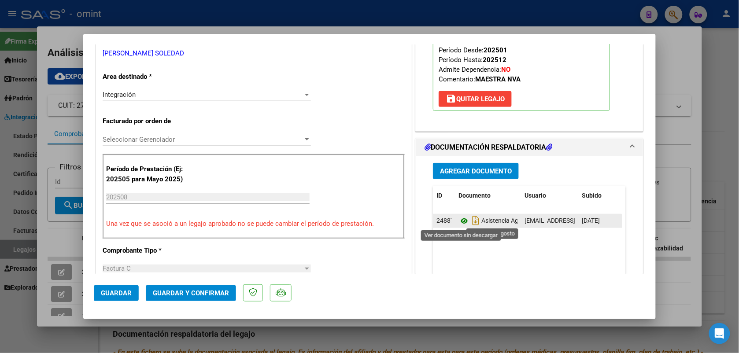
click at [459, 221] on icon at bounding box center [464, 221] width 11 height 11
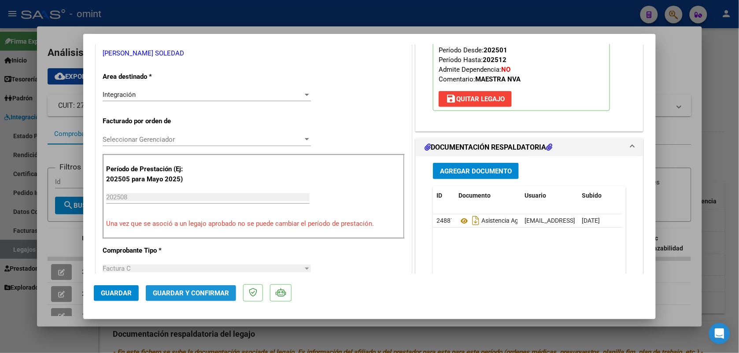
click at [214, 292] on span "Guardar y Confirmar" at bounding box center [191, 293] width 76 height 8
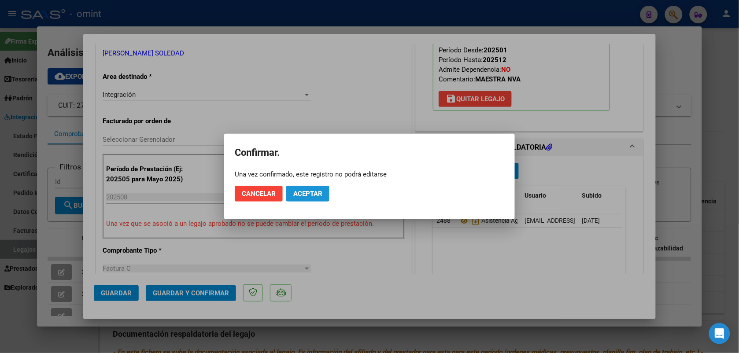
click at [315, 194] on span "Aceptar" at bounding box center [307, 194] width 29 height 8
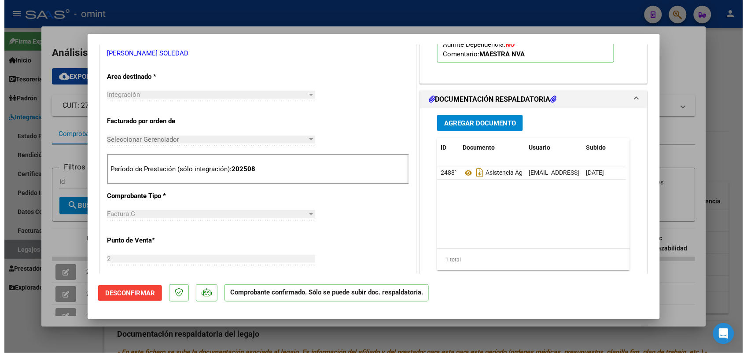
scroll to position [0, 0]
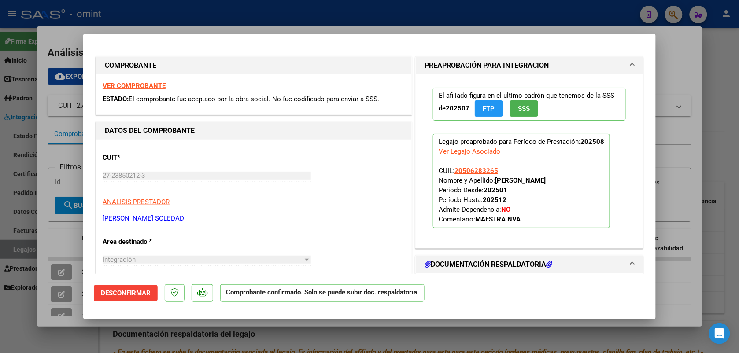
click at [163, 11] on div at bounding box center [369, 176] width 739 height 353
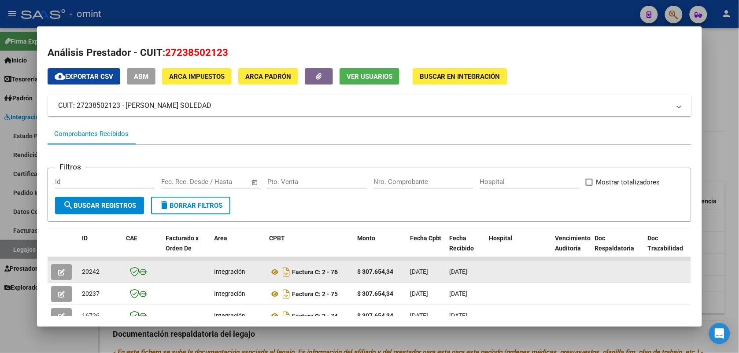
drag, startPoint x: 98, startPoint y: 267, endPoint x: 78, endPoint y: 274, distance: 20.8
click at [82, 274] on div "20242" at bounding box center [100, 272] width 37 height 10
drag, startPoint x: 78, startPoint y: 274, endPoint x: 87, endPoint y: 271, distance: 8.7
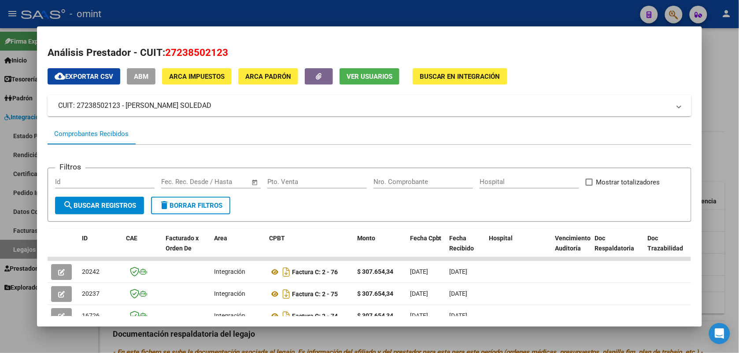
click at [217, 7] on div at bounding box center [369, 176] width 739 height 353
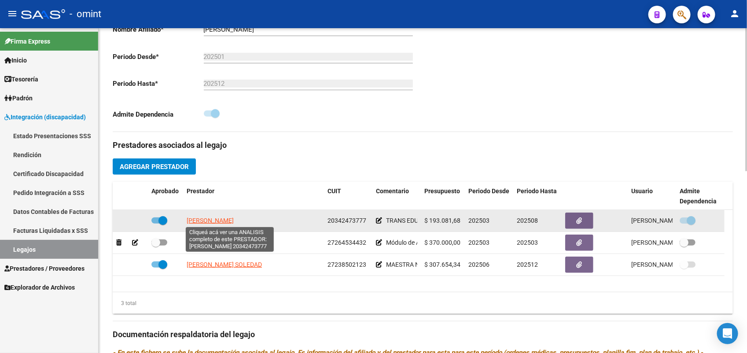
click at [215, 218] on span "CARAMELLA BOUBET LUCIANO" at bounding box center [210, 220] width 47 height 7
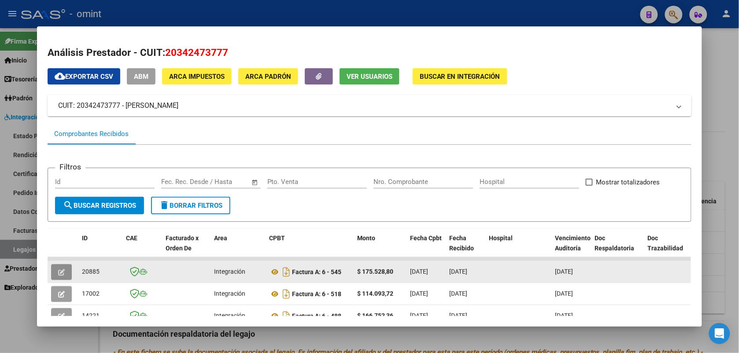
click at [58, 276] on button "button" at bounding box center [61, 272] width 21 height 16
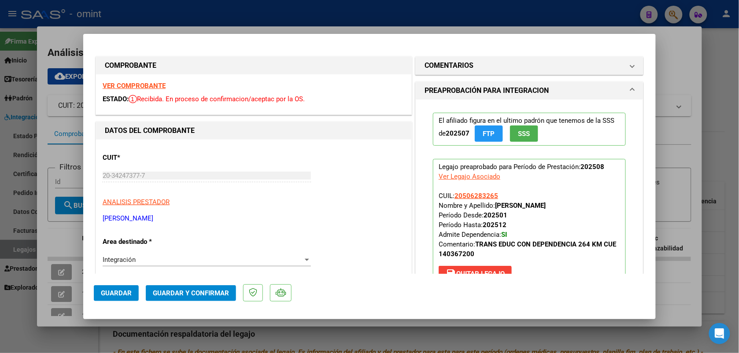
click at [115, 85] on strong "VER COMPROBANTE" at bounding box center [134, 86] width 63 height 8
click at [205, 292] on span "Guardar y Confirmar" at bounding box center [191, 293] width 76 height 8
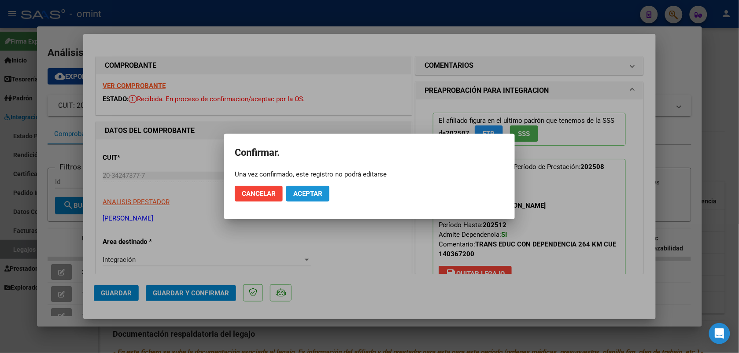
click at [301, 193] on span "Aceptar" at bounding box center [307, 194] width 29 height 8
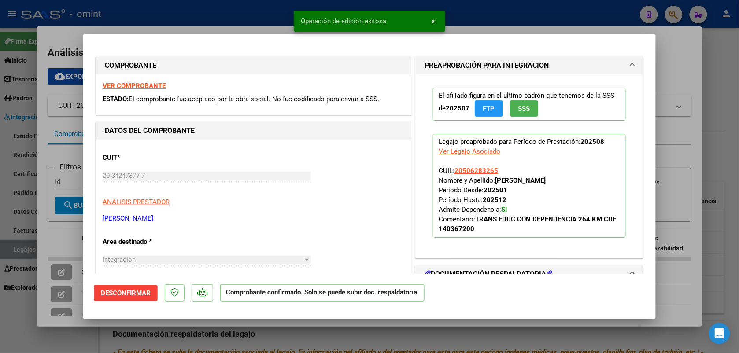
click at [249, 15] on div at bounding box center [369, 176] width 739 height 353
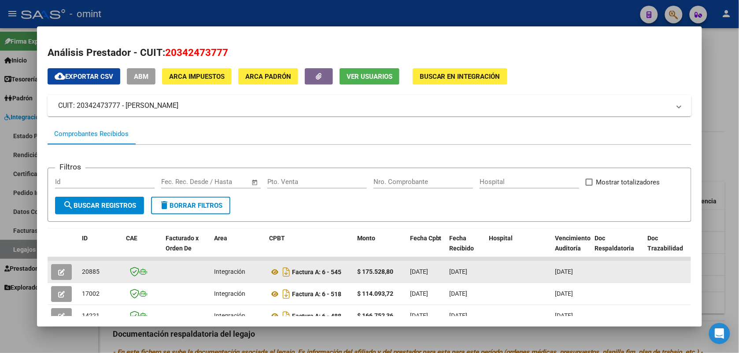
drag, startPoint x: 104, startPoint y: 274, endPoint x: 77, endPoint y: 271, distance: 27.0
click at [78, 271] on datatable-body-cell "20885" at bounding box center [100, 272] width 44 height 22
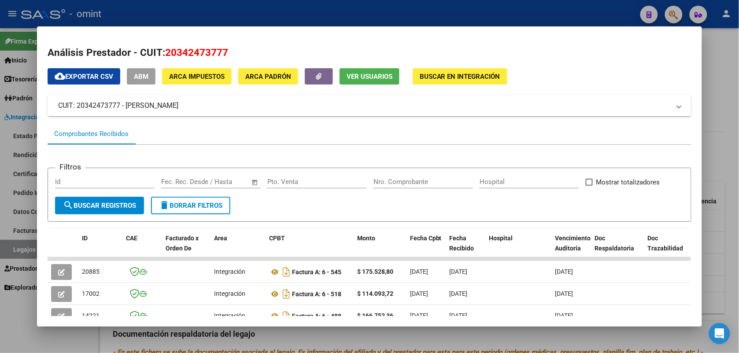
click at [242, 16] on div at bounding box center [369, 176] width 739 height 353
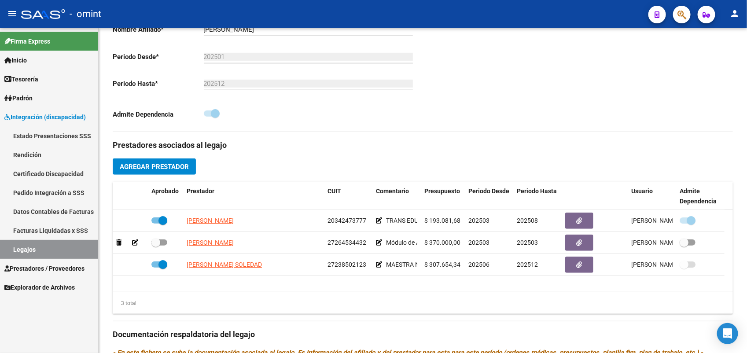
click at [53, 252] on link "Legajos" at bounding box center [49, 249] width 98 height 19
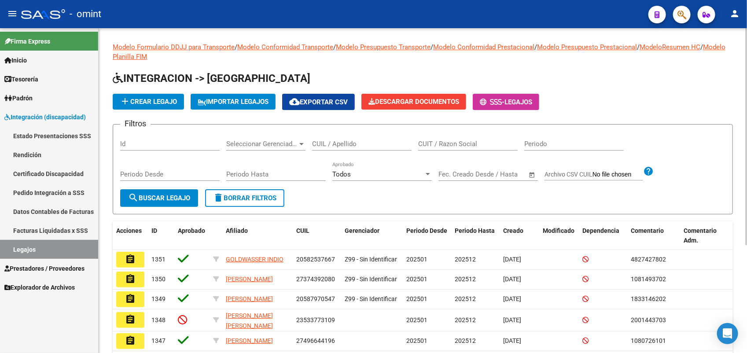
click at [344, 145] on input "CUIL / Apellido" at bounding box center [362, 144] width 100 height 8
paste input "27566511822"
click at [181, 200] on span "search Buscar Legajo" at bounding box center [159, 198] width 62 height 8
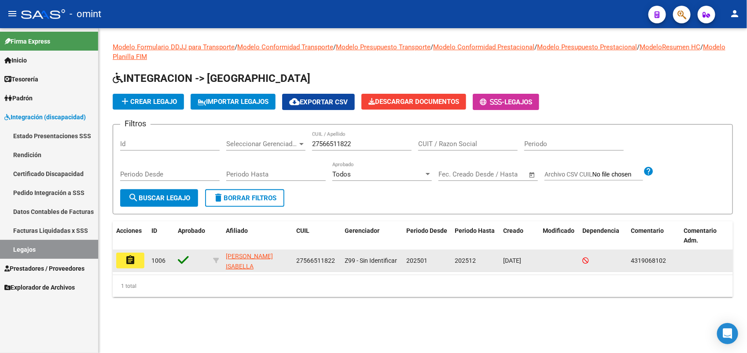
click at [133, 255] on mat-icon "assignment" at bounding box center [130, 260] width 11 height 11
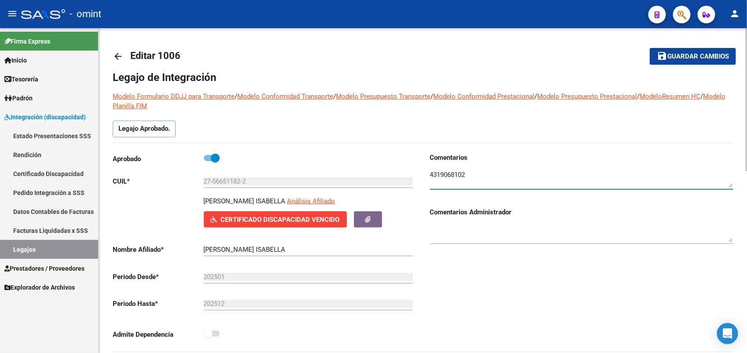
drag, startPoint x: 472, startPoint y: 174, endPoint x: 424, endPoint y: 182, distance: 48.2
click at [424, 182] on div "Comentarios Comentarios Administrador" at bounding box center [578, 252] width 311 height 199
paste textarea "27566511822"
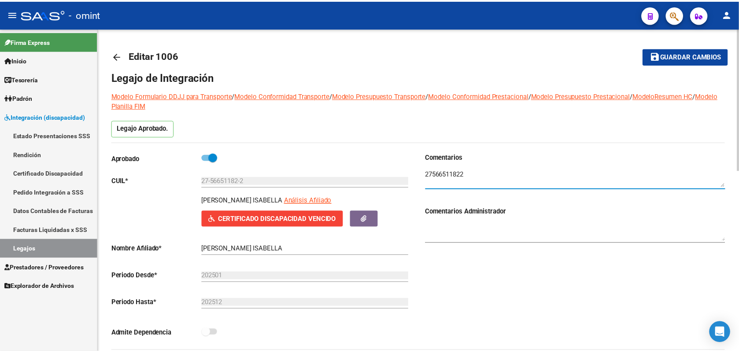
scroll to position [165, 0]
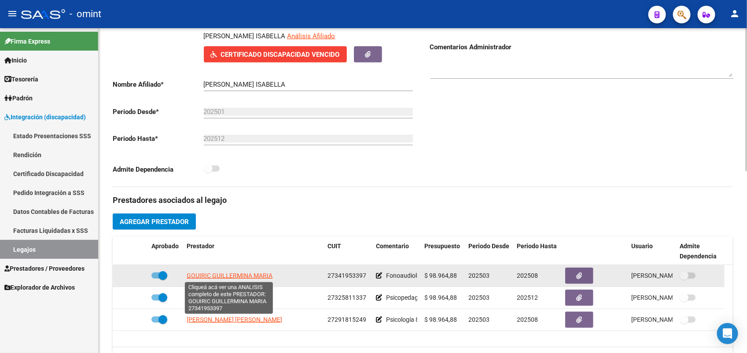
click at [243, 273] on span "GOUIRIC GUILLERMINA MARIA" at bounding box center [230, 275] width 86 height 7
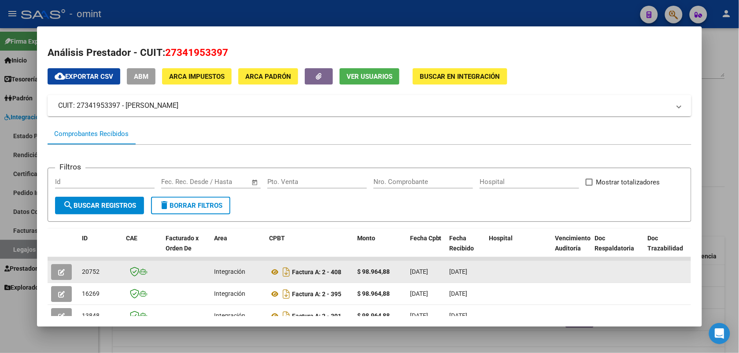
scroll to position [55, 0]
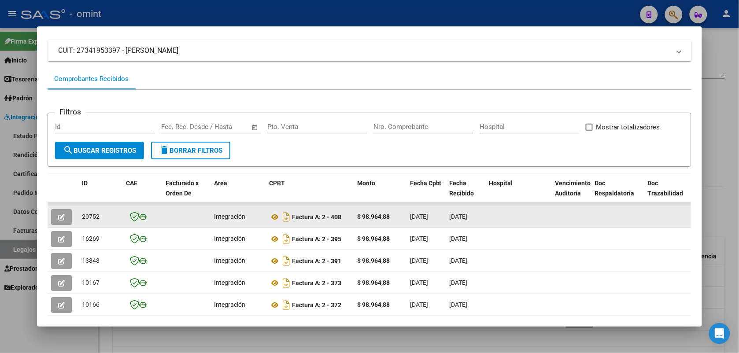
click at [56, 221] on button "button" at bounding box center [61, 217] width 21 height 16
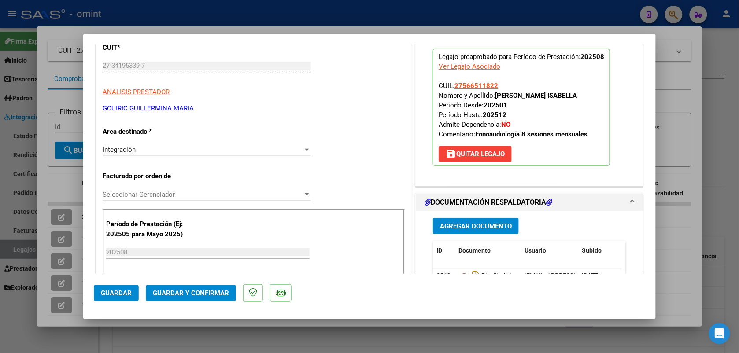
scroll to position [165, 0]
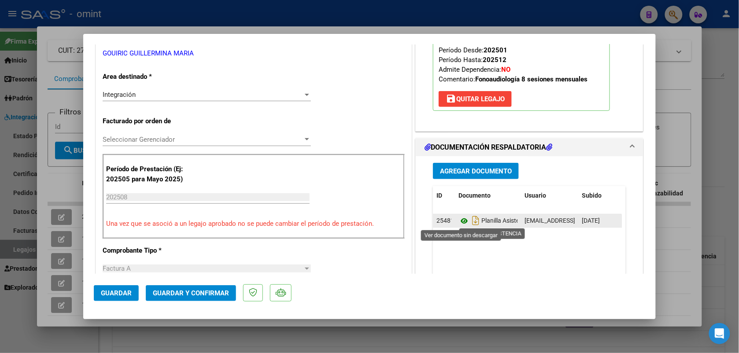
click at [459, 222] on icon at bounding box center [464, 221] width 11 height 11
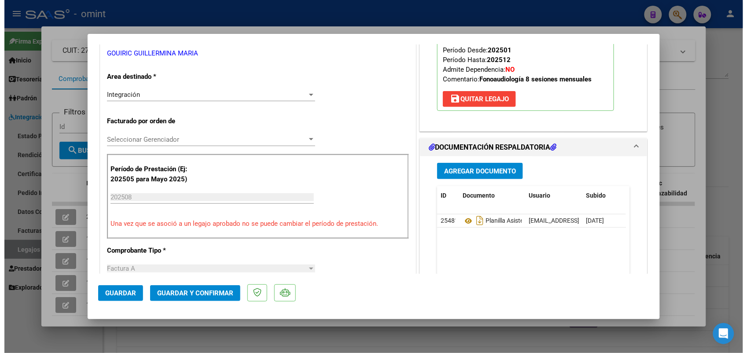
scroll to position [0, 0]
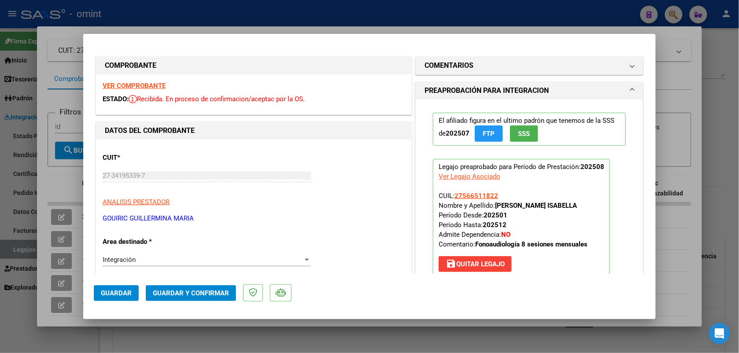
click at [147, 85] on strong "VER COMPROBANTE" at bounding box center [134, 86] width 63 height 8
click at [185, 290] on span "Guardar y Confirmar" at bounding box center [191, 293] width 76 height 8
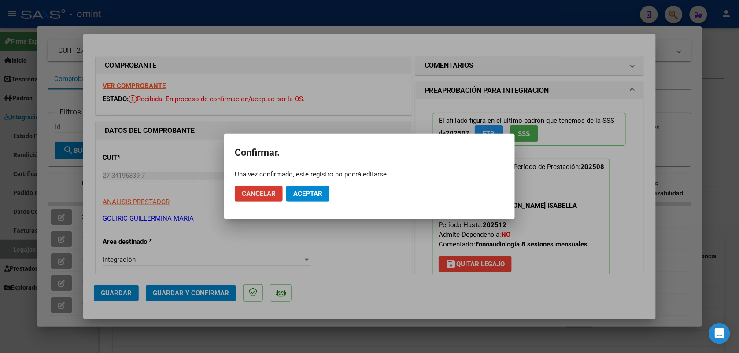
click at [315, 184] on mat-dialog-actions "Cancelar Aceptar" at bounding box center [370, 194] width 270 height 30
click at [307, 197] on button "Aceptar" at bounding box center [307, 194] width 43 height 16
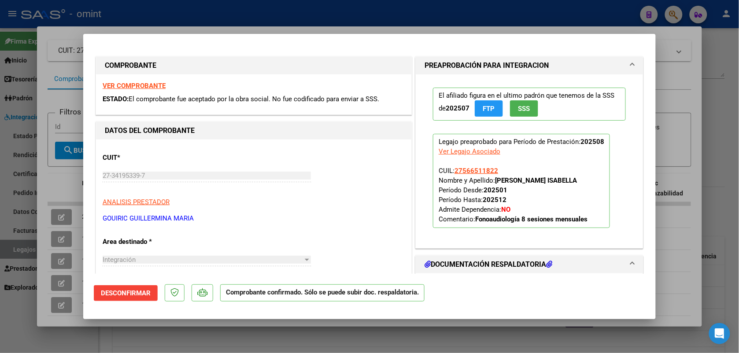
click at [304, 191] on div "CUIT * 27-34195339-7 Ingresar CUIT ANALISIS PRESTADOR GOUIRIC GUILLERMINA MARIA…" at bounding box center [254, 185] width 302 height 78
click at [258, 9] on div at bounding box center [369, 176] width 739 height 353
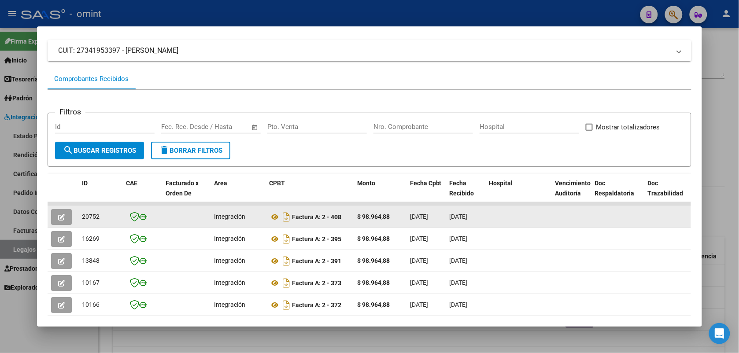
drag, startPoint x: 95, startPoint y: 219, endPoint x: 75, endPoint y: 216, distance: 20.1
click at [78, 216] on datatable-body-cell "20752" at bounding box center [100, 217] width 44 height 22
drag, startPoint x: 75, startPoint y: 216, endPoint x: 91, endPoint y: 216, distance: 16.3
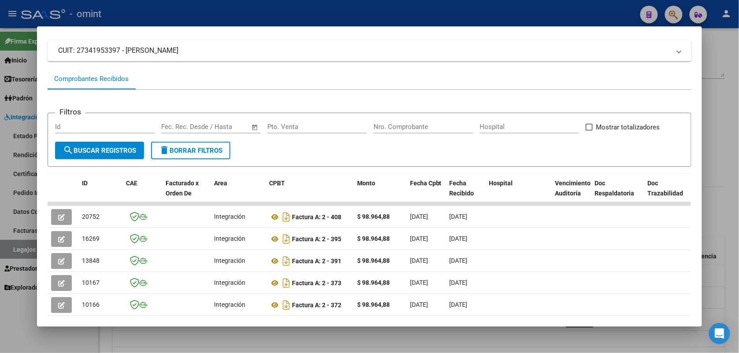
click at [226, 10] on div at bounding box center [369, 176] width 739 height 353
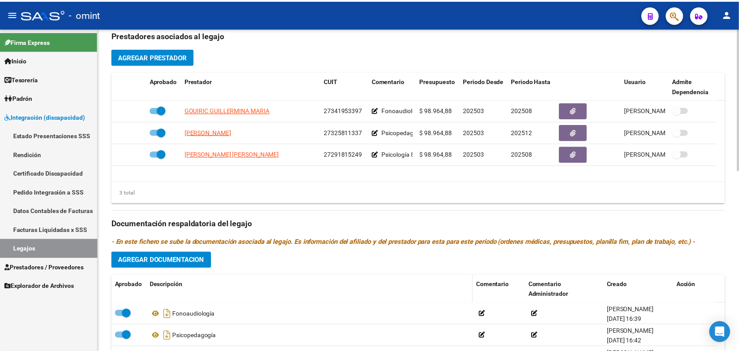
scroll to position [385, 0]
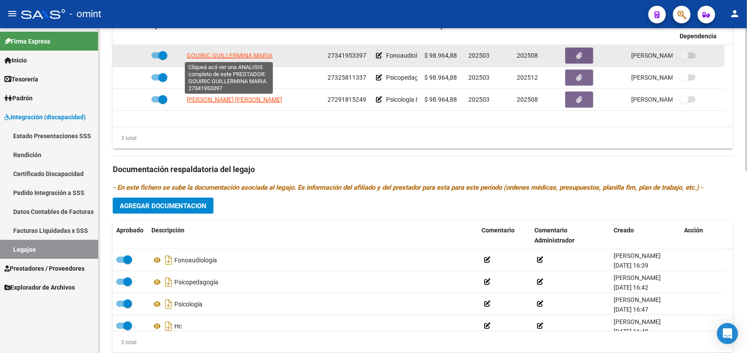
click at [208, 53] on span "GOUIRIC GUILLERMINA MARIA" at bounding box center [230, 55] width 86 height 7
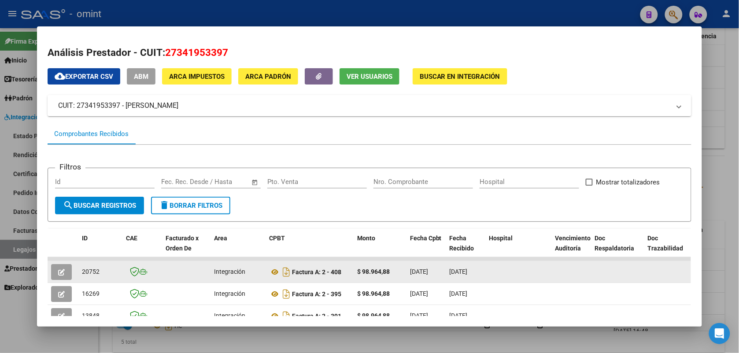
click at [58, 270] on icon "button" at bounding box center [61, 272] width 7 height 7
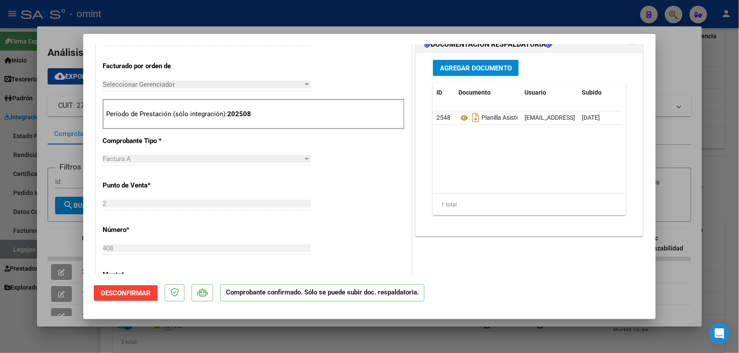
scroll to position [0, 0]
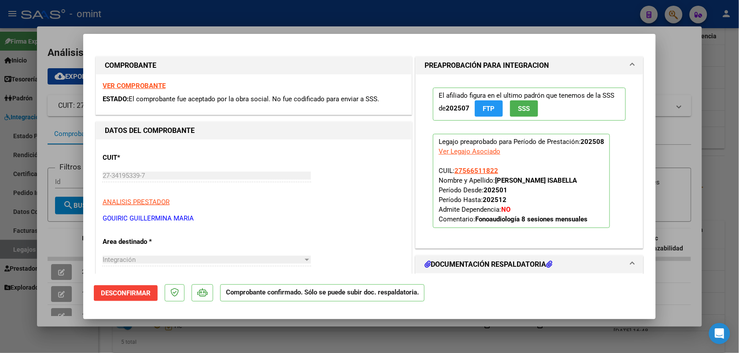
click at [239, 11] on div at bounding box center [369, 176] width 739 height 353
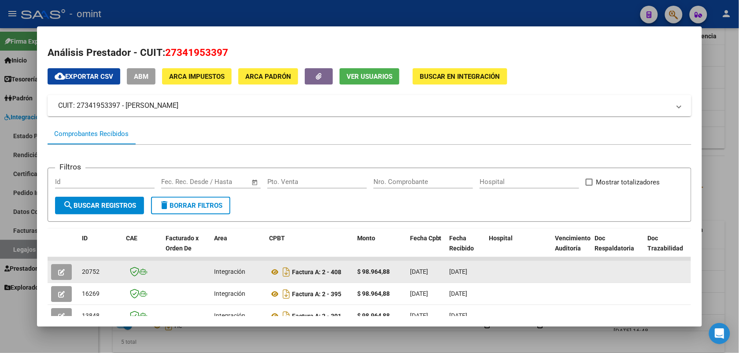
drag, startPoint x: 100, startPoint y: 272, endPoint x: 77, endPoint y: 271, distance: 22.9
click at [78, 271] on datatable-body-cell "20752" at bounding box center [100, 272] width 44 height 22
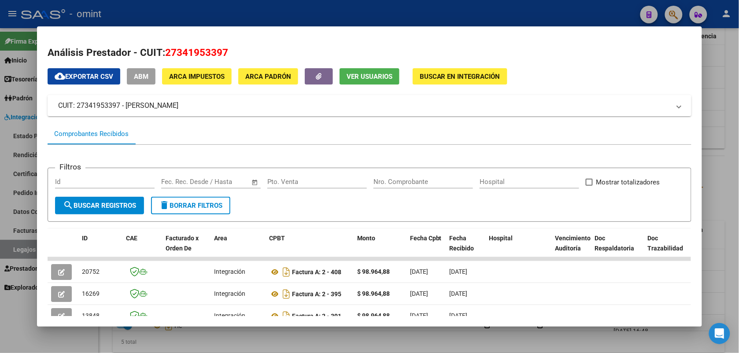
click at [204, 18] on div at bounding box center [369, 176] width 739 height 353
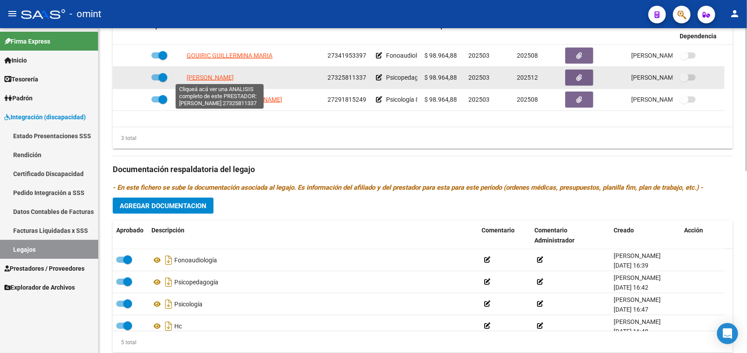
click at [234, 78] on span "LUCERO SOFIA LORENA" at bounding box center [210, 77] width 47 height 7
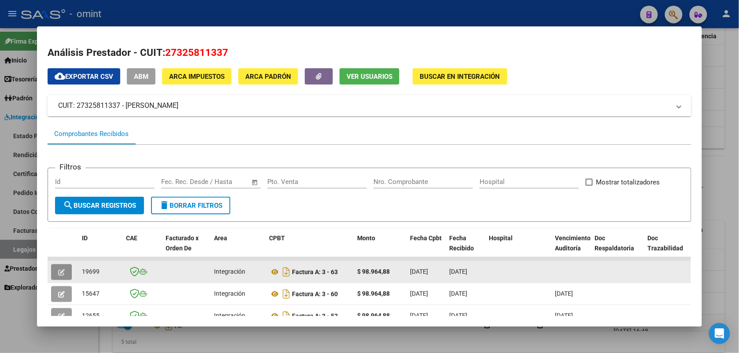
click at [58, 270] on icon "button" at bounding box center [61, 272] width 7 height 7
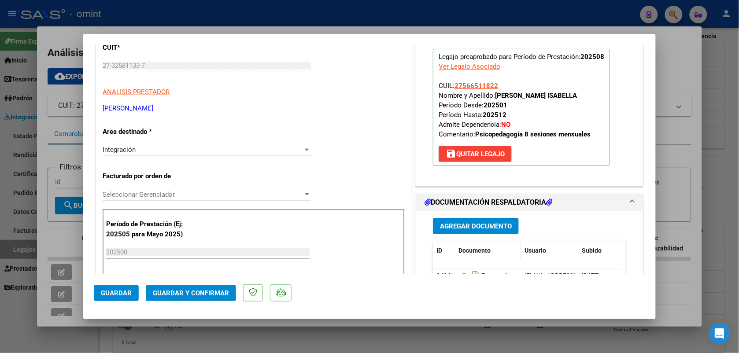
scroll to position [165, 0]
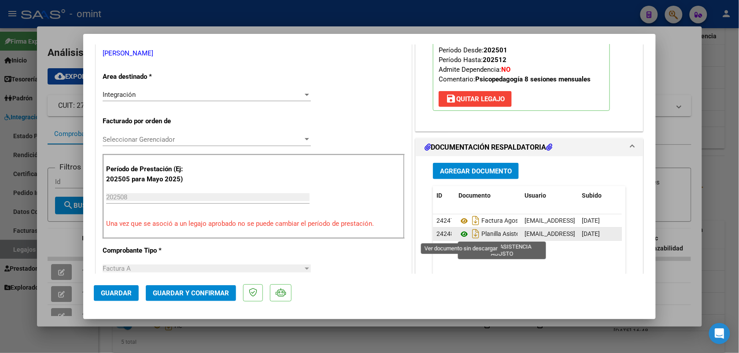
click at [459, 234] on icon at bounding box center [464, 234] width 11 height 11
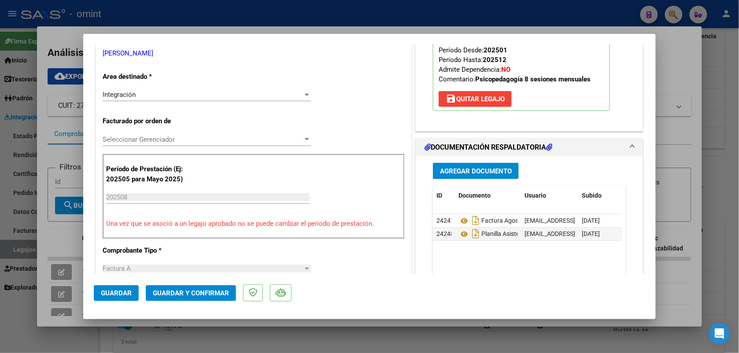
scroll to position [0, 0]
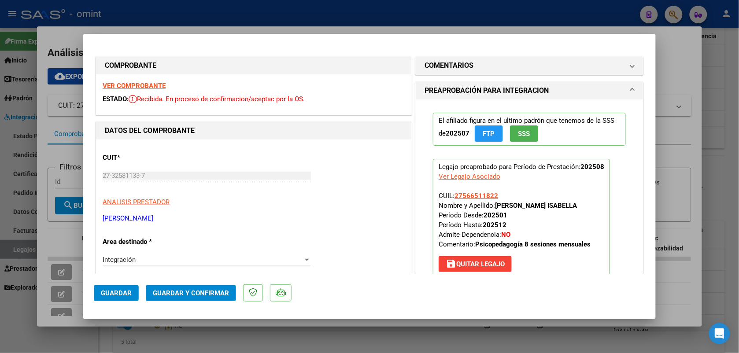
click at [116, 87] on strong "VER COMPROBANTE" at bounding box center [134, 86] width 63 height 8
click at [188, 294] on span "Guardar y Confirmar" at bounding box center [191, 293] width 76 height 8
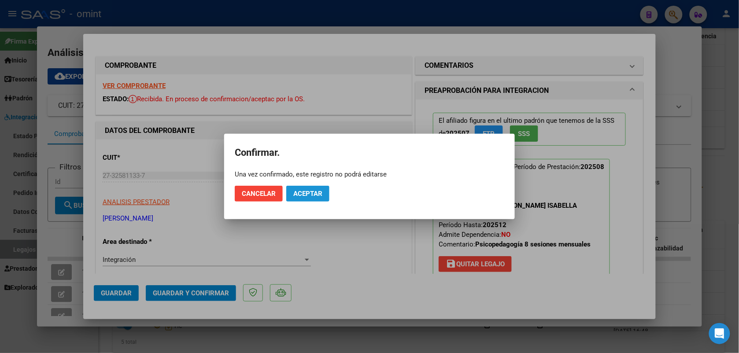
drag, startPoint x: 313, startPoint y: 190, endPoint x: 295, endPoint y: 199, distance: 19.7
click at [313, 190] on span "Aceptar" at bounding box center [307, 194] width 29 height 8
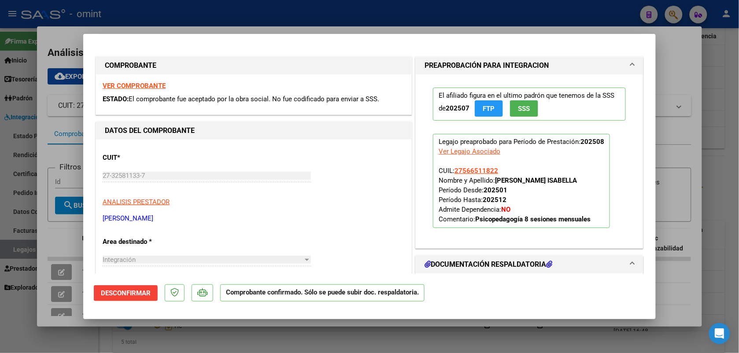
click at [179, 18] on div at bounding box center [369, 176] width 739 height 353
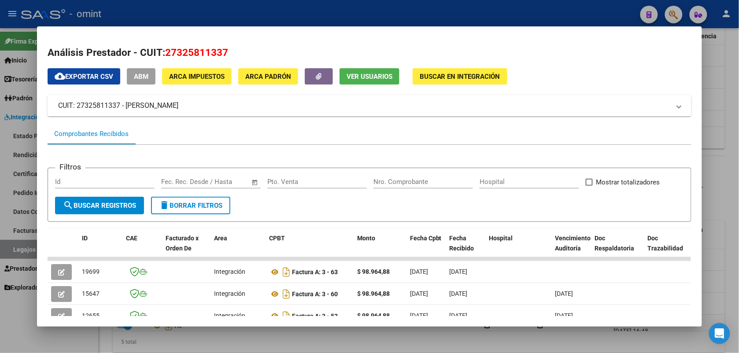
click at [150, 11] on div at bounding box center [369, 176] width 739 height 353
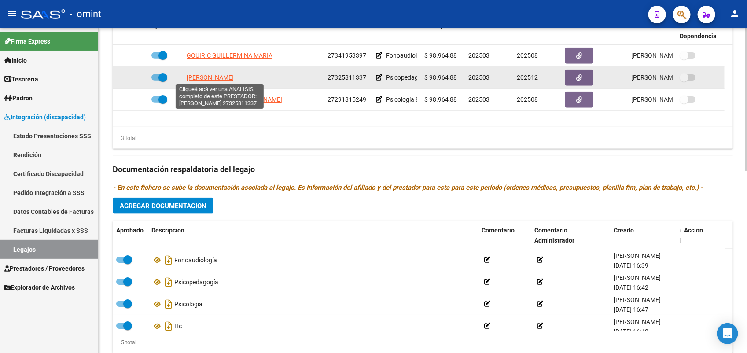
click at [234, 75] on span "LUCERO SOFIA LORENA" at bounding box center [210, 77] width 47 height 7
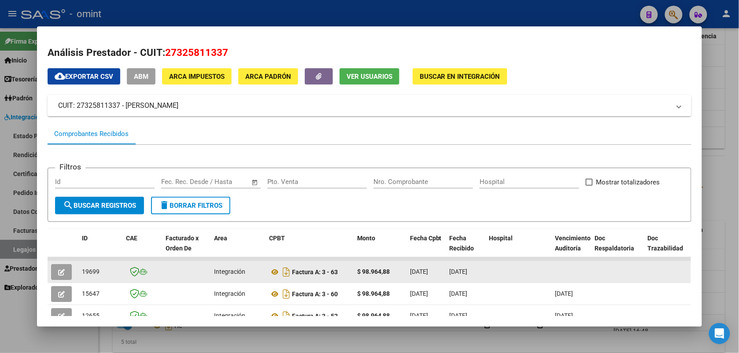
drag, startPoint x: 103, startPoint y: 270, endPoint x: 77, endPoint y: 269, distance: 25.6
click at [78, 269] on datatable-body-cell "19699" at bounding box center [100, 272] width 44 height 22
drag, startPoint x: 77, startPoint y: 269, endPoint x: 83, endPoint y: 271, distance: 6.1
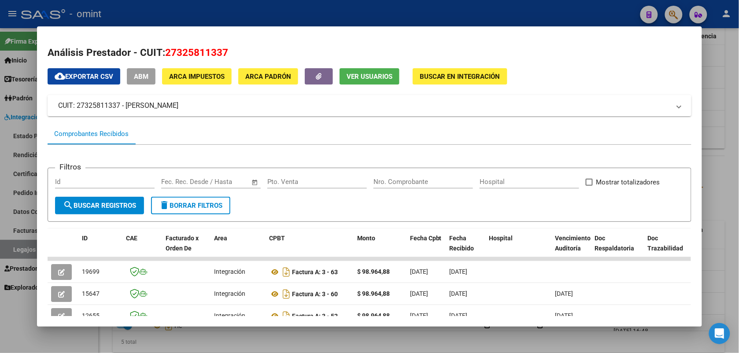
click at [224, 20] on div at bounding box center [369, 176] width 739 height 353
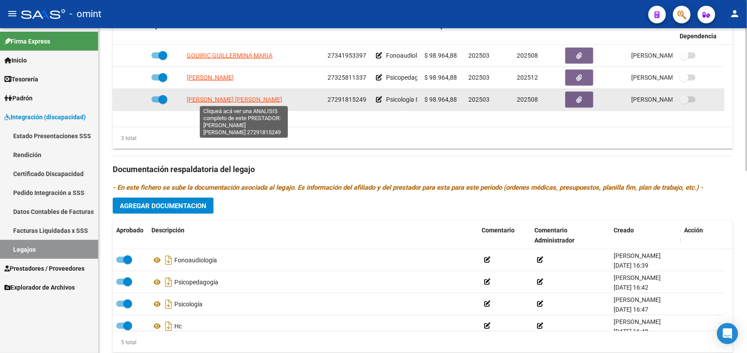
click at [265, 97] on span "BABSIA BENMUYAL EVELIN DEL CARMEN" at bounding box center [235, 99] width 96 height 7
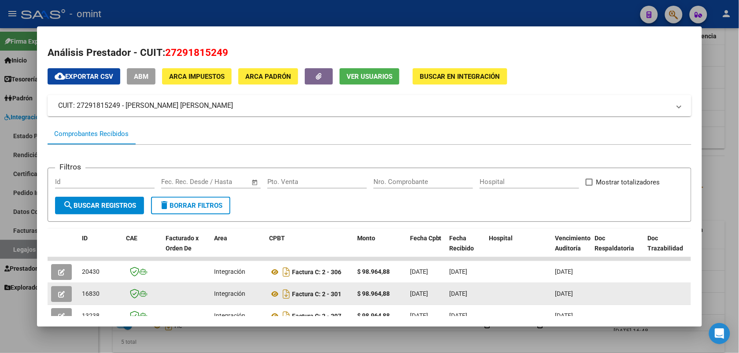
scroll to position [55, 0]
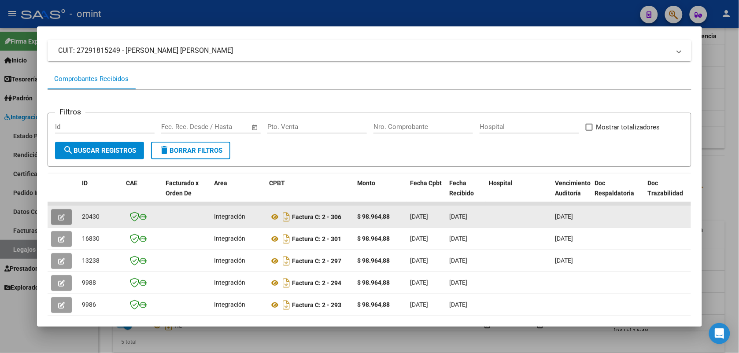
click at [58, 217] on icon "button" at bounding box center [61, 217] width 7 height 7
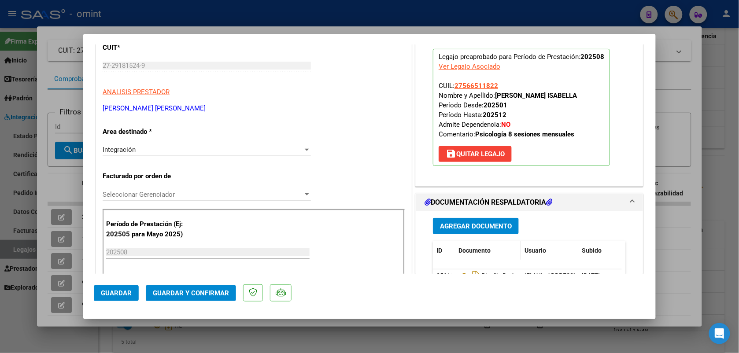
scroll to position [165, 0]
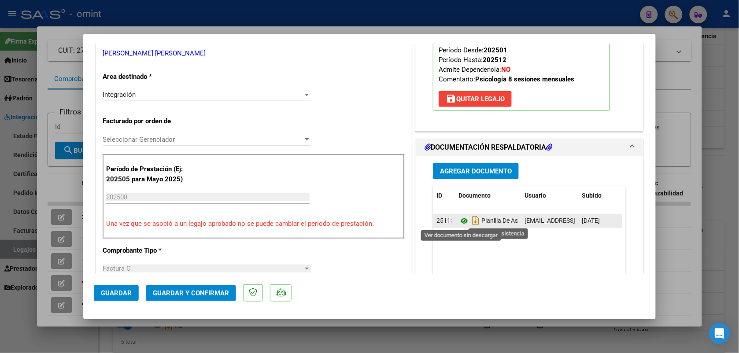
click at [460, 219] on icon at bounding box center [464, 221] width 11 height 11
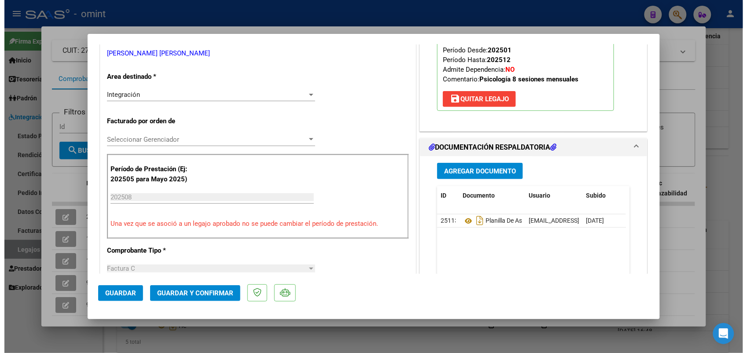
scroll to position [0, 0]
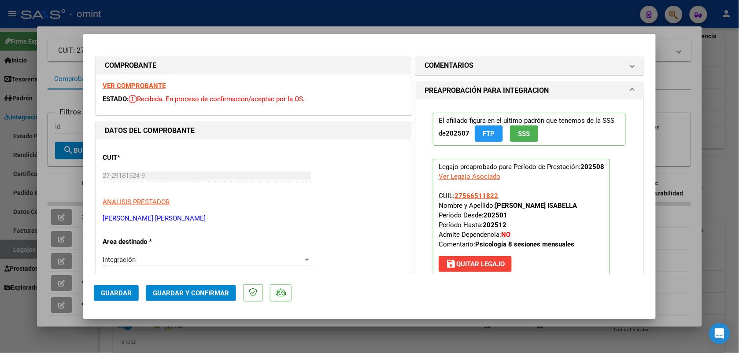
click at [148, 87] on strong "VER COMPROBANTE" at bounding box center [134, 86] width 63 height 8
click at [194, 291] on span "Guardar y Confirmar" at bounding box center [191, 293] width 76 height 8
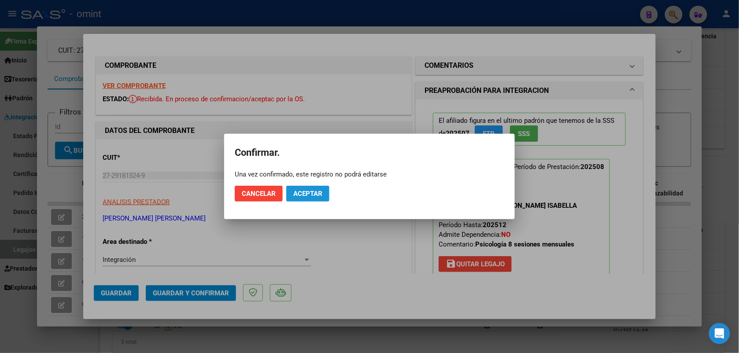
click at [315, 187] on button "Aceptar" at bounding box center [307, 194] width 43 height 16
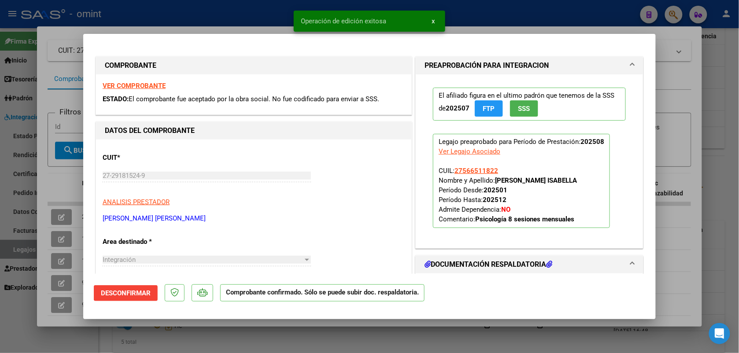
click at [274, 19] on div at bounding box center [369, 176] width 739 height 353
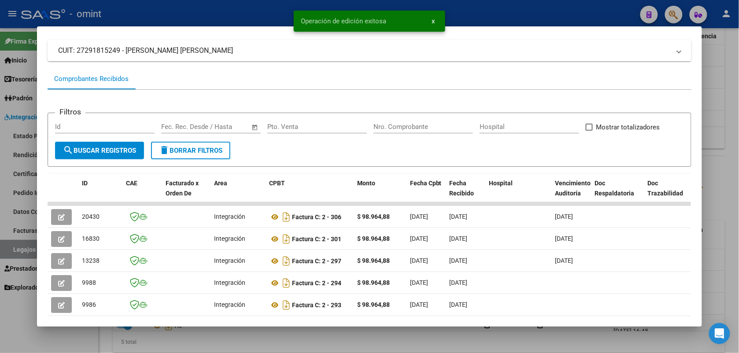
click at [175, 10] on div at bounding box center [369, 176] width 739 height 353
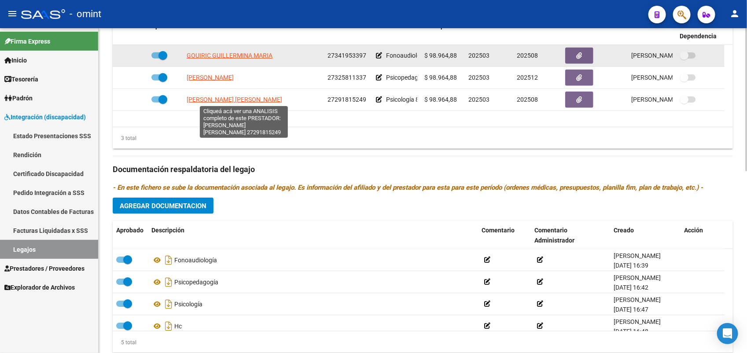
scroll to position [220, 0]
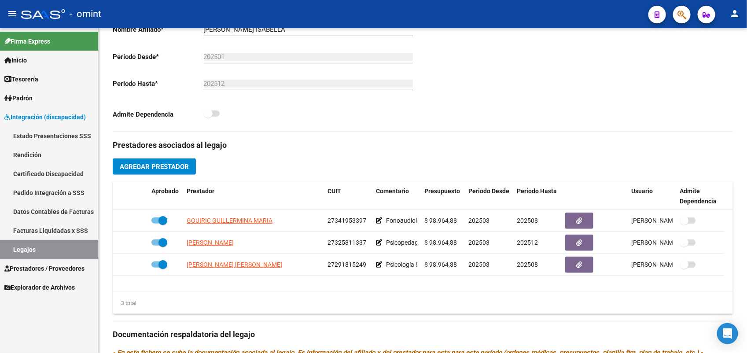
click at [69, 244] on link "Legajos" at bounding box center [49, 249] width 98 height 19
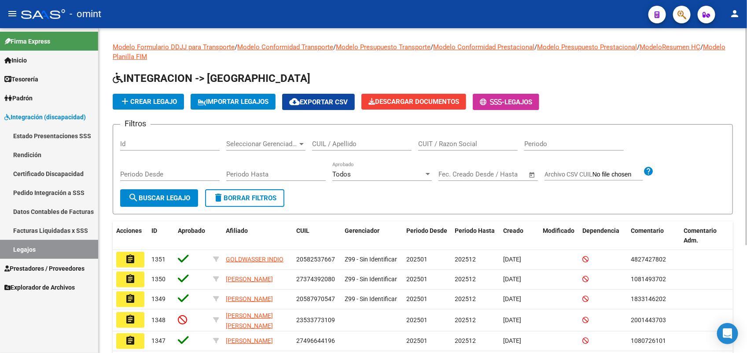
click at [333, 144] on input "CUIL / Apellido" at bounding box center [362, 144] width 100 height 8
click at [183, 201] on button "search Buscar Legajo" at bounding box center [159, 198] width 78 height 18
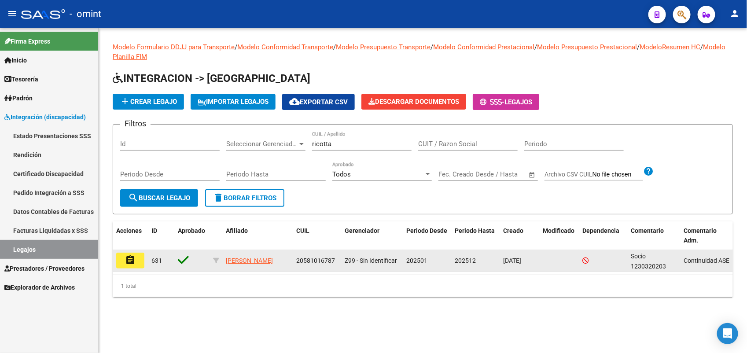
click at [137, 259] on button "assignment" at bounding box center [130, 261] width 28 height 16
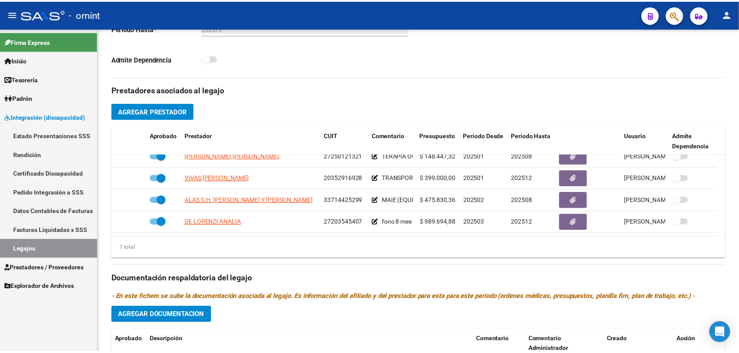
scroll to position [330, 0]
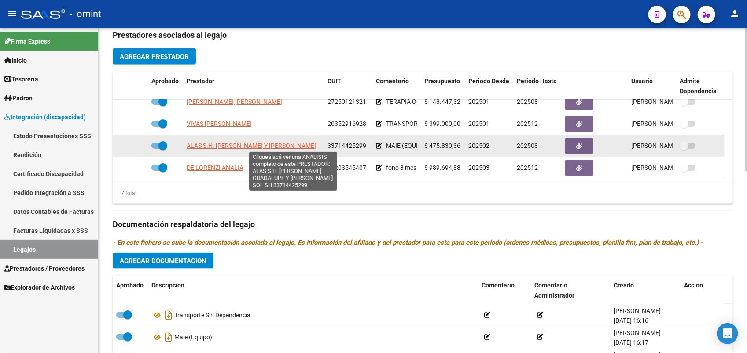
click at [210, 144] on span "ALAS S.H. [PERSON_NAME] Y [PERSON_NAME]" at bounding box center [251, 145] width 129 height 7
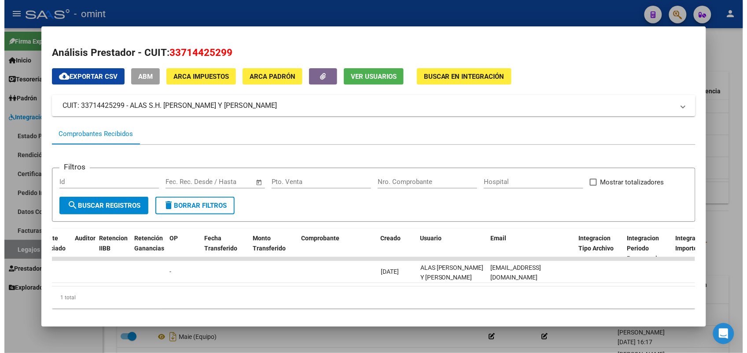
scroll to position [0, 0]
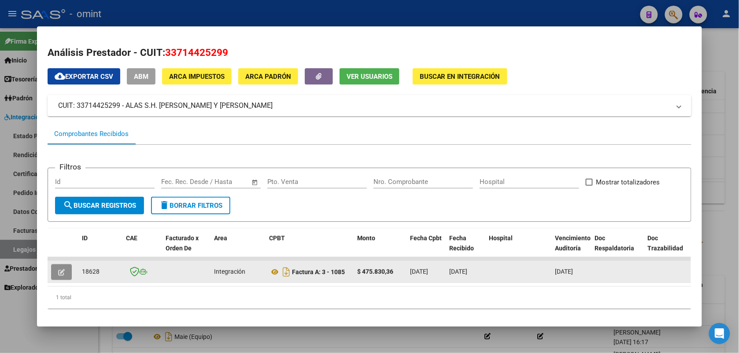
click at [53, 272] on button "button" at bounding box center [61, 272] width 21 height 16
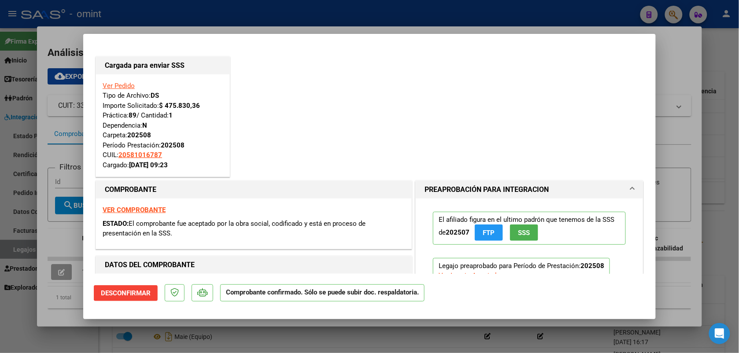
click at [174, 12] on div at bounding box center [369, 176] width 739 height 353
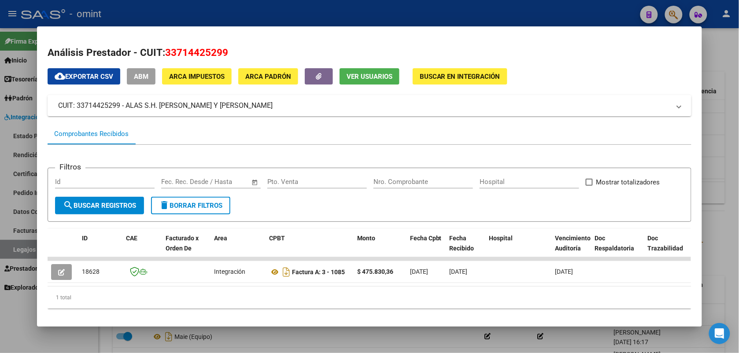
click at [400, 11] on div at bounding box center [369, 176] width 739 height 353
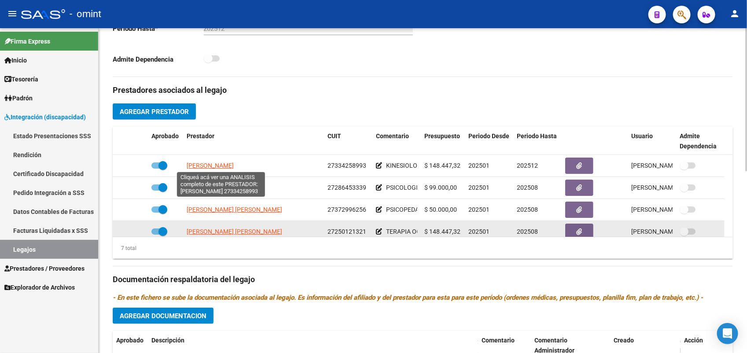
scroll to position [220, 0]
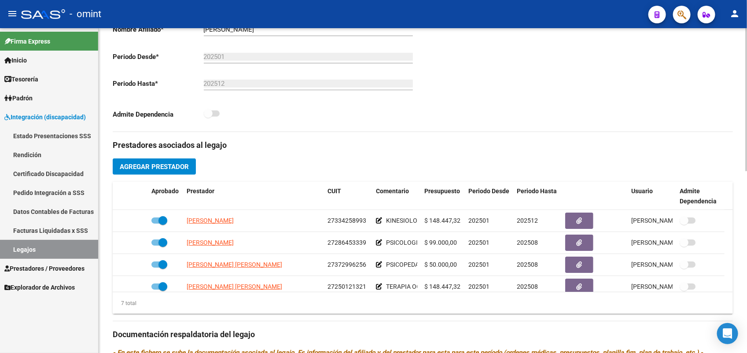
drag, startPoint x: 139, startPoint y: 155, endPoint x: 368, endPoint y: 233, distance: 242.2
click at [215, 155] on div "Prestadores asociados al legajo Agregar Prestador Aprobado Prestador CUIT Comen…" at bounding box center [423, 328] width 621 height 393
drag, startPoint x: 136, startPoint y: 159, endPoint x: 420, endPoint y: 100, distance: 290.0
click at [420, 101] on div "Aprobado CUIL * 20-58101678-7 Ingresar CUIL RICOTTA MARTIN Análisis Afiliado Ce…" at bounding box center [268, 32] width 311 height 199
click at [587, 82] on div "Comentarios Comentarios Administrador Continuidad ASE" at bounding box center [578, 32] width 311 height 199
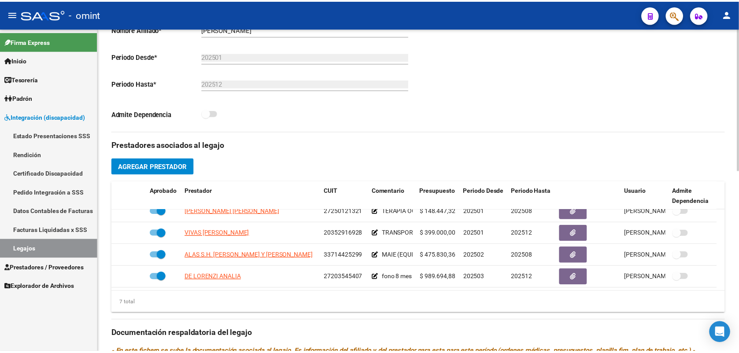
scroll to position [275, 0]
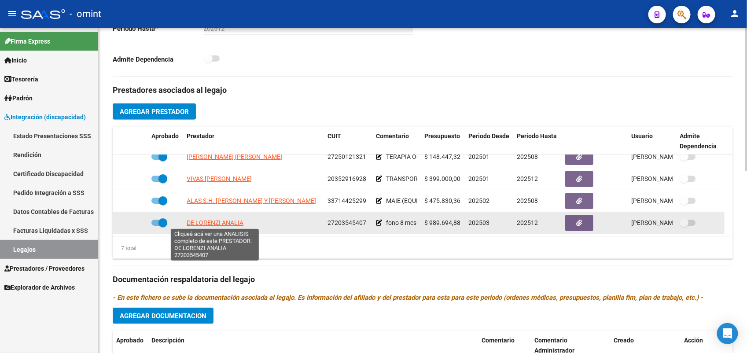
click at [197, 221] on span "DE LORENZI ANALIA" at bounding box center [215, 222] width 57 height 7
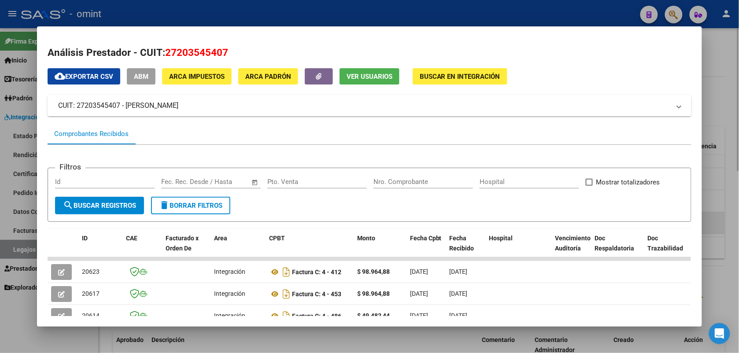
scroll to position [55, 0]
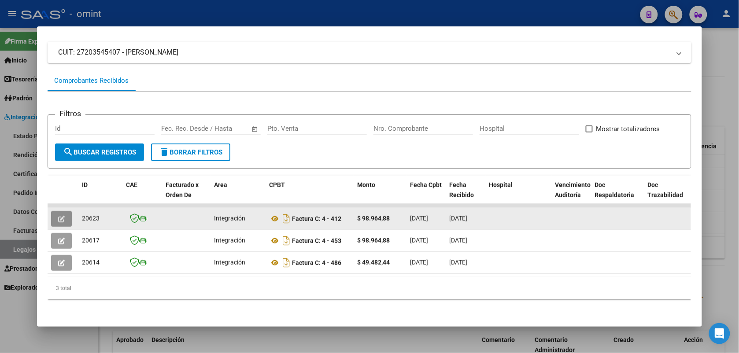
click at [58, 217] on icon "button" at bounding box center [61, 219] width 7 height 7
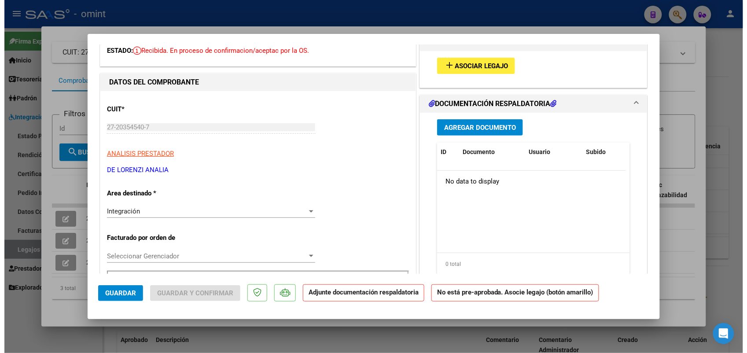
scroll to position [0, 0]
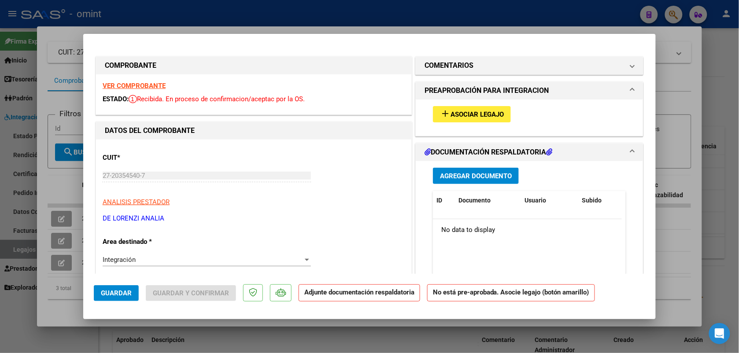
click at [135, 87] on strong "VER COMPROBANTE" at bounding box center [134, 86] width 63 height 8
click at [263, 21] on div at bounding box center [369, 176] width 739 height 353
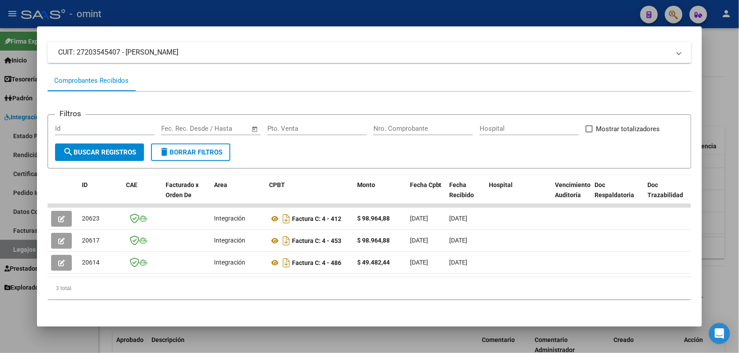
click at [227, 18] on div at bounding box center [369, 176] width 739 height 353
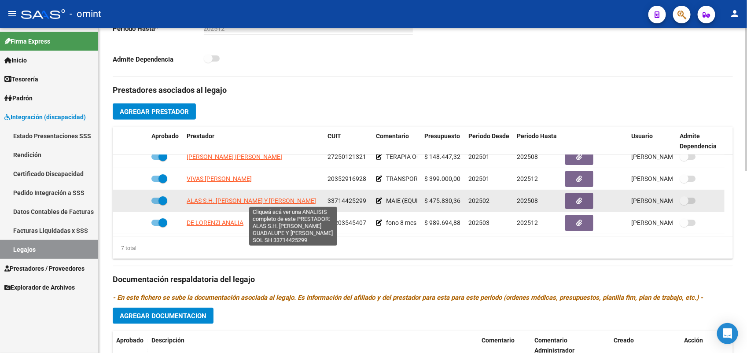
scroll to position [330, 0]
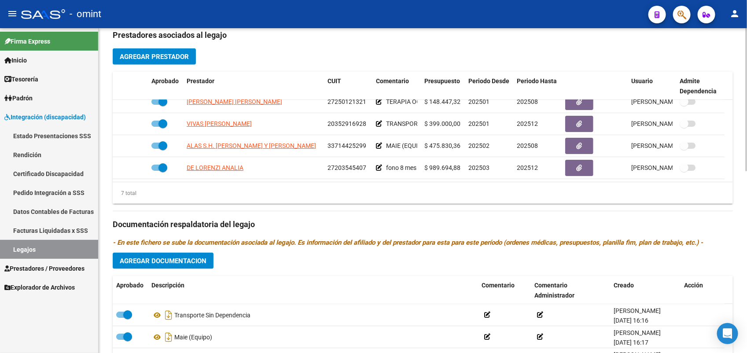
click at [116, 213] on div "Prestadores asociados al legajo Agregar Prestador Aprobado Prestador CUIT Comen…" at bounding box center [423, 218] width 621 height 393
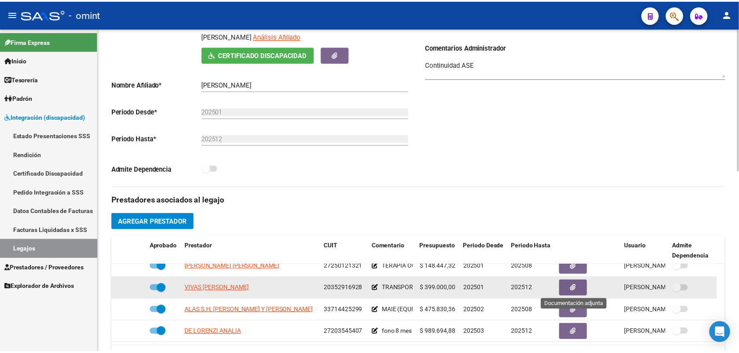
scroll to position [220, 0]
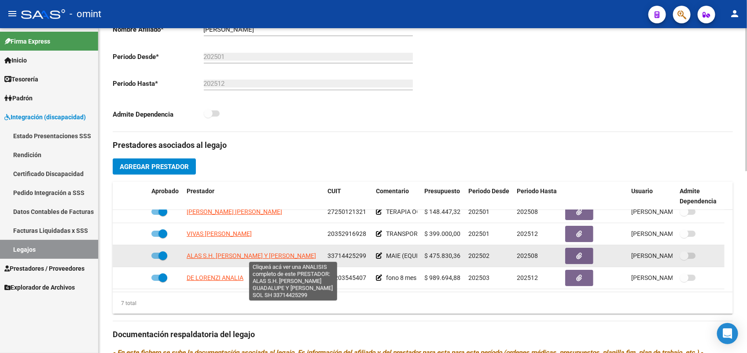
click at [230, 256] on span "ALAS S.H. [PERSON_NAME] Y [PERSON_NAME]" at bounding box center [251, 255] width 129 height 7
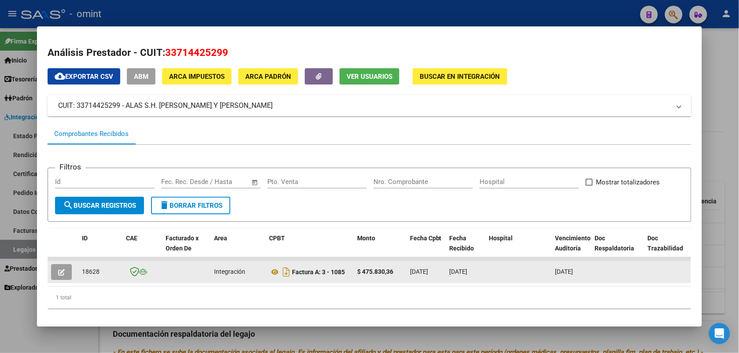
click at [58, 269] on icon "button" at bounding box center [61, 272] width 7 height 7
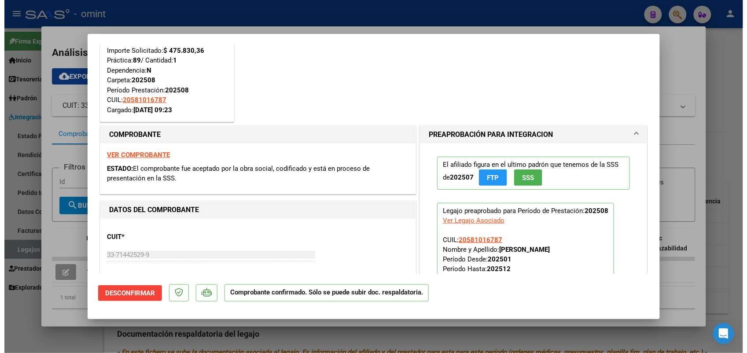
scroll to position [110, 0]
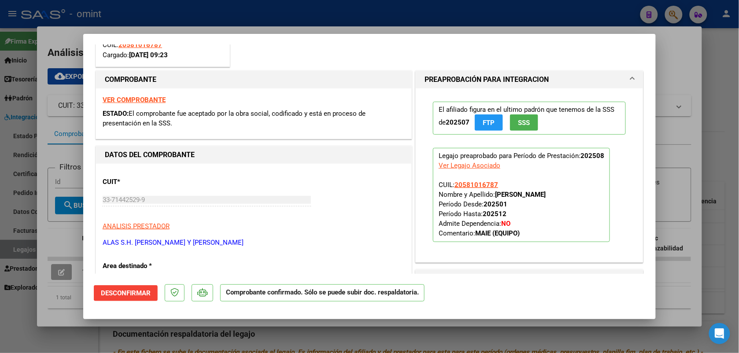
click at [174, 11] on div at bounding box center [369, 176] width 739 height 353
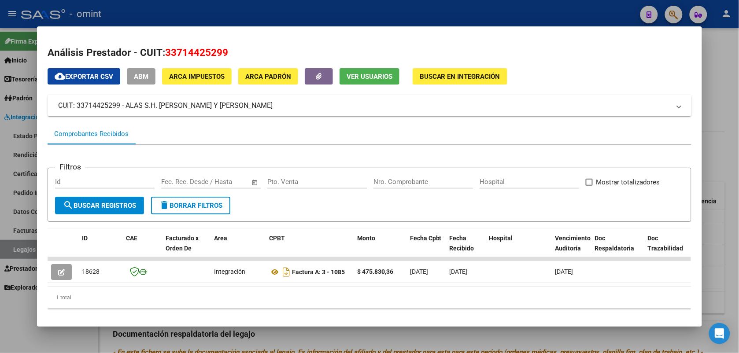
click at [132, 14] on div at bounding box center [369, 176] width 739 height 353
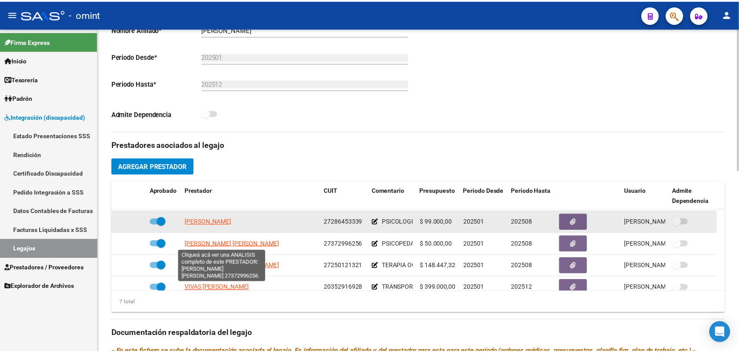
scroll to position [0, 0]
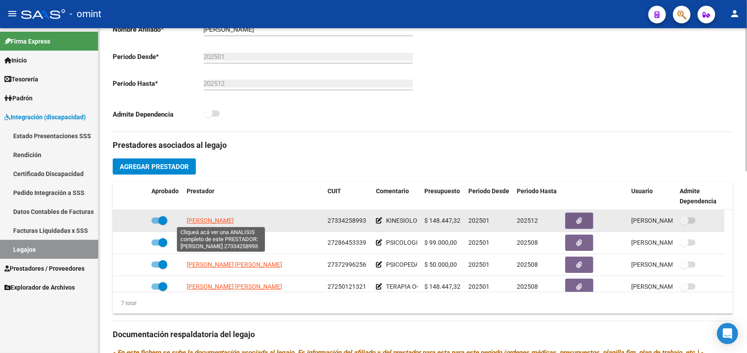
click at [233, 221] on span "[PERSON_NAME]" at bounding box center [210, 220] width 47 height 7
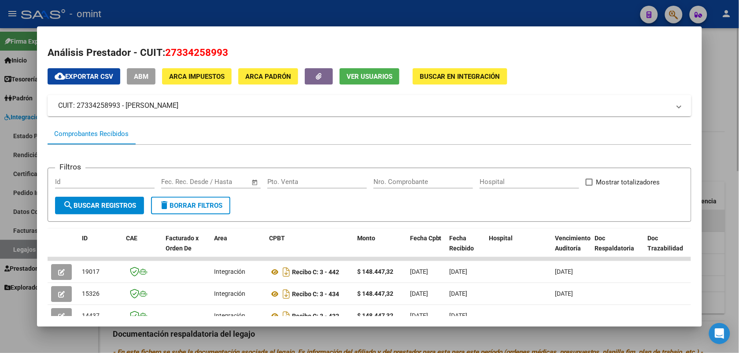
scroll to position [55, 0]
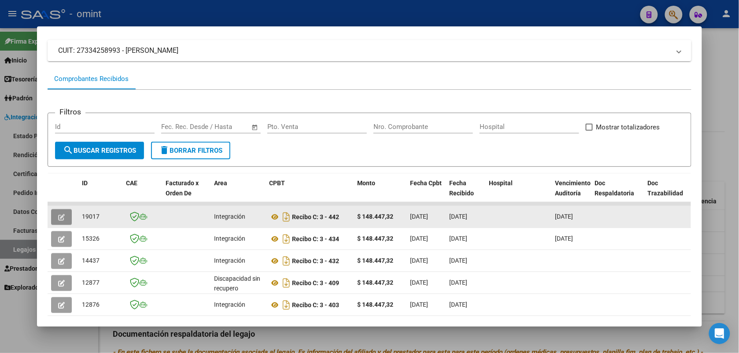
click at [63, 219] on button "button" at bounding box center [61, 217] width 21 height 16
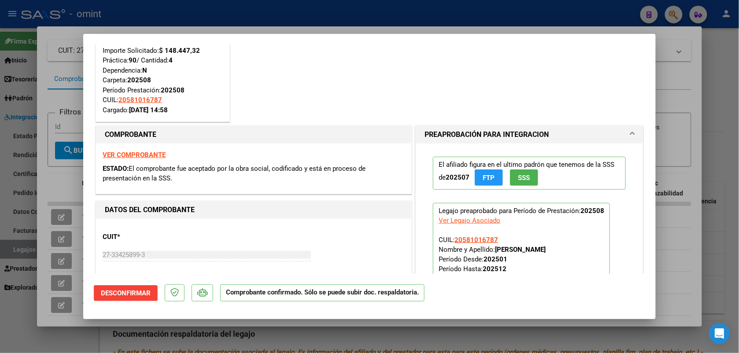
click at [225, 18] on div at bounding box center [369, 176] width 739 height 353
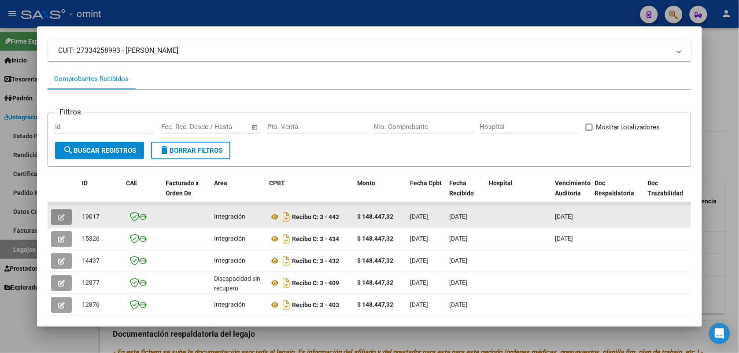
click at [59, 217] on icon "button" at bounding box center [61, 217] width 7 height 7
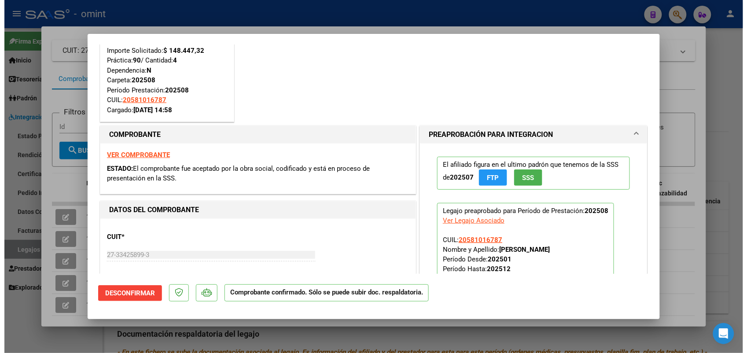
scroll to position [110, 0]
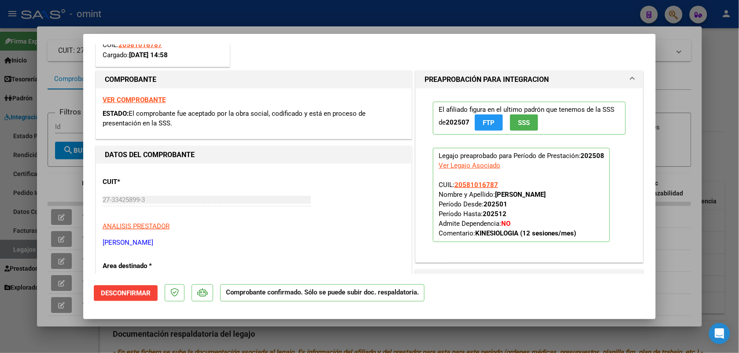
click at [300, 13] on div at bounding box center [369, 176] width 739 height 353
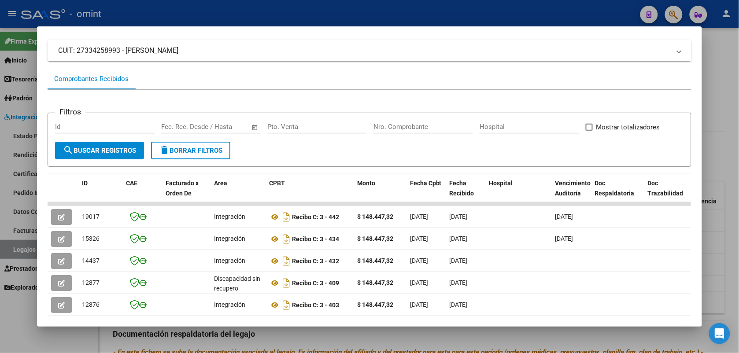
click at [236, 7] on div at bounding box center [369, 176] width 739 height 353
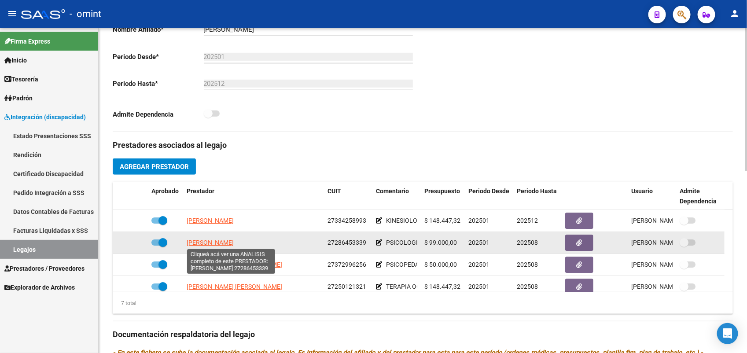
click at [230, 240] on span "[PERSON_NAME]" at bounding box center [210, 242] width 47 height 7
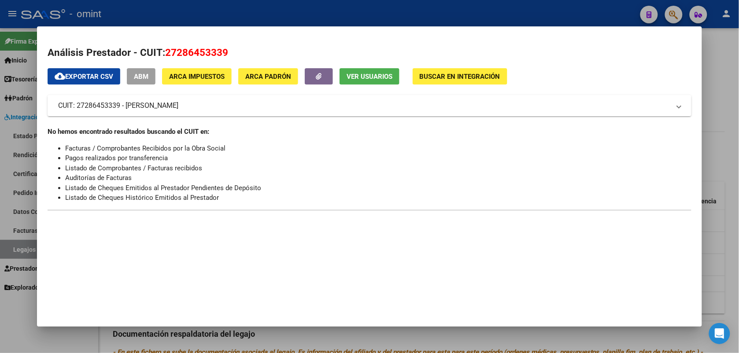
click at [238, 14] on div at bounding box center [369, 176] width 739 height 353
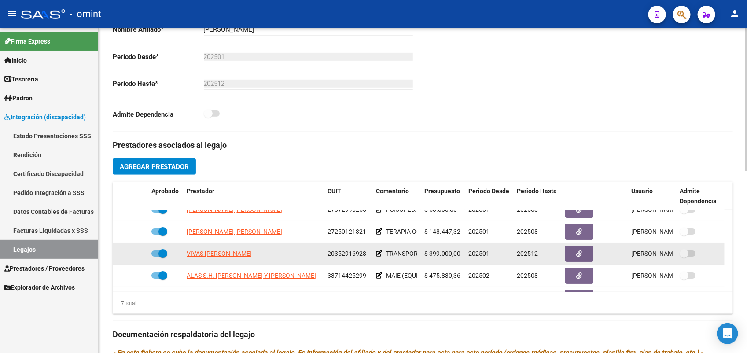
scroll to position [0, 0]
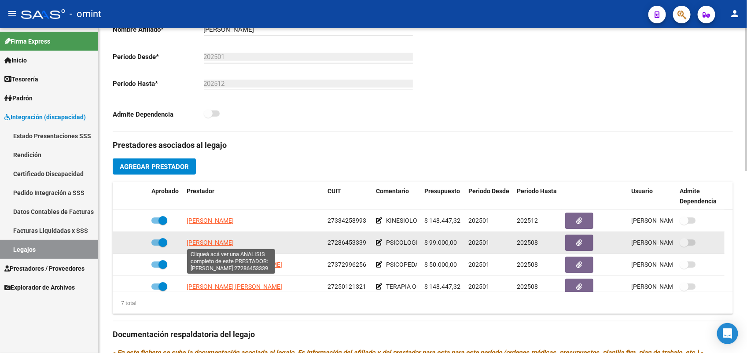
click at [234, 240] on span "[PERSON_NAME]" at bounding box center [210, 242] width 47 height 7
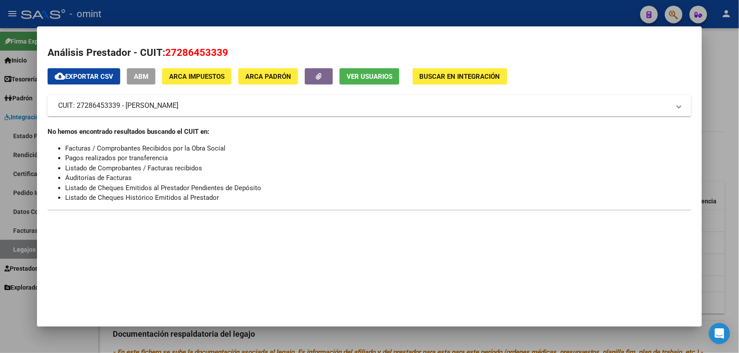
click at [241, 11] on div at bounding box center [369, 176] width 739 height 353
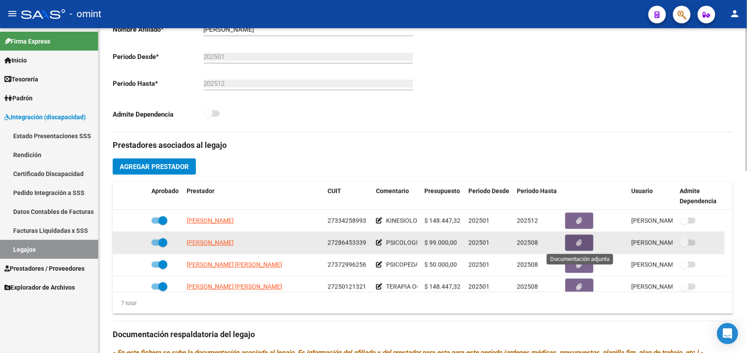
click at [582, 244] on icon "button" at bounding box center [580, 243] width 6 height 7
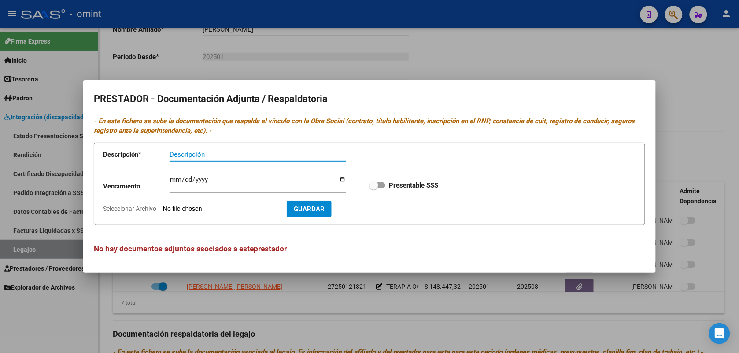
click at [518, 52] on div at bounding box center [369, 176] width 739 height 353
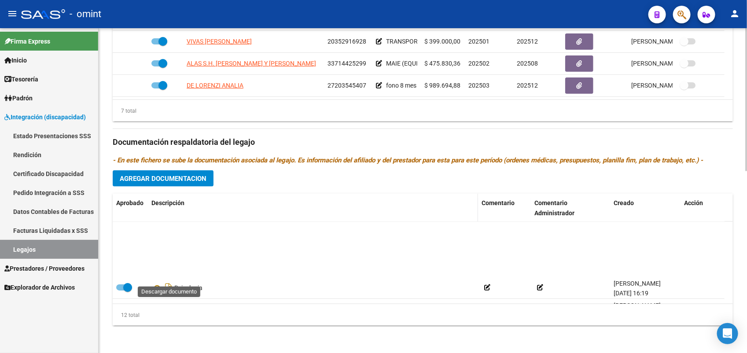
scroll to position [110, 0]
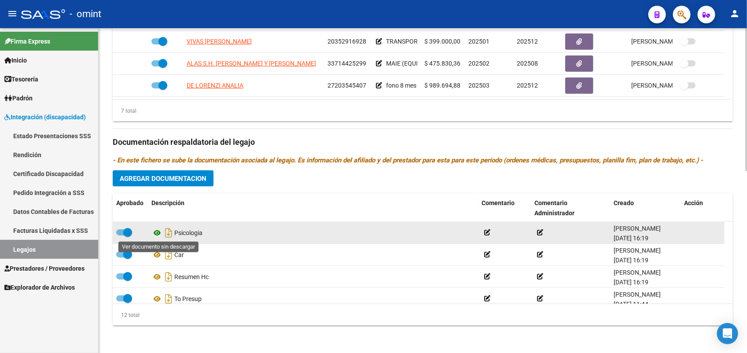
click at [155, 233] on icon at bounding box center [157, 233] width 11 height 11
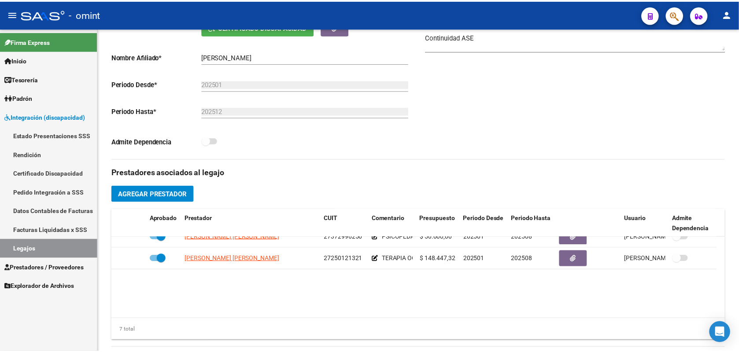
scroll to position [0, 0]
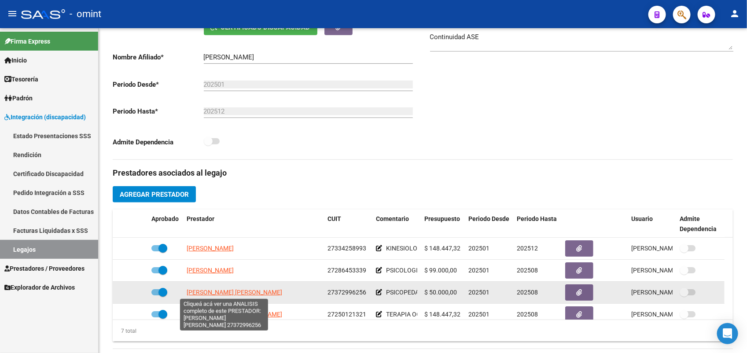
click at [256, 295] on span "[PERSON_NAME] [PERSON_NAME]" at bounding box center [235, 292] width 96 height 7
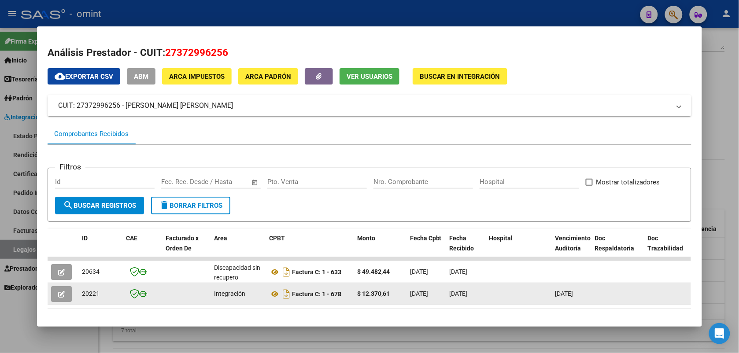
click at [59, 295] on icon "button" at bounding box center [61, 294] width 7 height 7
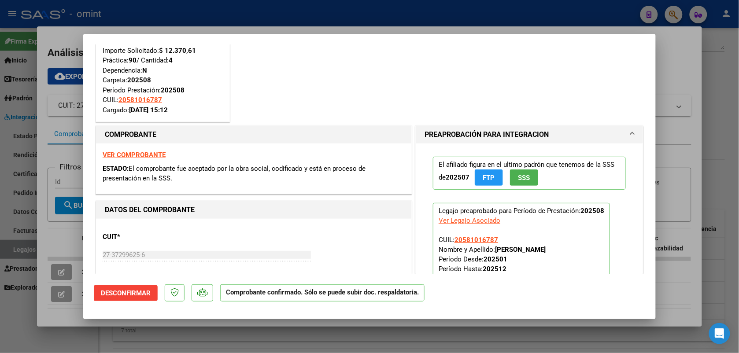
scroll to position [110, 0]
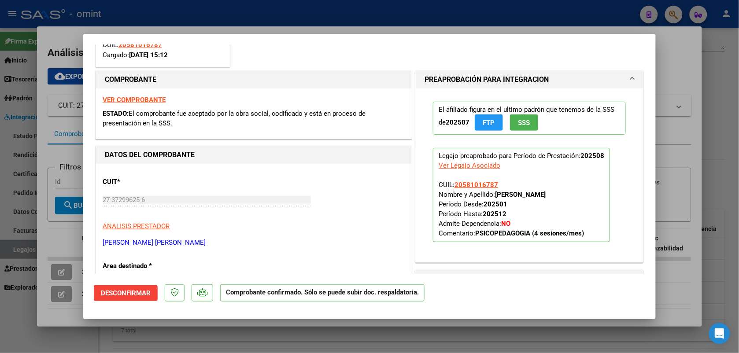
click at [332, 11] on div at bounding box center [369, 176] width 739 height 353
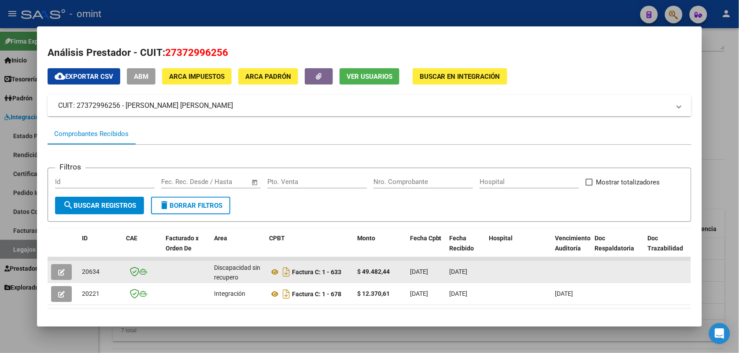
click at [60, 272] on icon "button" at bounding box center [61, 272] width 7 height 7
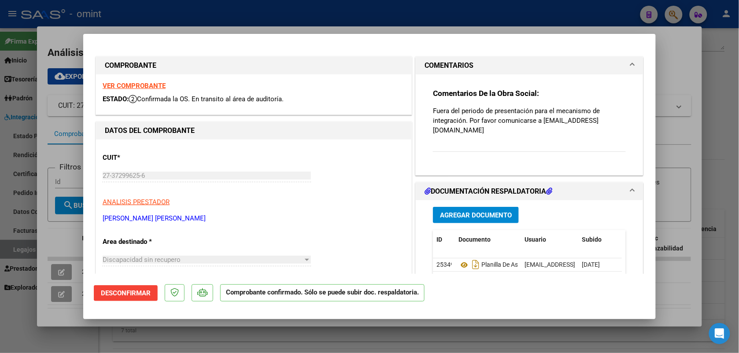
click at [166, 22] on div at bounding box center [369, 176] width 739 height 353
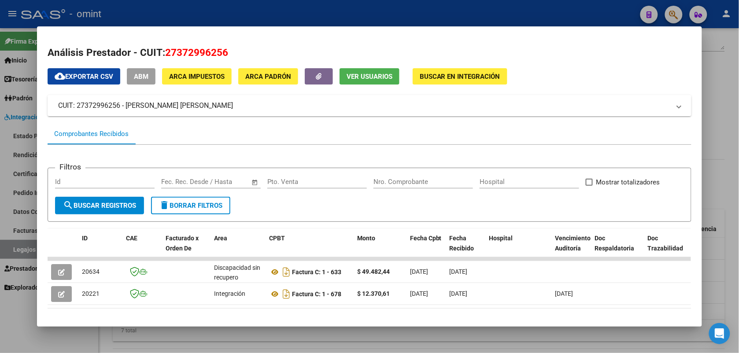
drag, startPoint x: 176, startPoint y: 20, endPoint x: 204, endPoint y: 48, distance: 39.9
click at [177, 20] on div at bounding box center [369, 176] width 739 height 353
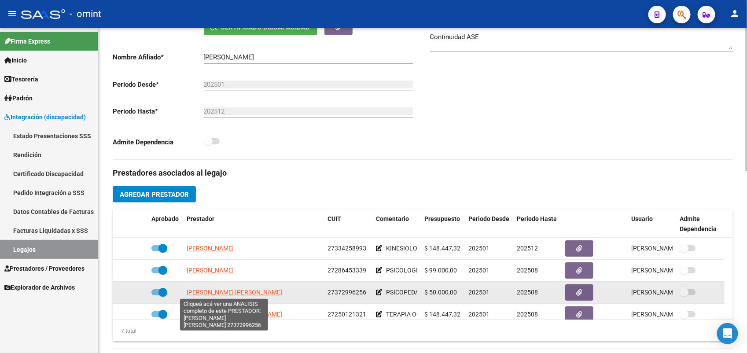
click at [215, 291] on span "[PERSON_NAME] [PERSON_NAME]" at bounding box center [235, 292] width 96 height 7
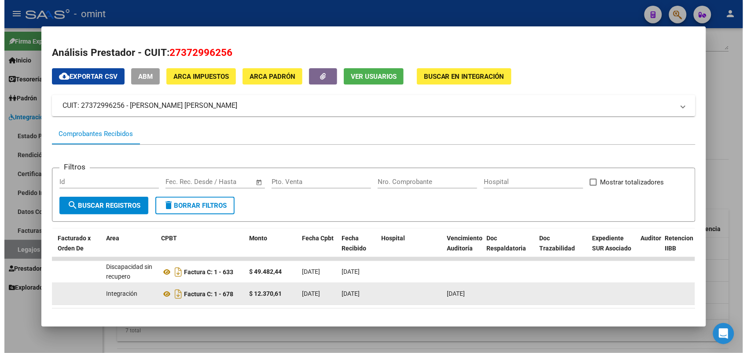
scroll to position [0, 104]
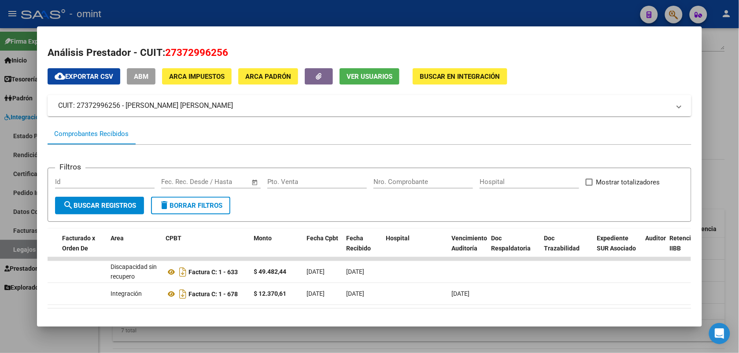
click at [216, 15] on div at bounding box center [369, 176] width 739 height 353
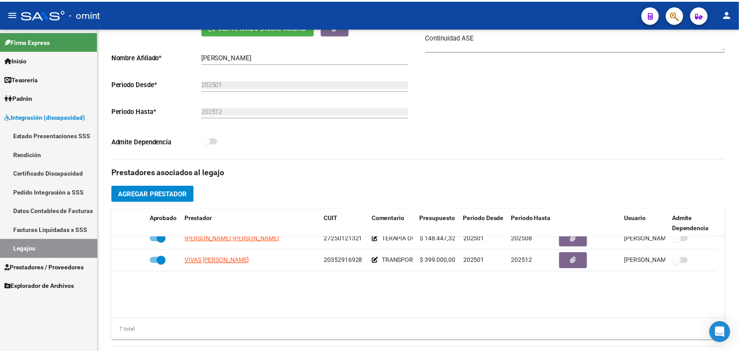
scroll to position [20, 0]
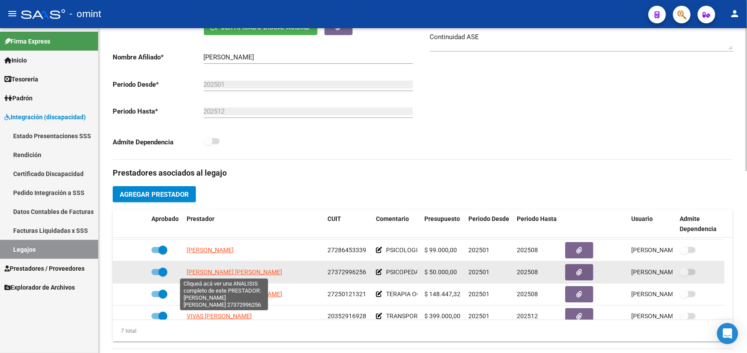
click at [208, 273] on span "[PERSON_NAME] [PERSON_NAME]" at bounding box center [235, 272] width 96 height 7
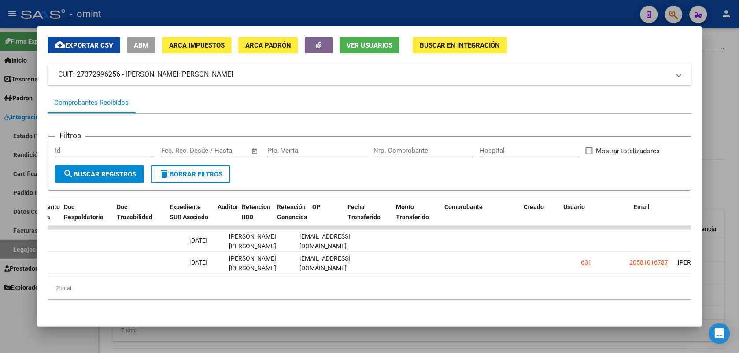
scroll to position [0, 531]
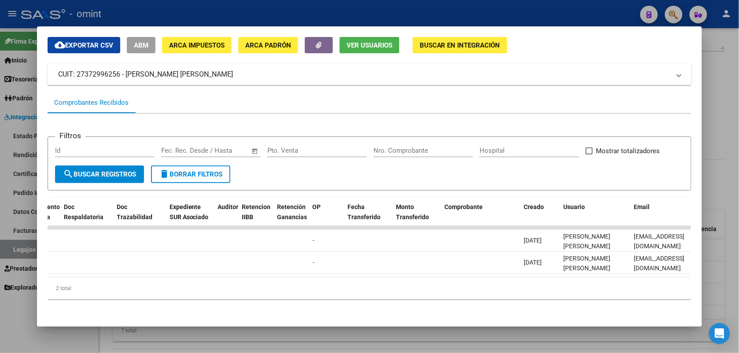
click at [379, 12] on div at bounding box center [369, 176] width 739 height 353
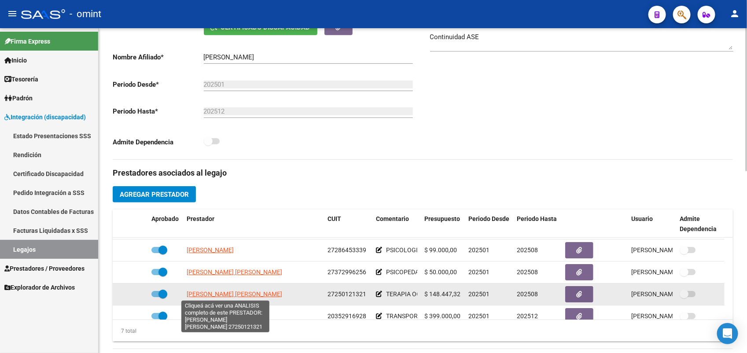
click at [232, 296] on span "[PERSON_NAME] [PERSON_NAME]" at bounding box center [235, 294] width 96 height 7
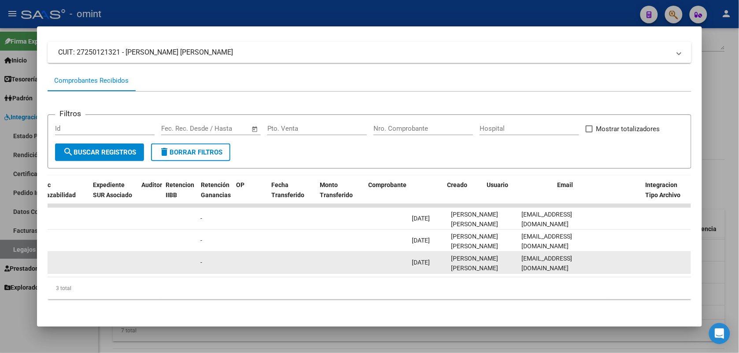
scroll to position [0, 691]
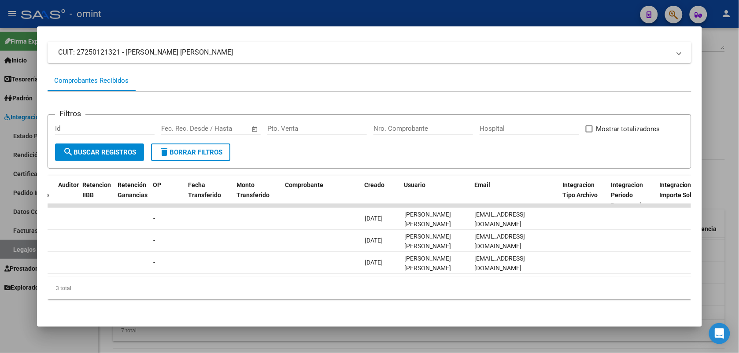
click at [546, 281] on div "3 total" at bounding box center [370, 288] width 644 height 22
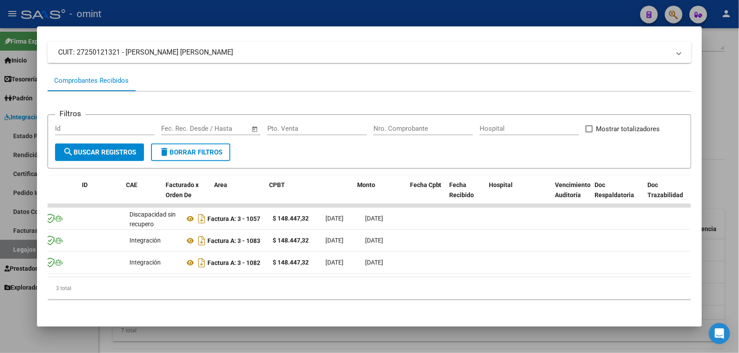
scroll to position [0, 0]
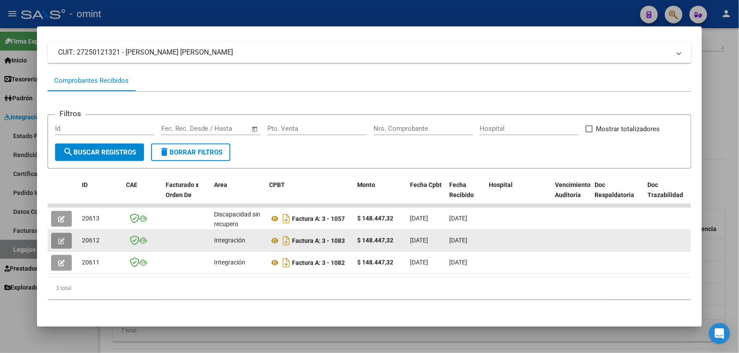
click at [53, 233] on button "button" at bounding box center [61, 241] width 21 height 16
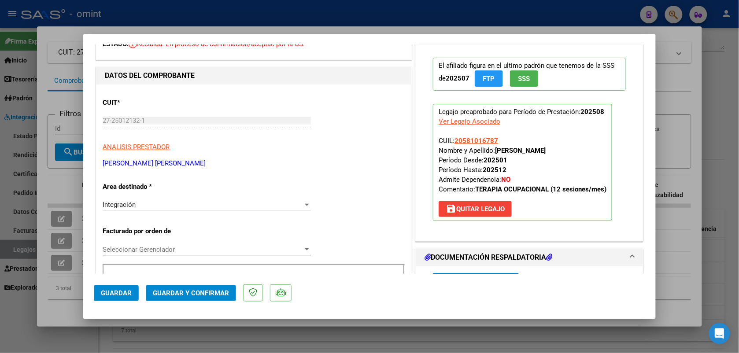
scroll to position [220, 0]
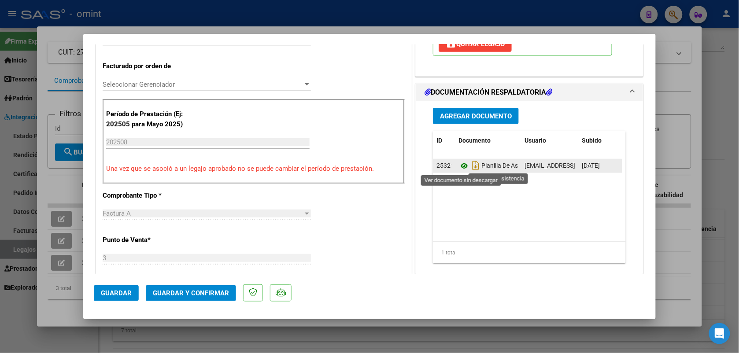
click at [459, 168] on icon at bounding box center [464, 166] width 11 height 11
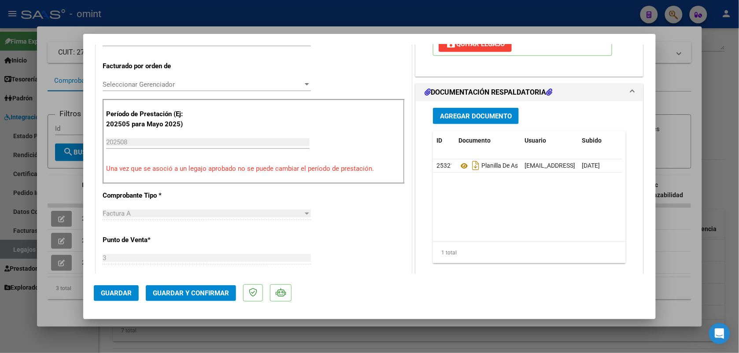
scroll to position [0, 0]
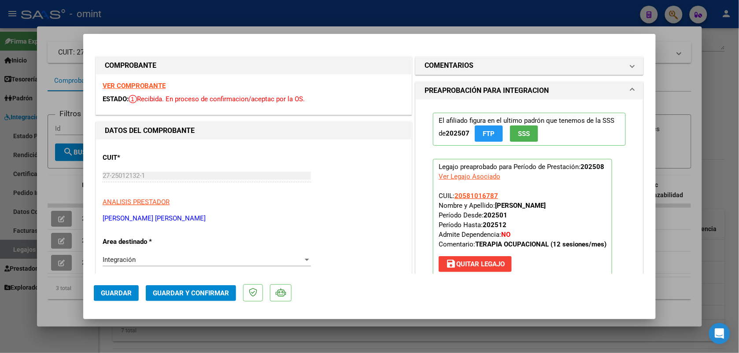
click at [163, 86] on strong "VER COMPROBANTE" at bounding box center [134, 86] width 63 height 8
click at [210, 291] on span "Guardar y Confirmar" at bounding box center [191, 293] width 76 height 8
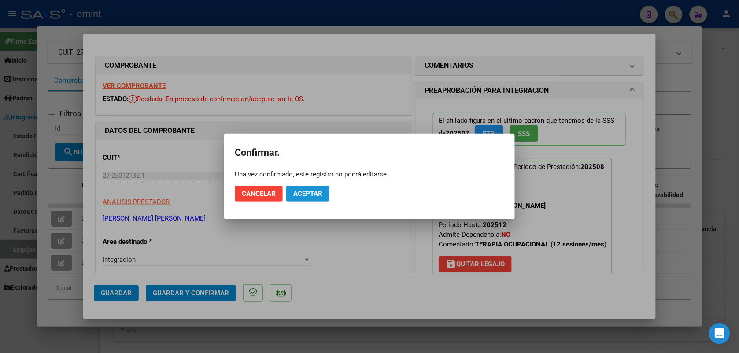
click at [307, 195] on span "Aceptar" at bounding box center [307, 194] width 29 height 8
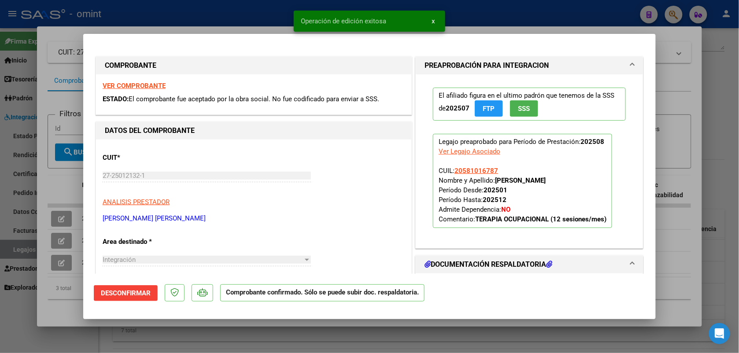
click at [239, 21] on div at bounding box center [369, 176] width 739 height 353
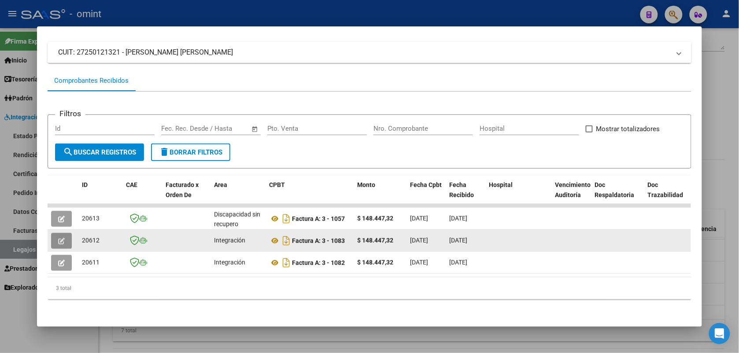
click at [59, 238] on icon "button" at bounding box center [61, 241] width 7 height 7
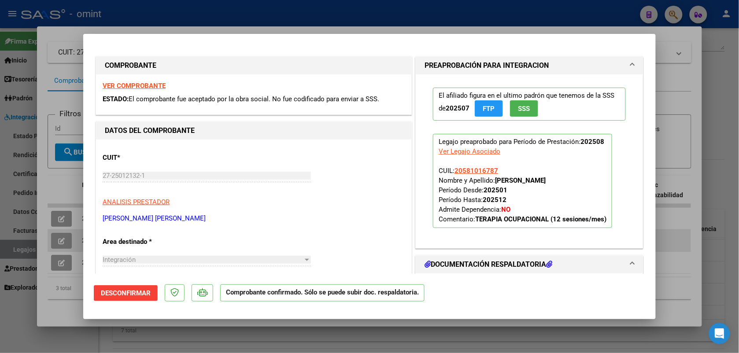
click at [59, 233] on div at bounding box center [369, 176] width 739 height 353
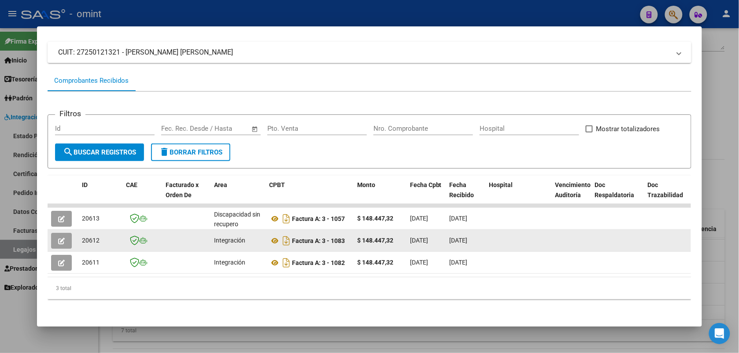
drag, startPoint x: 100, startPoint y: 232, endPoint x: 74, endPoint y: 232, distance: 25.6
click at [78, 232] on datatable-body-cell "20612" at bounding box center [100, 241] width 44 height 22
drag, startPoint x: 74, startPoint y: 232, endPoint x: 81, endPoint y: 232, distance: 6.6
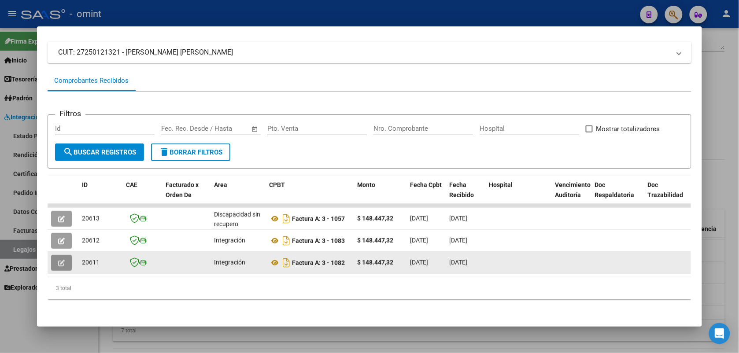
click at [64, 256] on button "button" at bounding box center [61, 263] width 21 height 16
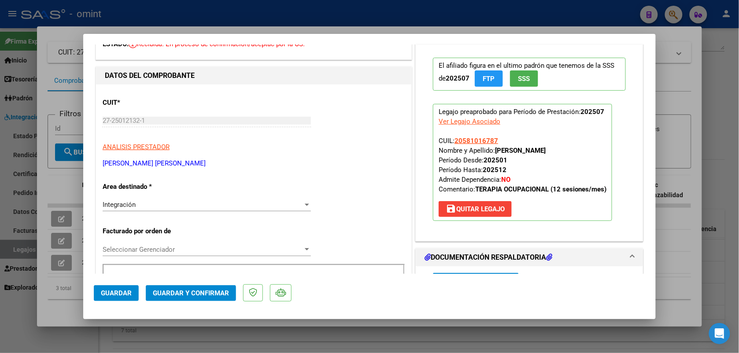
scroll to position [165, 0]
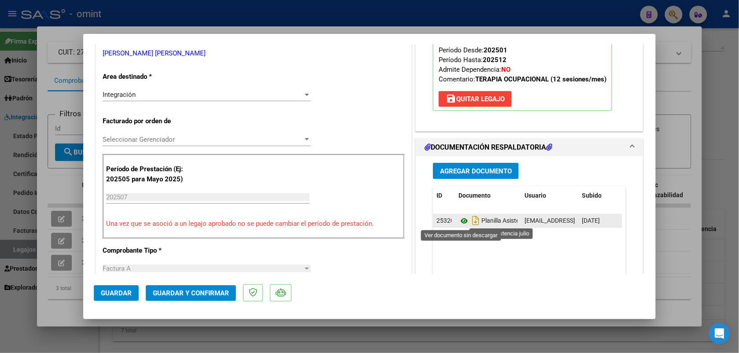
click at [459, 223] on icon at bounding box center [464, 221] width 11 height 11
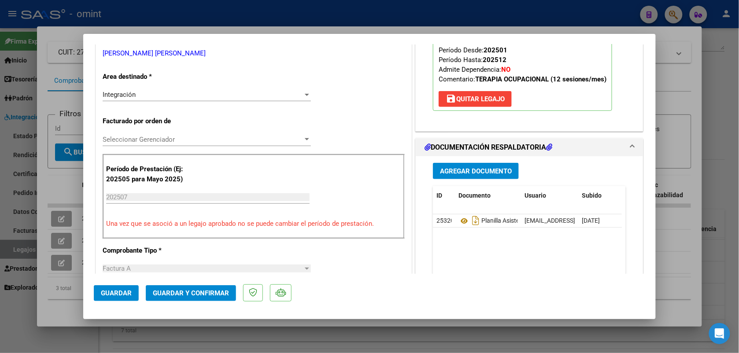
scroll to position [0, 0]
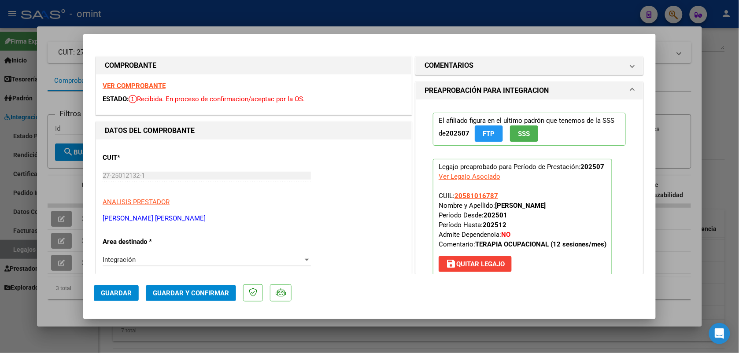
click at [147, 88] on strong "VER COMPROBANTE" at bounding box center [134, 86] width 63 height 8
click at [198, 293] on span "Guardar y Confirmar" at bounding box center [191, 293] width 76 height 8
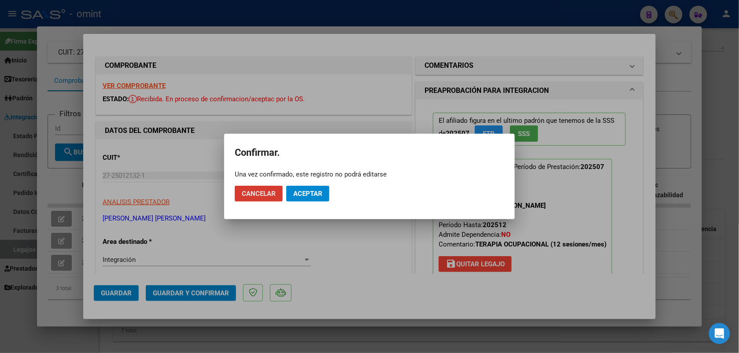
click at [300, 193] on span "Aceptar" at bounding box center [307, 194] width 29 height 8
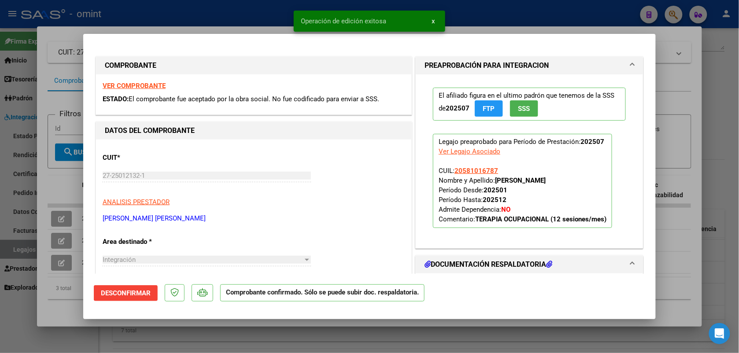
click at [167, 16] on div at bounding box center [369, 176] width 739 height 353
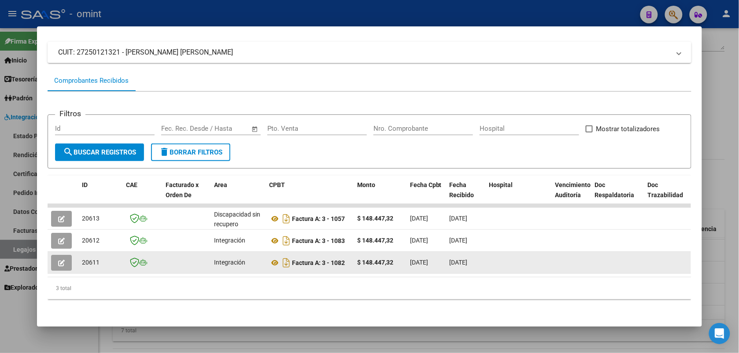
drag, startPoint x: 96, startPoint y: 255, endPoint x: 78, endPoint y: 255, distance: 17.6
click at [82, 258] on div "20611" at bounding box center [100, 263] width 37 height 10
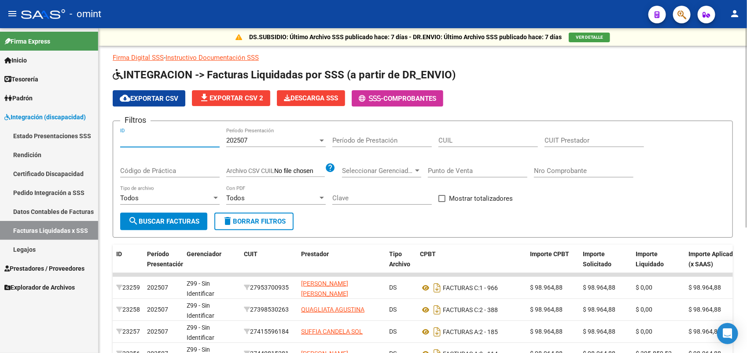
click at [128, 137] on input "ID" at bounding box center [170, 141] width 100 height 8
paste input "20752"
type input "20752"
click at [152, 222] on span "search Buscar Facturas" at bounding box center [163, 222] width 71 height 8
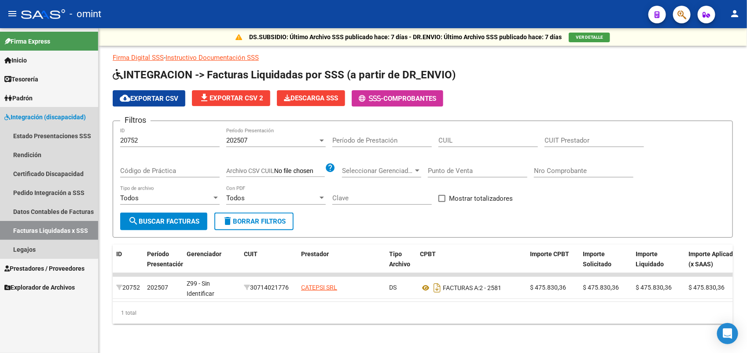
click at [36, 115] on span "Integración (discapacidad)" at bounding box center [44, 117] width 81 height 10
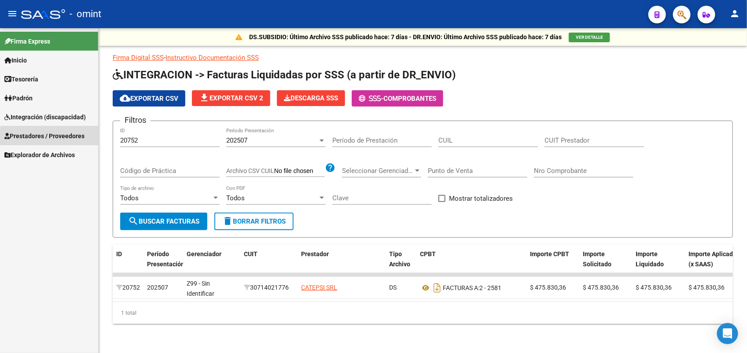
click at [63, 138] on span "Prestadores / Proveedores" at bounding box center [44, 136] width 80 height 10
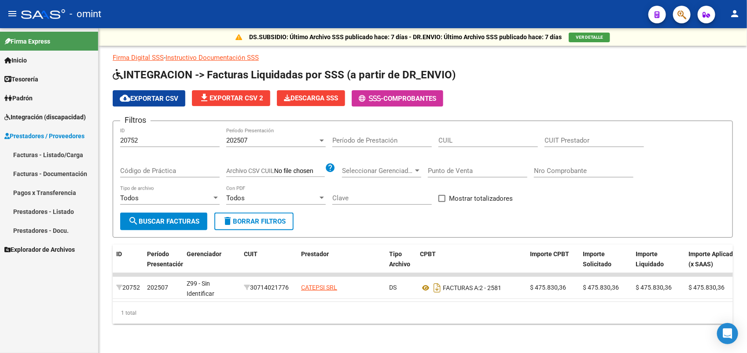
click at [52, 159] on link "Facturas - Listado/Carga" at bounding box center [49, 154] width 98 height 19
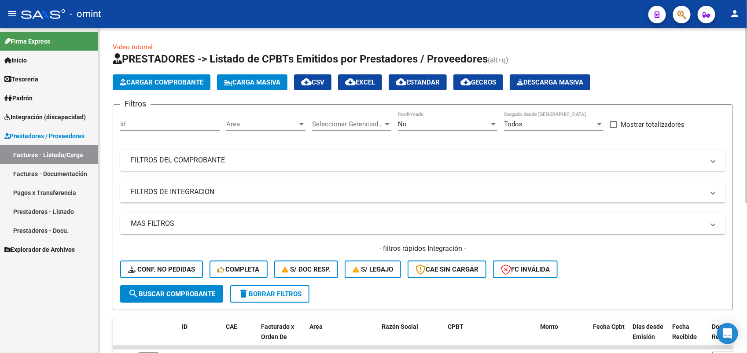
click at [151, 130] on div "Id" at bounding box center [170, 125] width 100 height 27
click at [149, 124] on input "Id" at bounding box center [170, 124] width 100 height 8
drag, startPoint x: 139, startPoint y: 117, endPoint x: 126, endPoint y: 120, distance: 13.1
click at [126, 120] on input "Id" at bounding box center [170, 124] width 100 height 8
paste input "20752"
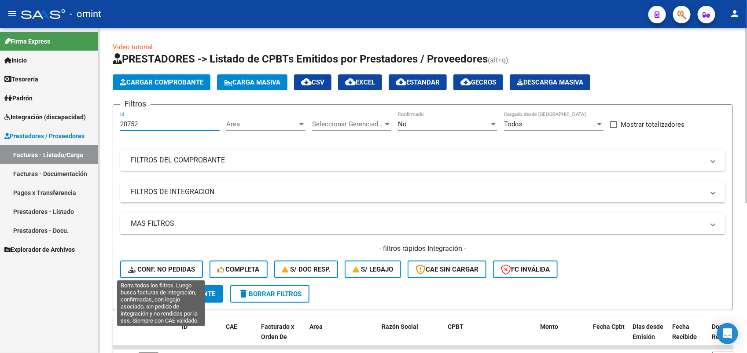
type input "20752"
click at [177, 268] on span "Conf. no pedidas" at bounding box center [161, 270] width 67 height 8
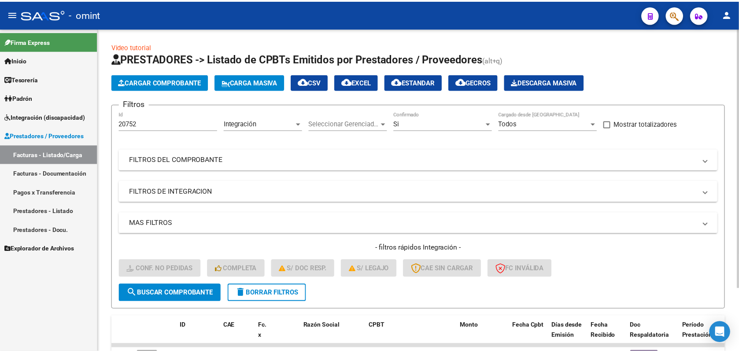
scroll to position [78, 0]
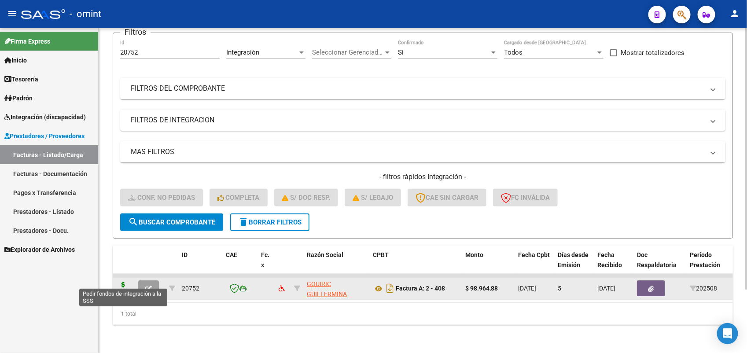
click at [122, 282] on icon at bounding box center [123, 288] width 14 height 12
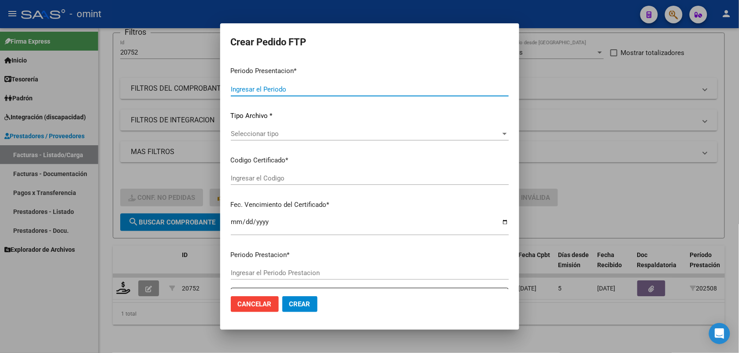
type input "202508"
type input "$ 98.964,88"
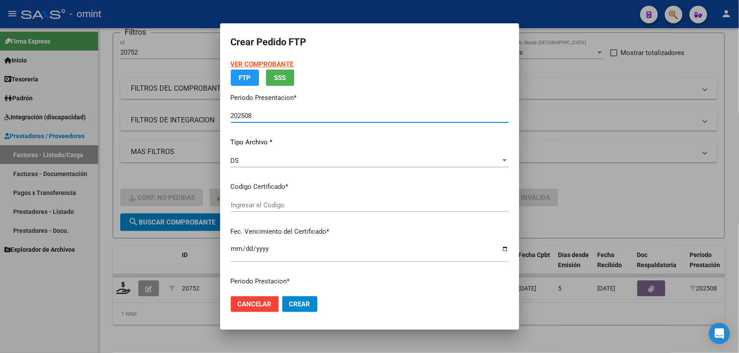
type input "4245556639"
type input "[DATE]"
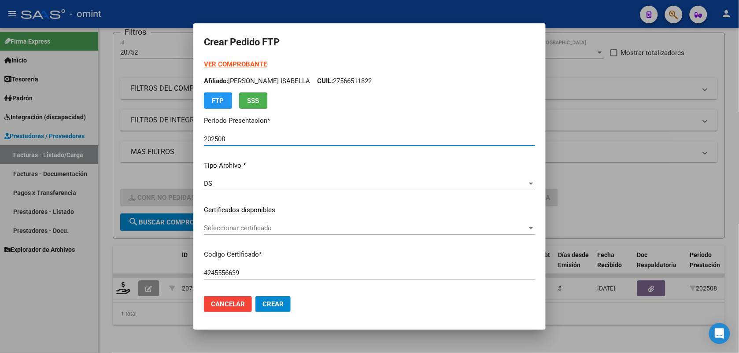
click at [274, 227] on span "Seleccionar certificado" at bounding box center [365, 228] width 323 height 8
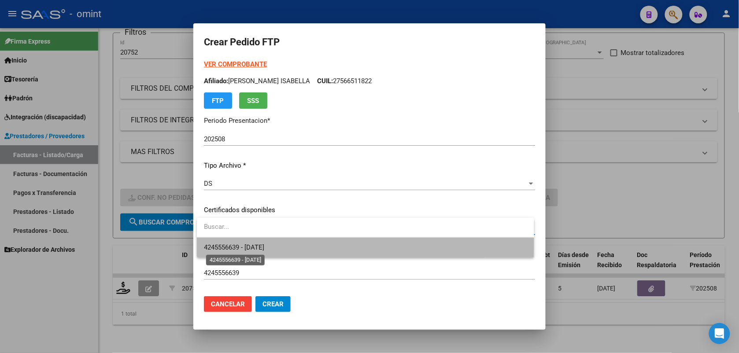
click at [229, 244] on span "4245556639 - [DATE]" at bounding box center [234, 248] width 60 height 8
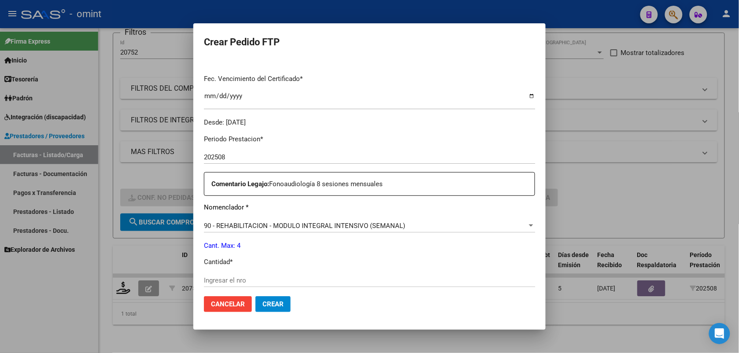
scroll to position [275, 0]
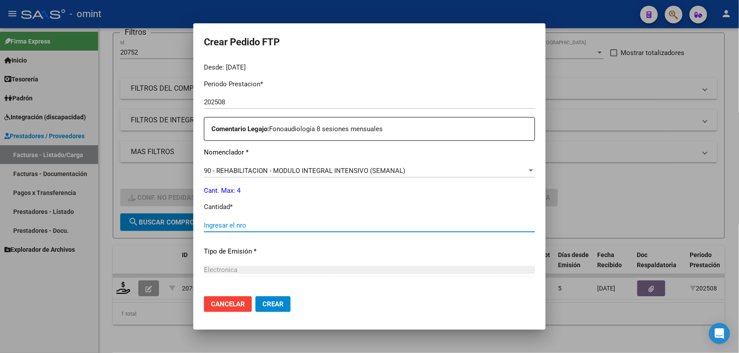
click at [245, 225] on input "Ingresar el nro" at bounding box center [369, 226] width 331 height 8
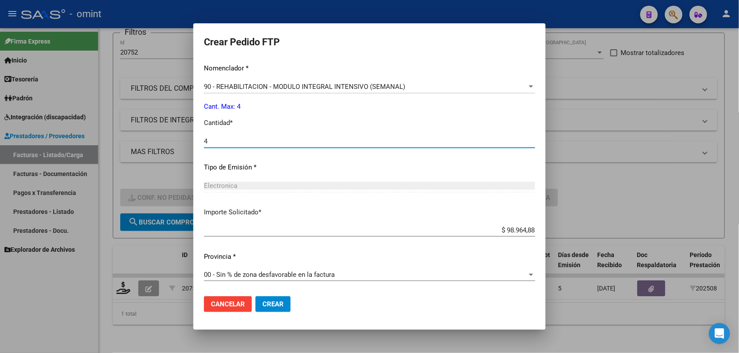
type input "4"
click at [271, 302] on span "Crear" at bounding box center [273, 304] width 21 height 8
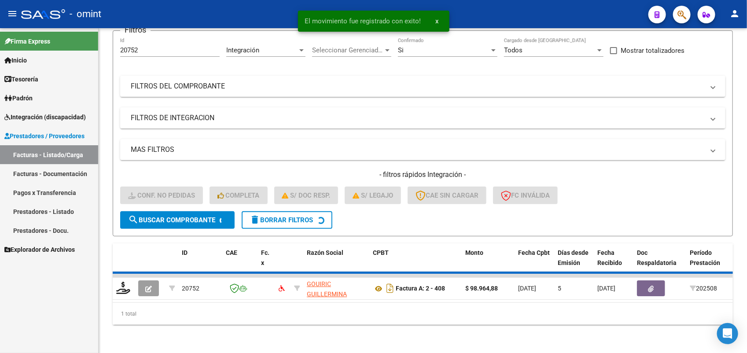
scroll to position [63, 0]
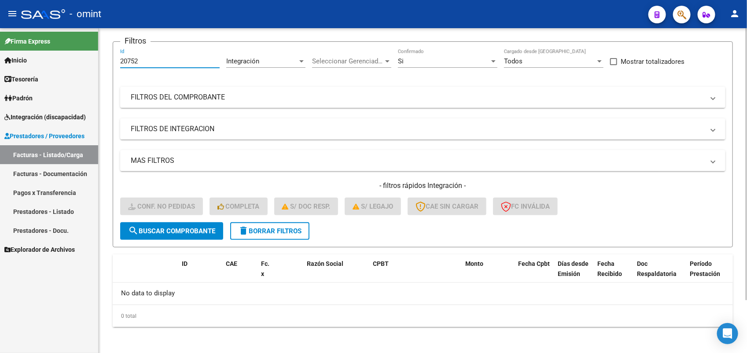
drag, startPoint x: 159, startPoint y: 59, endPoint x: 111, endPoint y: 63, distance: 48.1
click at [111, 63] on div "Video tutorial PRESTADORES -> Listado de CPBTs Emitidos por Prestadores / Prove…" at bounding box center [423, 160] width 649 height 390
paste input "19699"
type input "19699"
click at [196, 228] on span "search Buscar Comprobante" at bounding box center [171, 231] width 87 height 8
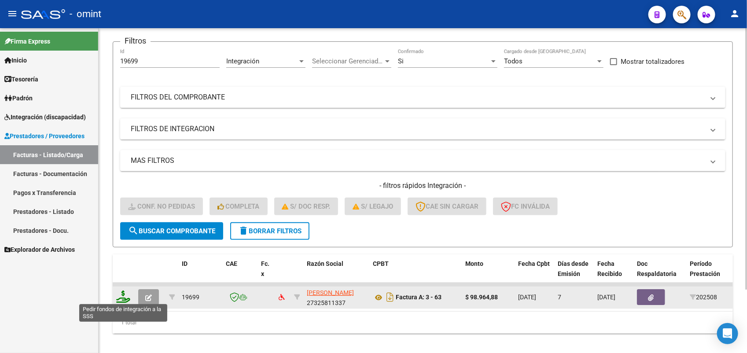
click at [123, 300] on icon at bounding box center [123, 297] width 14 height 12
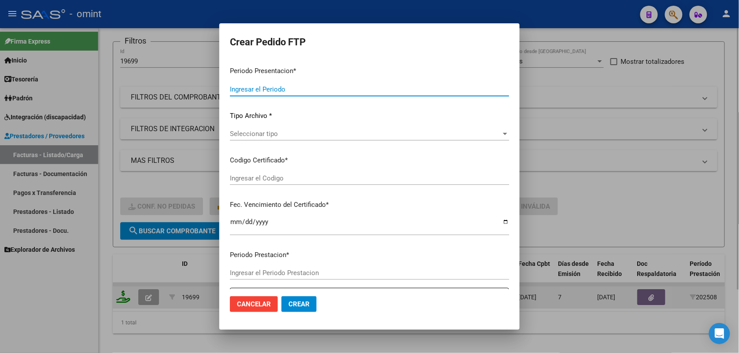
type input "202508"
type input "$ 98.964,88"
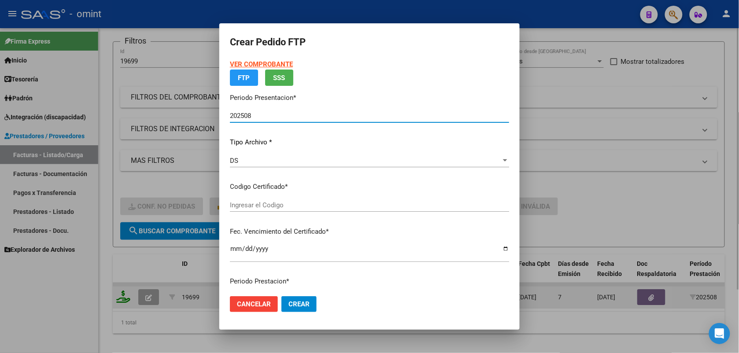
type input "4245556639"
type input "[DATE]"
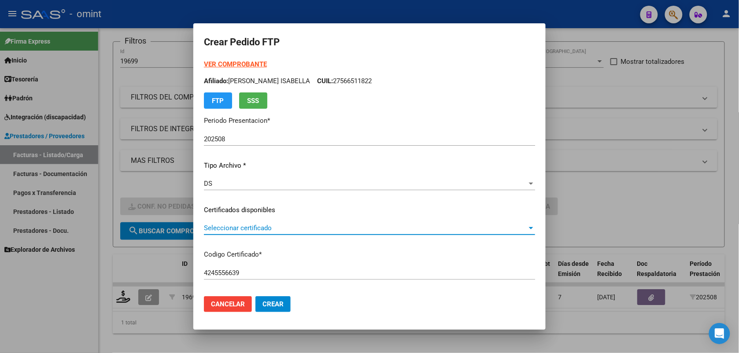
click at [228, 226] on span "Seleccionar certificado" at bounding box center [365, 228] width 323 height 8
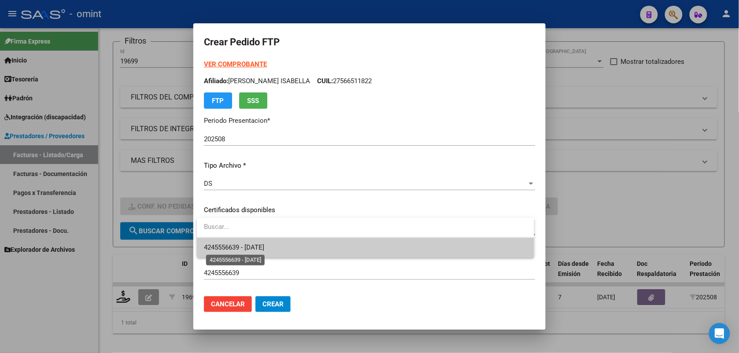
click at [236, 249] on span "4245556639 - [DATE]" at bounding box center [234, 248] width 60 height 8
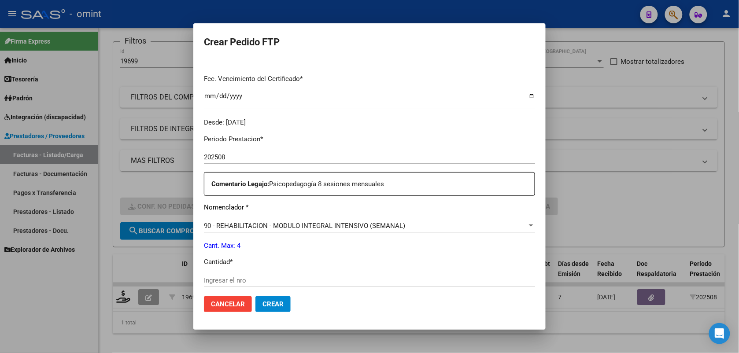
scroll to position [275, 0]
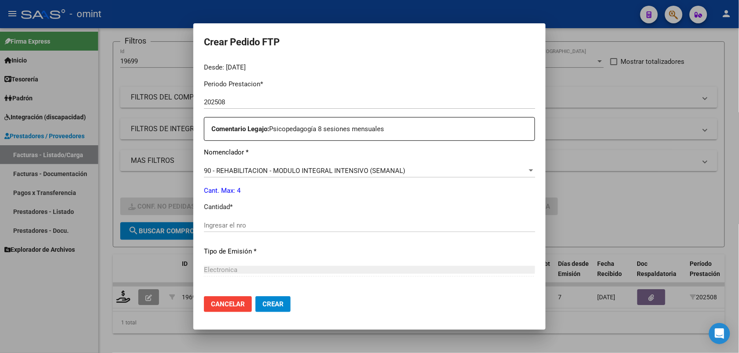
click at [219, 222] on input "Ingresar el nro" at bounding box center [369, 226] width 331 height 8
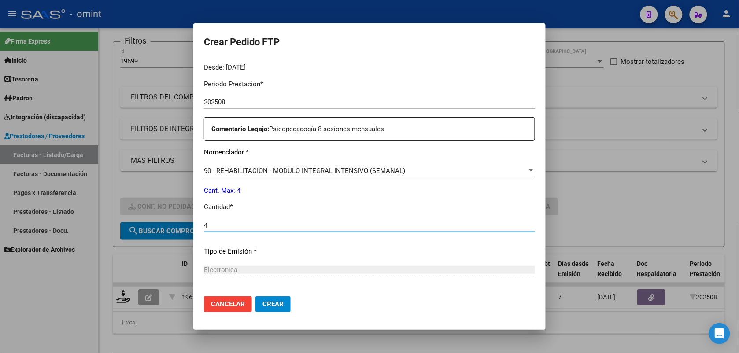
type input "4"
click at [279, 303] on span "Crear" at bounding box center [273, 304] width 21 height 8
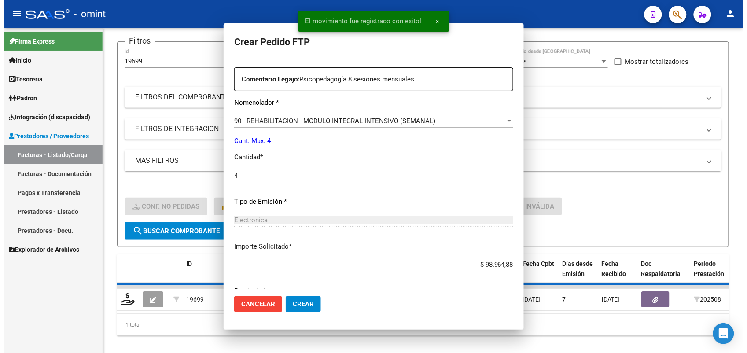
scroll to position [0, 0]
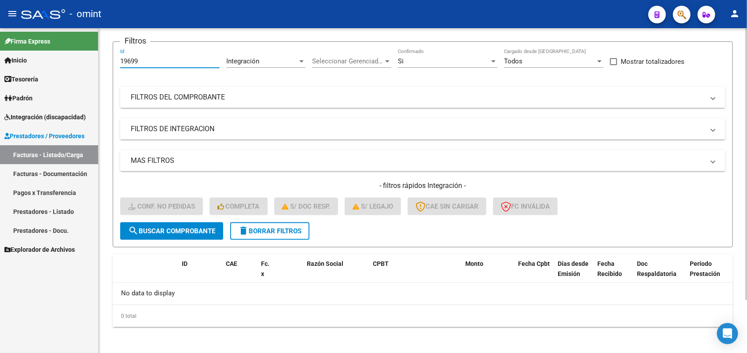
drag, startPoint x: 148, startPoint y: 59, endPoint x: 108, endPoint y: 69, distance: 40.4
click at [108, 69] on div "Video tutorial PRESTADORES -> Listado de CPBTs Emitidos por Prestadores / Prove…" at bounding box center [423, 160] width 649 height 390
paste input "20612"
type input "20612"
click at [196, 230] on span "search Buscar Comprobante" at bounding box center [171, 231] width 87 height 8
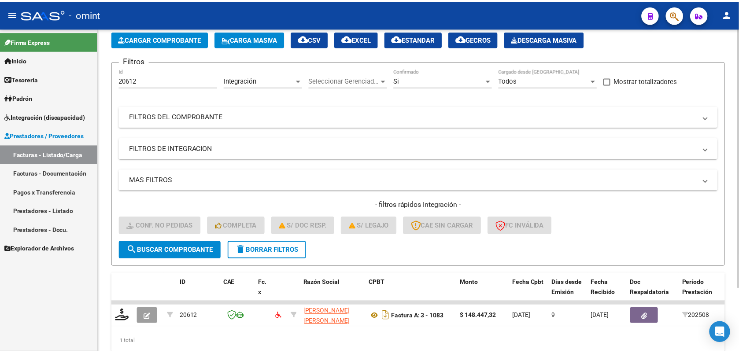
scroll to position [63, 0]
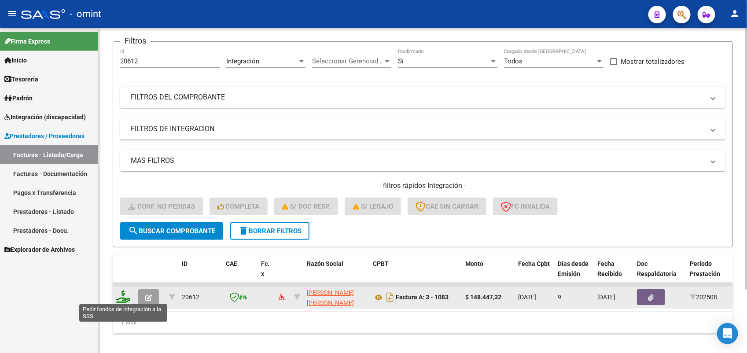
click at [123, 298] on icon at bounding box center [123, 297] width 14 height 12
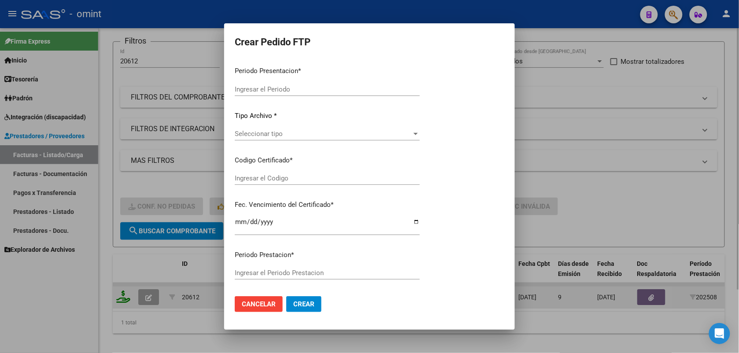
type input "202508"
type input "$ 148.447,32"
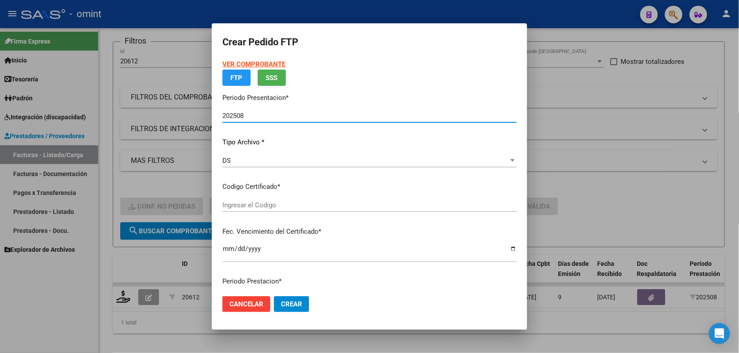
type input "7223773233"
type input "[DATE]"
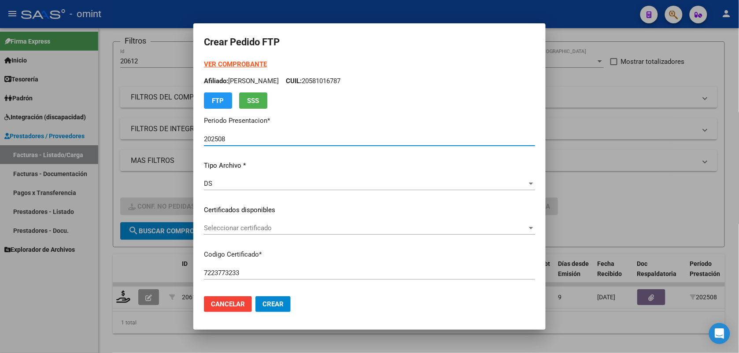
click at [240, 226] on span "Seleccionar certificado" at bounding box center [365, 228] width 323 height 8
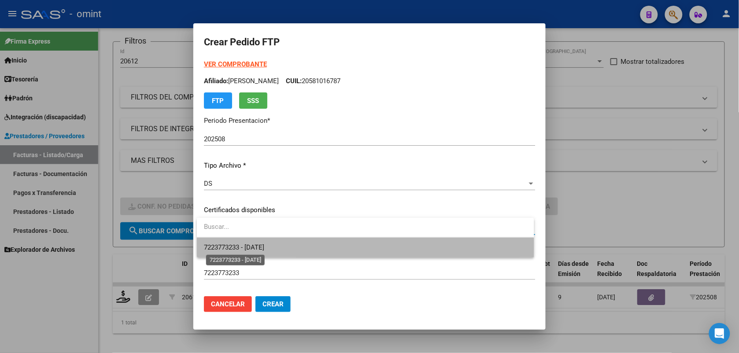
click at [247, 245] on span "7223773233 - [DATE]" at bounding box center [234, 248] width 60 height 8
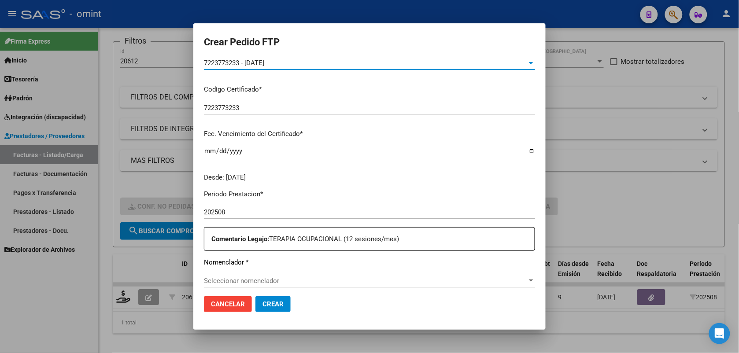
scroll to position [220, 0]
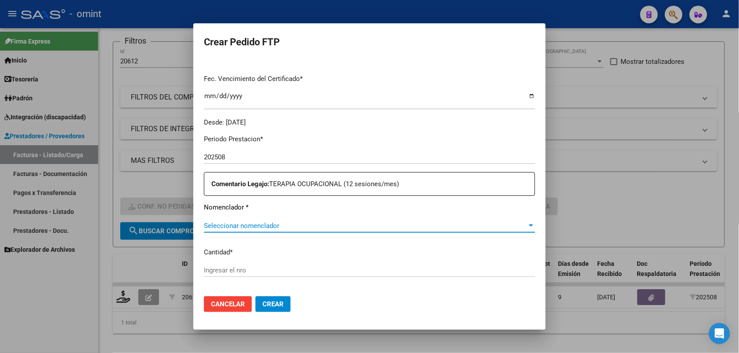
click at [243, 225] on span "Seleccionar nomenclador" at bounding box center [365, 226] width 323 height 8
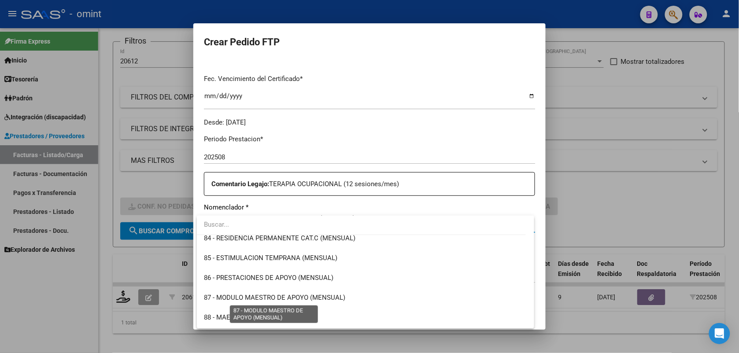
scroll to position [1707, 0]
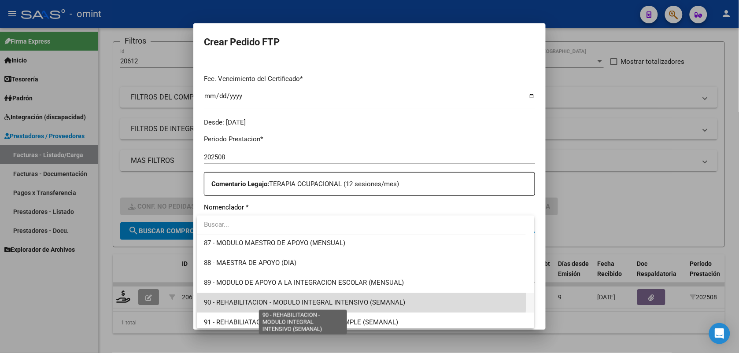
click at [301, 300] on span "90 - REHABILITACION - MODULO INTEGRAL INTENSIVO (SEMANAL)" at bounding box center [304, 303] width 201 height 8
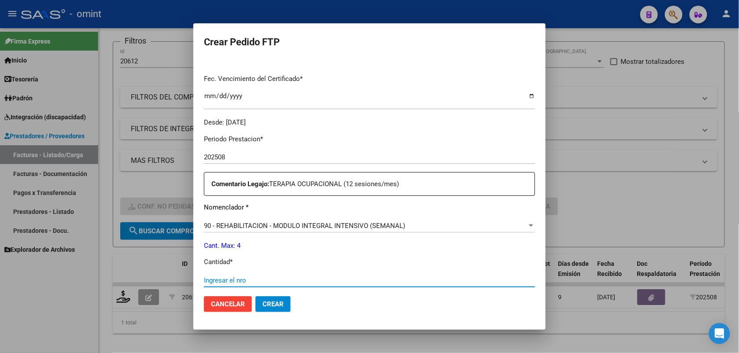
click at [259, 278] on input "Ingresar el nro" at bounding box center [369, 281] width 331 height 8
type input "4"
click at [285, 301] on button "Crear" at bounding box center [272, 304] width 35 height 16
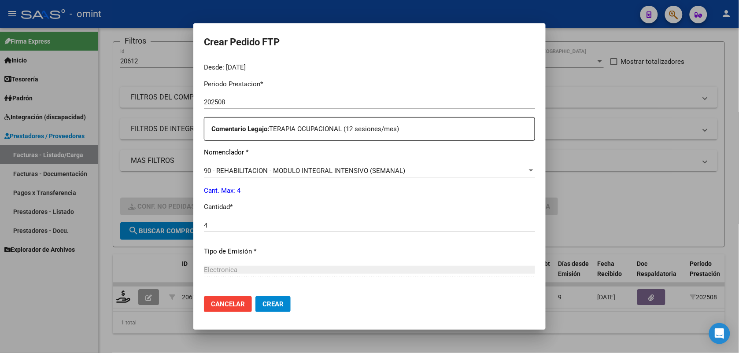
scroll to position [359, 0]
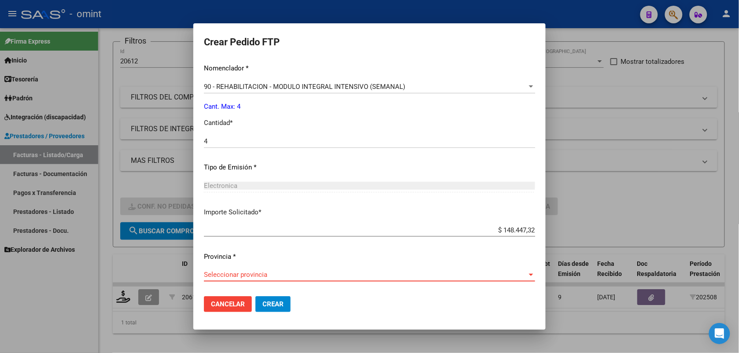
click at [280, 278] on span "Seleccionar provincia" at bounding box center [365, 275] width 323 height 8
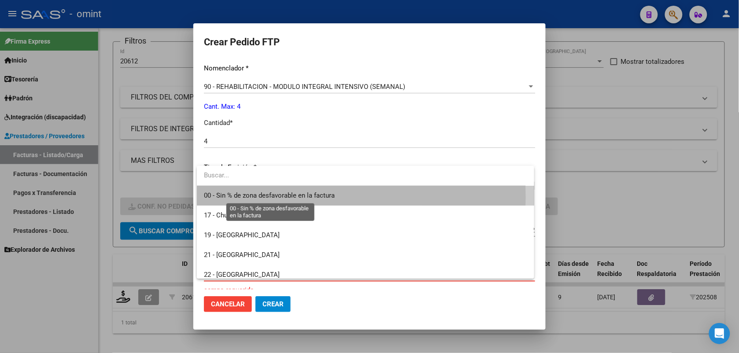
click at [264, 197] on span "00 - Sin % de zona desfavorable en la factura" at bounding box center [269, 196] width 131 height 8
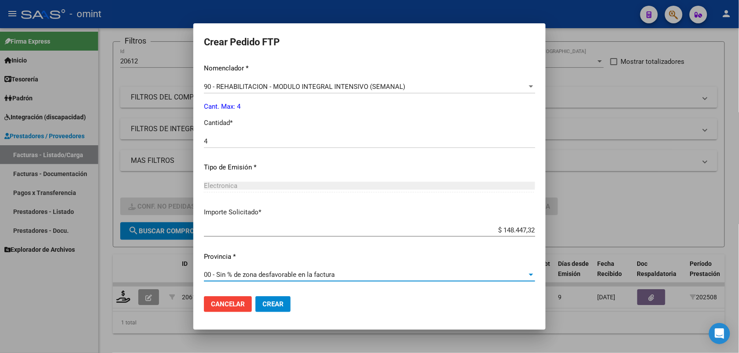
click at [279, 300] on span "Crear" at bounding box center [273, 304] width 21 height 8
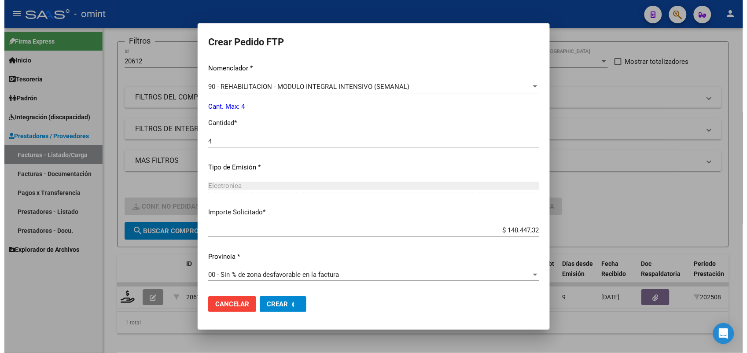
scroll to position [0, 0]
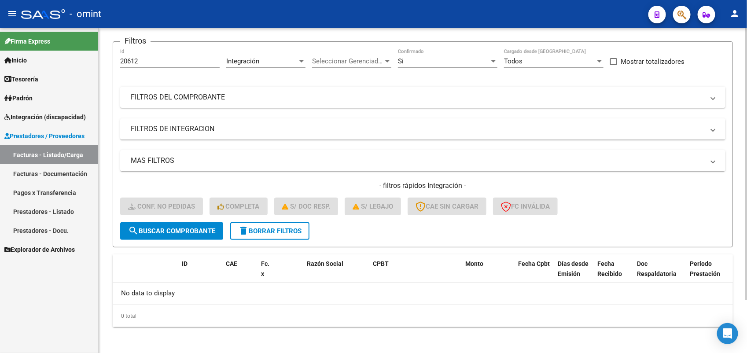
drag, startPoint x: 151, startPoint y: 65, endPoint x: 117, endPoint y: 64, distance: 34.4
click at [117, 64] on form "Filtros 20612 Id Integración Area Seleccionar Gerenciador Seleccionar Gerenciad…" at bounding box center [423, 144] width 621 height 206
drag, startPoint x: 117, startPoint y: 64, endPoint x: 128, endPoint y: 60, distance: 11.7
click at [169, 231] on span "search Buscar Comprobante" at bounding box center [171, 231] width 87 height 8
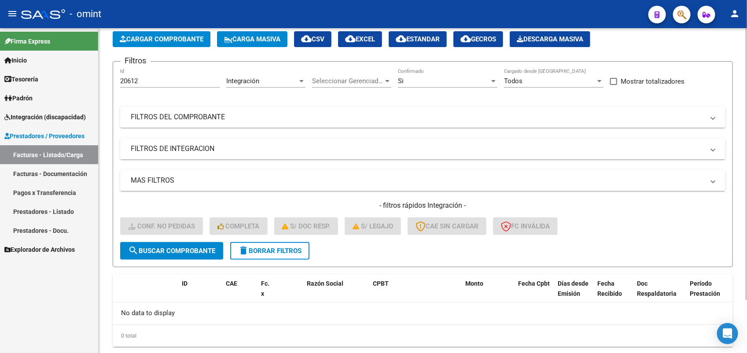
scroll to position [63, 0]
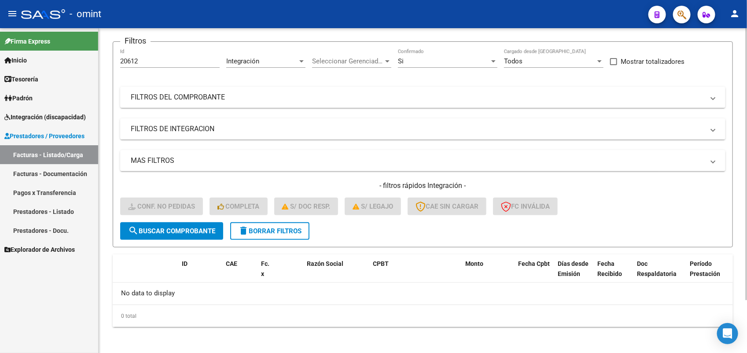
click at [149, 50] on div "20612 Id" at bounding box center [170, 58] width 100 height 19
drag, startPoint x: 149, startPoint y: 59, endPoint x: 112, endPoint y: 69, distance: 37.7
click at [113, 69] on form "Filtros 20612 Id Integración Area Seleccionar Gerenciador Seleccionar Gerenciad…" at bounding box center [423, 144] width 621 height 206
drag, startPoint x: 140, startPoint y: 50, endPoint x: 134, endPoint y: 55, distance: 7.5
click at [134, 55] on div "20612 Id" at bounding box center [170, 58] width 100 height 19
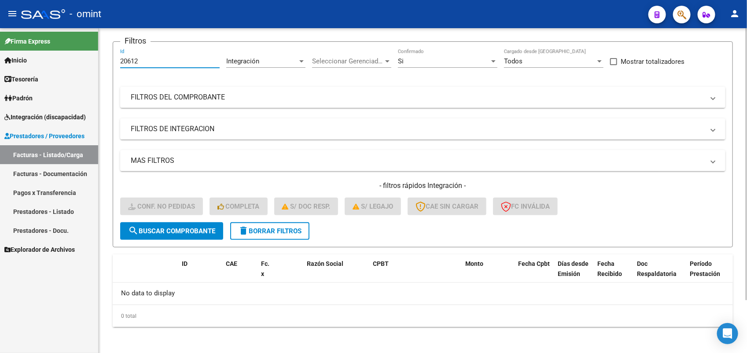
drag, startPoint x: 154, startPoint y: 60, endPoint x: 112, endPoint y: 63, distance: 42.0
click at [110, 61] on div "Video tutorial PRESTADORES -> Listado de CPBTs Emitidos por Prestadores / Prove…" at bounding box center [423, 160] width 649 height 390
drag, startPoint x: 130, startPoint y: 55, endPoint x: 149, endPoint y: 42, distance: 23.1
click at [148, 43] on h3 "Filtros" at bounding box center [135, 41] width 30 height 12
click at [144, 59] on input "20612" at bounding box center [170, 61] width 100 height 8
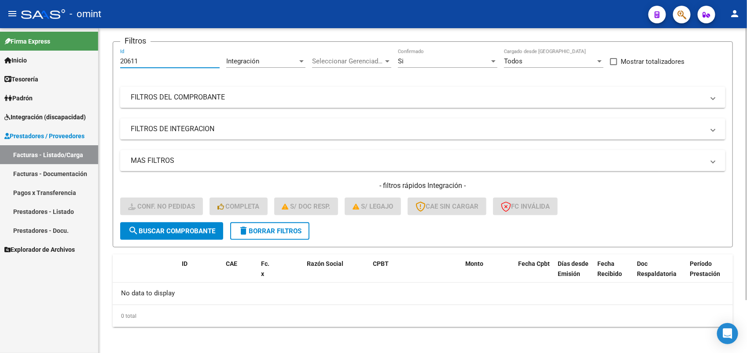
type input "20611"
click at [165, 231] on span "search Buscar Comprobante" at bounding box center [171, 231] width 87 height 8
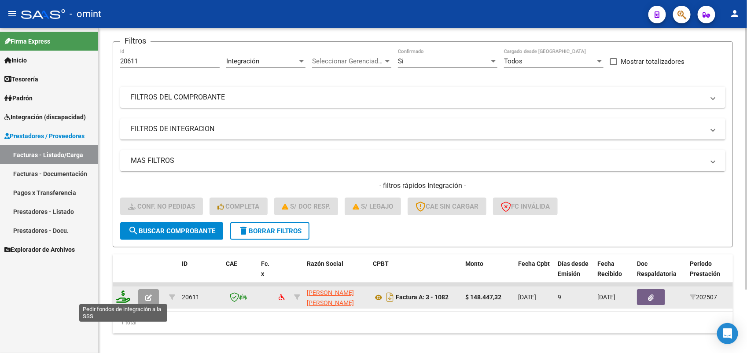
click at [124, 299] on icon at bounding box center [123, 297] width 14 height 12
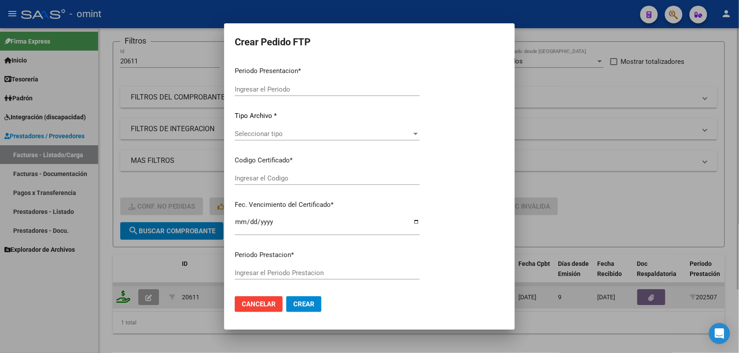
type input "202508"
type input "202507"
type input "$ 148.447,32"
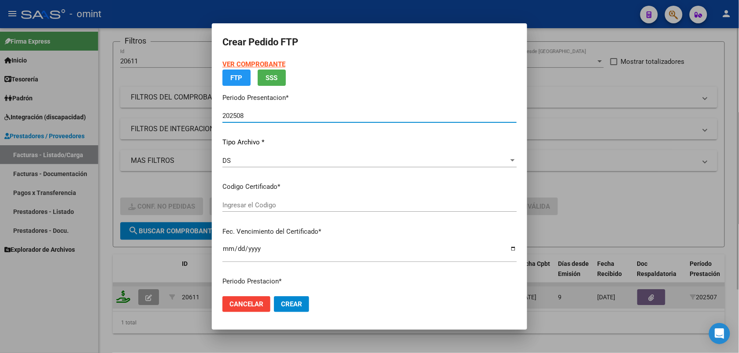
type input "7223773233"
type input "2025-12-21"
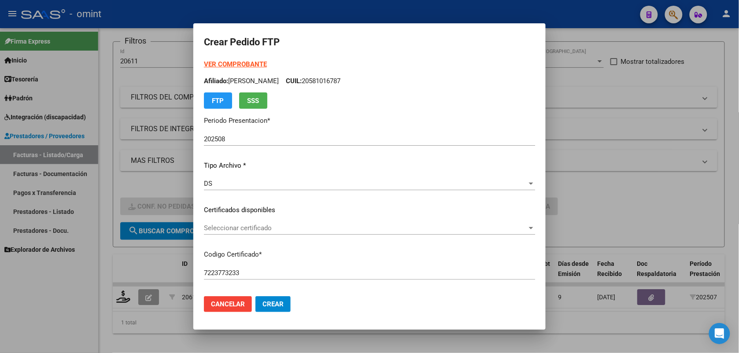
click at [234, 221] on div "VER COMPROBANTE ARCA Padrón Afiliado: RICOTTA MARTIN CUIL: 20581016787 FTP SSS …" at bounding box center [369, 203] width 331 height 288
click at [236, 227] on span "Seleccionar certificado" at bounding box center [365, 228] width 323 height 8
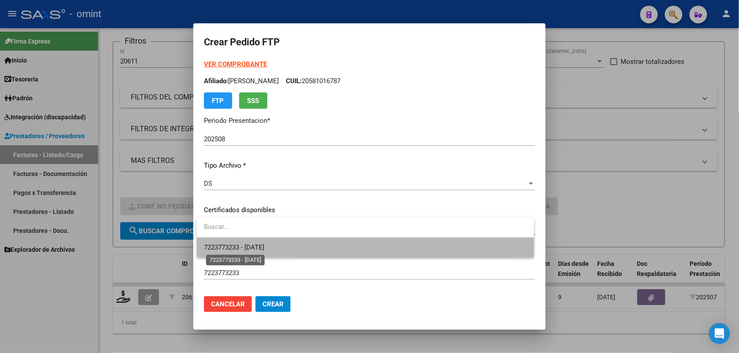
click at [247, 248] on span "7223773233 - 2025-12-21" at bounding box center [234, 248] width 60 height 8
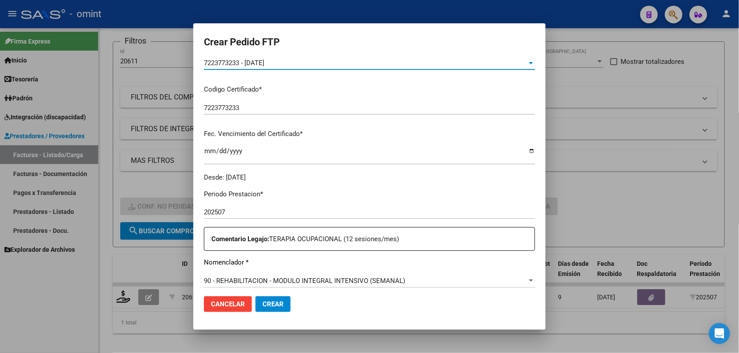
scroll to position [220, 0]
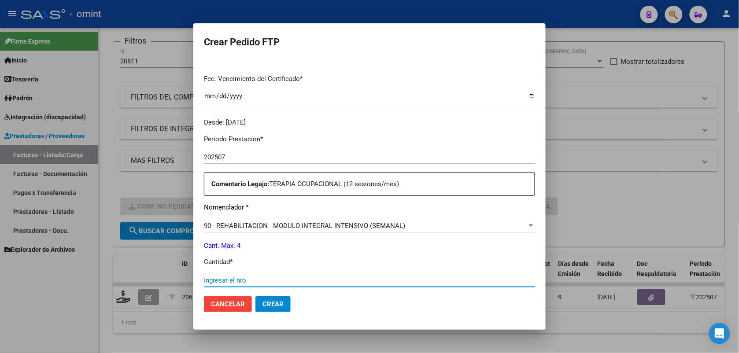
click at [235, 278] on input "Ingresar el nro" at bounding box center [369, 281] width 331 height 8
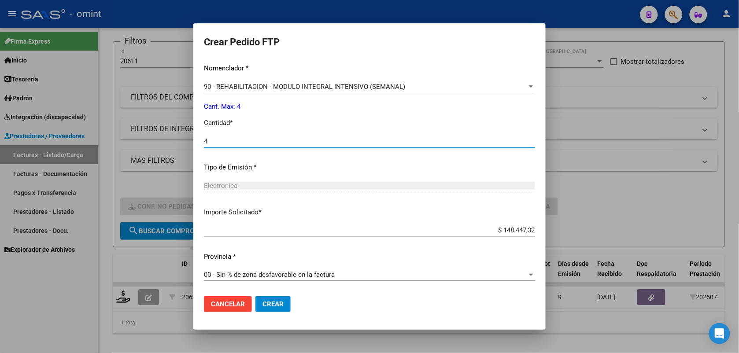
type input "4"
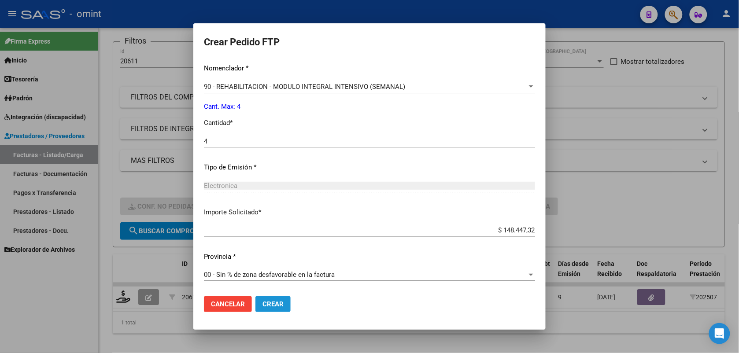
click at [276, 302] on span "Crear" at bounding box center [273, 304] width 21 height 8
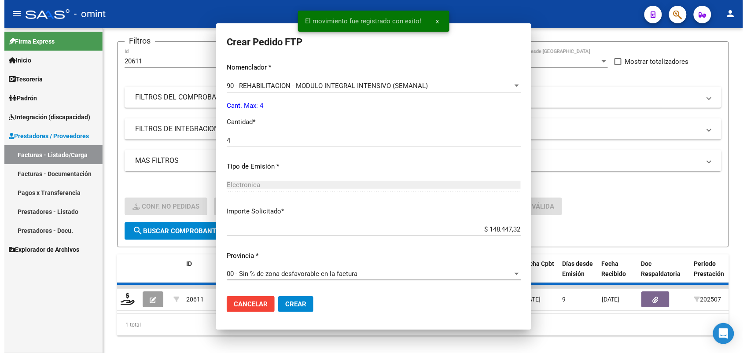
scroll to position [310, 0]
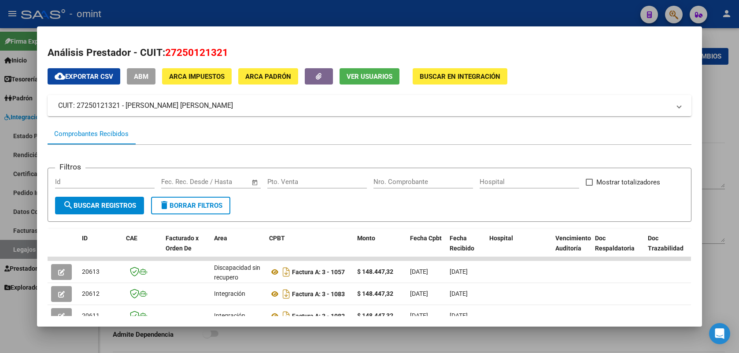
click at [184, 14] on div at bounding box center [369, 176] width 739 height 353
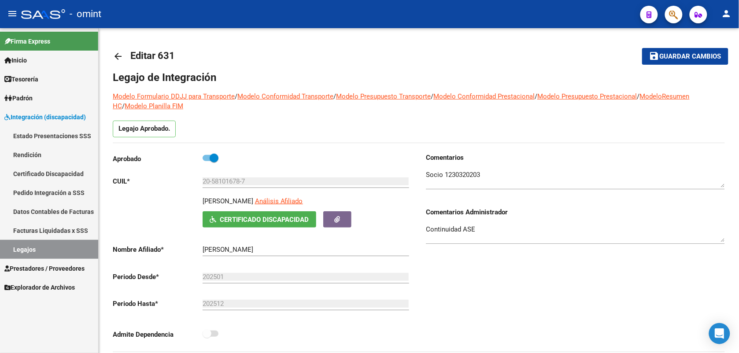
scroll to position [110, 0]
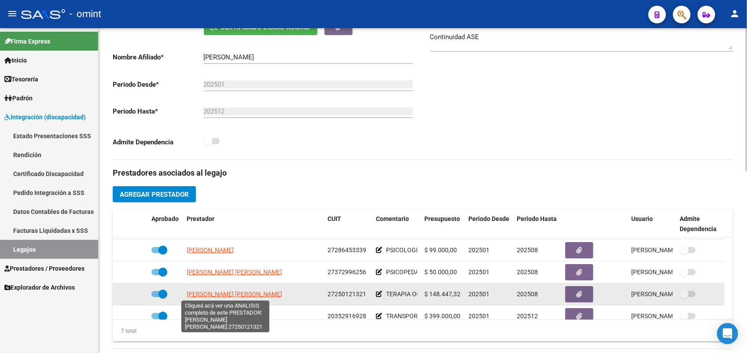
click at [246, 293] on span "[PERSON_NAME] [PERSON_NAME]" at bounding box center [235, 294] width 96 height 7
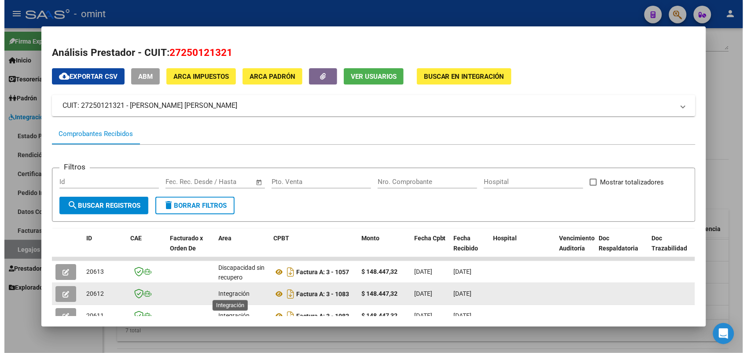
scroll to position [55, 0]
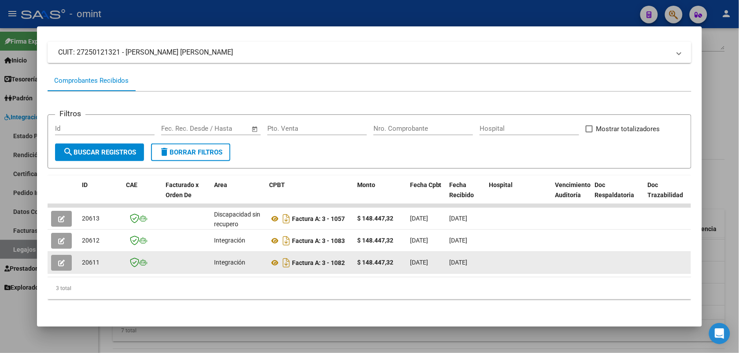
drag, startPoint x: 97, startPoint y: 261, endPoint x: 78, endPoint y: 260, distance: 19.0
click at [82, 260] on div "20611" at bounding box center [100, 263] width 37 height 10
copy span "20611"
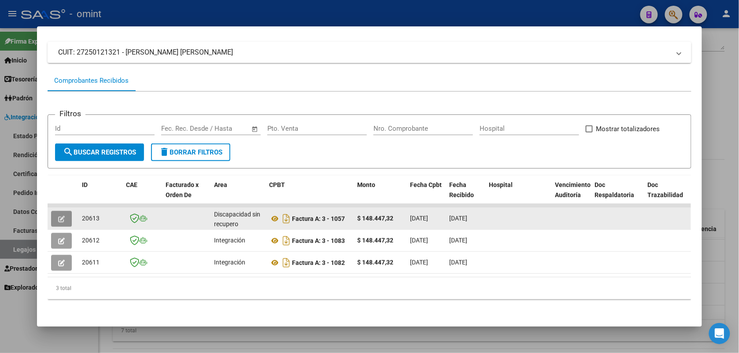
click at [59, 217] on icon "button" at bounding box center [61, 219] width 7 height 7
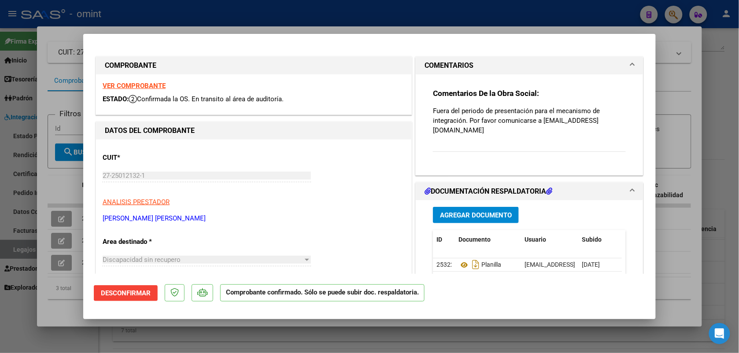
click at [131, 85] on strong "VER COMPROBANTE" at bounding box center [134, 86] width 63 height 8
click at [218, 12] on div at bounding box center [369, 176] width 739 height 353
type input "$ 0,00"
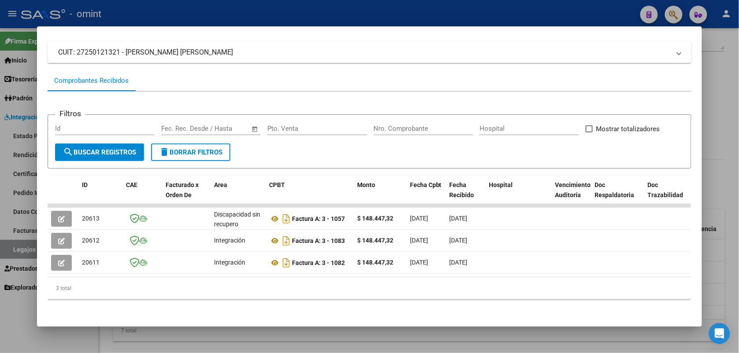
click at [184, 8] on div at bounding box center [369, 176] width 739 height 353
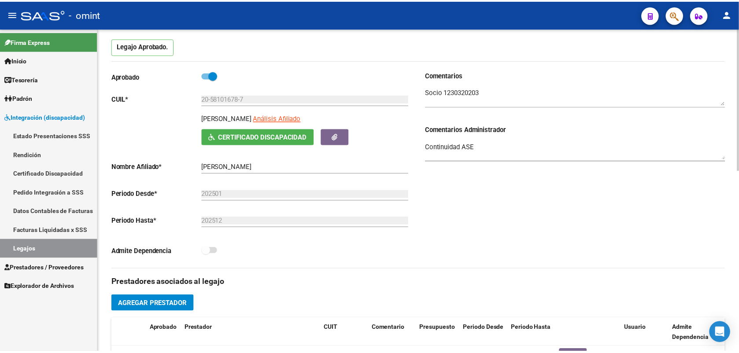
scroll to position [192, 0]
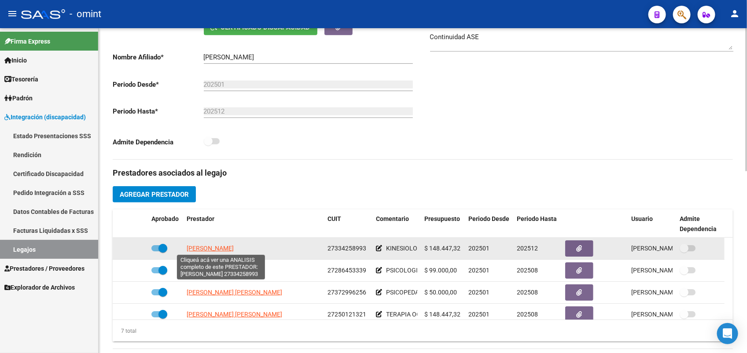
click at [226, 249] on span "[PERSON_NAME]" at bounding box center [210, 248] width 47 height 7
type textarea "27334258993"
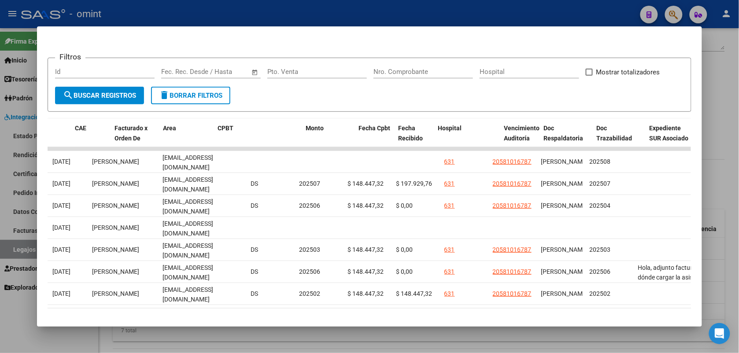
scroll to position [0, 0]
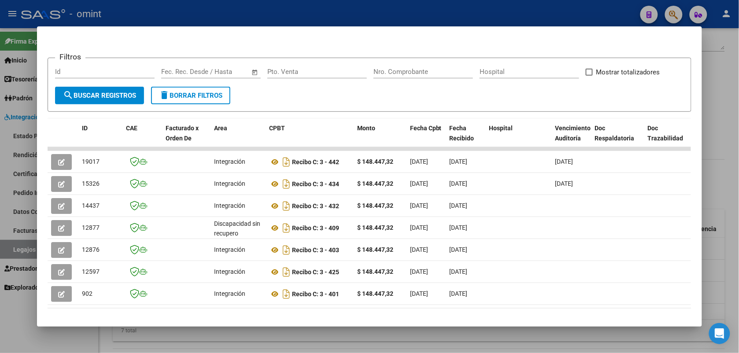
click at [137, 7] on div at bounding box center [369, 176] width 739 height 353
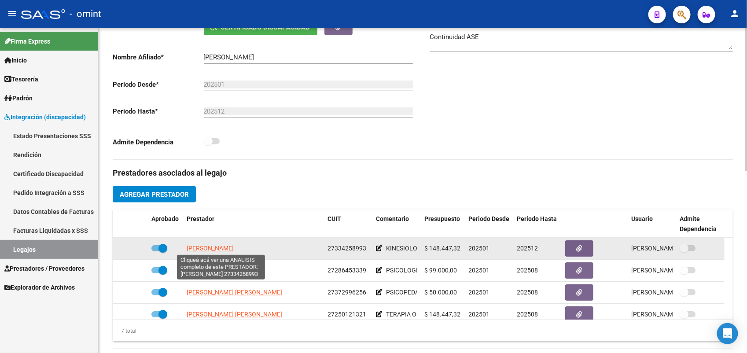
click at [207, 245] on span "[PERSON_NAME]" at bounding box center [210, 248] width 47 height 7
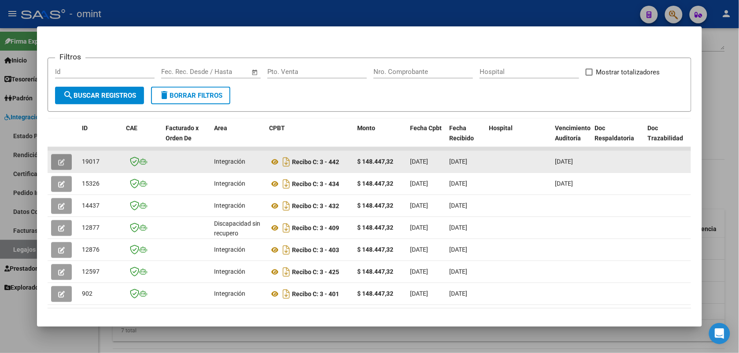
click at [58, 163] on icon "button" at bounding box center [61, 162] width 7 height 7
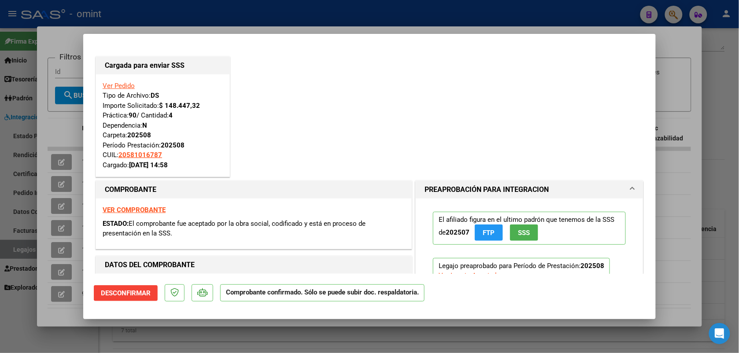
click at [123, 20] on div at bounding box center [369, 176] width 739 height 353
type input "$ 0,00"
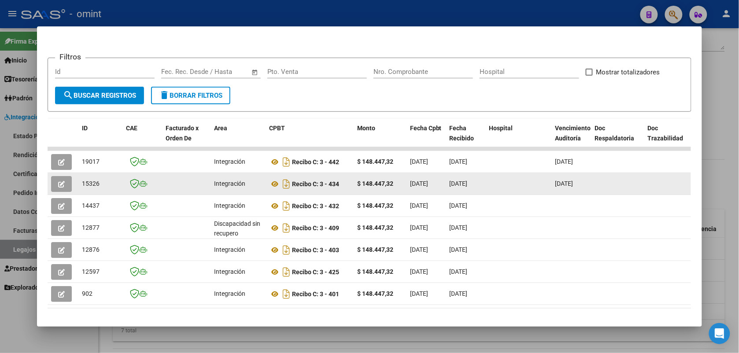
click at [60, 183] on icon "button" at bounding box center [61, 184] width 7 height 7
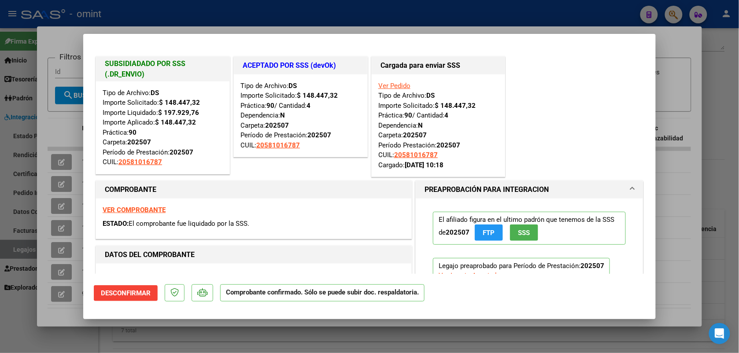
click at [167, 12] on div at bounding box center [369, 176] width 739 height 353
type input "$ 0,00"
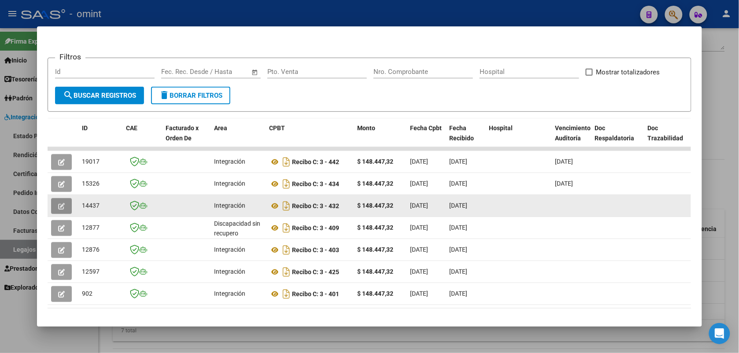
click at [62, 206] on button "button" at bounding box center [61, 206] width 21 height 16
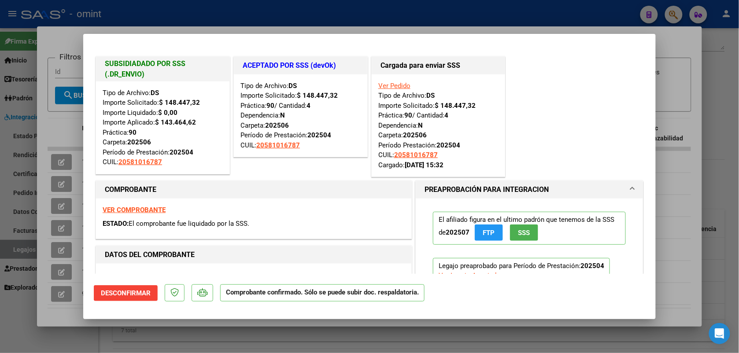
click at [250, 10] on div at bounding box center [369, 176] width 739 height 353
type input "$ 0,00"
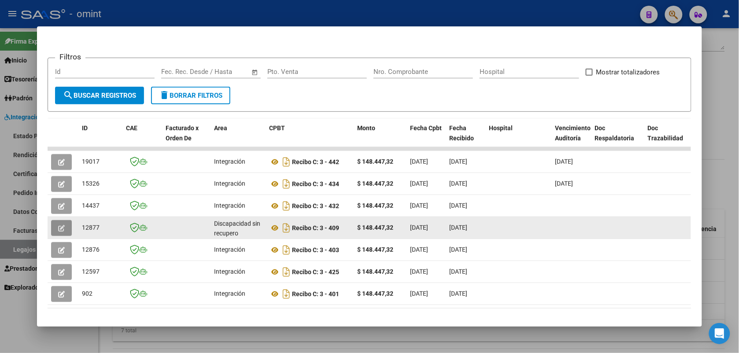
click at [58, 229] on icon "button" at bounding box center [61, 228] width 7 height 7
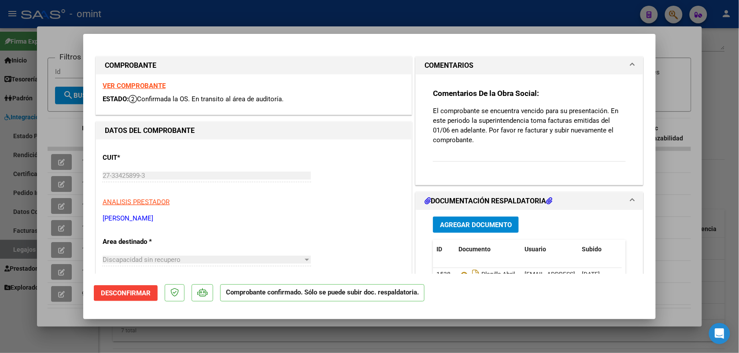
click at [137, 84] on strong "VER COMPROBANTE" at bounding box center [134, 86] width 63 height 8
click at [188, 13] on div at bounding box center [369, 176] width 739 height 353
type input "$ 0,00"
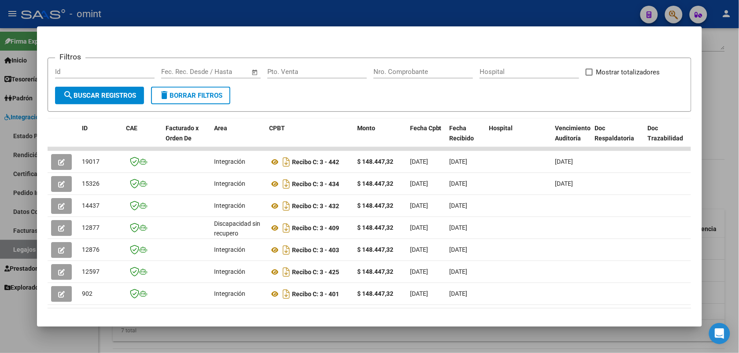
click at [228, 10] on div at bounding box center [369, 176] width 739 height 353
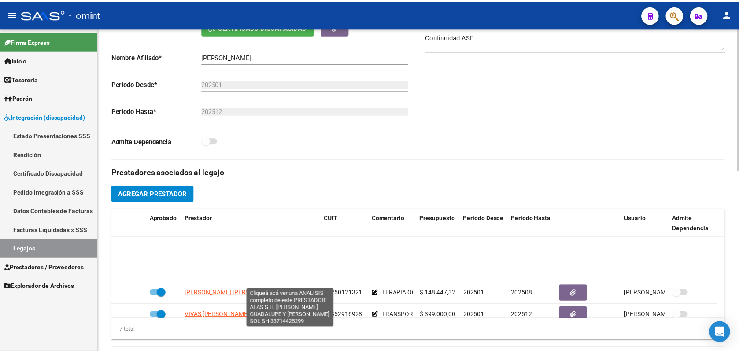
scroll to position [75, 0]
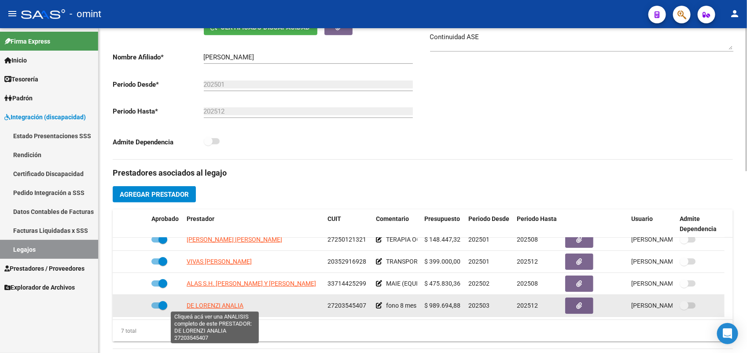
click at [227, 307] on span "DE LORENZI ANALIA" at bounding box center [215, 305] width 57 height 7
type textarea "27203545407"
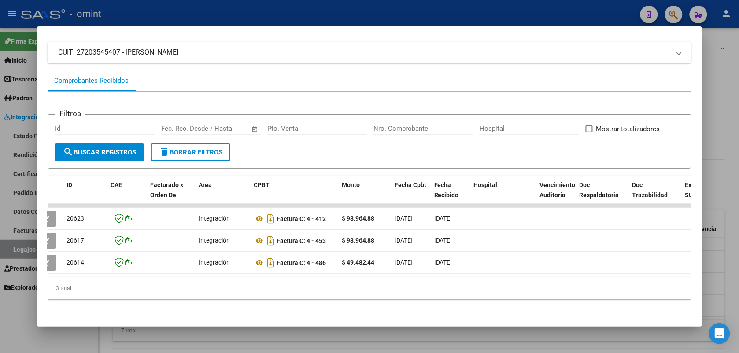
scroll to position [0, 0]
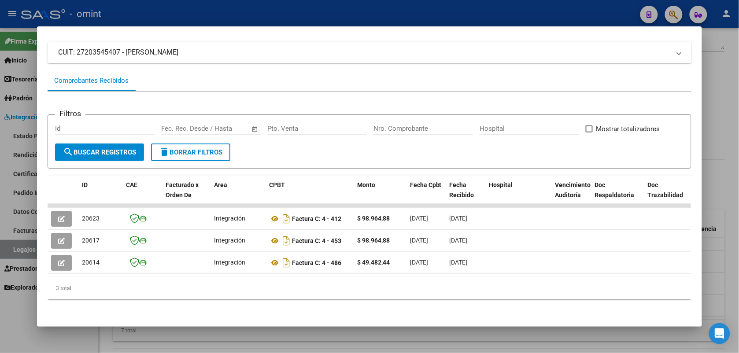
click at [225, 13] on div at bounding box center [369, 176] width 739 height 353
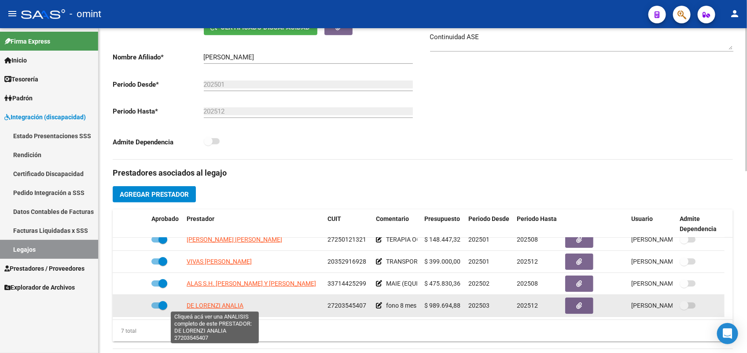
click at [208, 304] on span "DE LORENZI ANALIA" at bounding box center [215, 305] width 57 height 7
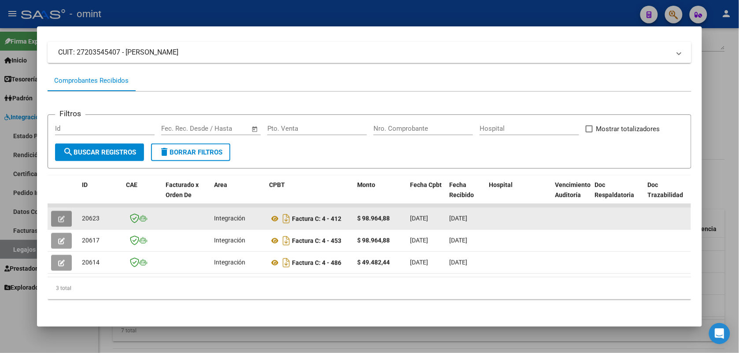
click at [59, 216] on icon "button" at bounding box center [61, 219] width 7 height 7
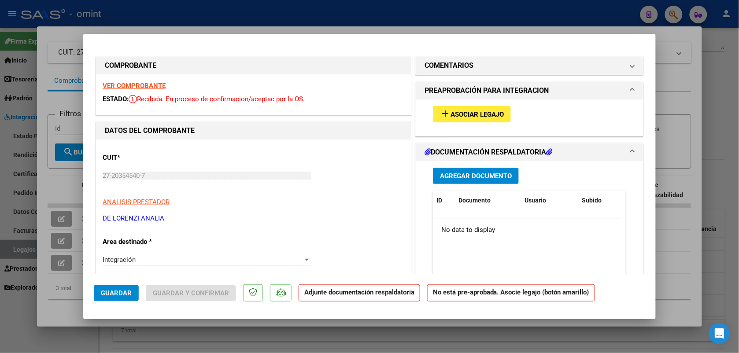
click at [125, 88] on strong "VER COMPROBANTE" at bounding box center [134, 86] width 63 height 8
click at [265, 12] on div at bounding box center [369, 176] width 739 height 353
type input "$ 0,00"
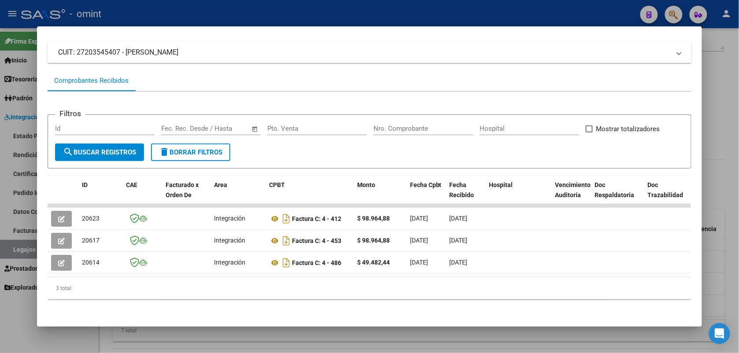
click at [265, 12] on div at bounding box center [369, 176] width 739 height 353
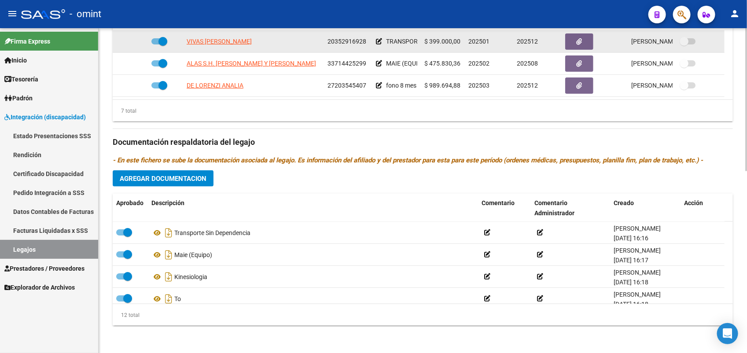
scroll to position [358, 0]
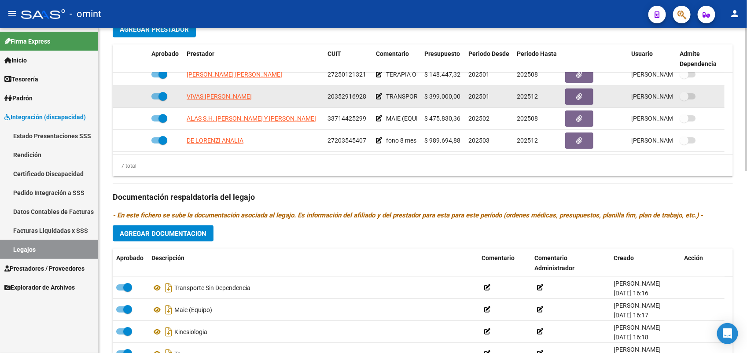
click at [152, 95] on span at bounding box center [160, 96] width 16 height 6
click at [155, 100] on input "checkbox" at bounding box center [155, 100] width 0 height 0
checkbox input "false"
click at [135, 95] on icon at bounding box center [135, 96] width 6 height 6
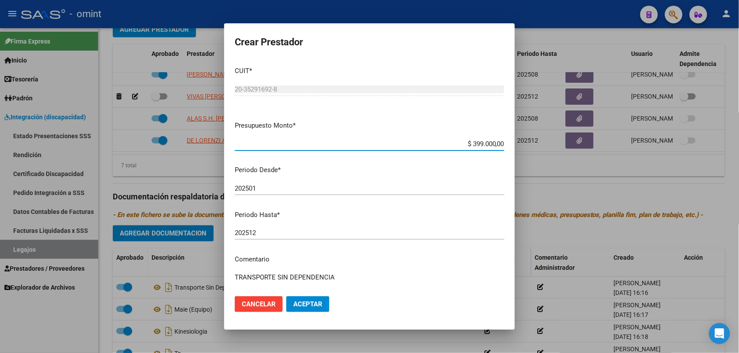
click at [263, 189] on input "202501" at bounding box center [370, 189] width 270 height 8
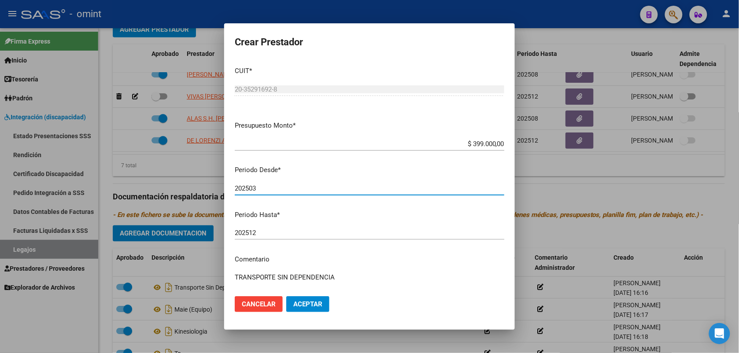
type input "202503"
click at [303, 301] on span "Aceptar" at bounding box center [307, 304] width 29 height 8
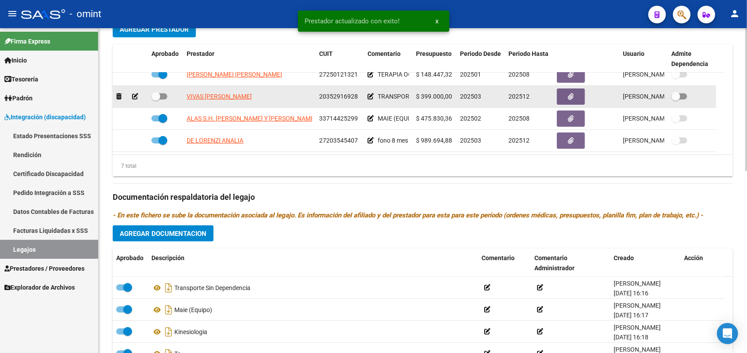
click at [162, 95] on span at bounding box center [160, 96] width 16 height 6
click at [156, 100] on input "checkbox" at bounding box center [155, 100] width 0 height 0
checkbox input "true"
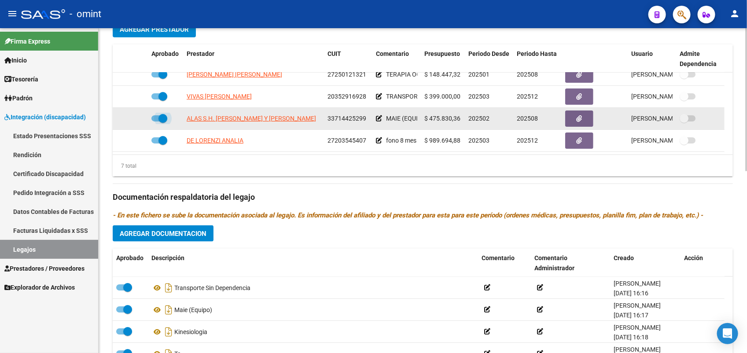
click at [159, 119] on span at bounding box center [163, 118] width 9 height 9
click at [156, 122] on input "checkbox" at bounding box center [155, 122] width 0 height 0
checkbox input "false"
click at [136, 115] on icon at bounding box center [135, 118] width 6 height 6
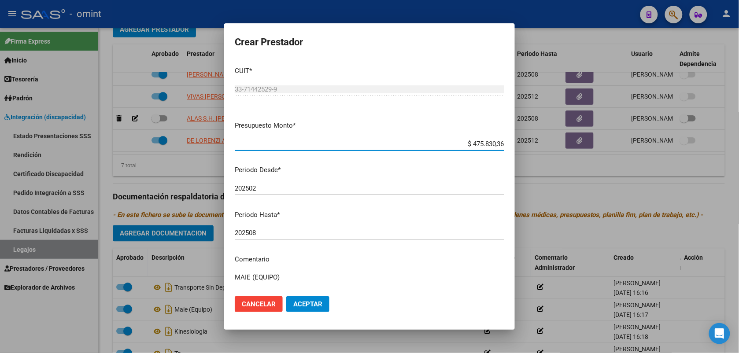
click at [260, 185] on input "202502" at bounding box center [370, 189] width 270 height 8
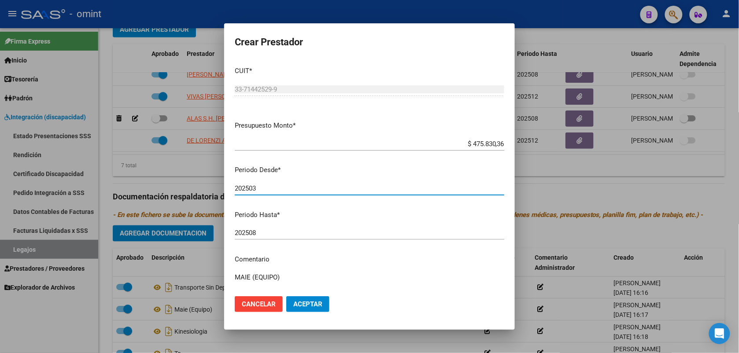
type input "202503"
click at [315, 304] on span "Aceptar" at bounding box center [307, 304] width 29 height 8
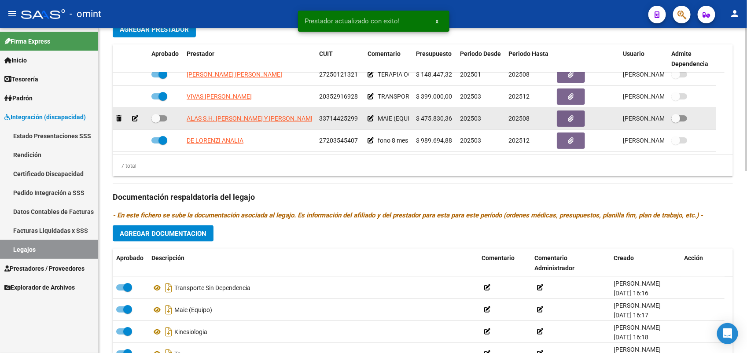
click at [163, 117] on span at bounding box center [160, 118] width 16 height 6
click at [156, 122] on input "checkbox" at bounding box center [155, 122] width 0 height 0
checkbox input "true"
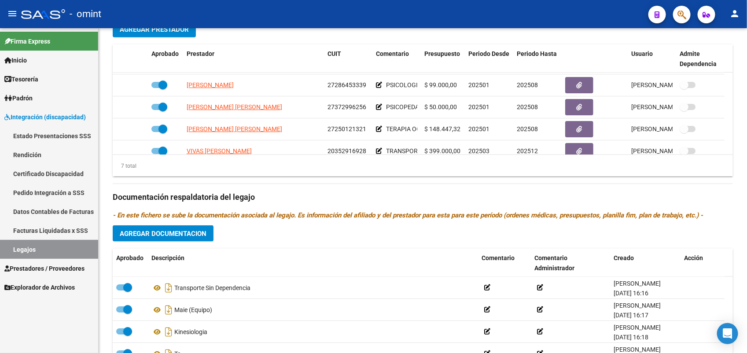
scroll to position [0, 0]
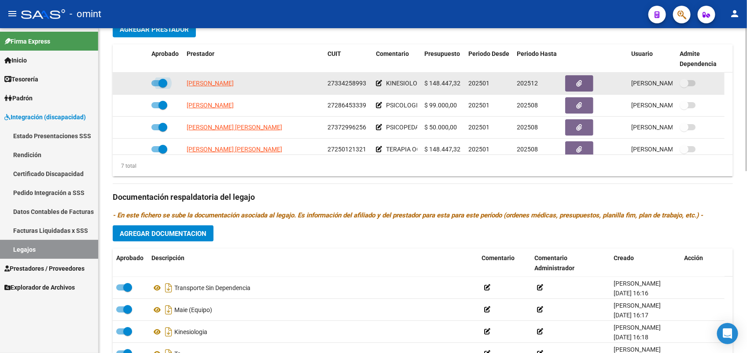
click at [153, 81] on span at bounding box center [160, 83] width 16 height 6
click at [155, 86] on input "checkbox" at bounding box center [155, 86] width 0 height 0
checkbox input "false"
click at [136, 81] on icon at bounding box center [135, 83] width 6 height 6
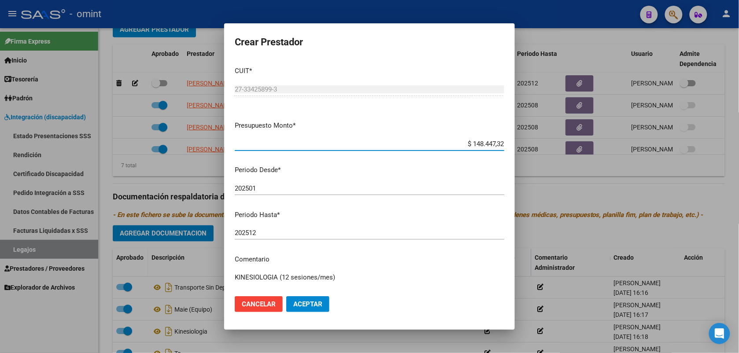
click at [262, 184] on div "202501 Ingresar el periodo" at bounding box center [370, 188] width 270 height 13
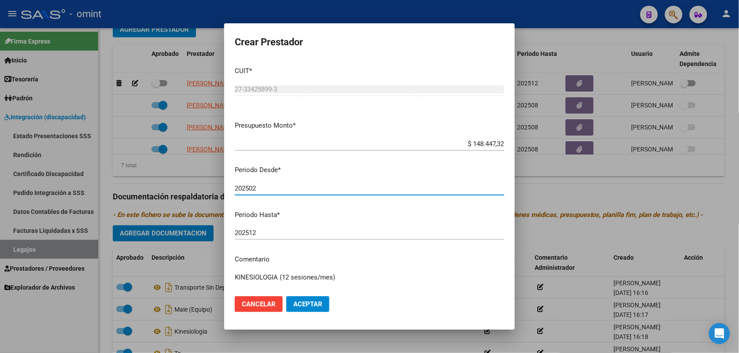
type input "202502"
click at [324, 302] on button "Aceptar" at bounding box center [307, 304] width 43 height 16
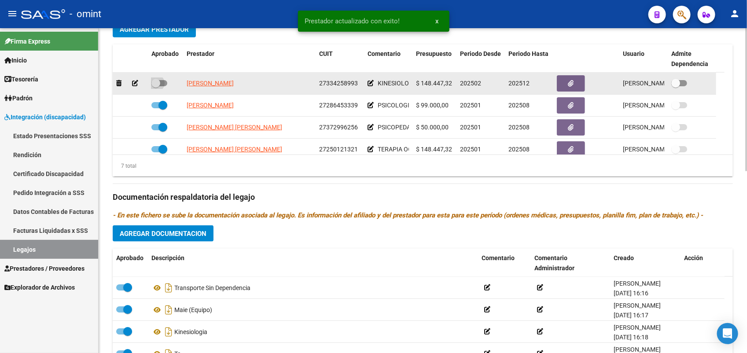
click at [166, 78] on label at bounding box center [160, 83] width 16 height 11
click at [156, 86] on input "checkbox" at bounding box center [155, 86] width 0 height 0
checkbox input "true"
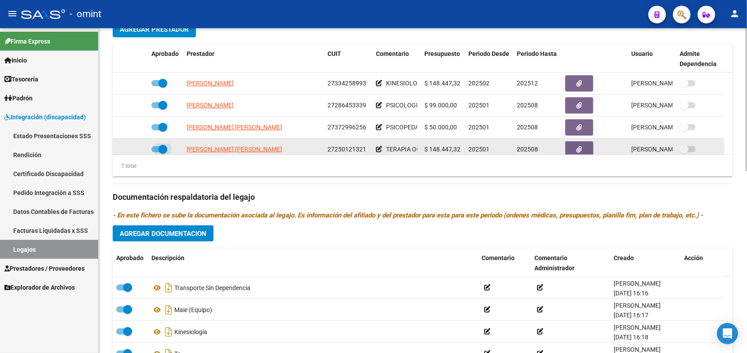
click at [157, 148] on span at bounding box center [160, 149] width 16 height 6
click at [156, 152] on input "checkbox" at bounding box center [155, 152] width 0 height 0
checkbox input "false"
click at [134, 148] on icon at bounding box center [135, 149] width 6 height 6
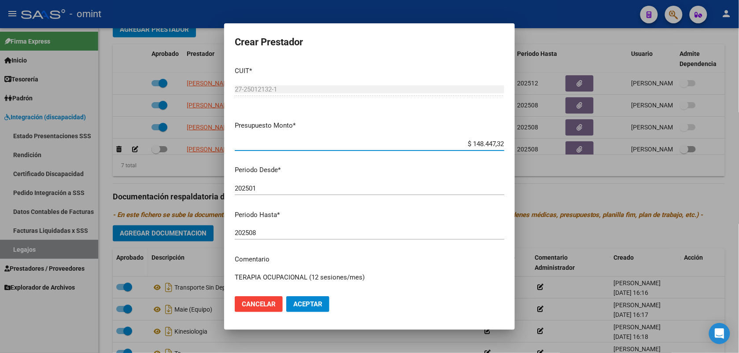
click at [270, 185] on input "202501" at bounding box center [370, 189] width 270 height 8
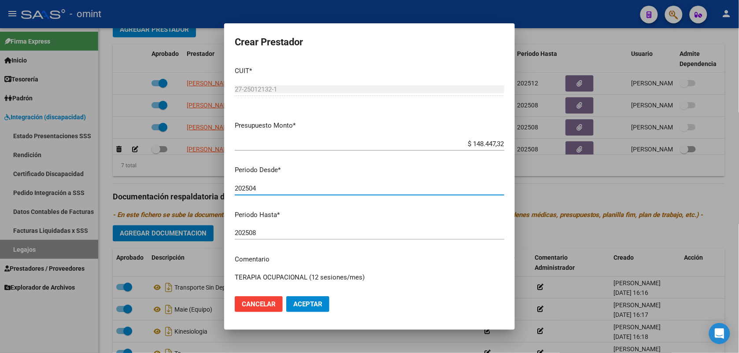
type input "202504"
click at [307, 303] on span "Aceptar" at bounding box center [307, 304] width 29 height 8
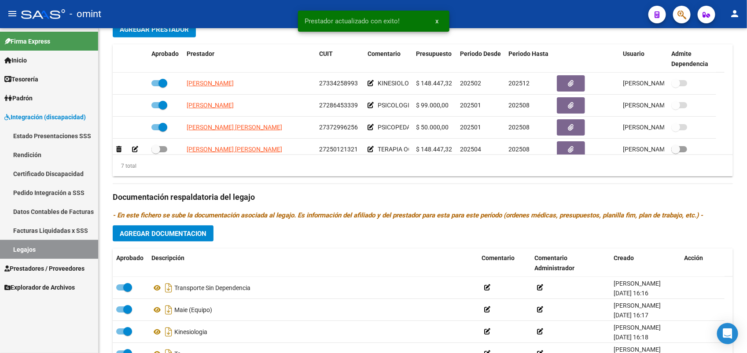
scroll to position [5, 0]
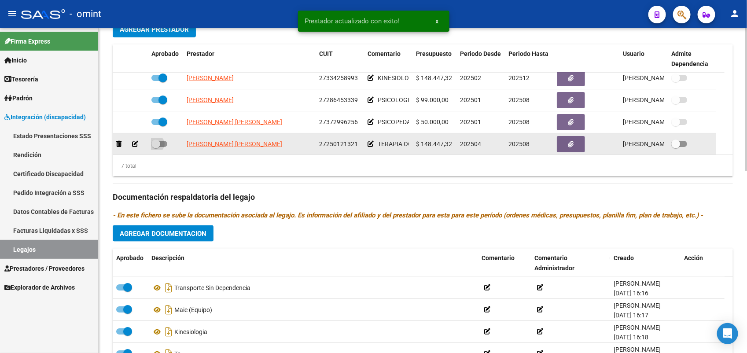
click at [160, 142] on span at bounding box center [160, 144] width 16 height 6
click at [156, 147] on input "checkbox" at bounding box center [155, 147] width 0 height 0
checkbox input "true"
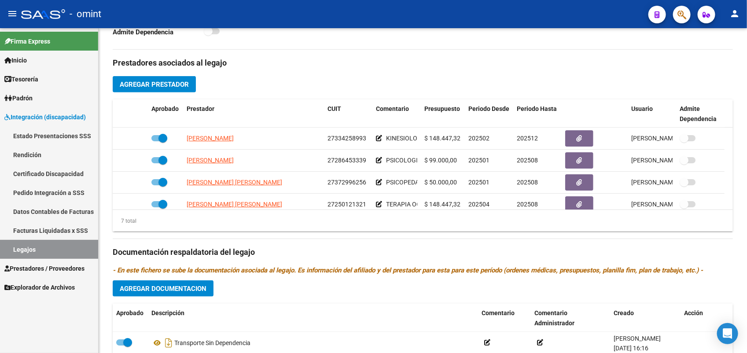
scroll to position [248, 0]
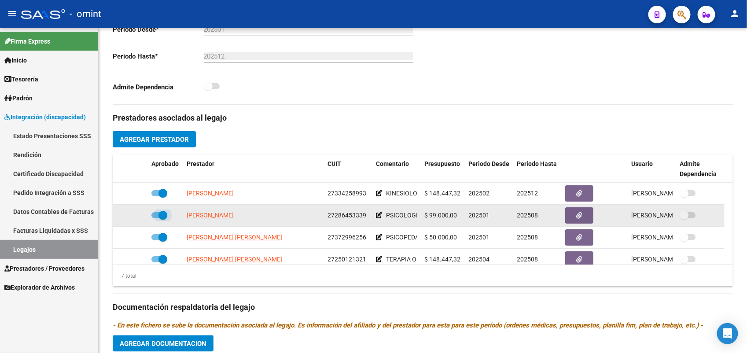
click at [159, 216] on span at bounding box center [163, 215] width 9 height 9
click at [156, 218] on input "checkbox" at bounding box center [155, 218] width 0 height 0
checkbox input "false"
click at [133, 215] on icon at bounding box center [135, 215] width 6 height 6
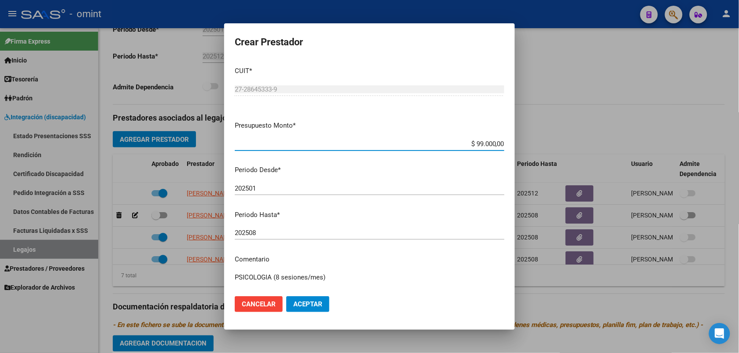
click at [285, 178] on mat-dialog-content "CUIT * 27-28645333-9 Ingresar CUIT ARCA Padrón Presupuesto Monto * $ 99.000,00 …" at bounding box center [369, 173] width 291 height 229
click at [278, 184] on div "202501 Ingresar el periodo" at bounding box center [370, 188] width 270 height 13
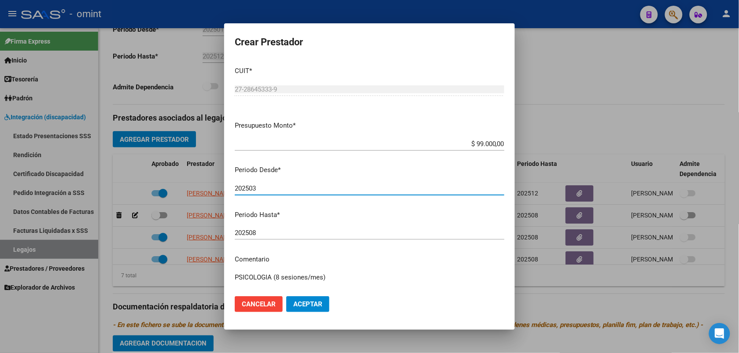
type input "202503"
click at [302, 305] on span "Aceptar" at bounding box center [307, 304] width 29 height 8
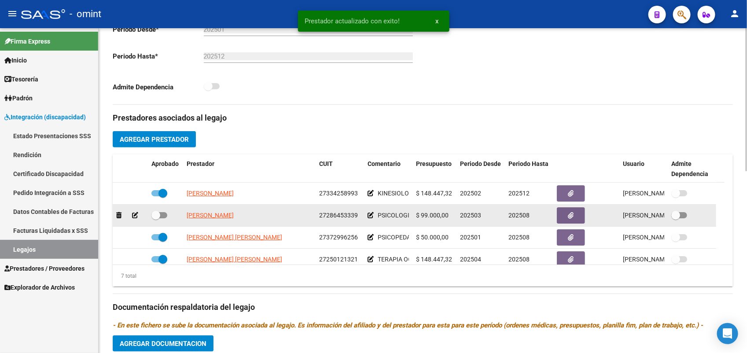
click at [164, 216] on span at bounding box center [160, 215] width 16 height 6
click at [156, 218] on input "checkbox" at bounding box center [155, 218] width 0 height 0
checkbox input "true"
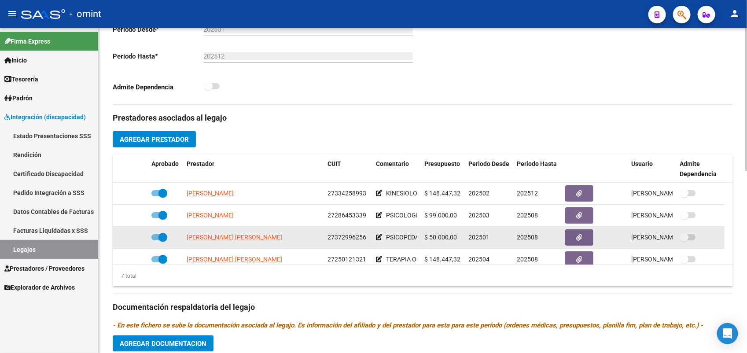
click at [155, 237] on span at bounding box center [160, 237] width 16 height 6
click at [155, 240] on input "checkbox" at bounding box center [155, 240] width 0 height 0
checkbox input "false"
click at [133, 236] on icon at bounding box center [135, 237] width 6 height 6
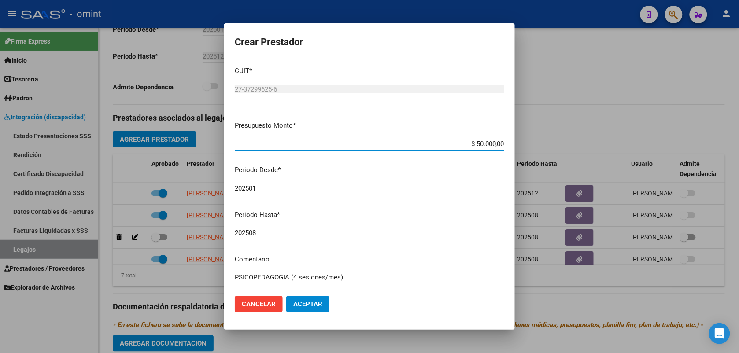
click at [267, 191] on input "202501" at bounding box center [370, 189] width 270 height 8
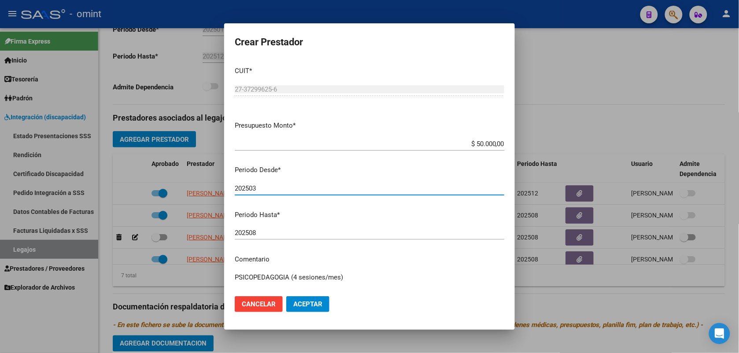
type input "202503"
click at [311, 305] on span "Aceptar" at bounding box center [307, 304] width 29 height 8
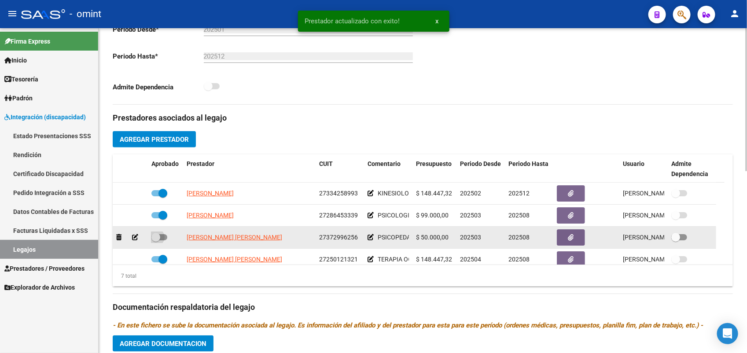
click at [165, 236] on span at bounding box center [160, 237] width 16 height 6
click at [156, 240] on input "checkbox" at bounding box center [155, 240] width 0 height 0
checkbox input "true"
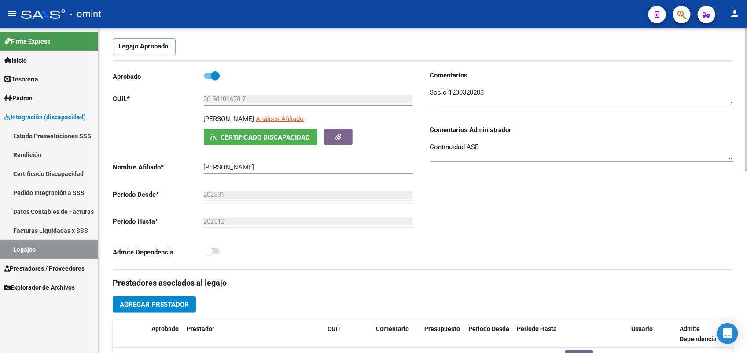
scroll to position [0, 0]
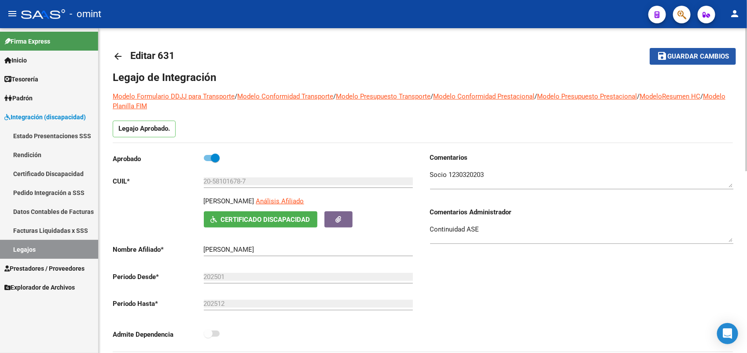
click at [691, 54] on span "Guardar cambios" at bounding box center [699, 57] width 62 height 8
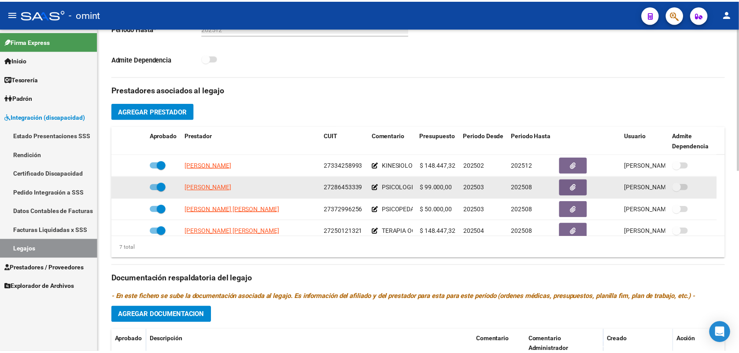
scroll to position [165, 0]
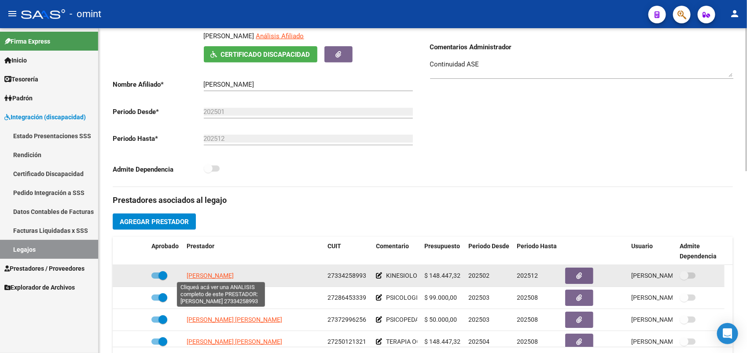
click at [218, 275] on span "[PERSON_NAME]" at bounding box center [210, 275] width 47 height 7
type textarea "27334258993"
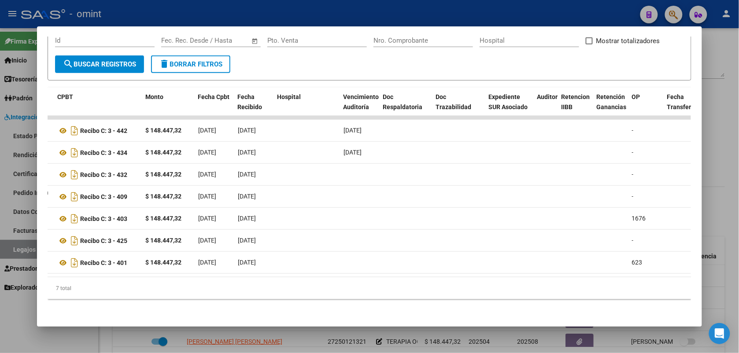
scroll to position [0, 0]
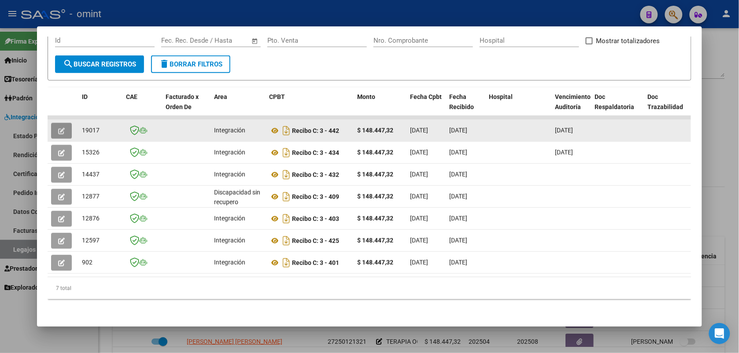
click at [63, 124] on button "button" at bounding box center [61, 131] width 21 height 16
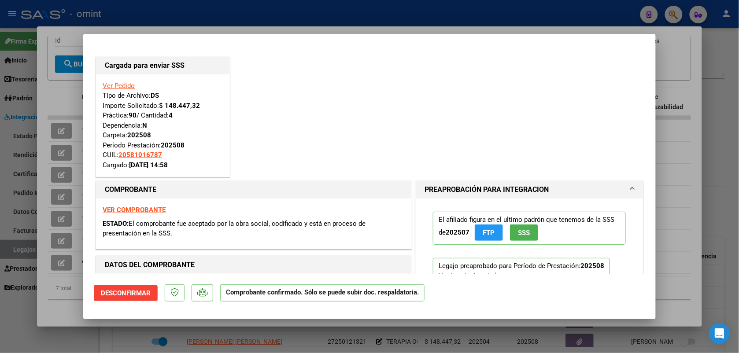
click at [604, 9] on div at bounding box center [369, 176] width 739 height 353
type input "$ 0,00"
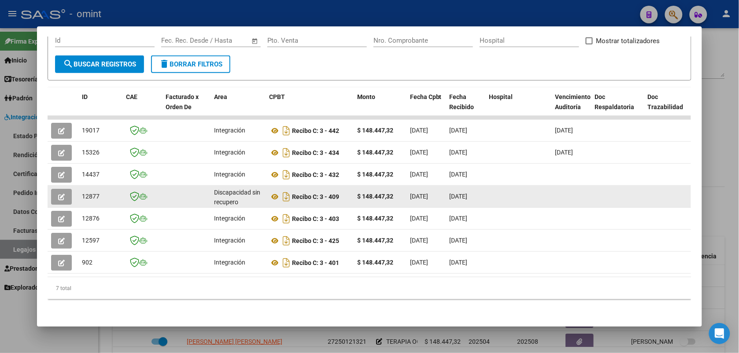
click at [60, 194] on icon "button" at bounding box center [61, 197] width 7 height 7
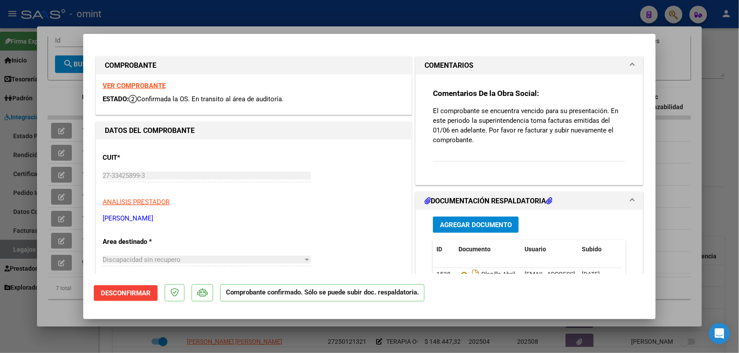
click at [128, 86] on strong "VER COMPROBANTE" at bounding box center [134, 86] width 63 height 8
click at [288, 12] on div at bounding box center [369, 176] width 739 height 353
type input "$ 0,00"
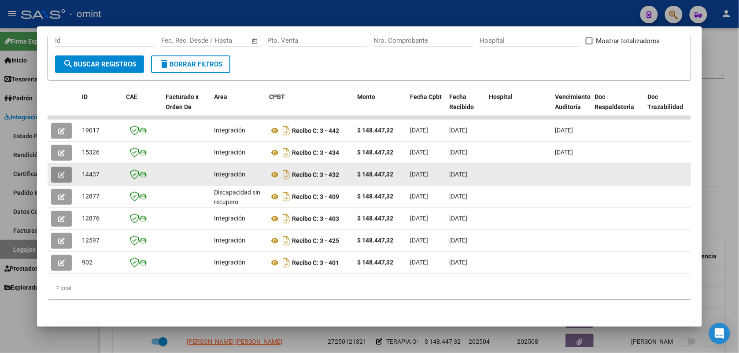
click at [51, 167] on button "button" at bounding box center [61, 175] width 21 height 16
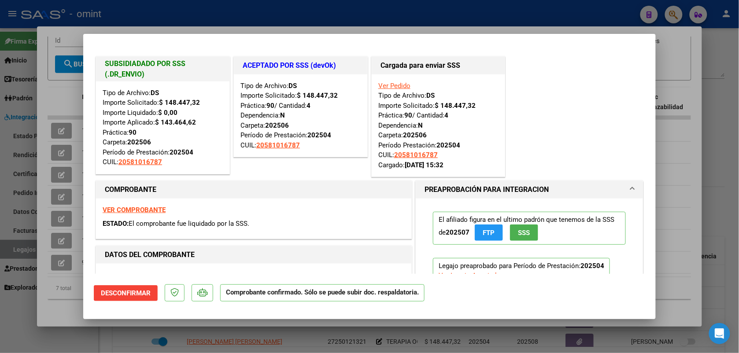
click at [305, 15] on div at bounding box center [369, 176] width 739 height 353
type input "$ 0,00"
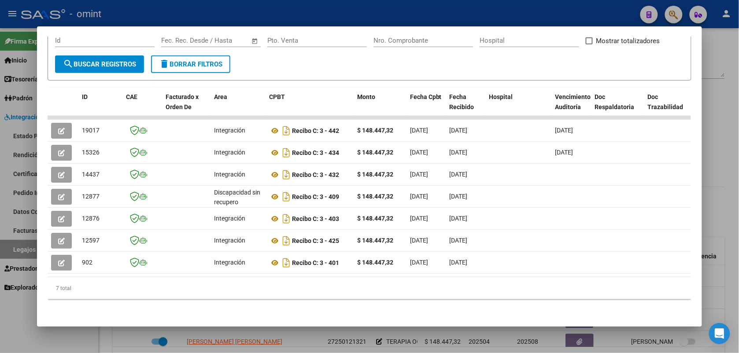
click at [240, 10] on div at bounding box center [369, 176] width 739 height 353
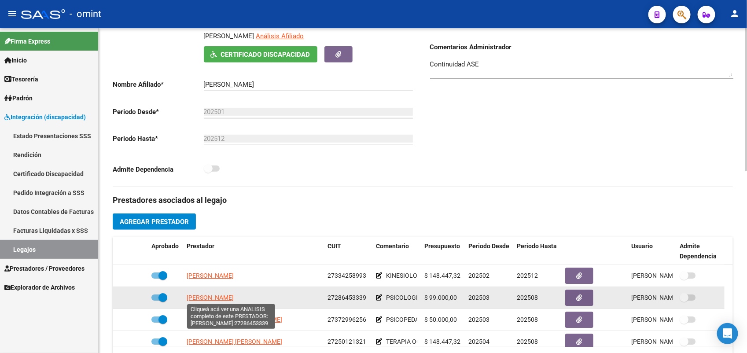
click at [227, 296] on span "[PERSON_NAME]" at bounding box center [210, 297] width 47 height 7
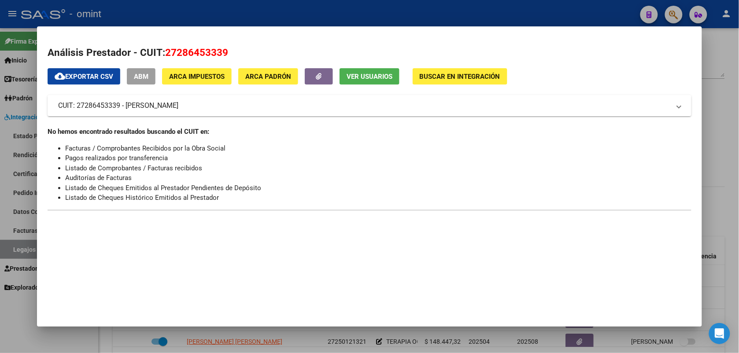
click at [263, 9] on div at bounding box center [369, 176] width 739 height 353
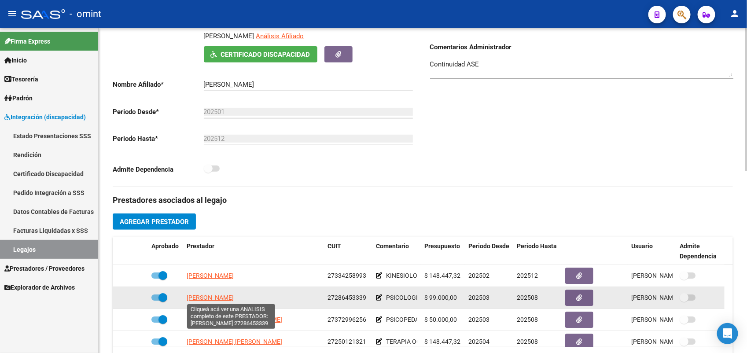
click at [234, 300] on span "[PERSON_NAME]" at bounding box center [210, 297] width 47 height 7
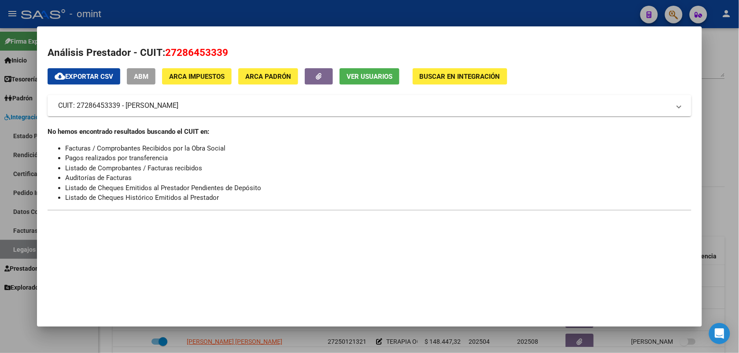
click at [233, 9] on div at bounding box center [369, 176] width 739 height 353
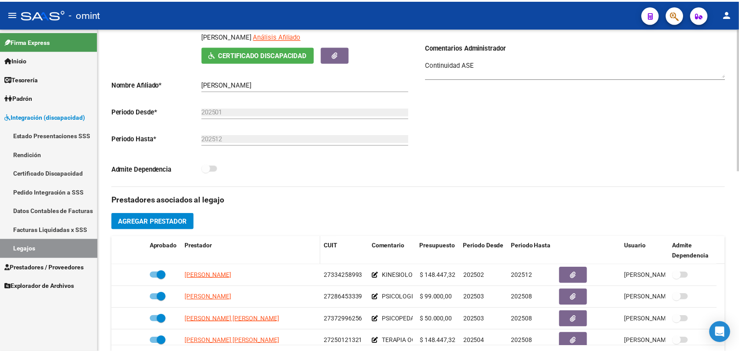
scroll to position [220, 0]
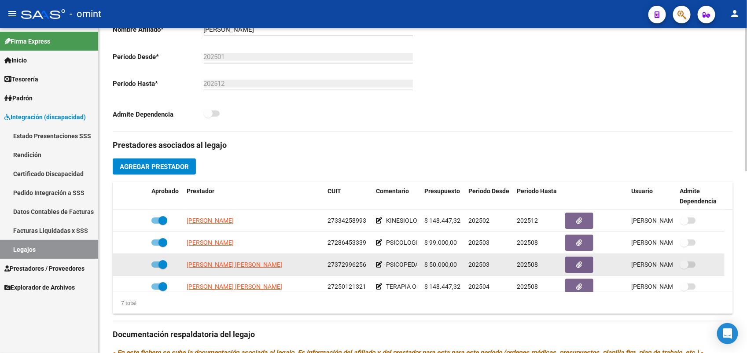
click at [248, 260] on app-link-go-to "[PERSON_NAME] [PERSON_NAME]" at bounding box center [235, 265] width 96 height 10
click at [257, 264] on span "[PERSON_NAME] [PERSON_NAME]" at bounding box center [235, 264] width 96 height 7
type textarea "27372996256"
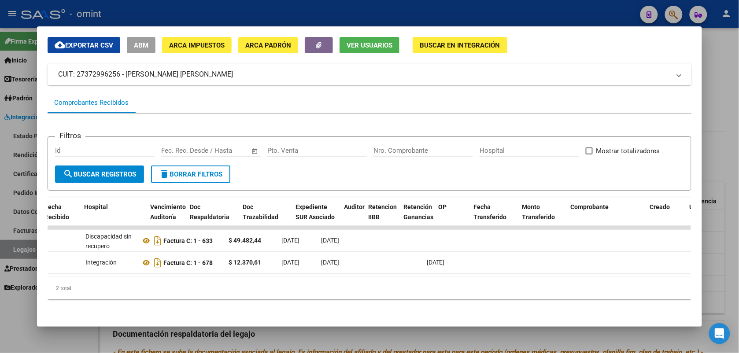
scroll to position [0, 0]
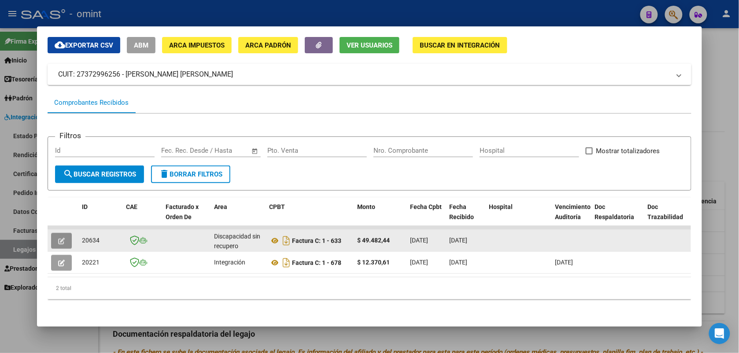
click at [58, 238] on icon "button" at bounding box center [61, 241] width 7 height 7
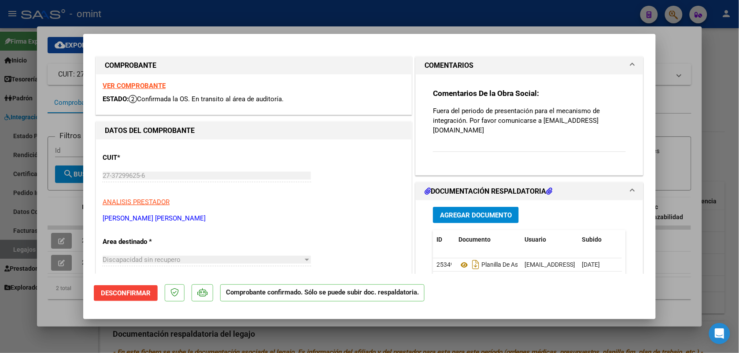
click at [126, 89] on strong "VER COMPROBANTE" at bounding box center [134, 86] width 63 height 8
click at [270, 13] on div at bounding box center [369, 176] width 739 height 353
type input "$ 0,00"
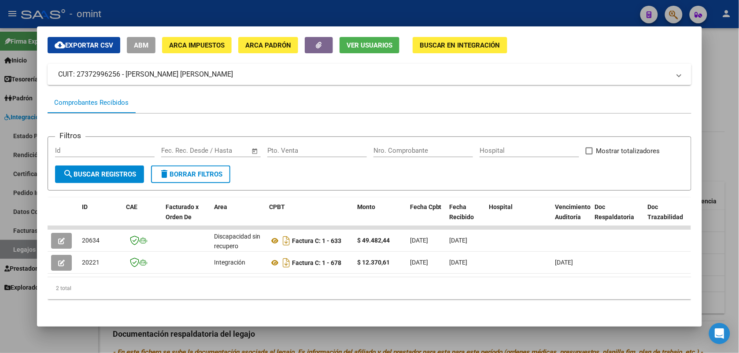
click at [329, 10] on div at bounding box center [369, 176] width 739 height 353
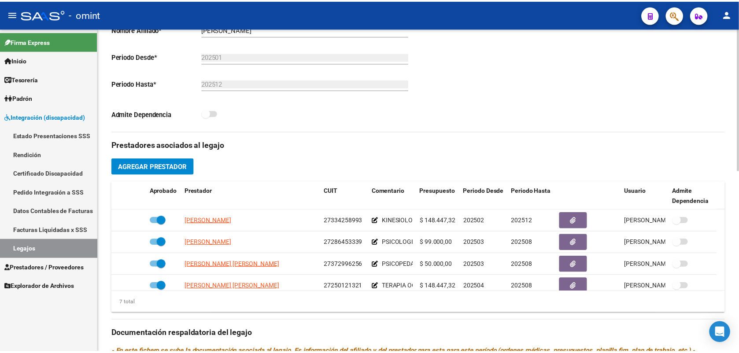
scroll to position [55, 0]
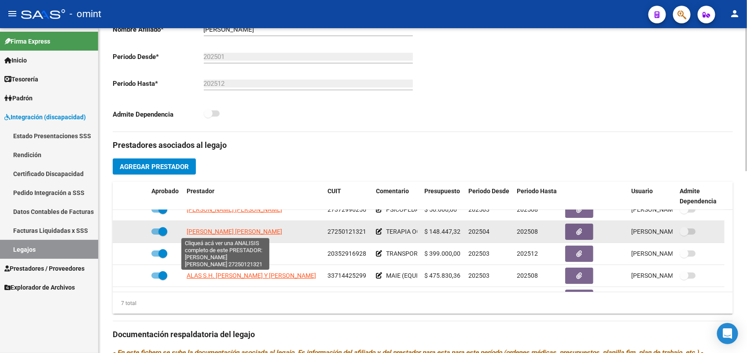
click at [234, 232] on span "[PERSON_NAME] [PERSON_NAME]" at bounding box center [235, 231] width 96 height 7
type textarea "27250121321"
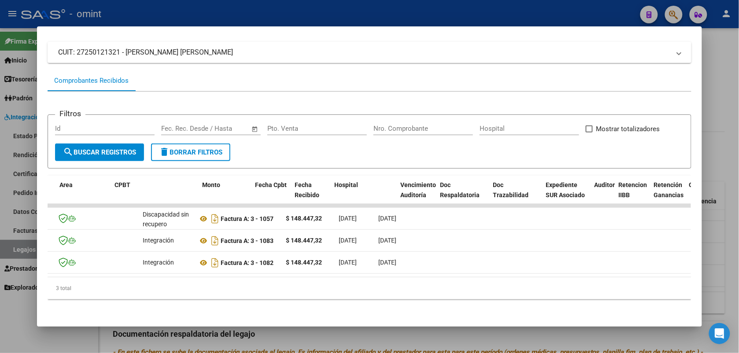
scroll to position [0, 436]
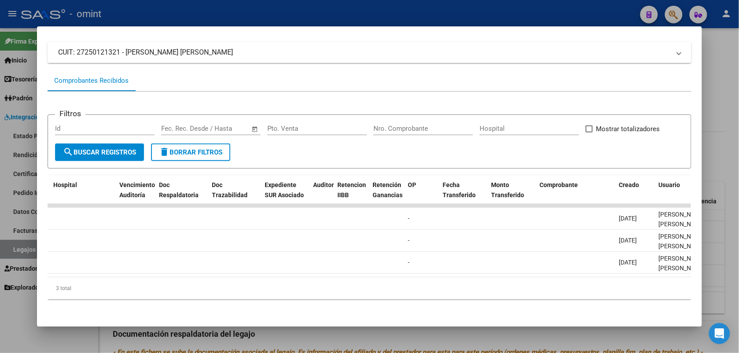
click at [411, 279] on div "3 total" at bounding box center [370, 288] width 644 height 22
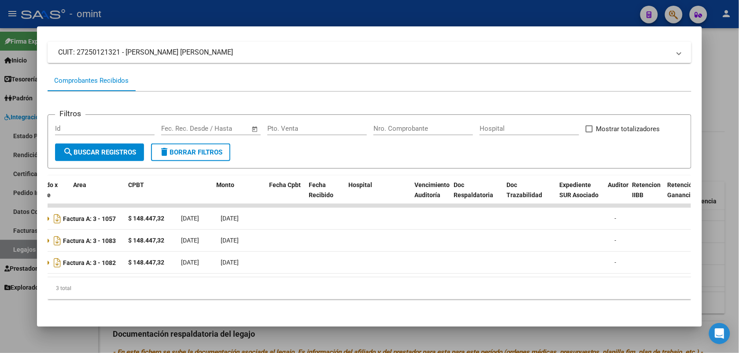
scroll to position [0, 0]
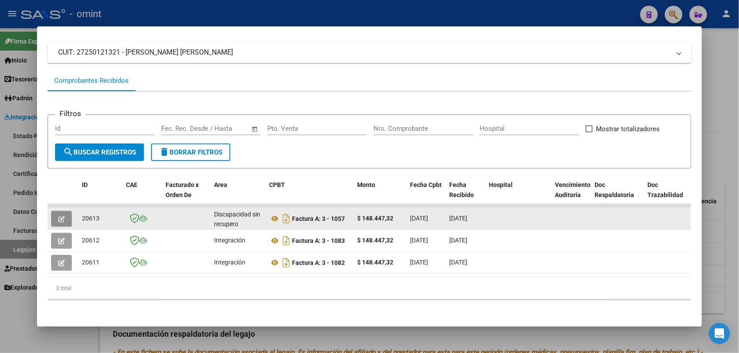
click at [53, 211] on button "button" at bounding box center [61, 219] width 21 height 16
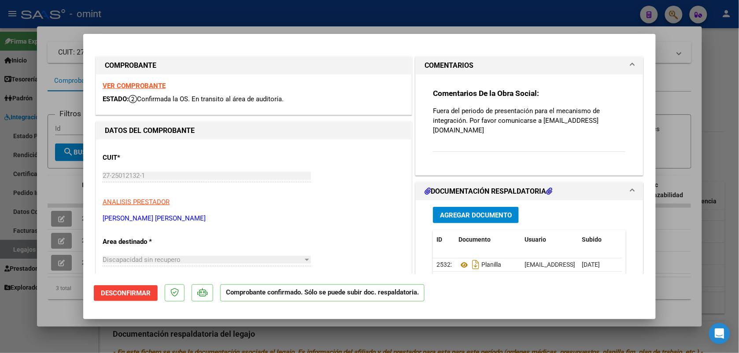
click at [139, 86] on strong "VER COMPROBANTE" at bounding box center [134, 86] width 63 height 8
click at [271, 7] on div at bounding box center [369, 176] width 739 height 353
type input "$ 0,00"
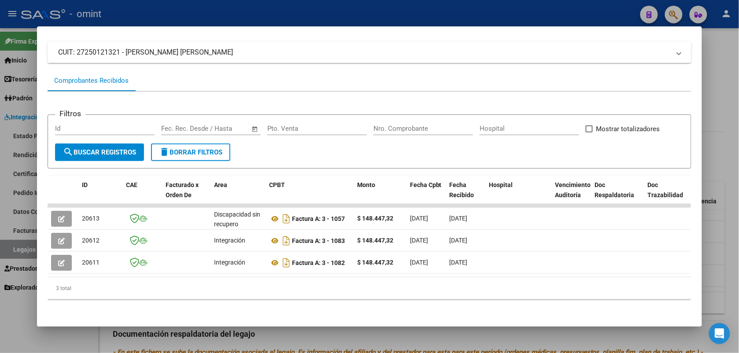
click at [292, 12] on div at bounding box center [369, 176] width 739 height 353
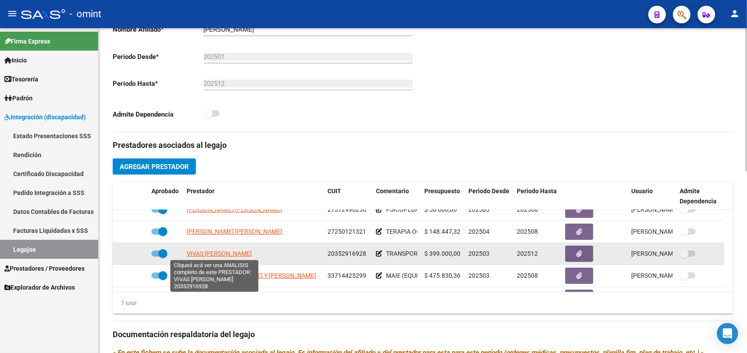
click at [200, 252] on span "VIVAS [PERSON_NAME]" at bounding box center [219, 253] width 65 height 7
type textarea "20352916928"
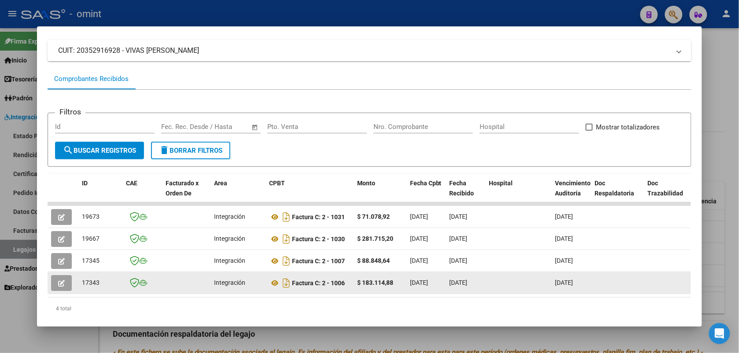
click at [58, 281] on icon "button" at bounding box center [61, 283] width 7 height 7
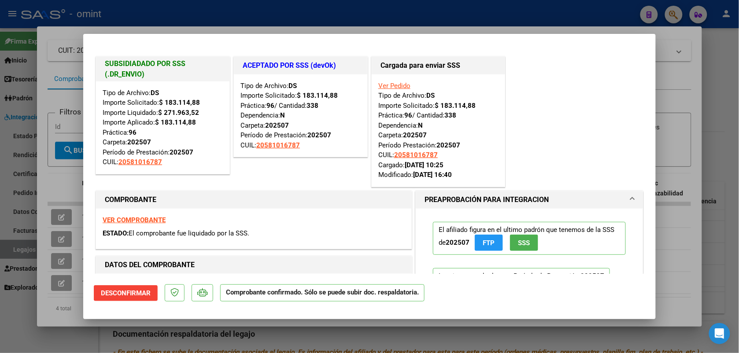
click at [255, 20] on div at bounding box center [369, 176] width 739 height 353
type input "$ 0,00"
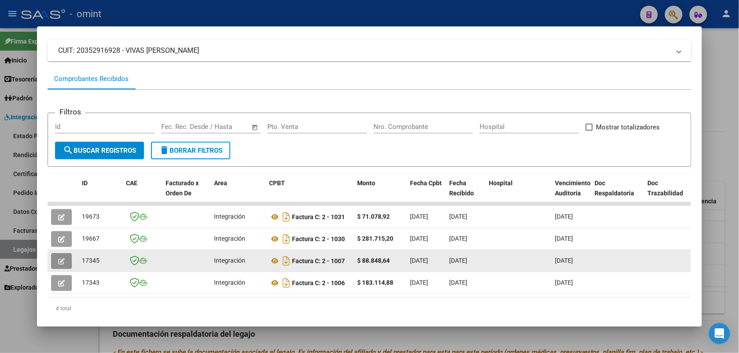
click at [58, 258] on icon "button" at bounding box center [61, 261] width 7 height 7
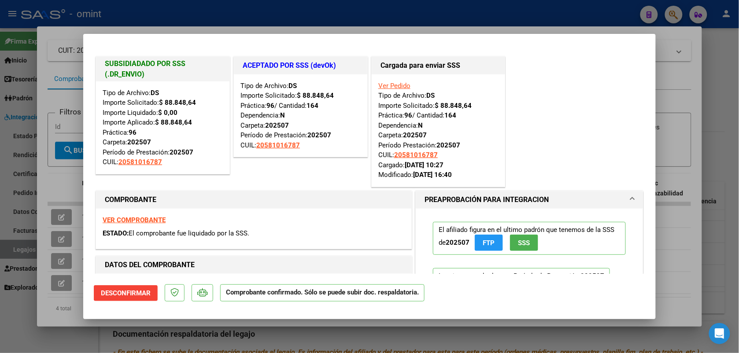
scroll to position [55, 0]
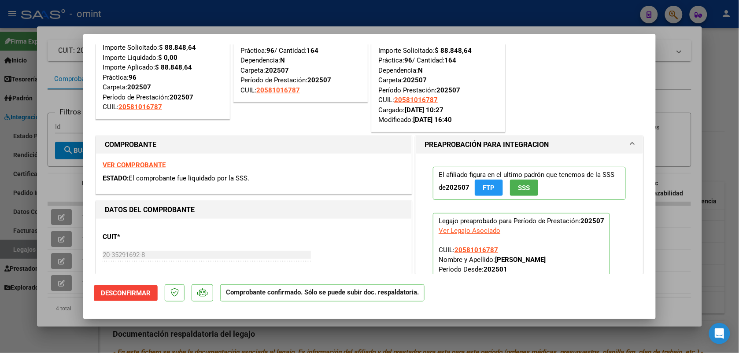
click at [239, 24] on div at bounding box center [369, 176] width 739 height 353
type input "$ 0,00"
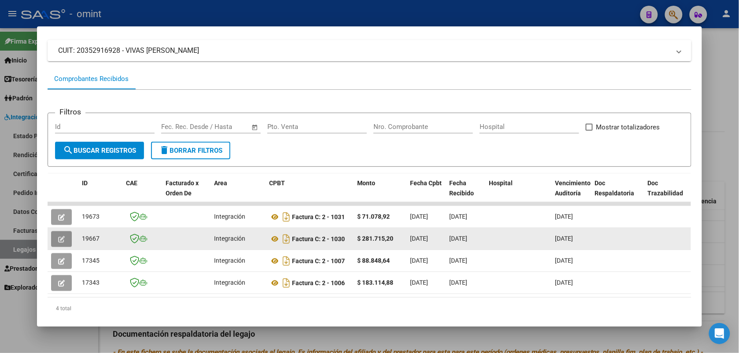
click at [60, 239] on icon "button" at bounding box center [61, 239] width 7 height 7
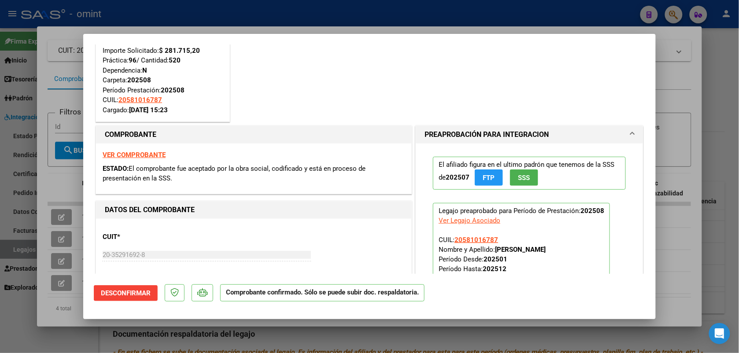
scroll to position [110, 0]
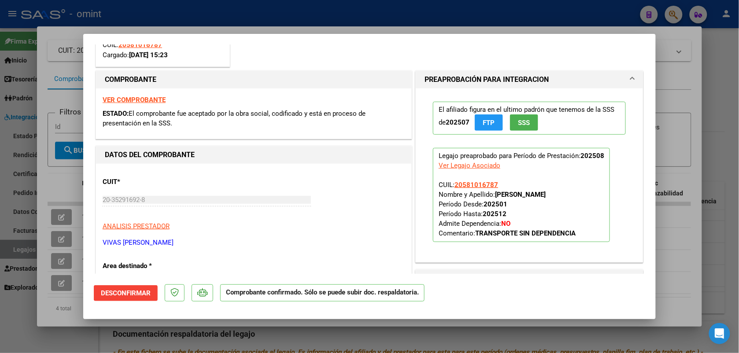
click at [285, 9] on div at bounding box center [369, 176] width 739 height 353
type input "$ 0,00"
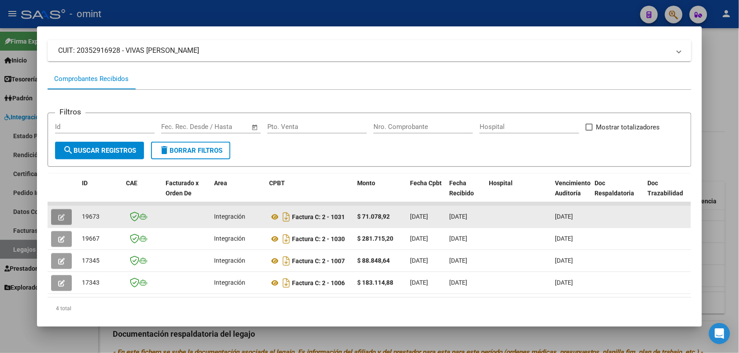
click at [54, 220] on button "button" at bounding box center [61, 217] width 21 height 16
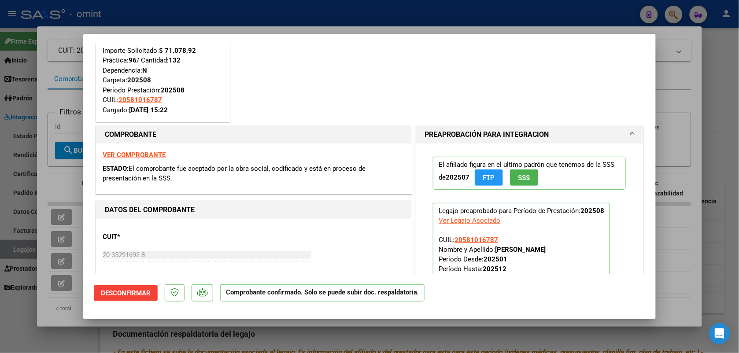
scroll to position [0, 0]
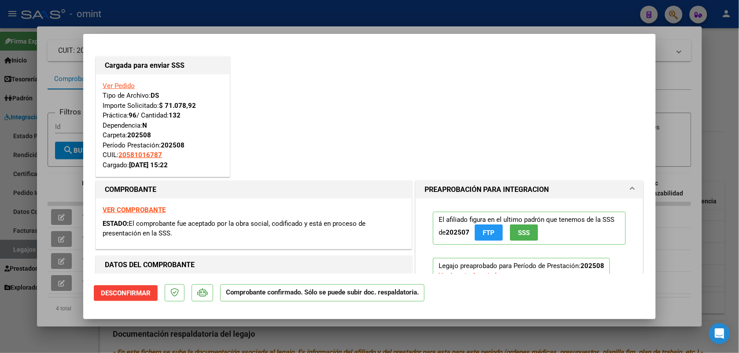
click at [153, 208] on strong "VER COMPROBANTE" at bounding box center [134, 210] width 63 height 8
click at [267, 25] on div at bounding box center [369, 176] width 739 height 353
type input "$ 0,00"
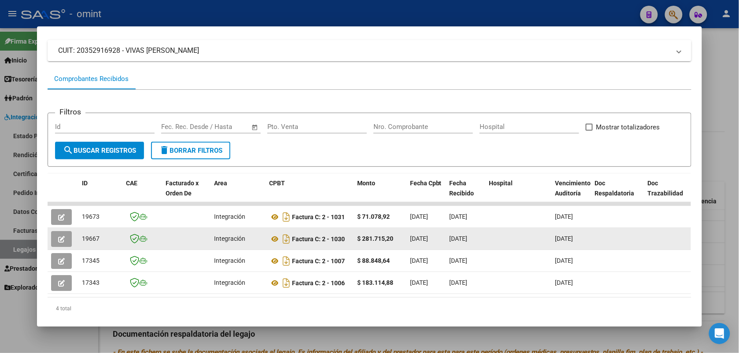
click at [62, 238] on button "button" at bounding box center [61, 239] width 21 height 16
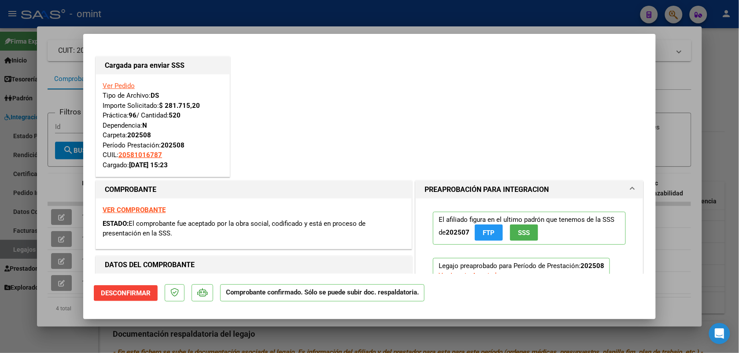
click at [148, 210] on strong "VER COMPROBANTE" at bounding box center [134, 210] width 63 height 8
click at [175, 29] on div at bounding box center [369, 176] width 739 height 353
type input "$ 0,00"
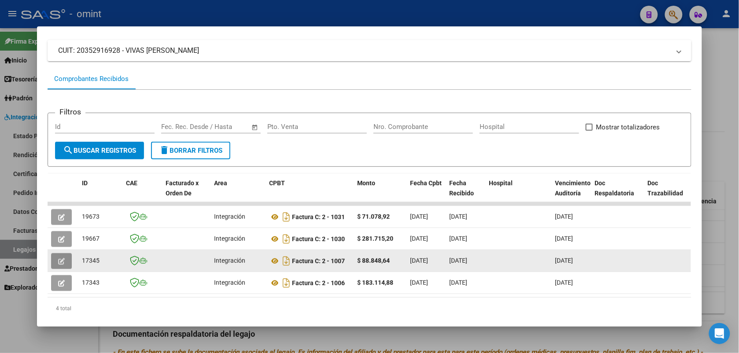
click at [60, 263] on icon "button" at bounding box center [61, 261] width 7 height 7
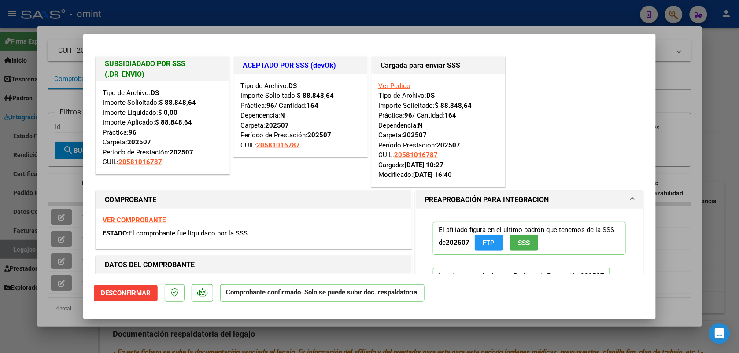
click at [221, 20] on div at bounding box center [369, 176] width 739 height 353
type input "$ 0,00"
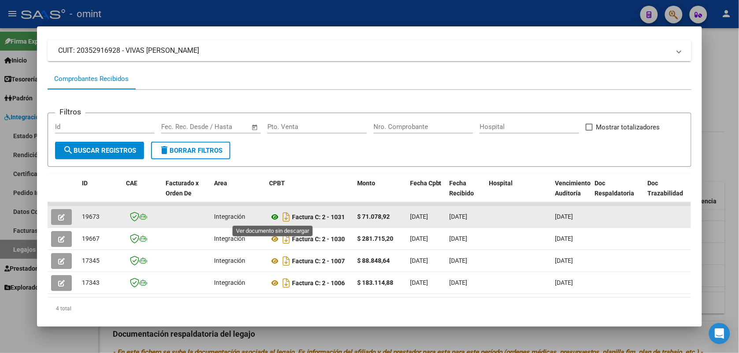
click at [270, 218] on icon at bounding box center [274, 217] width 11 height 11
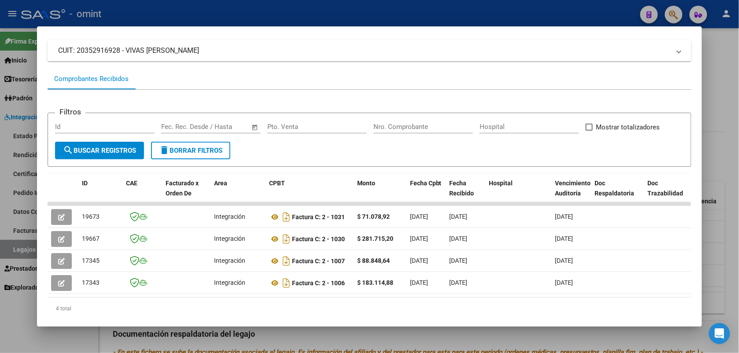
click at [288, 12] on div at bounding box center [369, 176] width 739 height 353
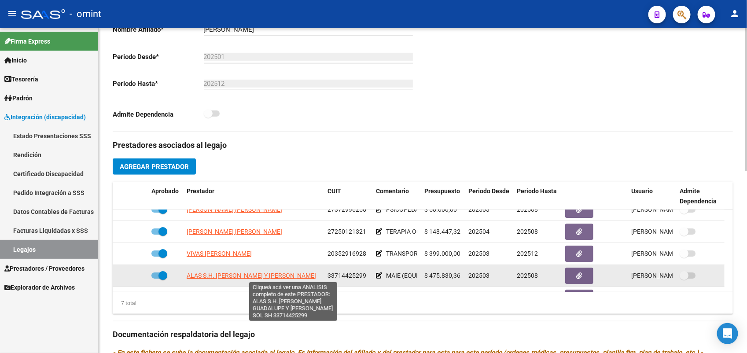
click at [242, 274] on span "ALAS S.H. [PERSON_NAME] Y [PERSON_NAME]" at bounding box center [251, 275] width 129 height 7
type textarea "33714425299"
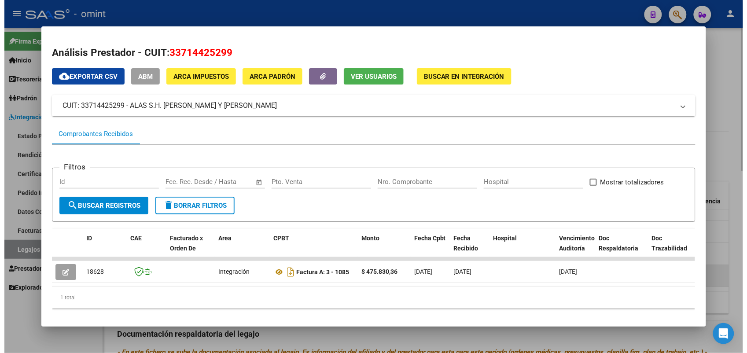
scroll to position [16, 0]
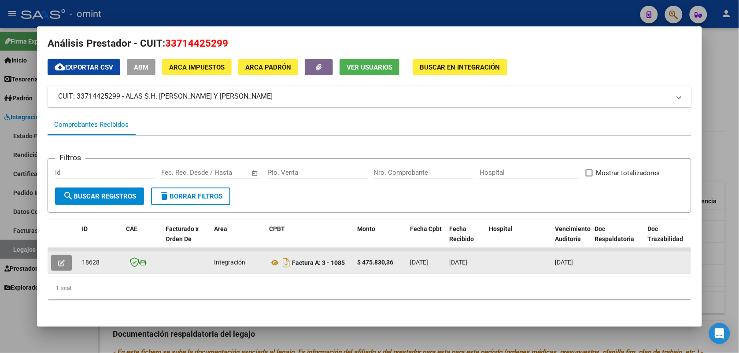
click at [59, 260] on icon "button" at bounding box center [61, 263] width 7 height 7
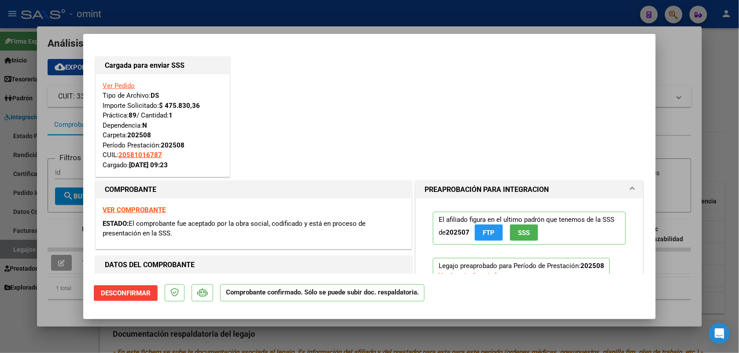
click at [234, 15] on div at bounding box center [369, 176] width 739 height 353
type input "$ 0,00"
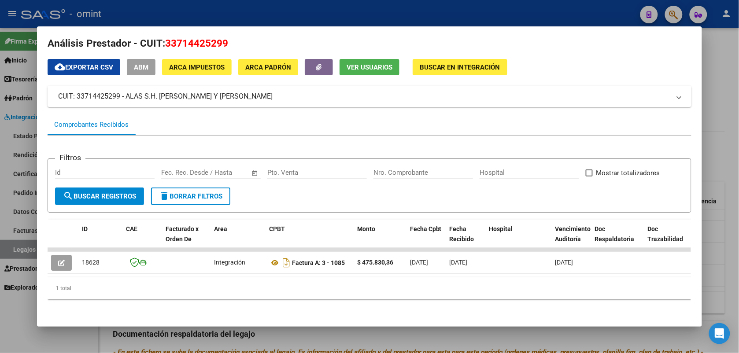
click at [157, 13] on div at bounding box center [369, 176] width 739 height 353
